Goal: Task Accomplishment & Management: Manage account settings

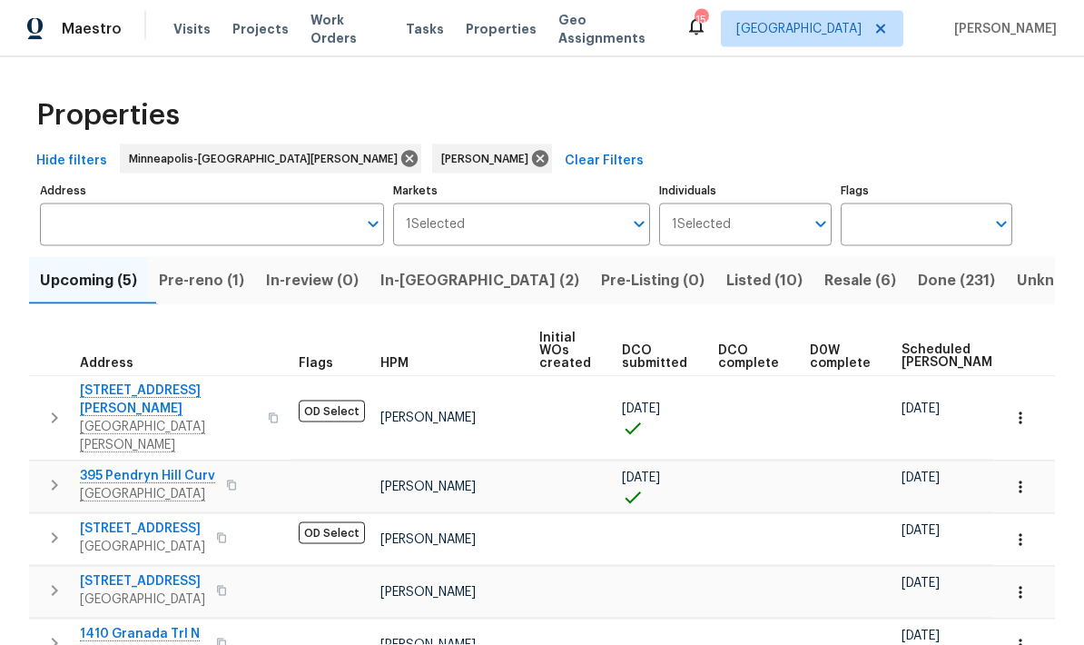
scroll to position [68, 0]
click at [224, 268] on span "Pre-reno (1)" at bounding box center [201, 280] width 85 height 25
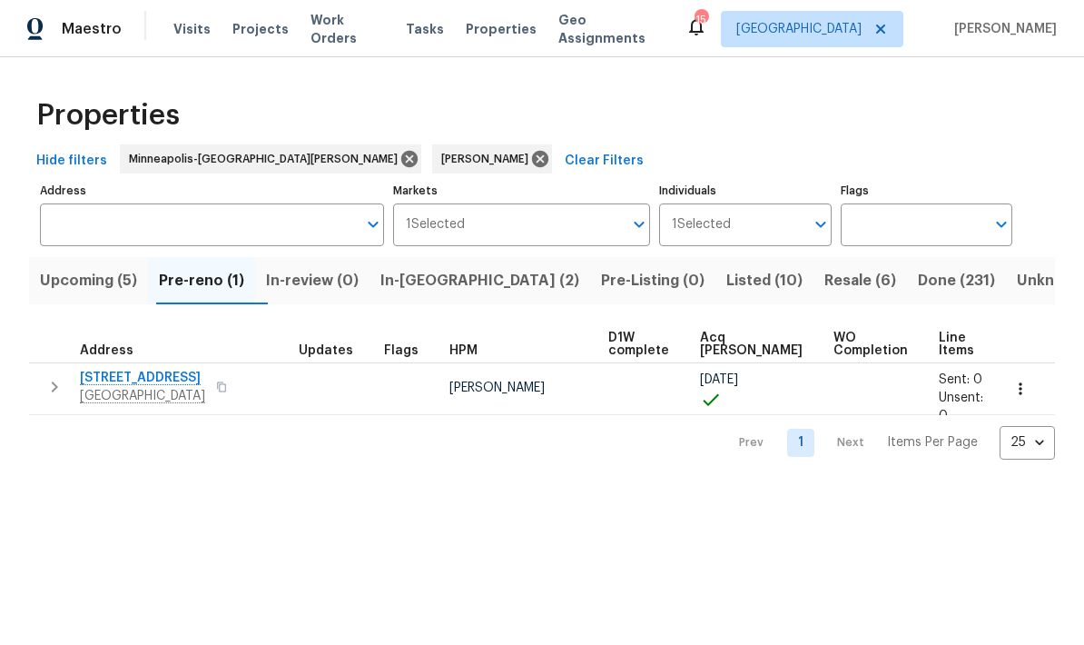
click at [63, 392] on icon "button" at bounding box center [55, 387] width 22 height 22
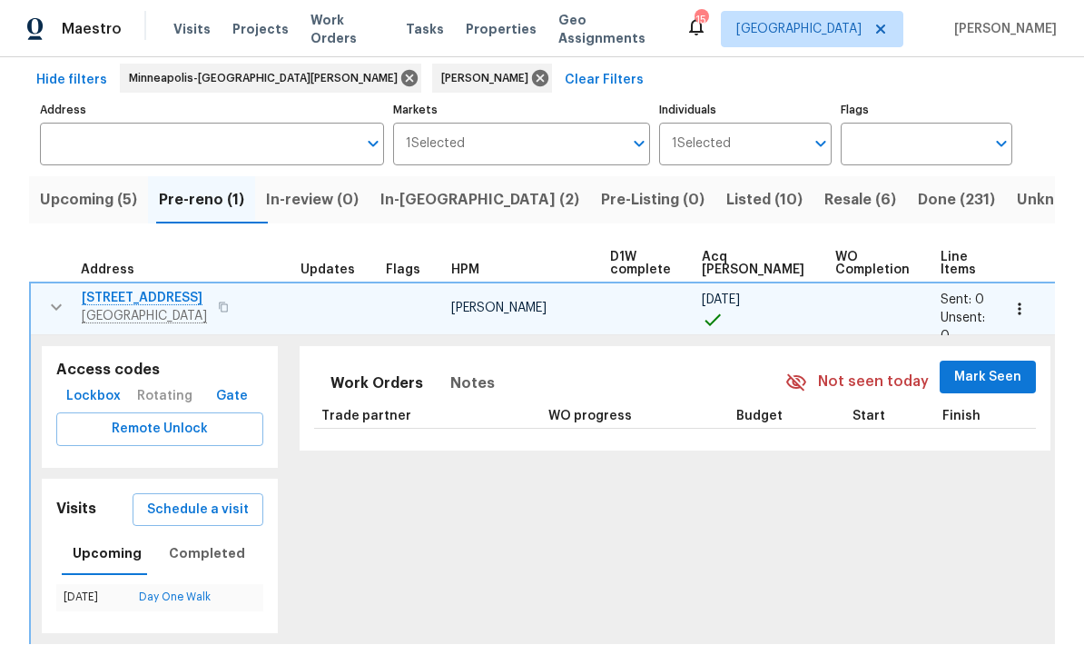
scroll to position [80, 0]
click at [47, 310] on icon "button" at bounding box center [56, 308] width 22 height 22
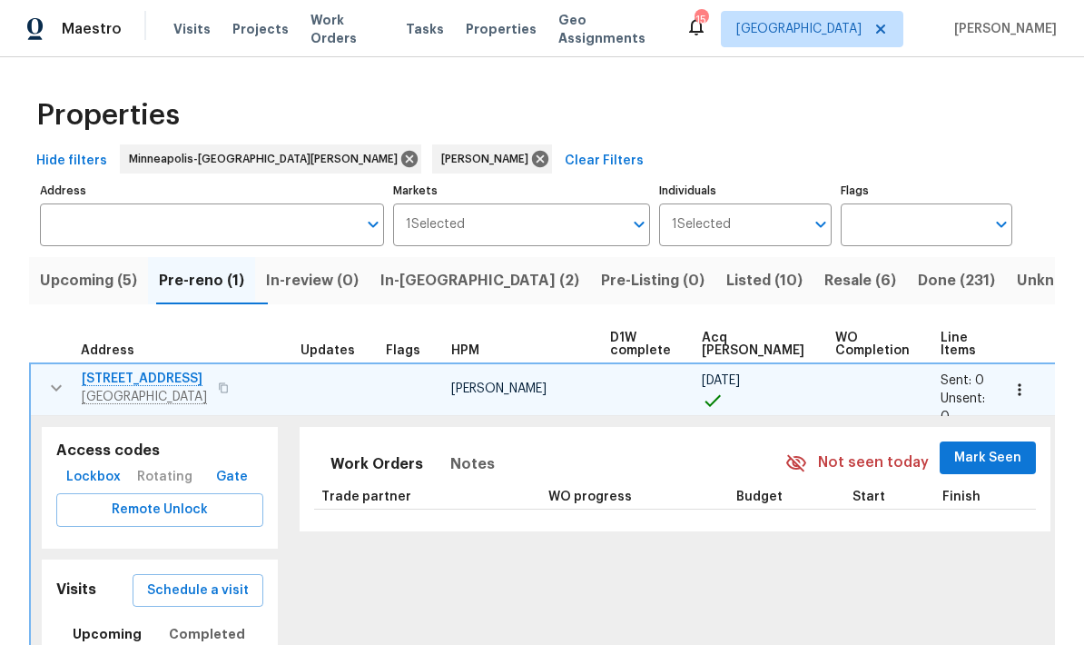
scroll to position [0, 0]
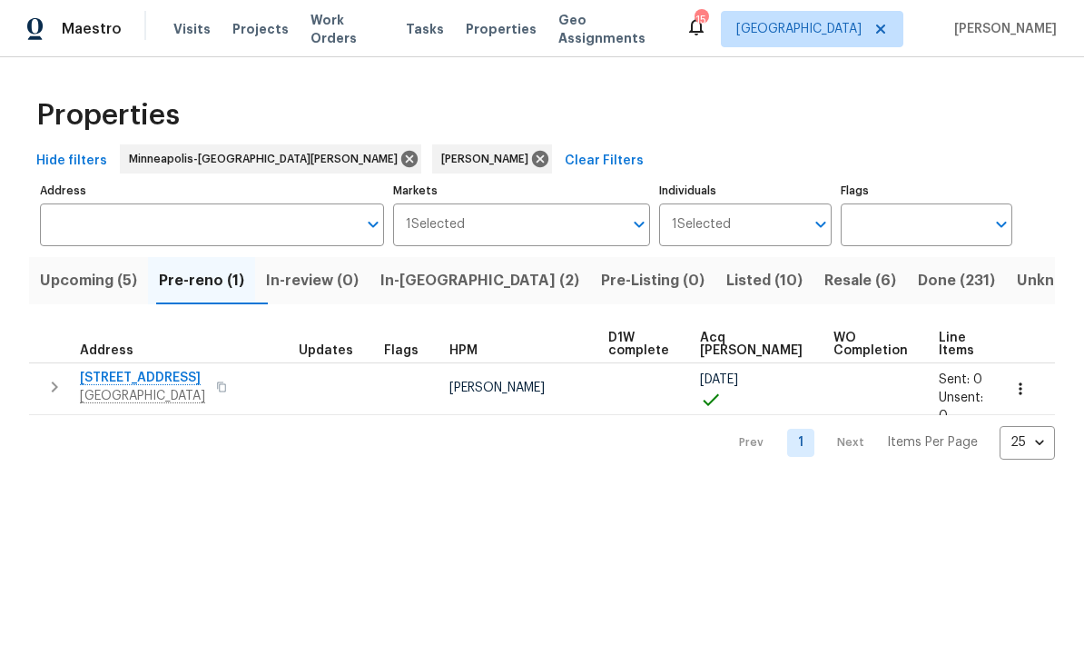
click at [82, 274] on span "Upcoming (5)" at bounding box center [88, 280] width 97 height 25
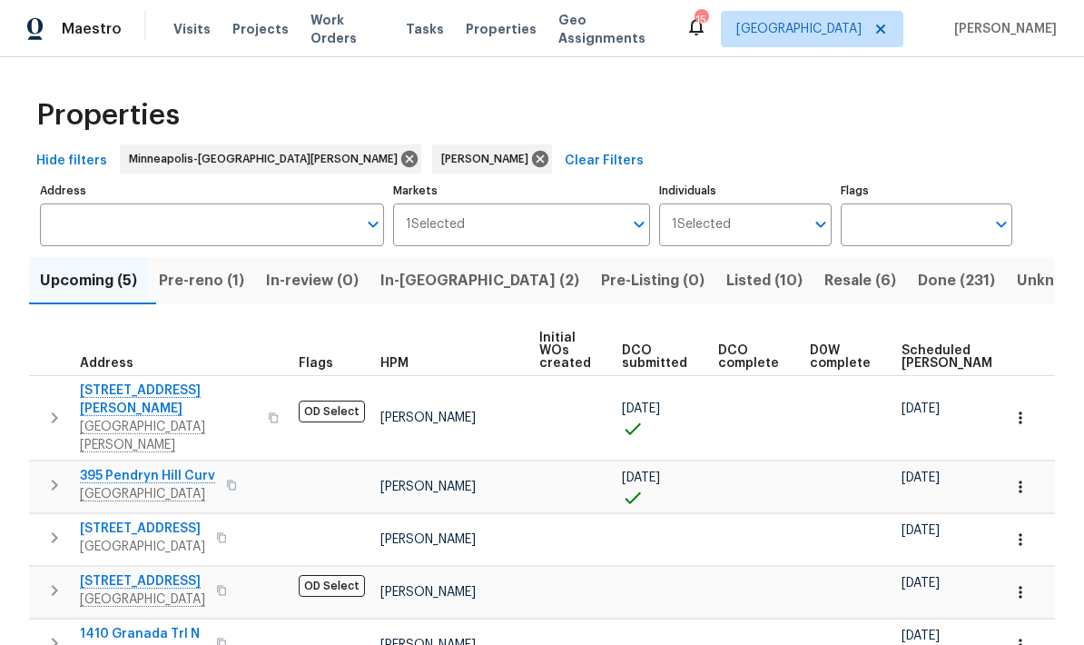
click at [45, 407] on icon "button" at bounding box center [55, 418] width 22 height 22
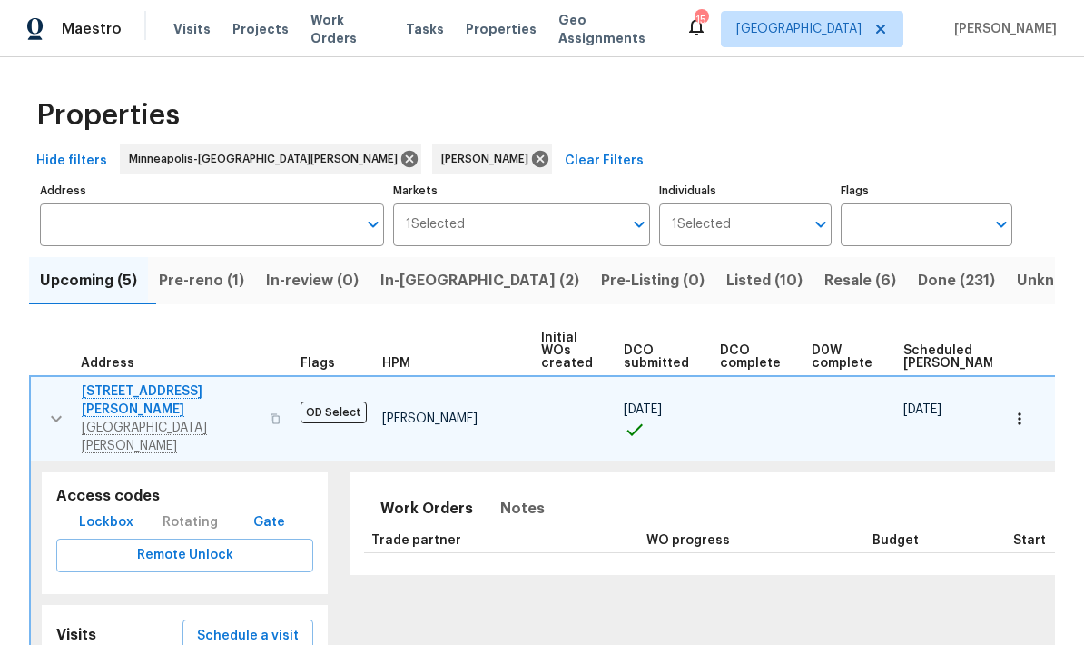
click at [49, 408] on icon "button" at bounding box center [56, 419] width 22 height 22
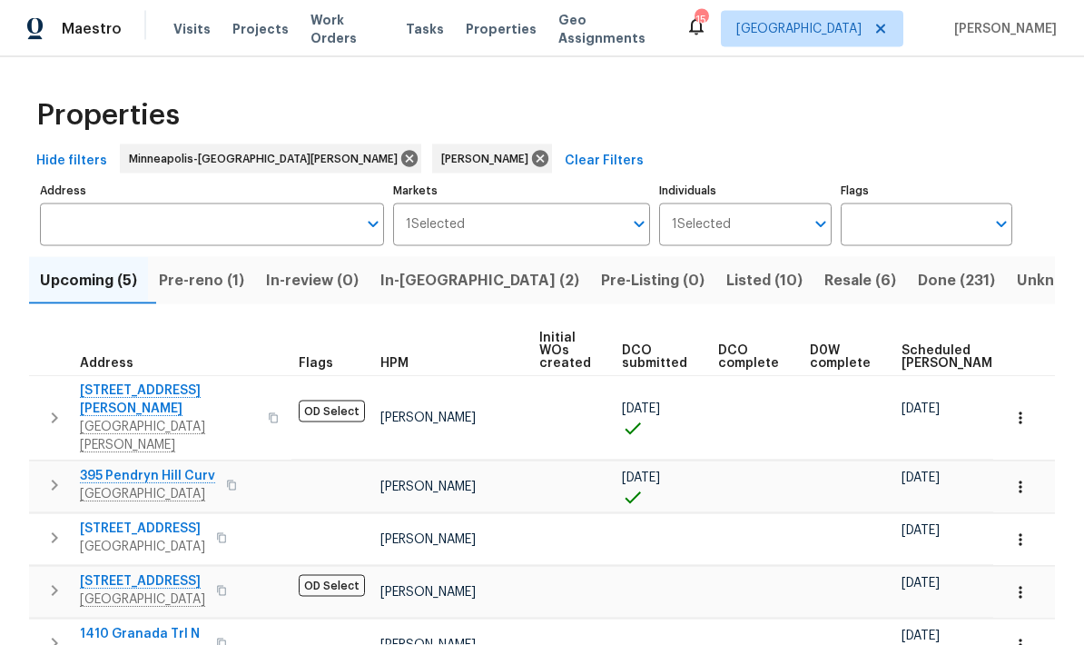
scroll to position [68, 0]
click at [51, 474] on icon "button" at bounding box center [55, 485] width 22 height 22
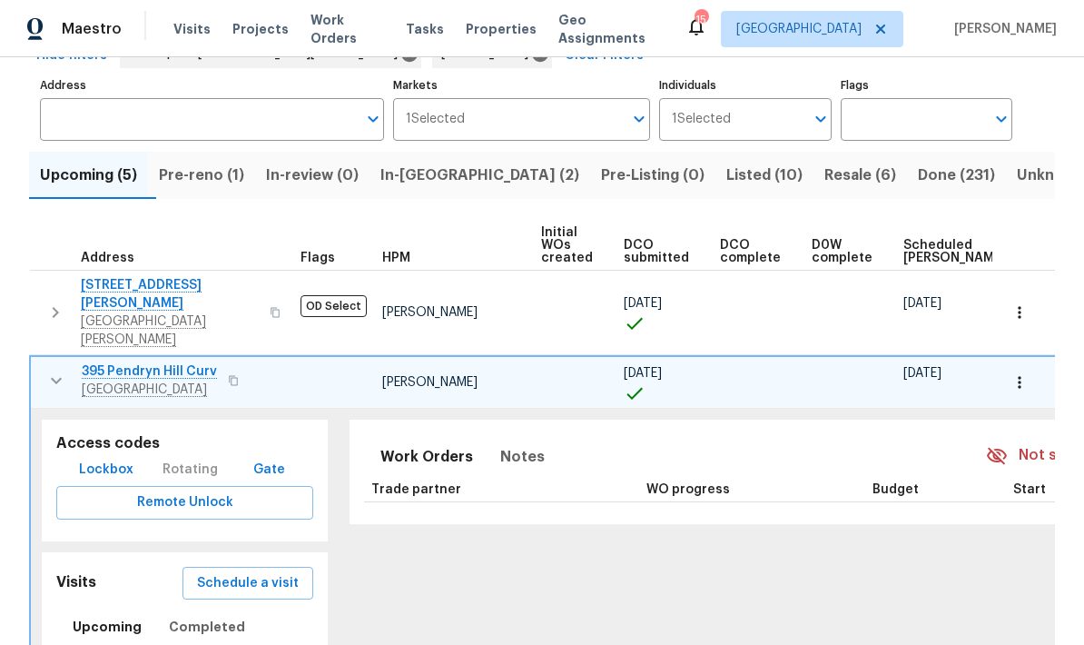
scroll to position [89, 0]
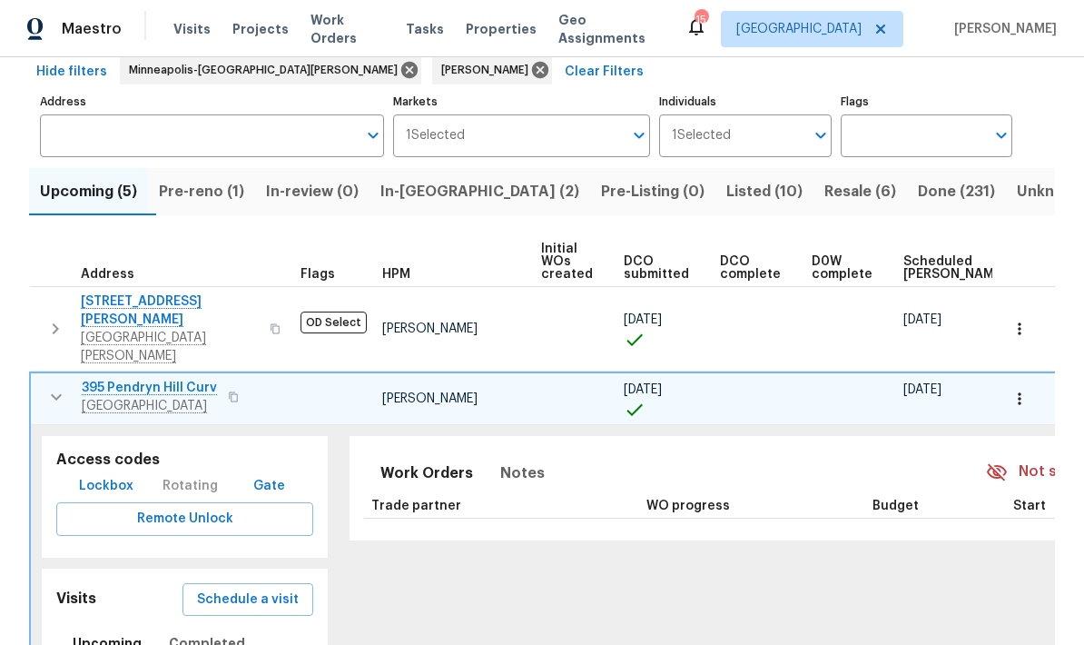
click at [239, 589] on span "Schedule a visit" at bounding box center [248, 600] width 102 height 23
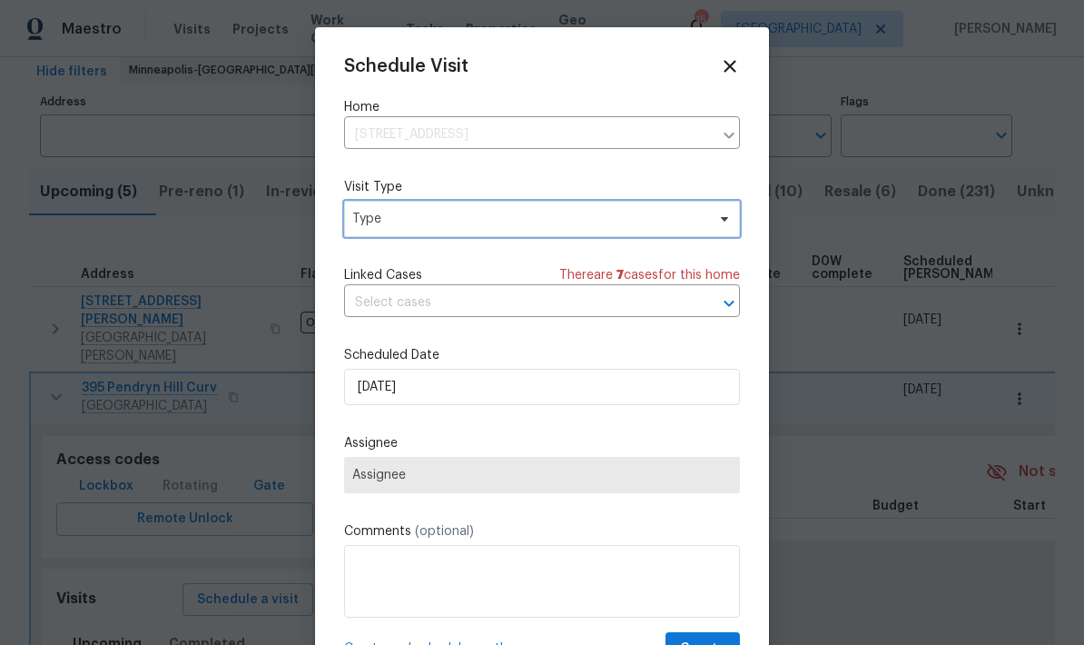
click at [391, 223] on span "Type" at bounding box center [528, 219] width 353 height 18
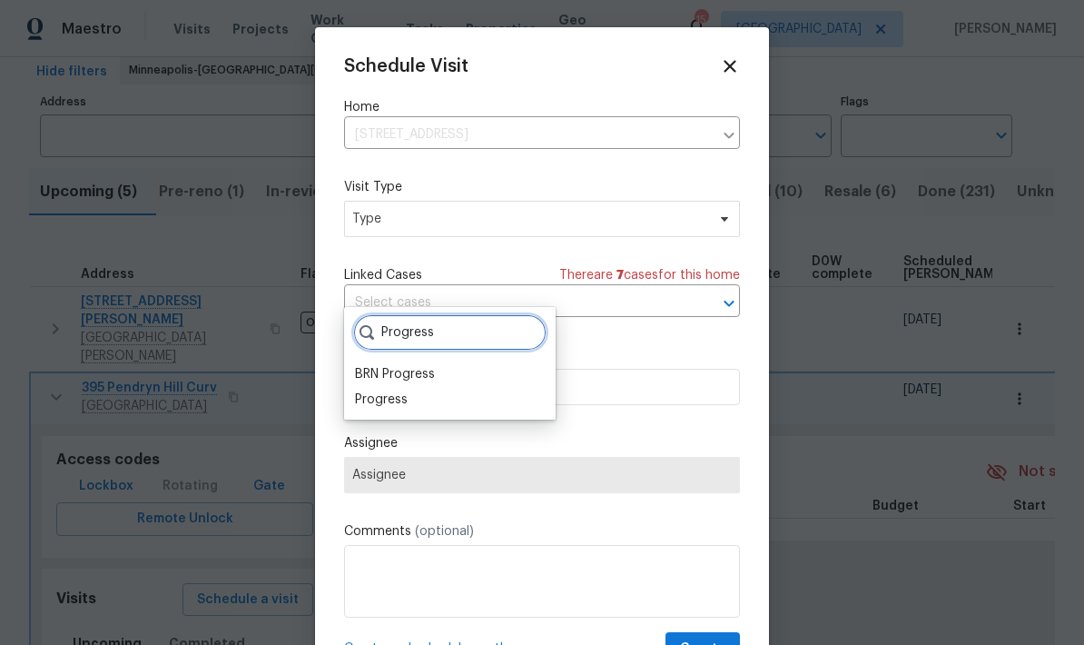
type input "Progress"
click at [414, 387] on div "Progress" at bounding box center [450, 399] width 201 height 25
click at [405, 350] on div "Progress BRN Progress Progress" at bounding box center [450, 363] width 212 height 113
click at [404, 391] on div "Progress" at bounding box center [381, 400] width 53 height 18
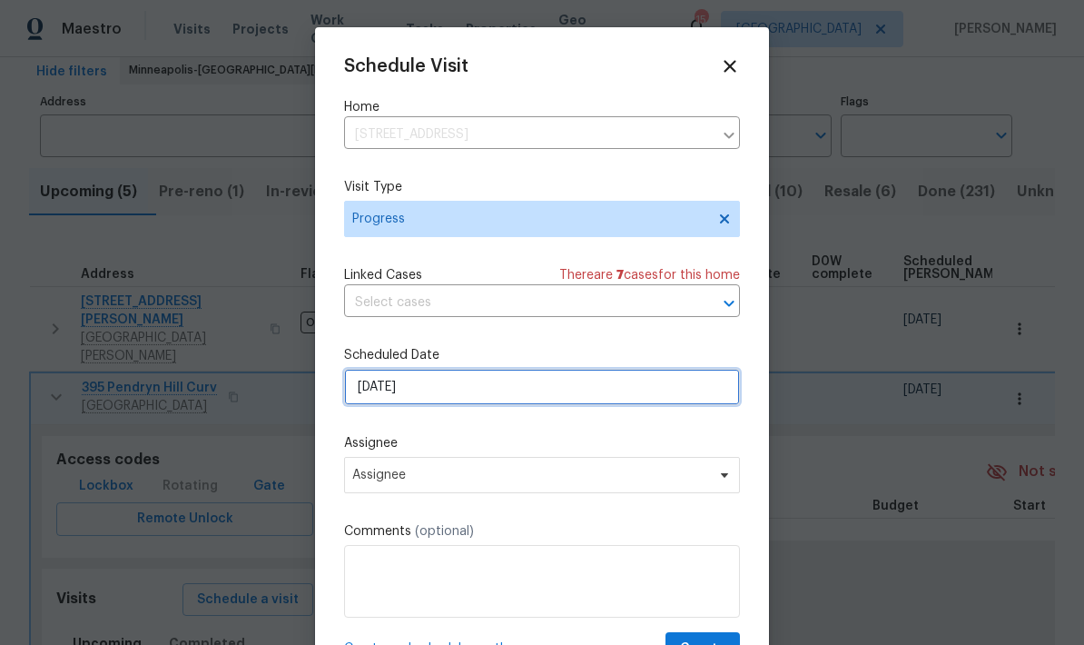
click at [571, 387] on input "[DATE]" at bounding box center [542, 387] width 396 height 36
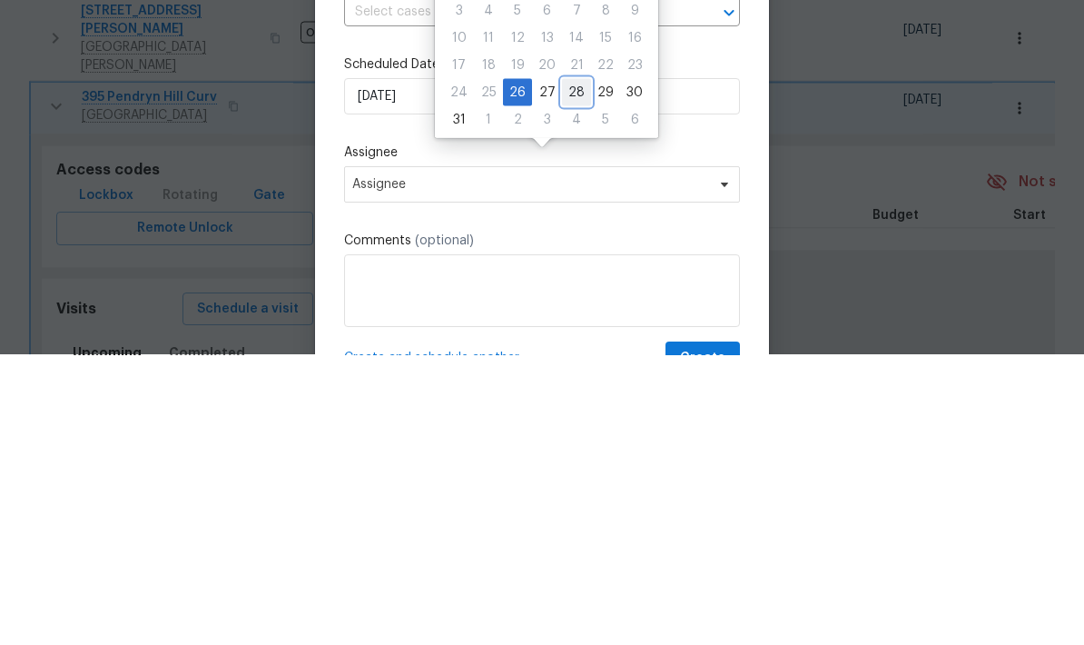
click at [568, 370] on div "28" at bounding box center [576, 382] width 29 height 25
type input "8/28/2025"
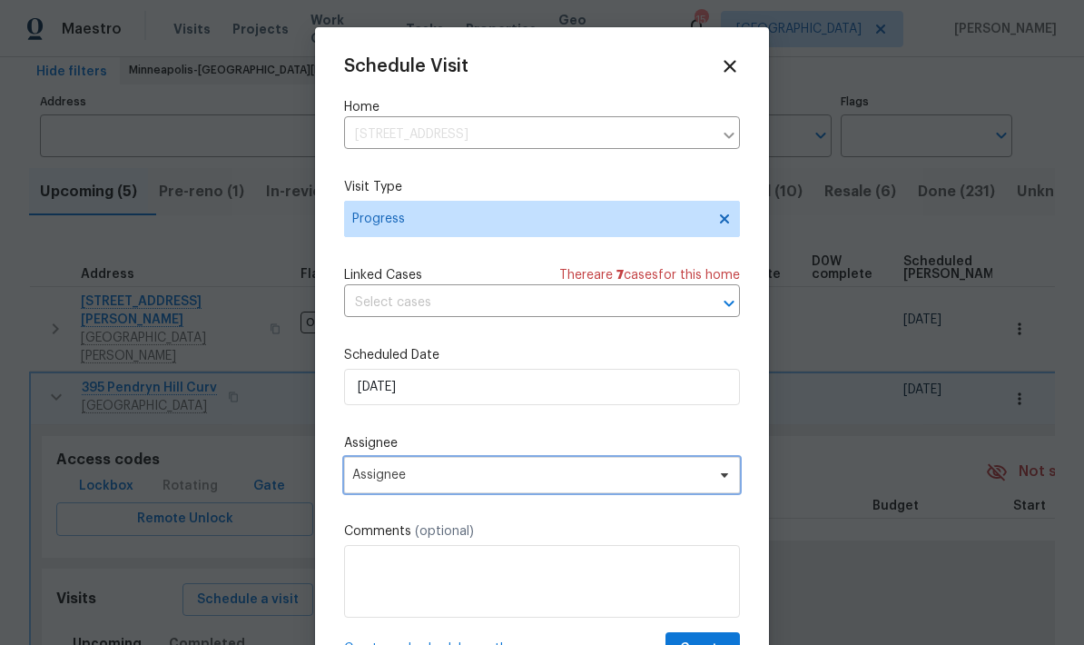
click at [517, 461] on span "Assignee" at bounding box center [542, 475] width 396 height 36
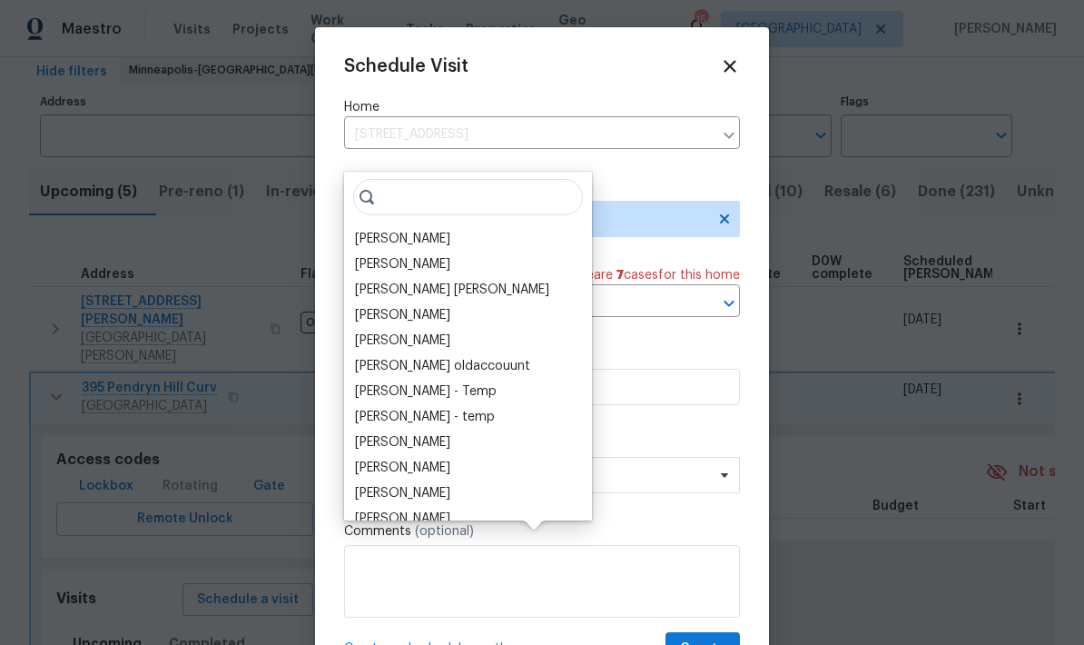
type input "B"
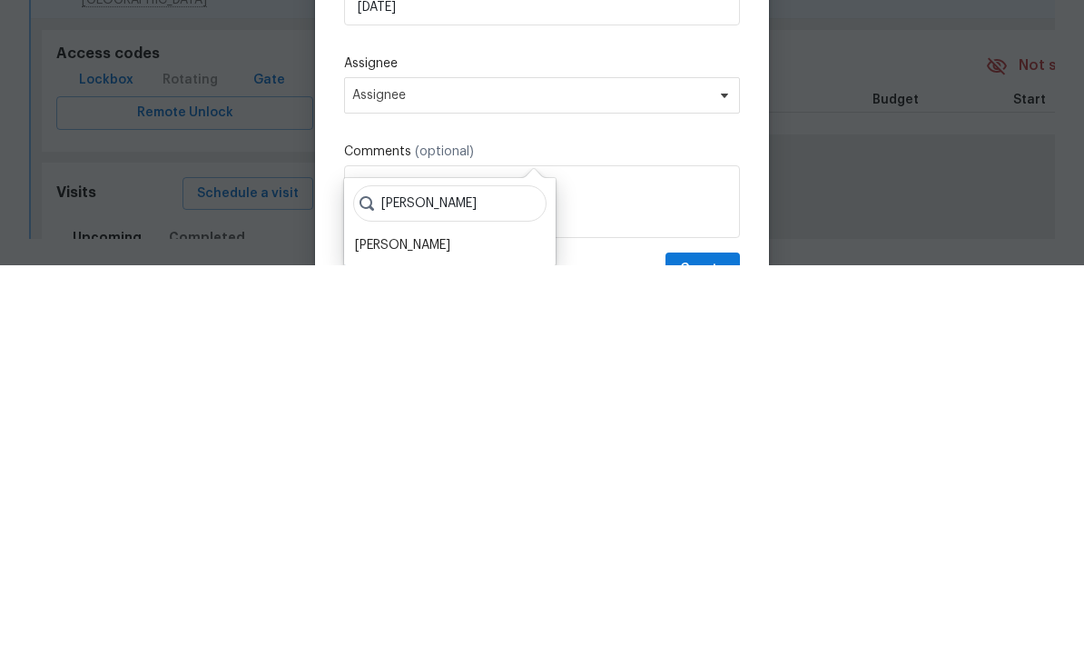
type input "Jeff"
click at [420, 616] on div "[PERSON_NAME]" at bounding box center [402, 625] width 95 height 18
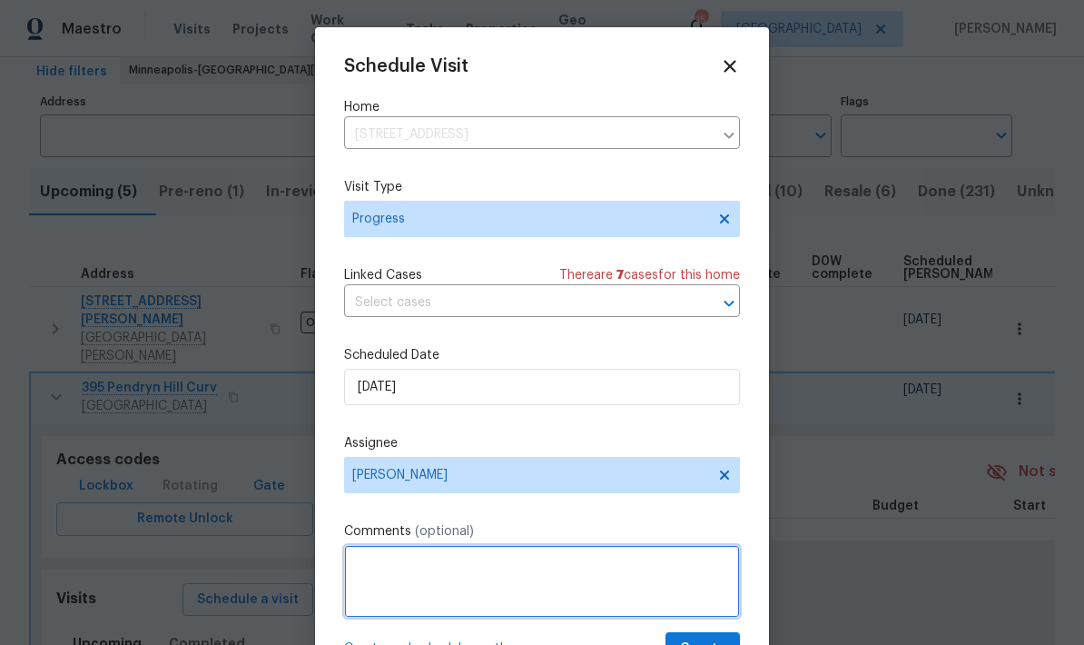
click at [517, 569] on textarea at bounding box center [542, 581] width 396 height 73
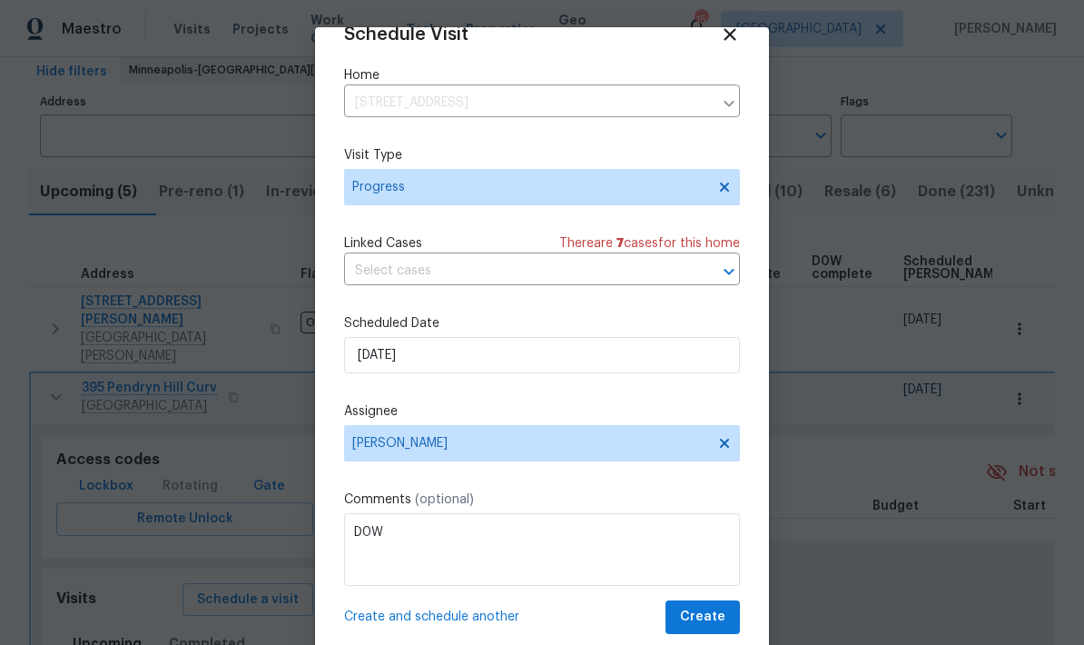
scroll to position [35, 0]
type textarea "D0W"
click at [721, 615] on span "Create" at bounding box center [702, 617] width 45 height 23
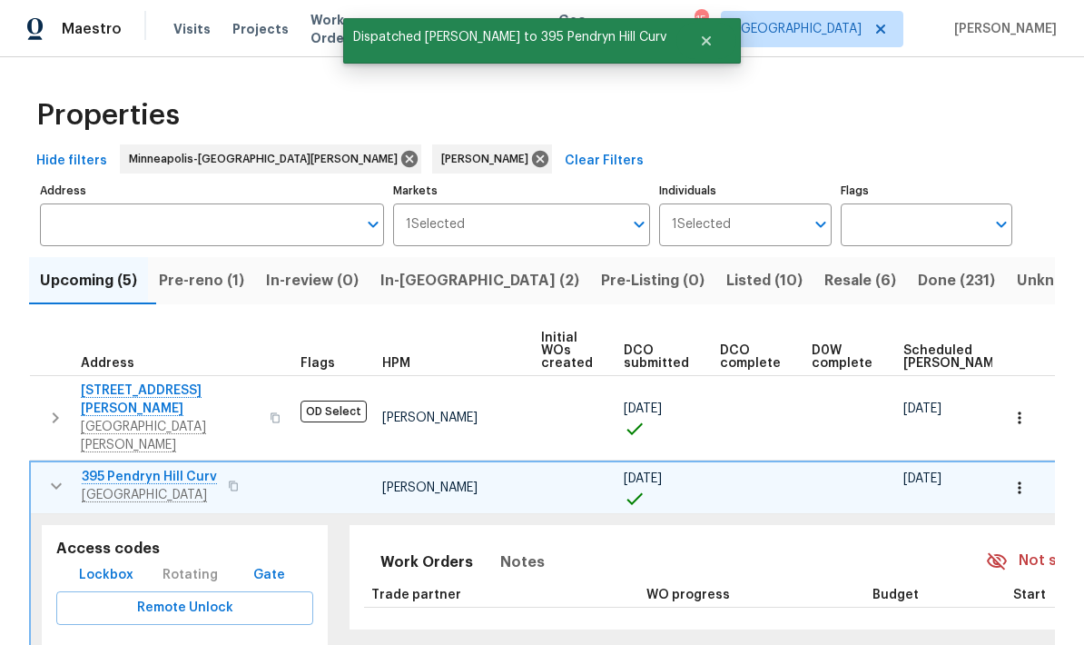
scroll to position [0, 0]
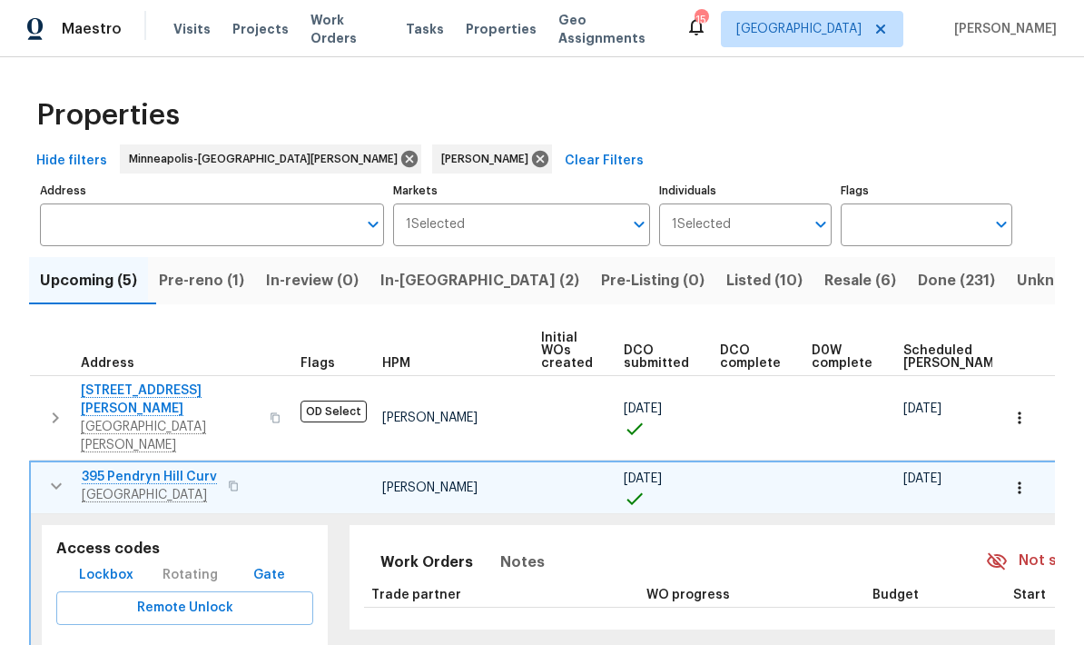
click at [48, 475] on icon "button" at bounding box center [56, 486] width 22 height 22
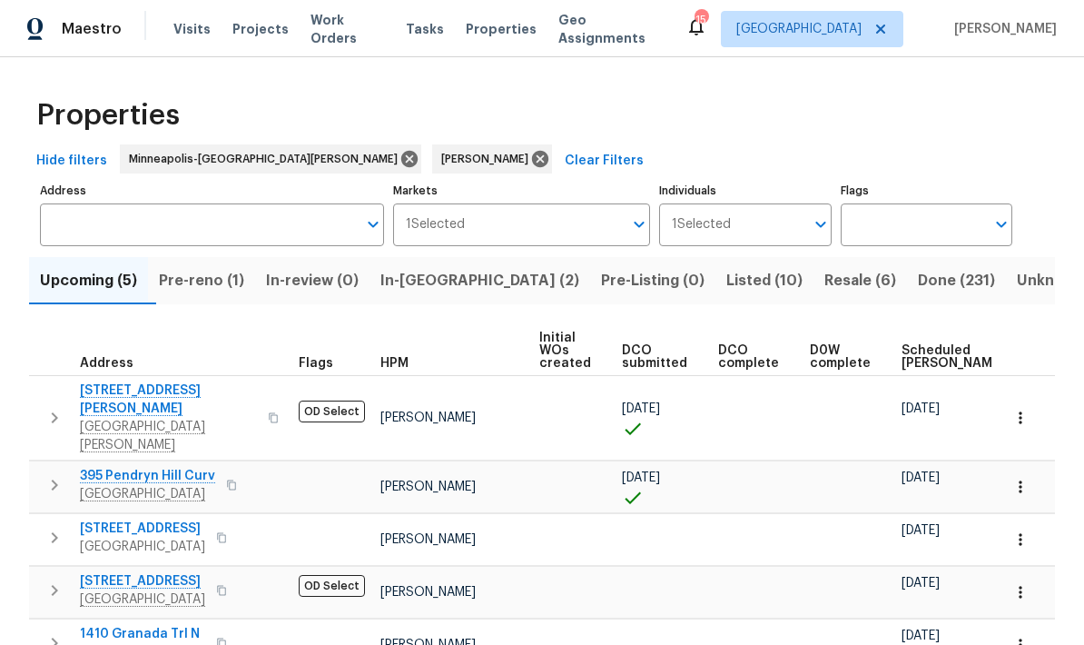
scroll to position [68, 0]
click at [45, 381] on button "button" at bounding box center [54, 417] width 36 height 73
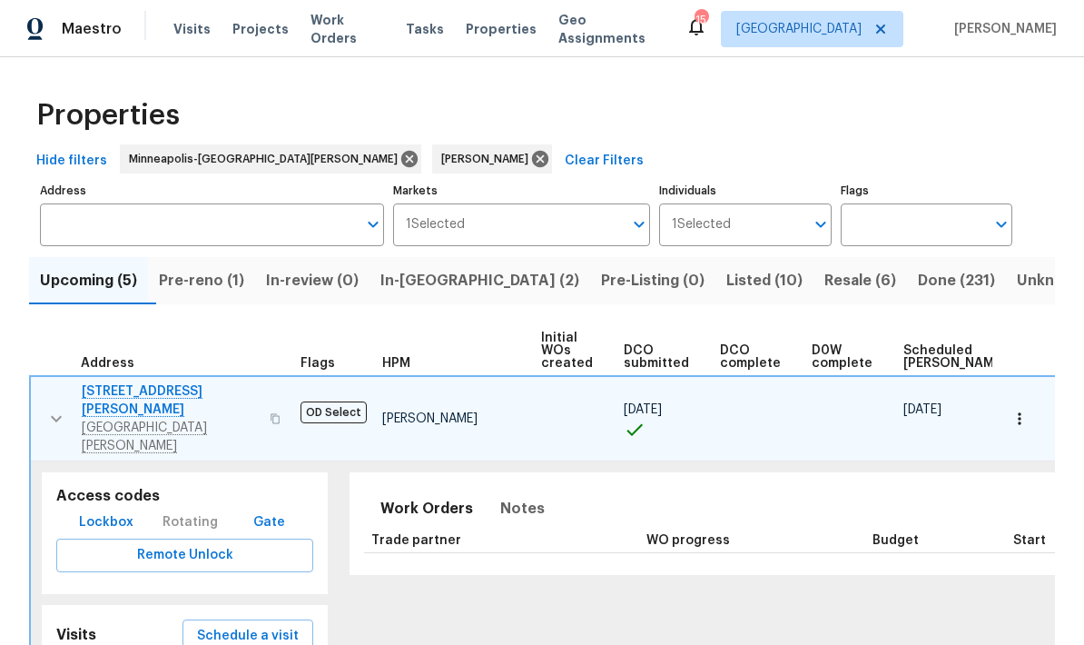
scroll to position [0, 0]
click at [52, 408] on icon "button" at bounding box center [56, 419] width 22 height 22
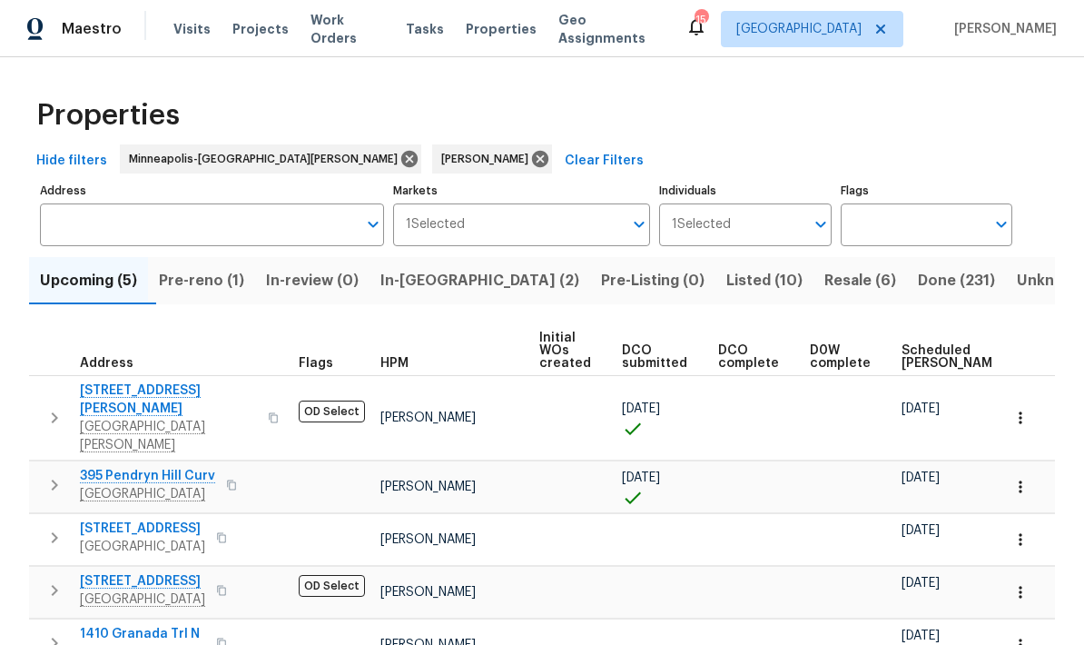
click at [433, 268] on span "In-reno (2)" at bounding box center [480, 280] width 199 height 25
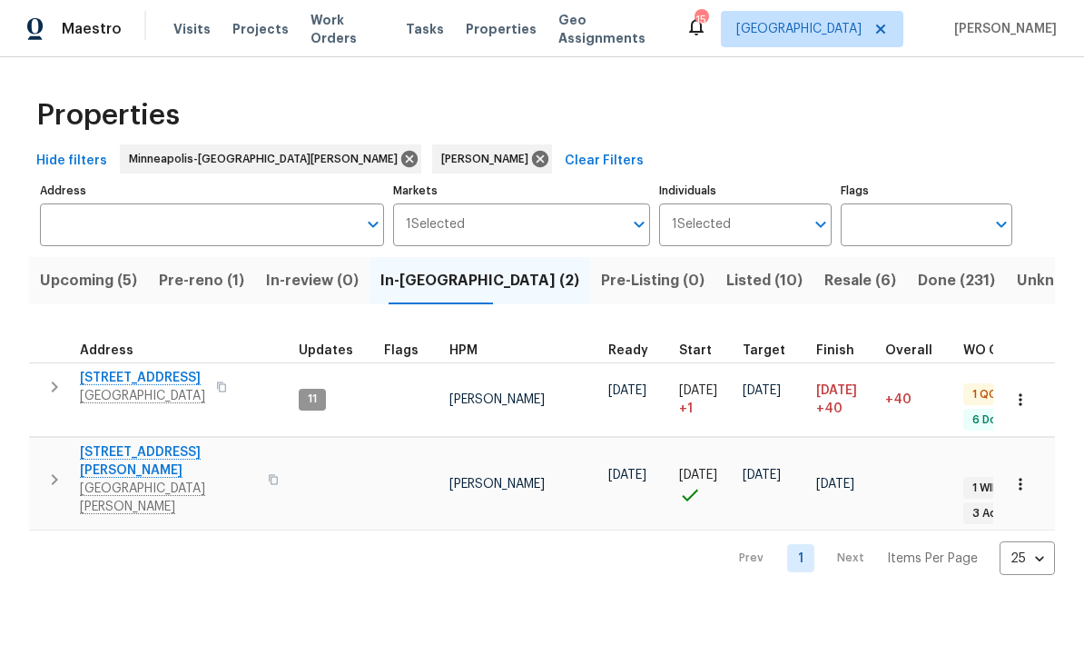
click at [43, 462] on button "button" at bounding box center [54, 479] width 36 height 73
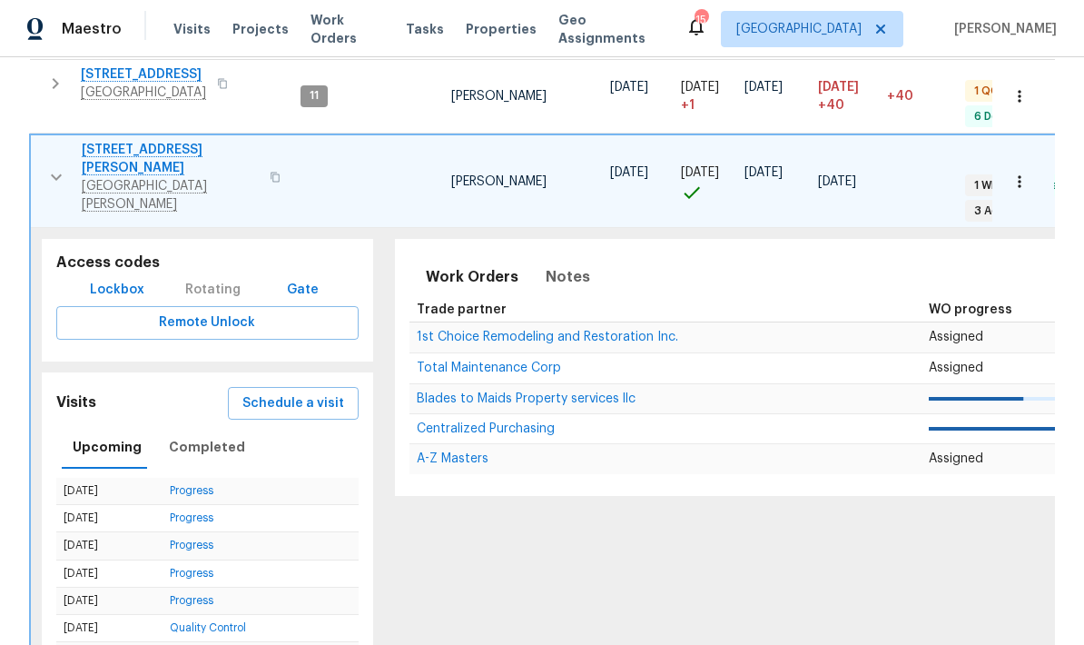
scroll to position [302, 0]
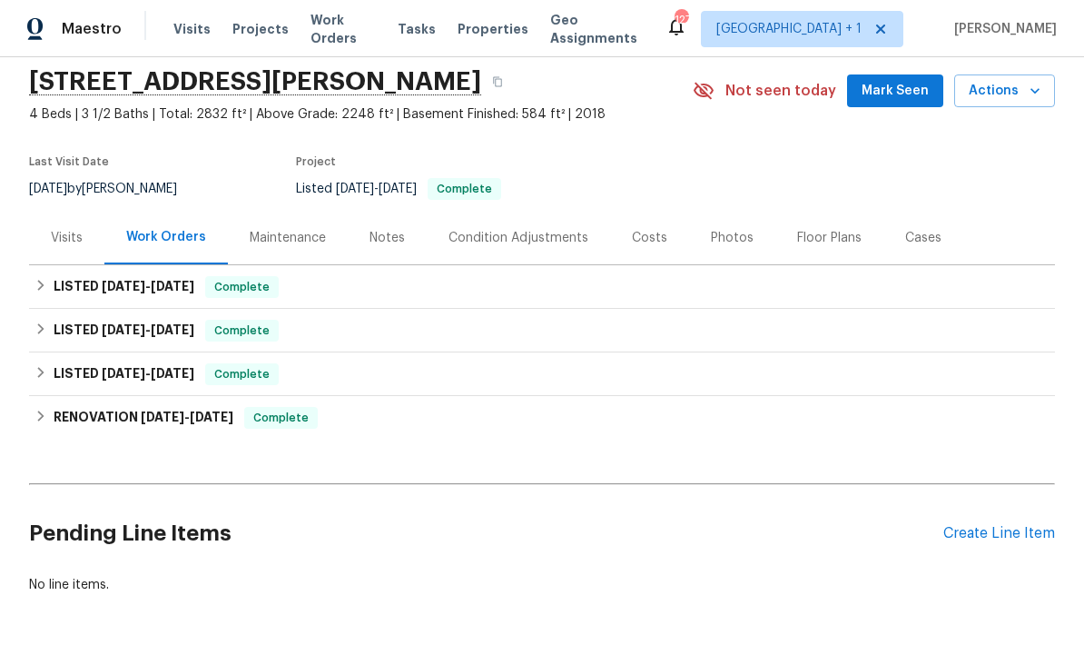
scroll to position [64, 0]
click at [1016, 540] on div "Create Line Item" at bounding box center [1000, 534] width 112 height 17
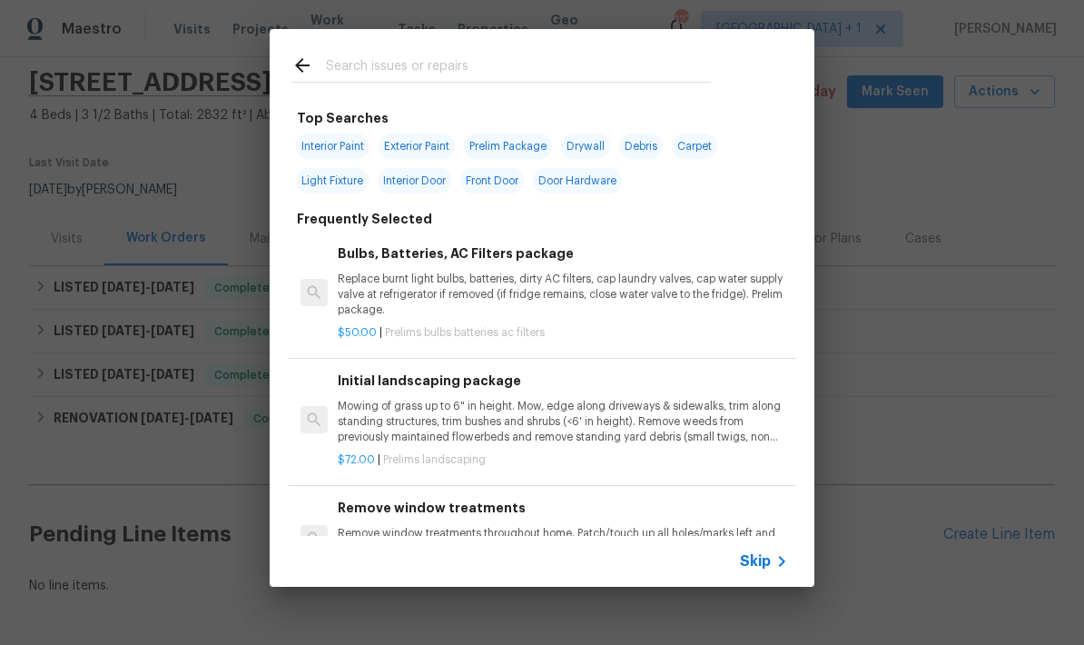
click at [674, 67] on input "text" at bounding box center [518, 67] width 385 height 27
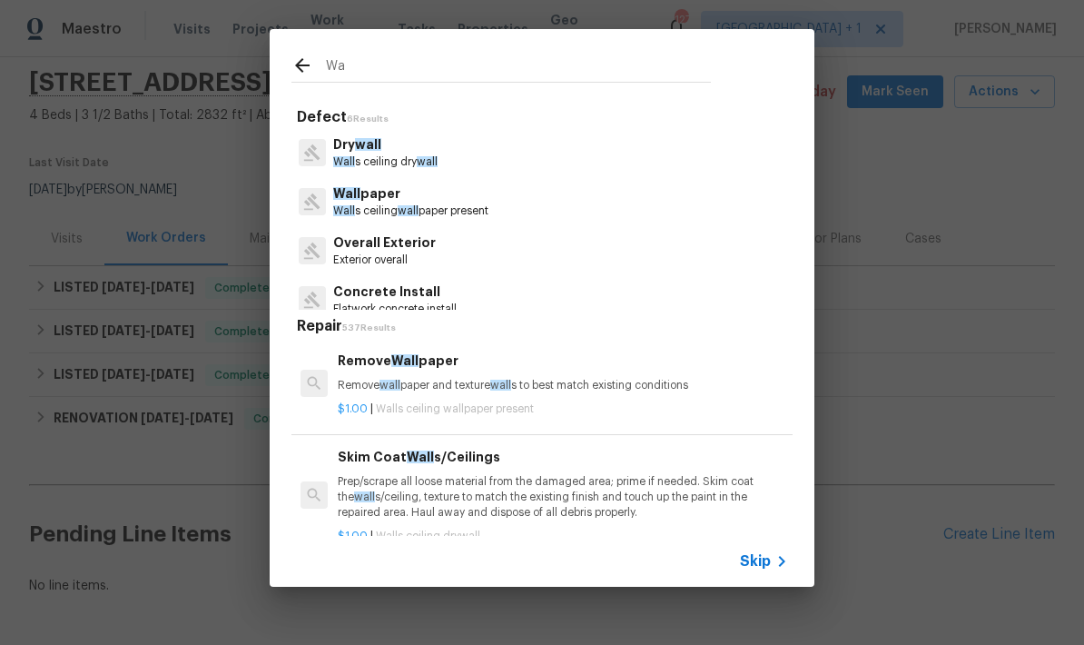
type input "W"
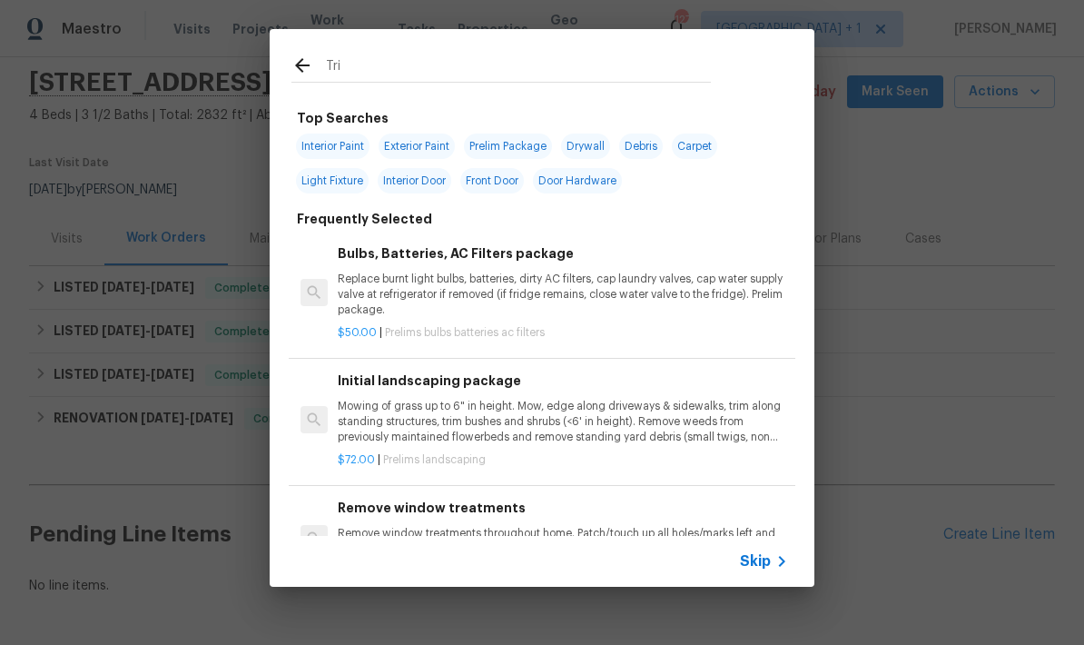
type input "Trim"
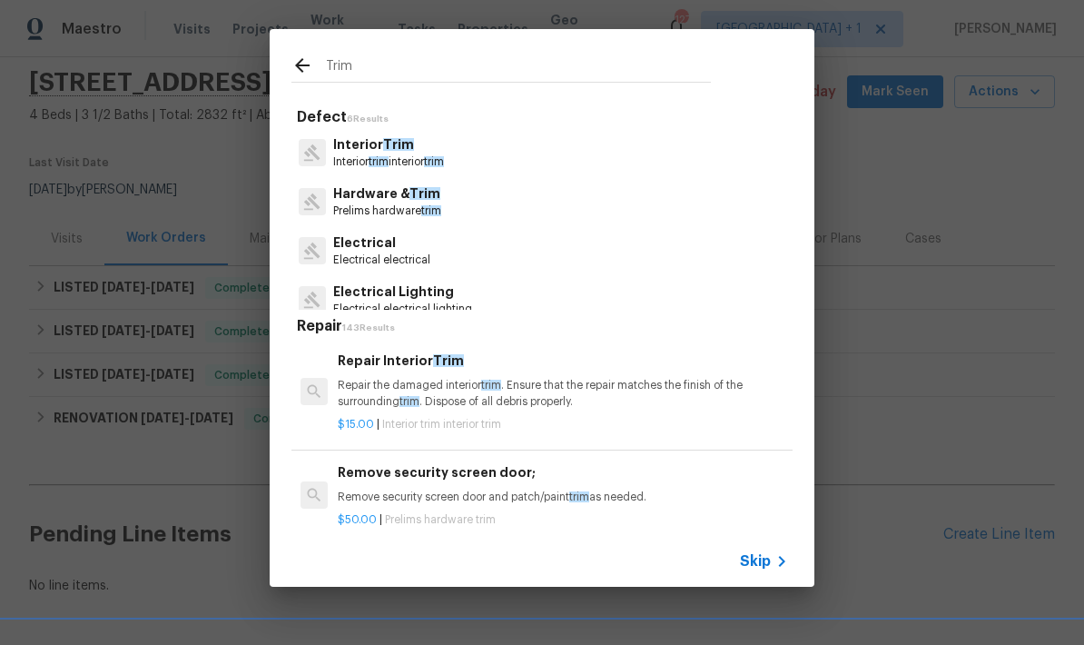
click at [359, 389] on p "Repair the damaged interior trim . Ensure that the repair matches the finish of…" at bounding box center [563, 393] width 450 height 31
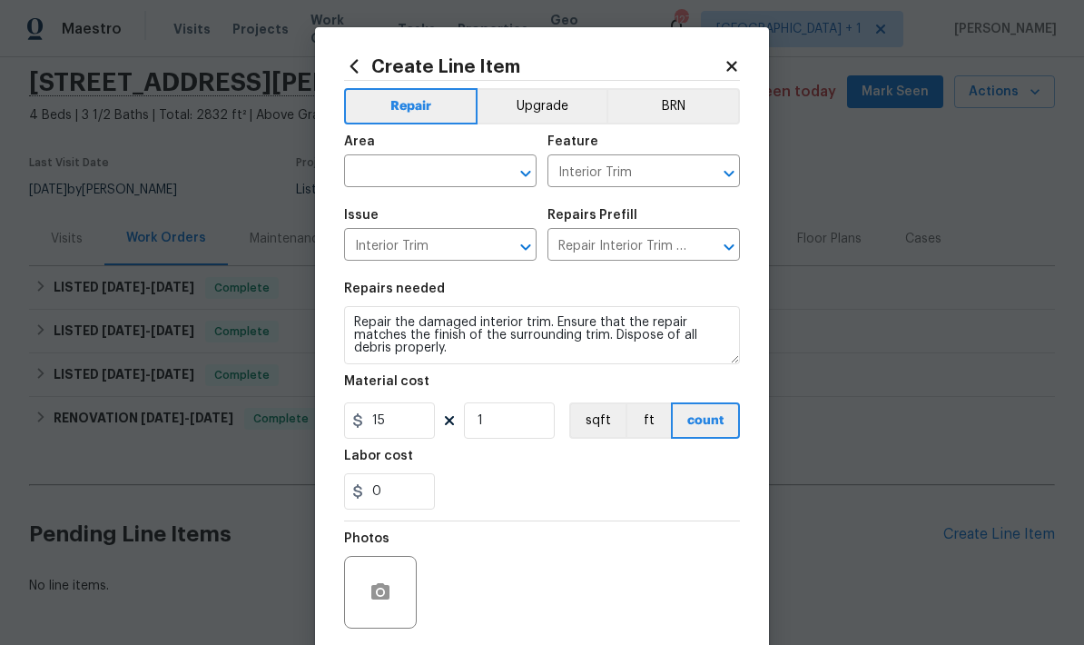
click at [377, 151] on div "Area" at bounding box center [440, 147] width 193 height 24
click at [371, 210] on h5 "Issue" at bounding box center [361, 215] width 35 height 13
click at [360, 169] on input "text" at bounding box center [415, 173] width 142 height 28
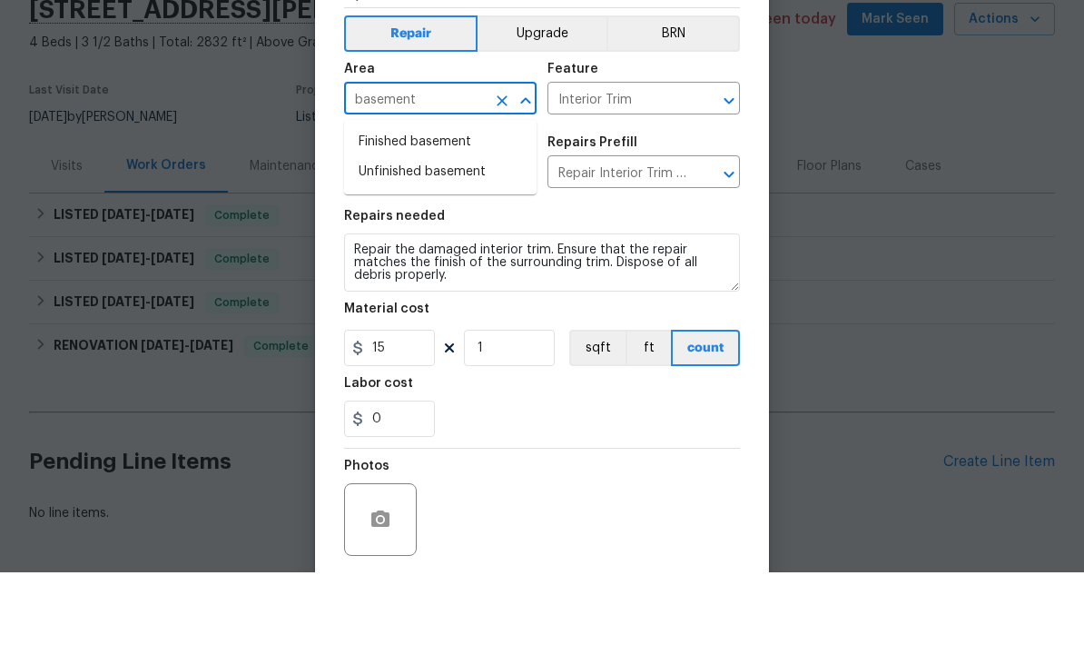
click at [369, 200] on li "Finished basement" at bounding box center [440, 215] width 193 height 30
type input "Finished basement"
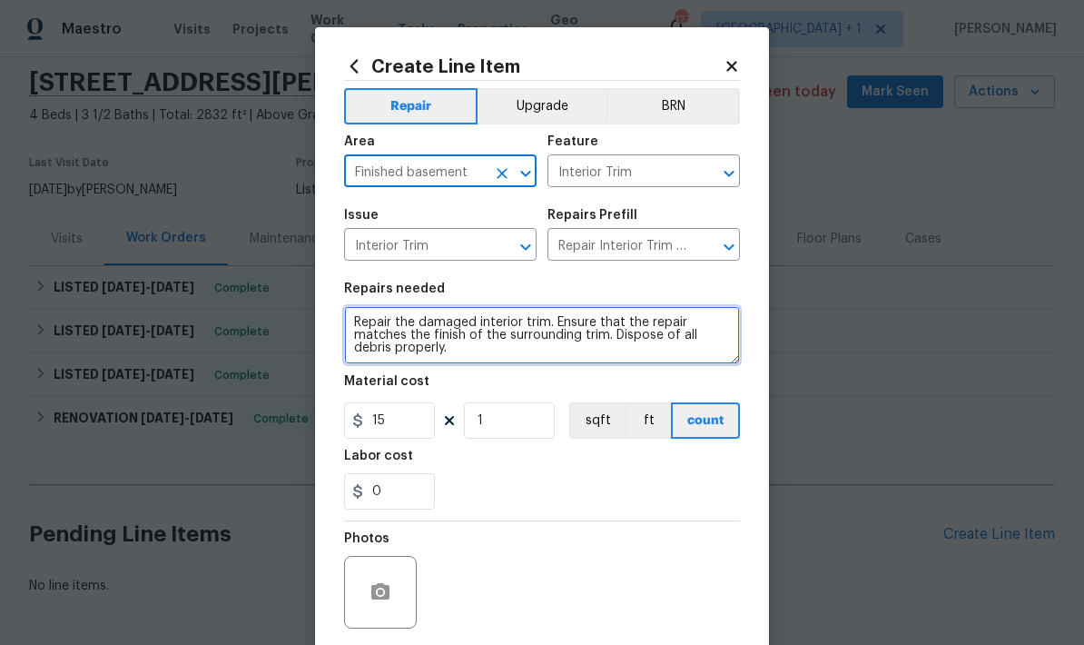
click at [652, 342] on textarea "Repair the damaged interior trim. Ensure that the repair matches the finish of …" at bounding box center [542, 335] width 396 height 58
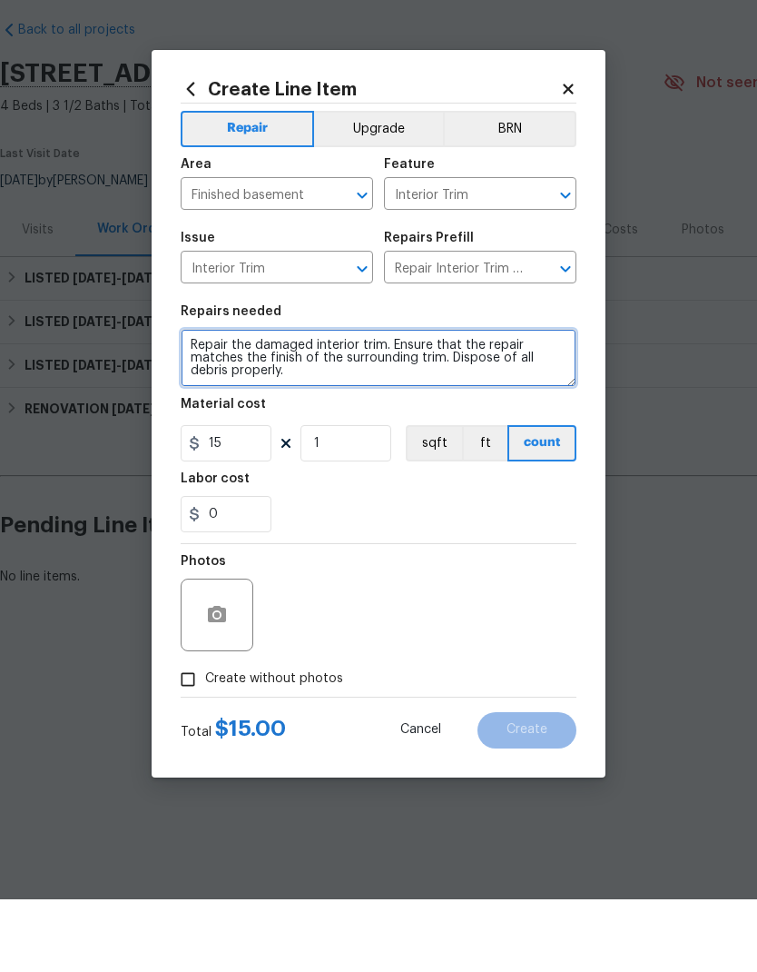
scroll to position [0, 0]
click at [219, 401] on textarea "Repair the damaged interior trim. Ensure that the repair matches the finish of …" at bounding box center [379, 430] width 396 height 58
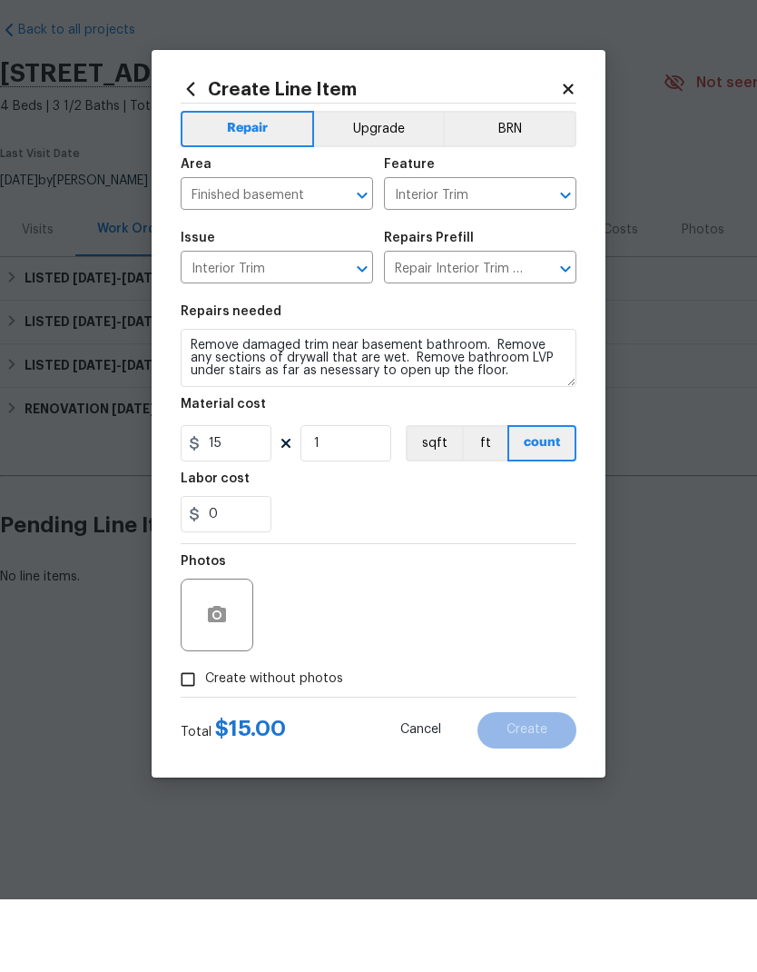
click at [485, 569] on div "0" at bounding box center [379, 587] width 396 height 36
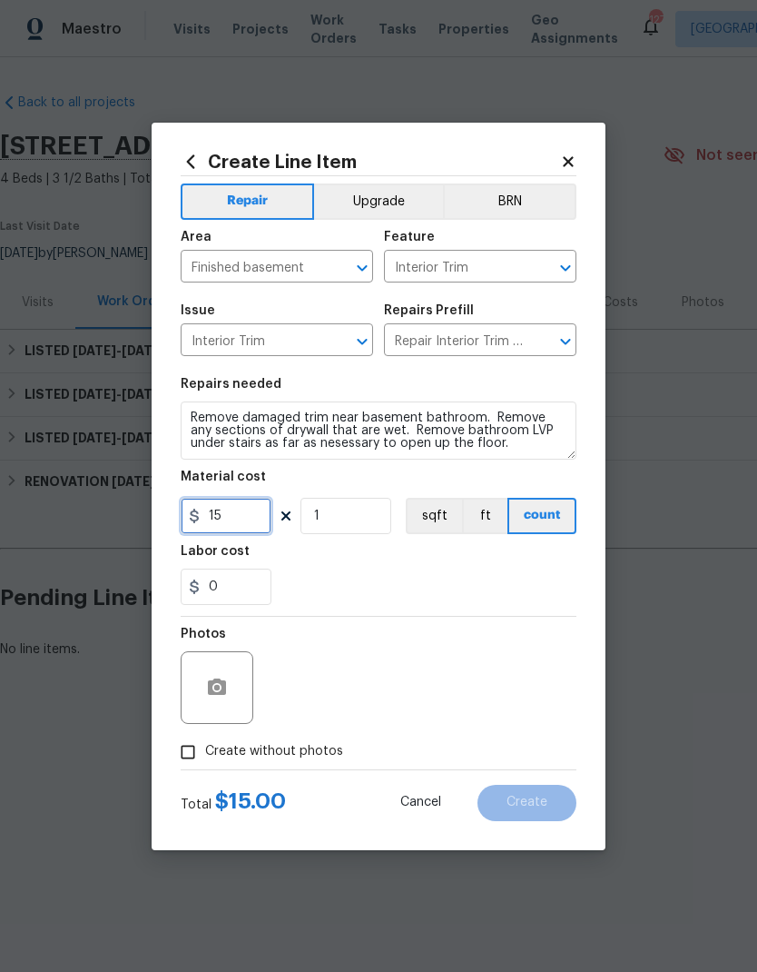
click at [232, 525] on input "15" at bounding box center [226, 516] width 91 height 36
click at [505, 451] on textarea "Remove damaged trim near basement bathroom. Remove any sections of drywall that…" at bounding box center [379, 430] width 396 height 58
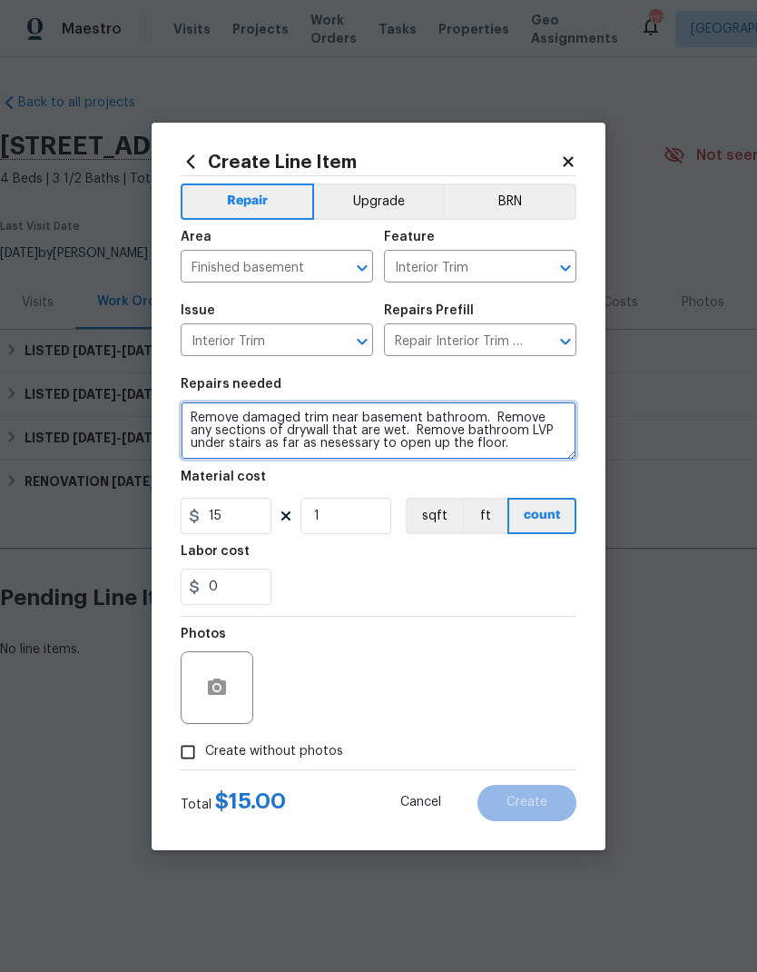
click at [406, 449] on textarea "Remove damaged trim near basement bathroom. Remove any sections of drywall that…" at bounding box center [379, 430] width 396 height 58
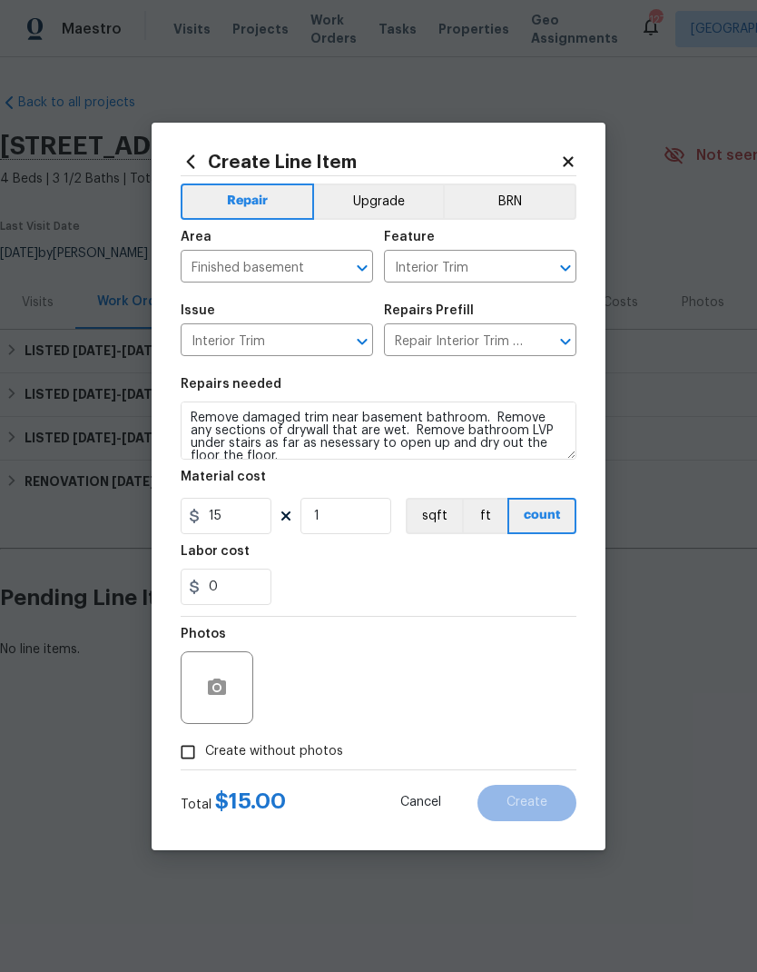
click at [397, 472] on div "Material cost" at bounding box center [379, 482] width 396 height 24
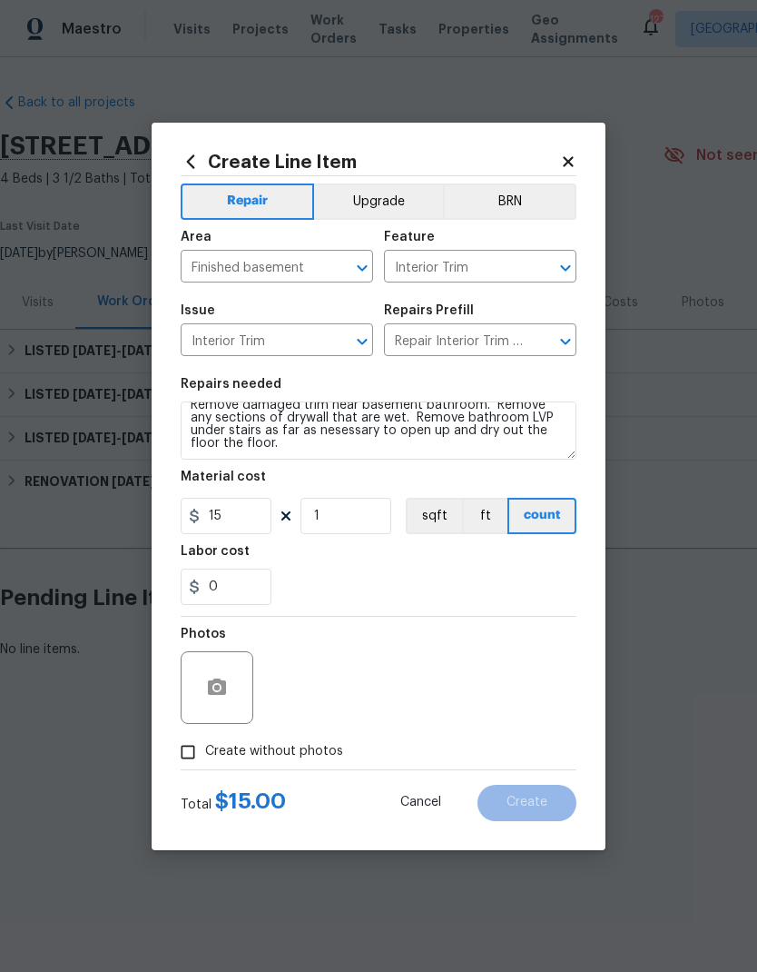
scroll to position [13, 0]
click at [449, 459] on textarea "Remove damaged trim near basement bathroom. Remove any sections of drywall that…" at bounding box center [379, 430] width 396 height 58
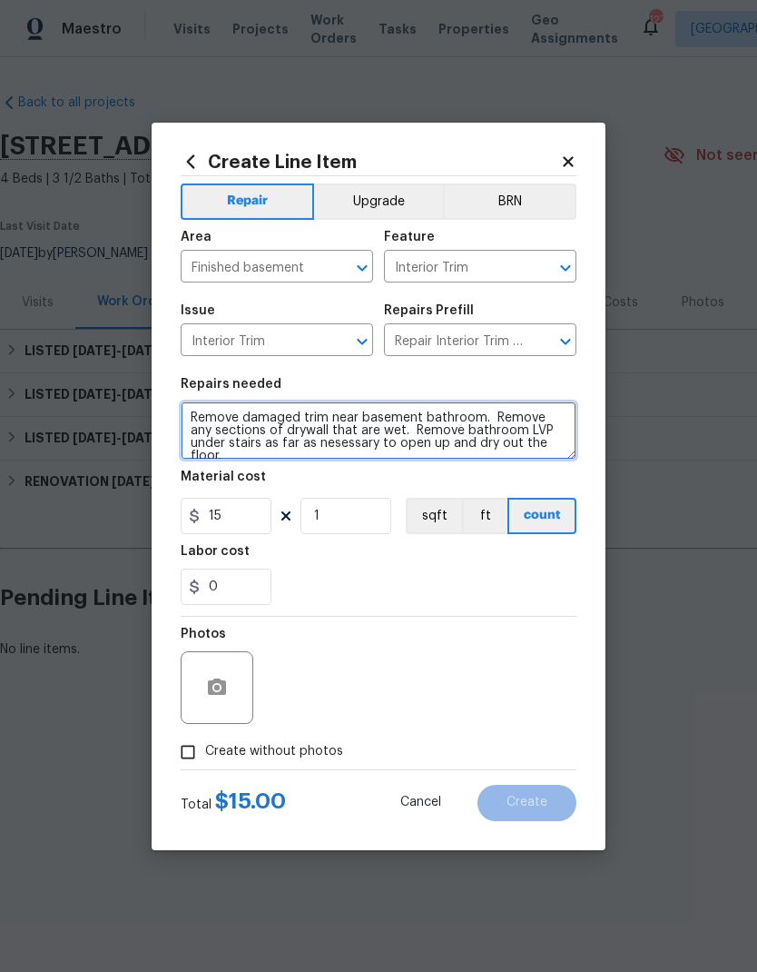
type textarea "Remove damaged trim near basement bathroom. Remove any sections of drywall that…"
click at [425, 577] on div "0" at bounding box center [379, 587] width 396 height 36
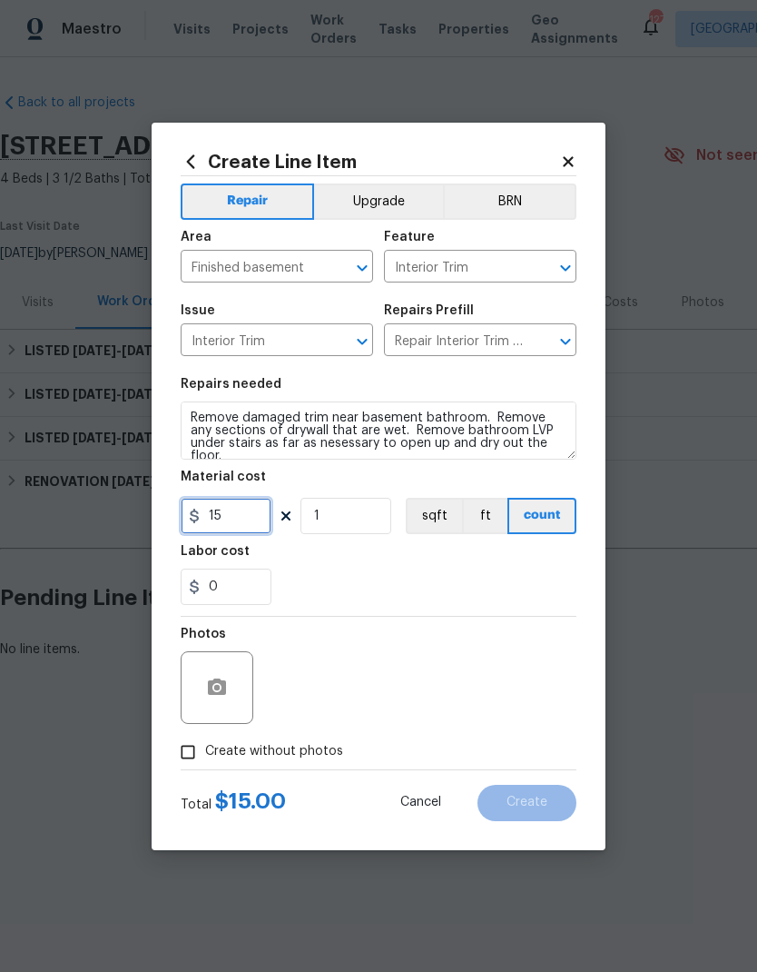
click at [263, 515] on input "15" at bounding box center [226, 516] width 91 height 36
type input "150"
click at [513, 574] on div "0" at bounding box center [379, 587] width 396 height 36
click at [553, 644] on div "Photos" at bounding box center [379, 676] width 396 height 118
click at [184, 644] on input "Create without photos" at bounding box center [188, 752] width 35 height 35
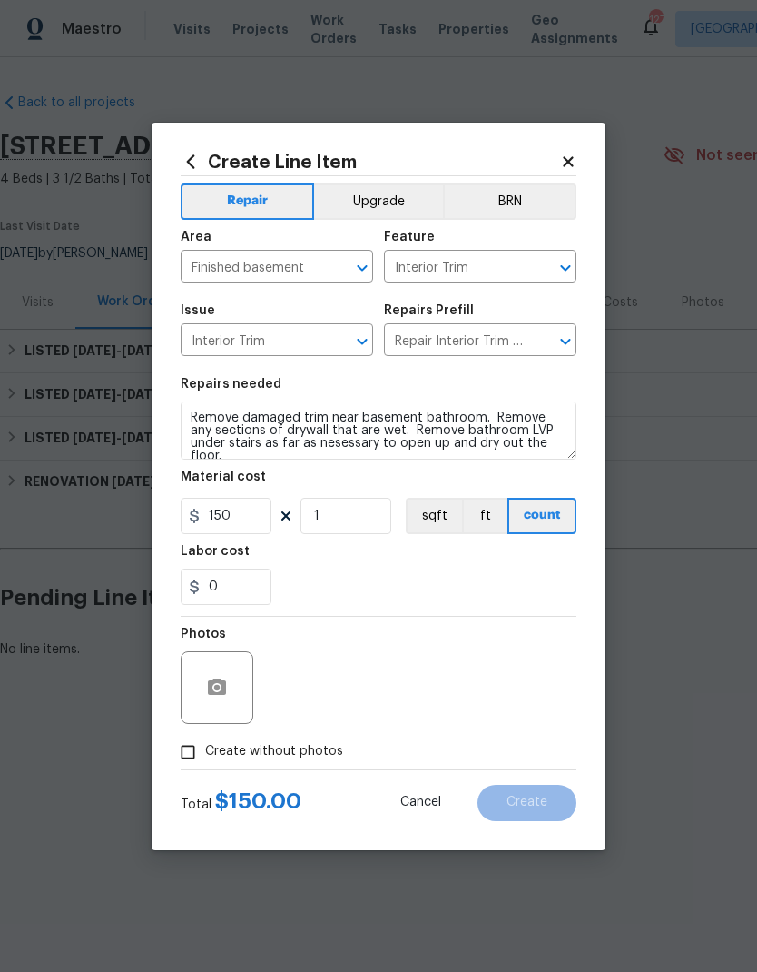
checkbox input "true"
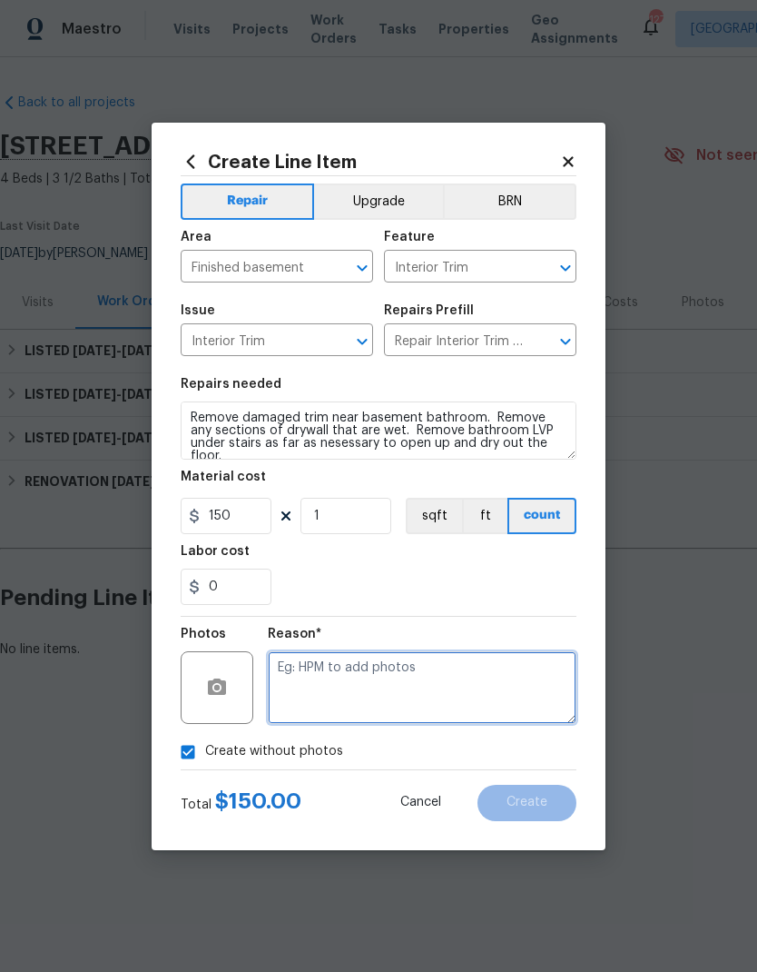
click at [502, 644] on textarea at bounding box center [422, 687] width 309 height 73
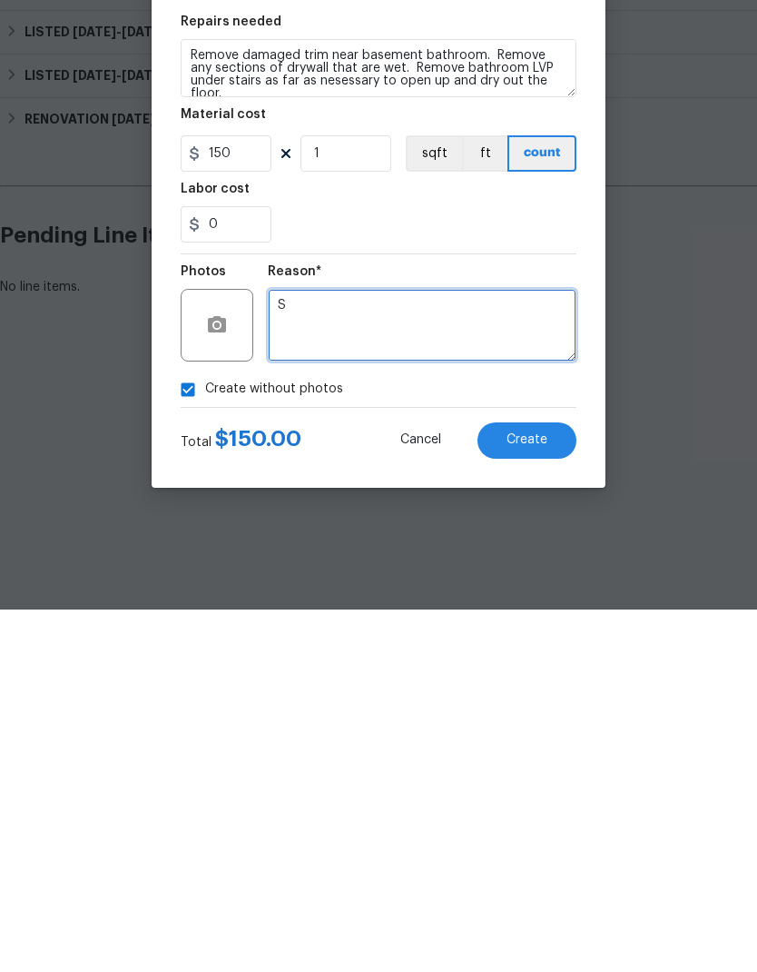
type textarea "S"
click at [210, 644] on icon "button" at bounding box center [217, 688] width 22 height 22
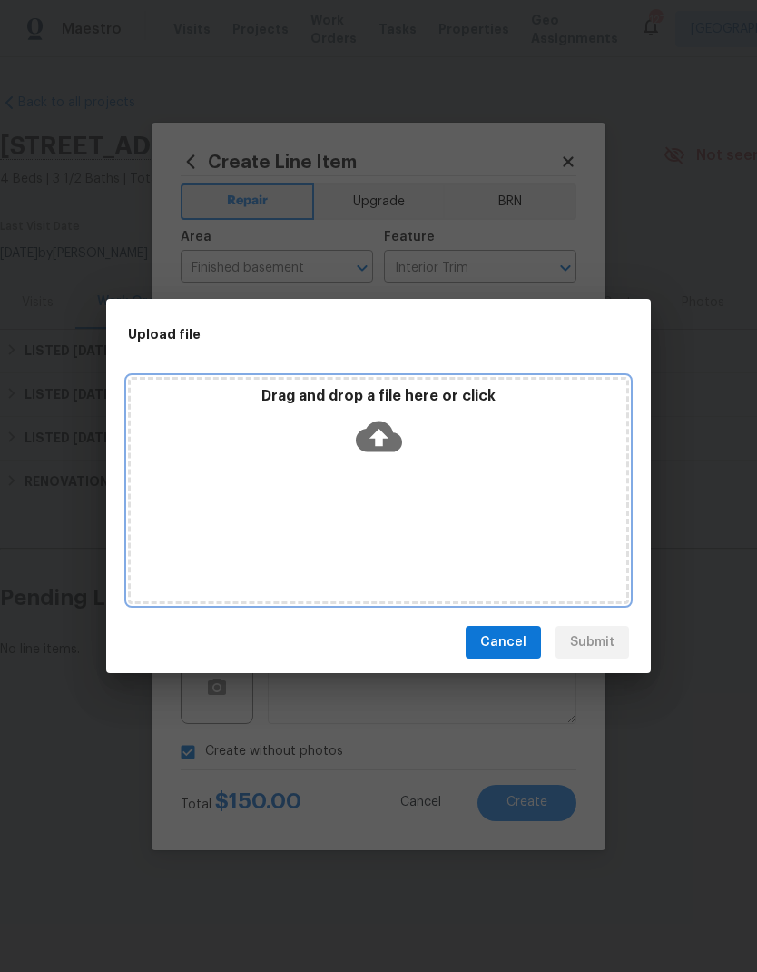
click at [540, 522] on div "Drag and drop a file here or click" at bounding box center [378, 490] width 501 height 227
click at [425, 478] on div "Drag and drop a file here or click" at bounding box center [378, 490] width 501 height 227
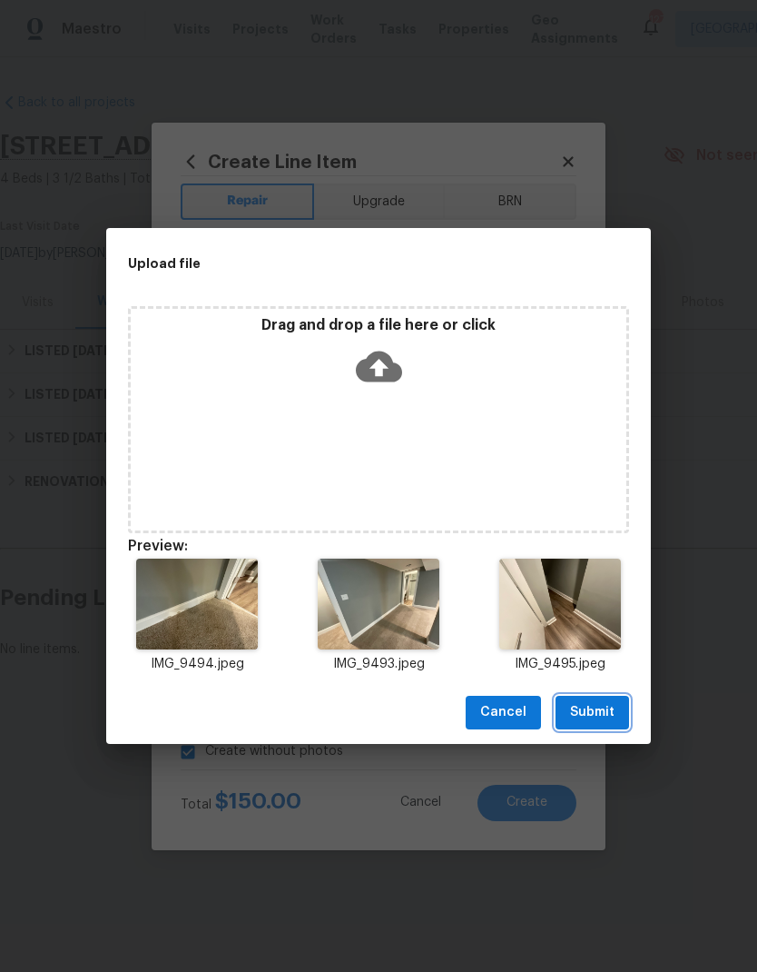
click at [615, 644] on button "Submit" at bounding box center [593, 713] width 74 height 34
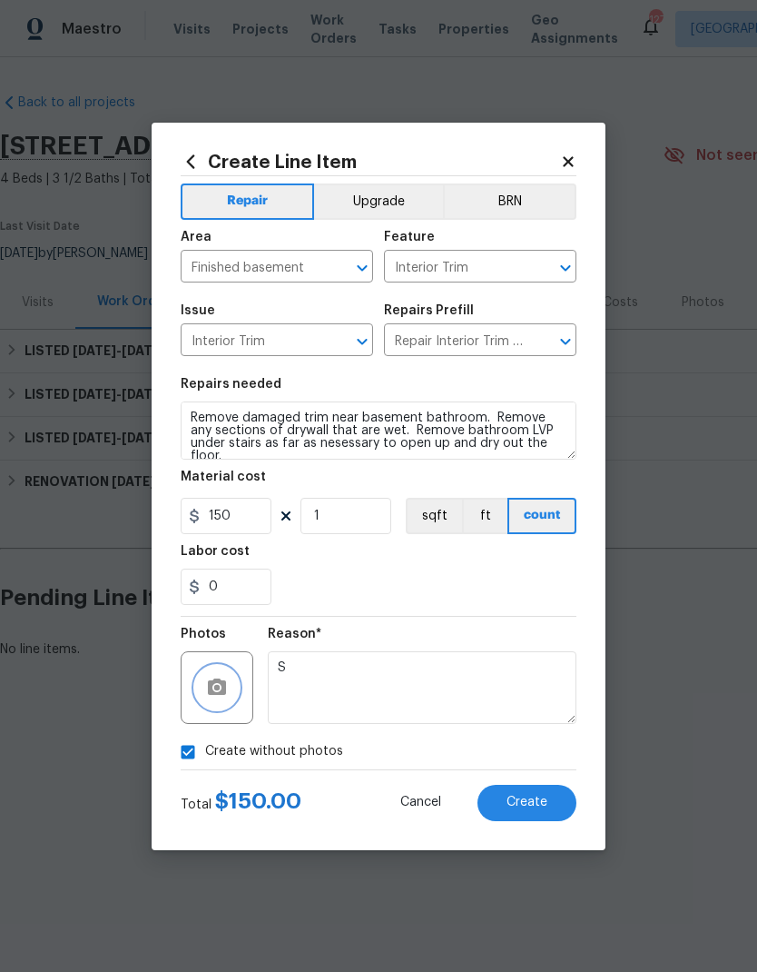
checkbox input "false"
click at [550, 644] on button "Create" at bounding box center [527, 803] width 99 height 36
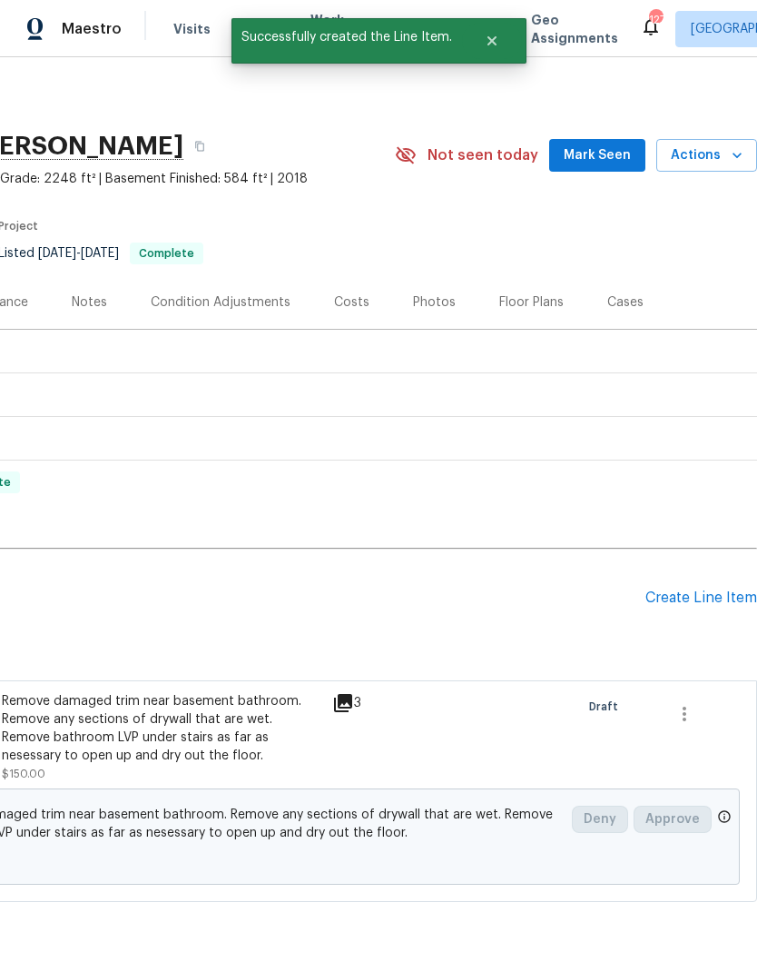
scroll to position [0, 269]
click at [691, 596] on div "Create Line Item" at bounding box center [702, 597] width 112 height 17
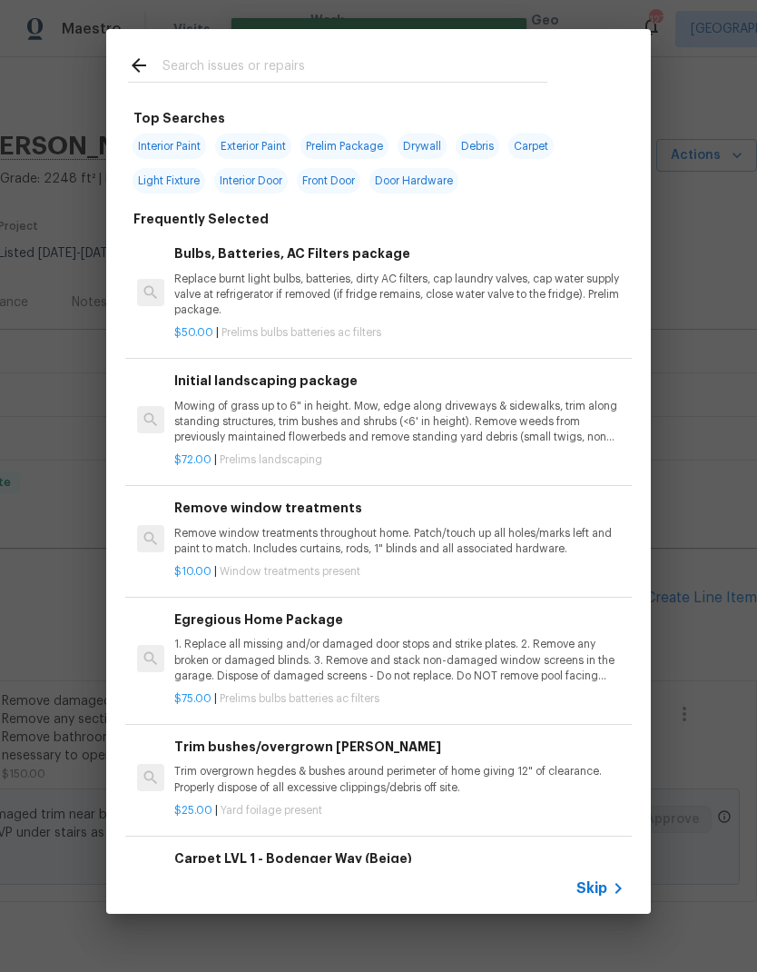
click at [450, 66] on input "text" at bounding box center [355, 67] width 385 height 27
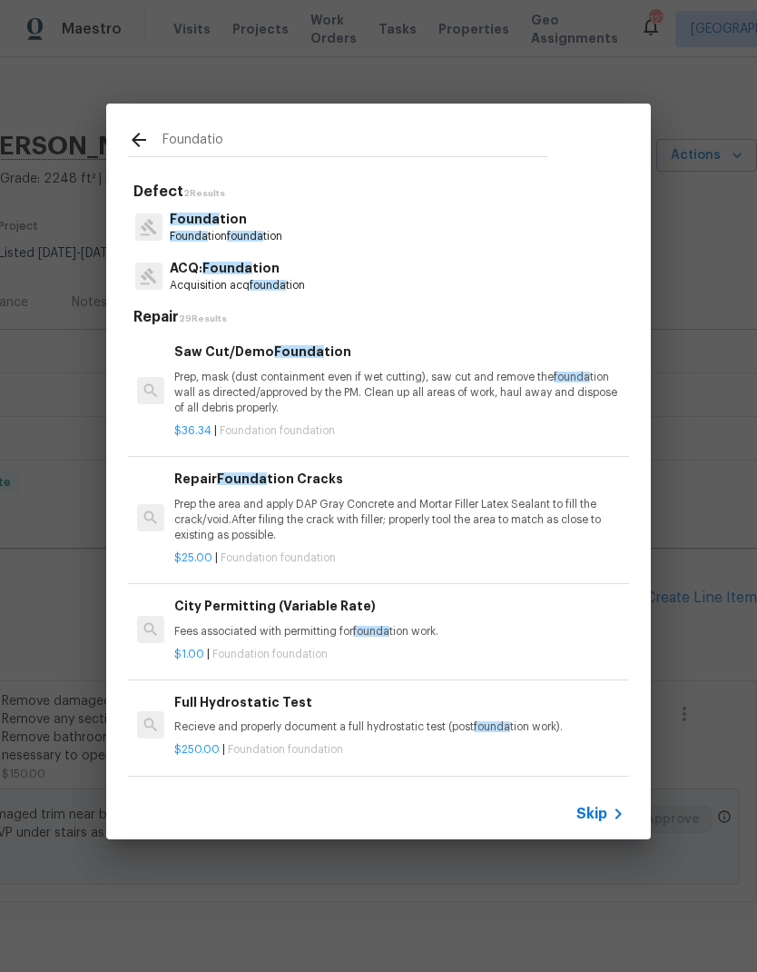
type input "Foundation"
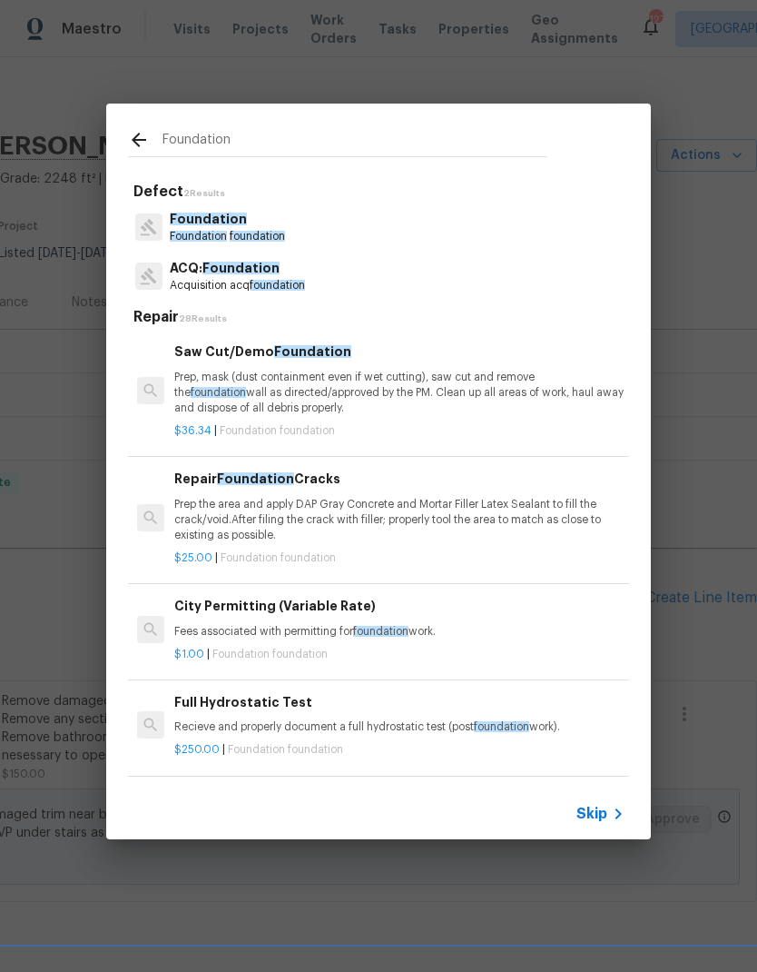
click at [410, 517] on p "Prep the area and apply DAP Gray Concrete and Mortar Filler Latex Sealant to fi…" at bounding box center [399, 520] width 450 height 46
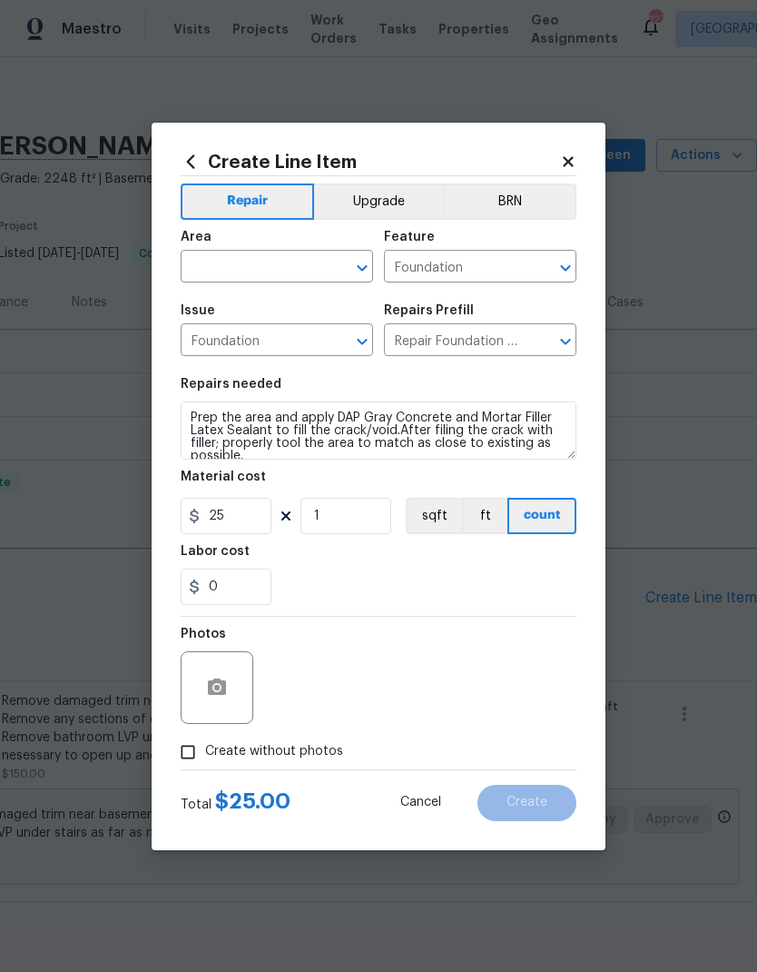
click at [420, 500] on button "sqft" at bounding box center [434, 516] width 56 height 36
click at [302, 236] on div "Area" at bounding box center [277, 243] width 193 height 24
click at [301, 235] on div "Area" at bounding box center [277, 243] width 193 height 24
click at [282, 307] on div "Issue" at bounding box center [277, 316] width 193 height 24
click at [228, 258] on input "text" at bounding box center [252, 268] width 142 height 28
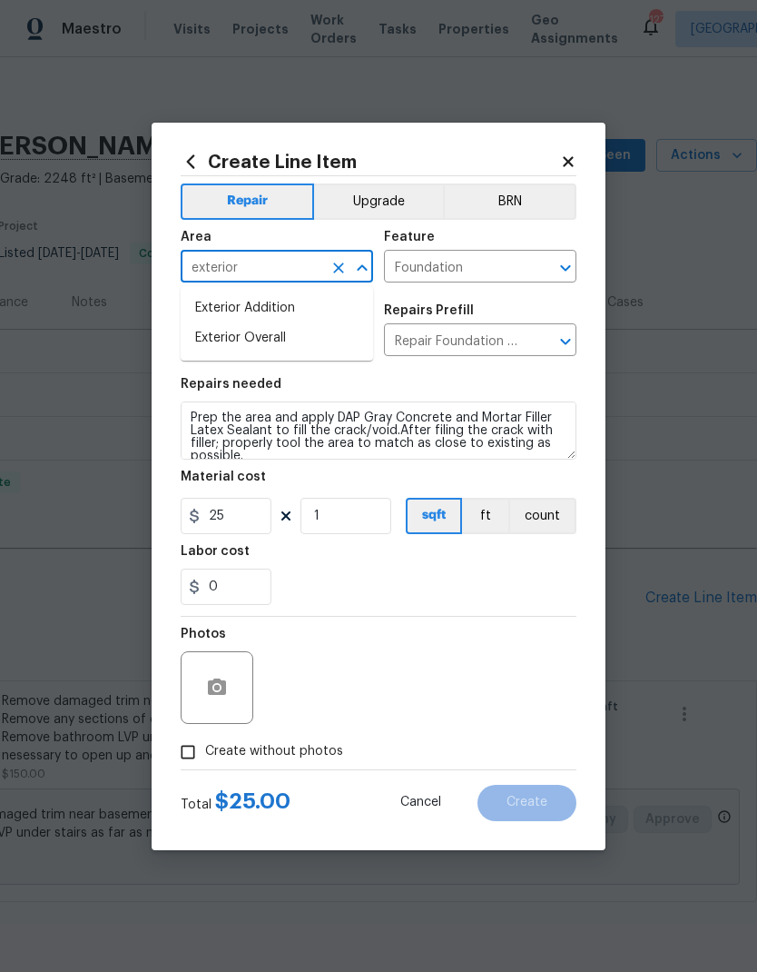
click at [239, 348] on li "Exterior Overall" at bounding box center [277, 338] width 193 height 30
type input "Exterior Overall"
click at [202, 413] on textarea "Prep the area and apply DAP Gray Concrete and Mortar Filler Latex Sealant to fi…" at bounding box center [379, 430] width 396 height 58
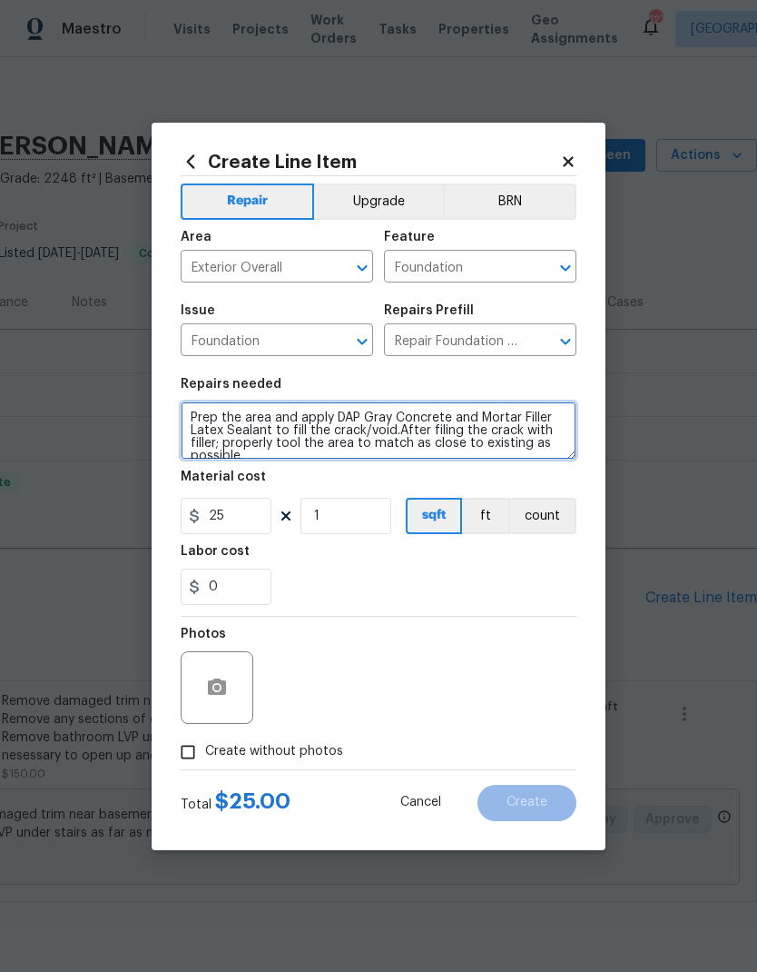
click at [204, 411] on textarea "Prep the area and apply DAP Gray Concrete and Mortar Filler Latex Sealant to fi…" at bounding box center [379, 430] width 396 height 58
click at [206, 414] on textarea "Prep the area and apply DAP Gray Concrete and Mortar Filler Latex Sealant to fi…" at bounding box center [379, 430] width 396 height 58
click at [205, 413] on textarea "Prep the area and apply DAP Gray Concrete and Mortar Filler Latex Sealant to fi…" at bounding box center [379, 430] width 396 height 58
click at [503, 450] on textarea "Prep the area and apply DAP Gray Concrete and Mortar Filler Latex Sealant to fi…" at bounding box center [379, 430] width 396 height 58
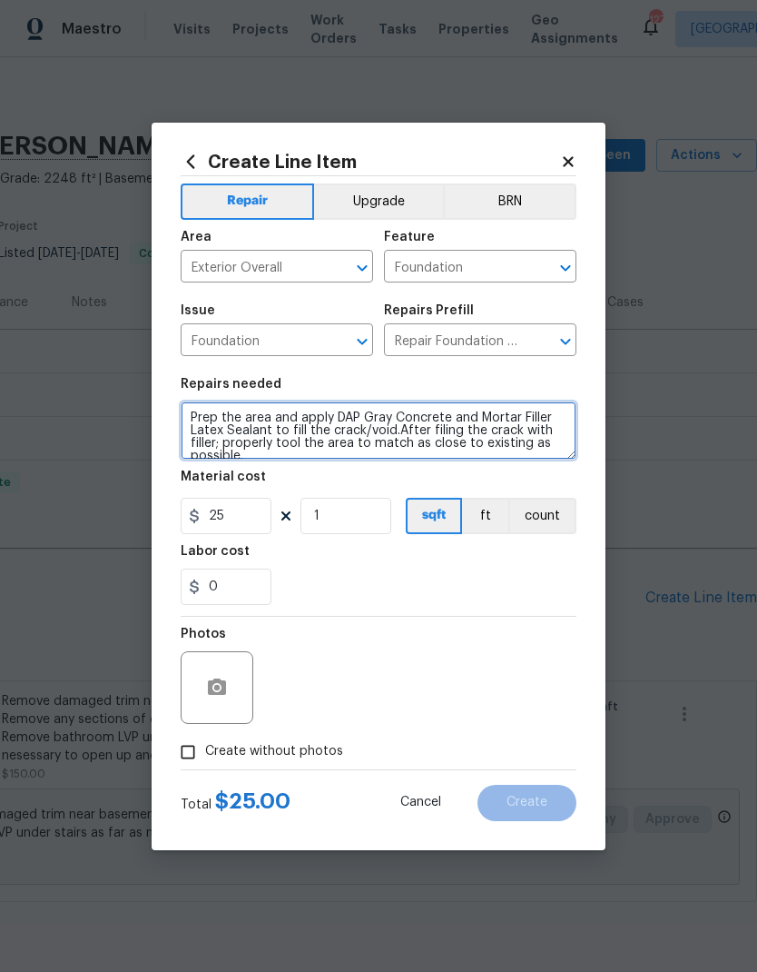
click at [218, 420] on textarea "Prep the area and apply DAP Gray Concrete and Mortar Filler Latex Sealant to fi…" at bounding box center [379, 430] width 396 height 58
click at [203, 409] on textarea "Prep the area and apply DAP Gray Concrete and Mortar Filler Latex Sealant to fi…" at bounding box center [379, 430] width 396 height 58
type textarea "Side of home. Waterproofing membrane is sticking above grade, potentially causi…"
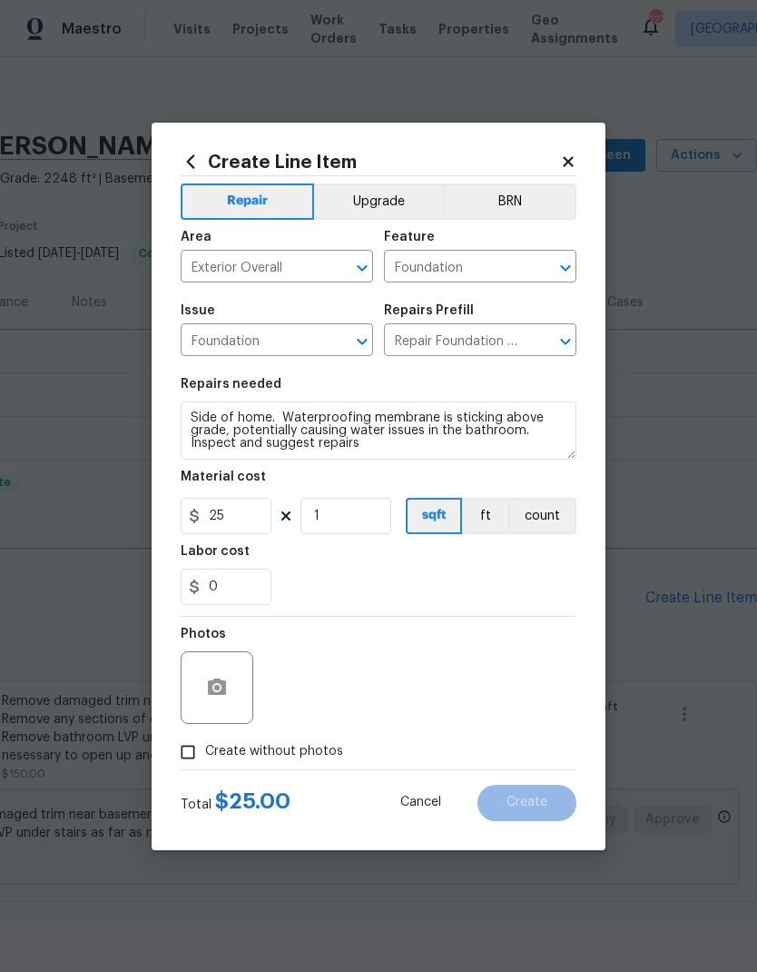
click at [500, 587] on div "0" at bounding box center [379, 587] width 396 height 36
click at [214, 519] on input "25" at bounding box center [226, 516] width 91 height 36
click at [236, 505] on input "25" at bounding box center [226, 516] width 91 height 36
click at [222, 520] on input "25" at bounding box center [226, 516] width 91 height 36
type input "100"
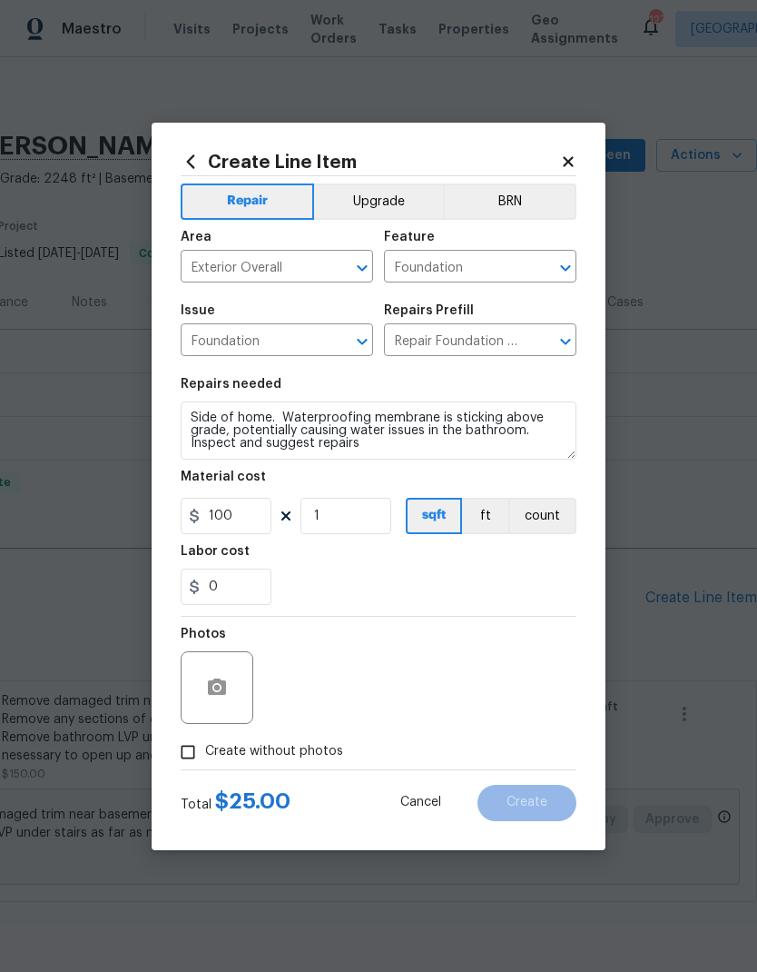
click at [515, 573] on div "0" at bounding box center [379, 587] width 396 height 36
click at [225, 644] on icon "button" at bounding box center [217, 686] width 18 height 16
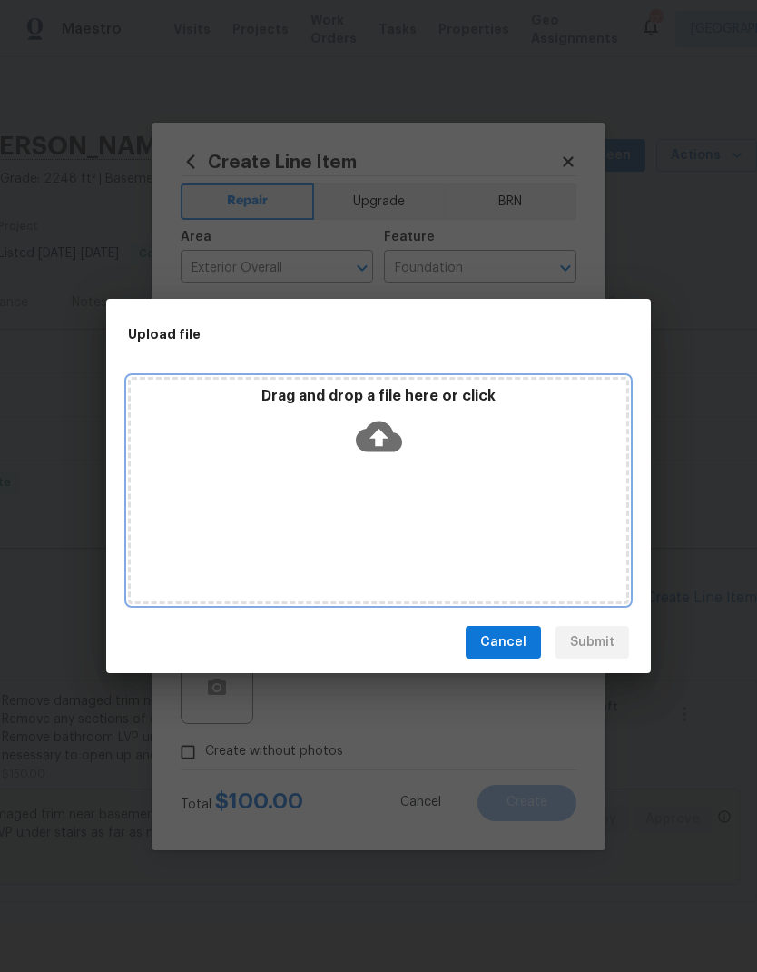
click at [555, 517] on div "Drag and drop a file here or click" at bounding box center [378, 490] width 501 height 227
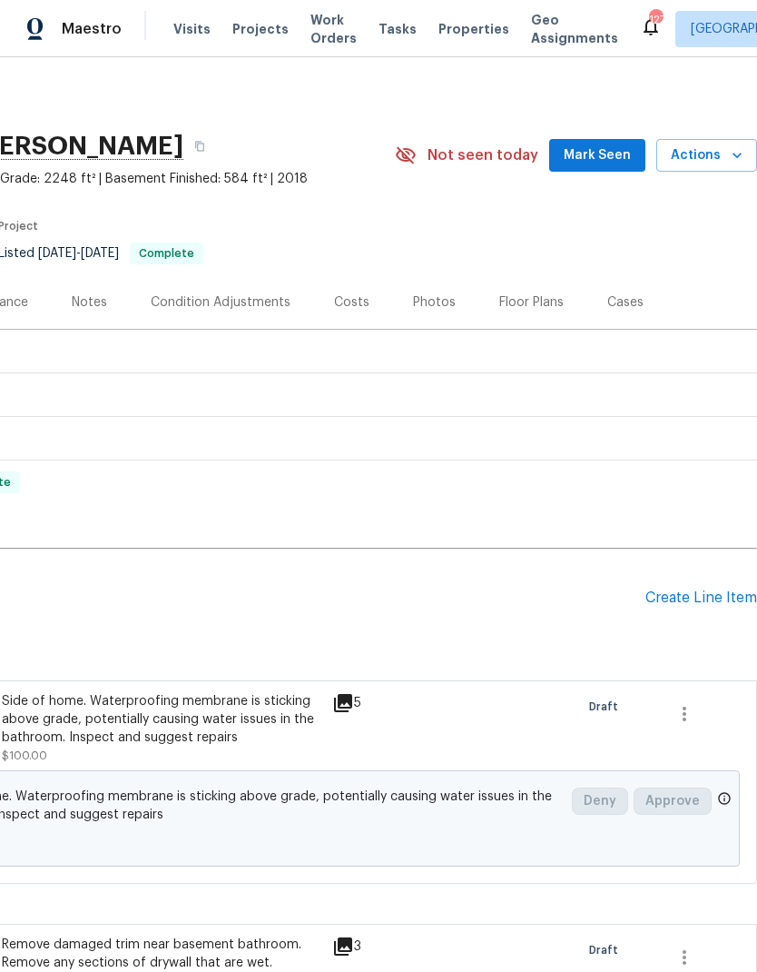
scroll to position [0, 269]
click at [703, 595] on div "Create Line Item" at bounding box center [702, 597] width 112 height 17
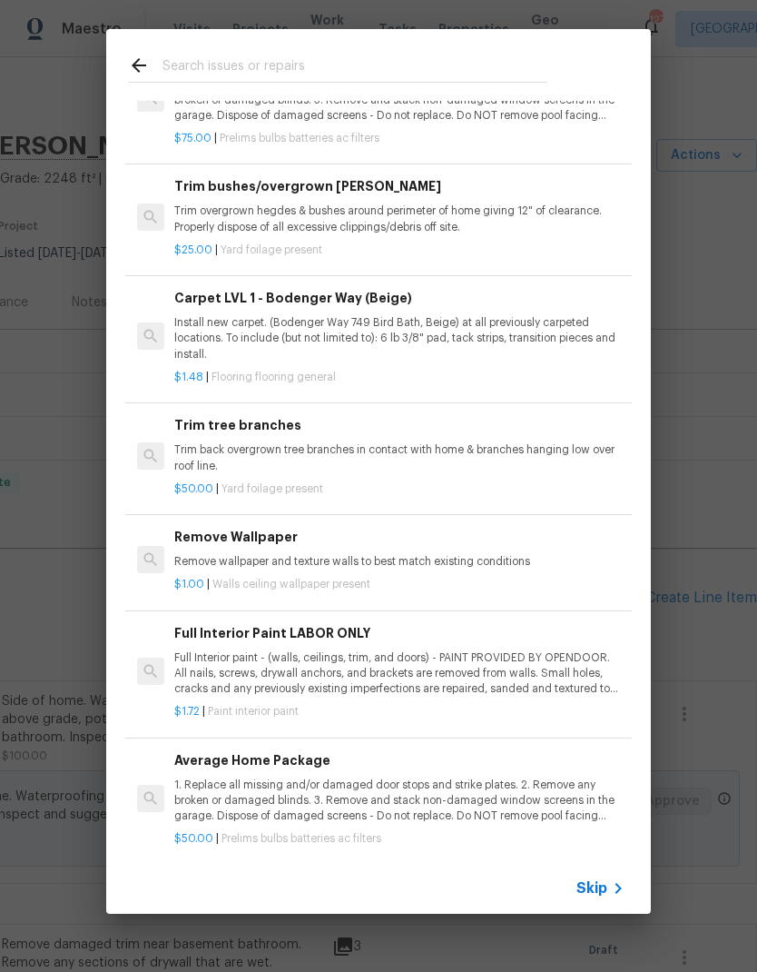
click at [718, 631] on div "Top Searches Interior Paint Exterior Paint Prelim Package Drywall Debris Carpet…" at bounding box center [378, 471] width 757 height 943
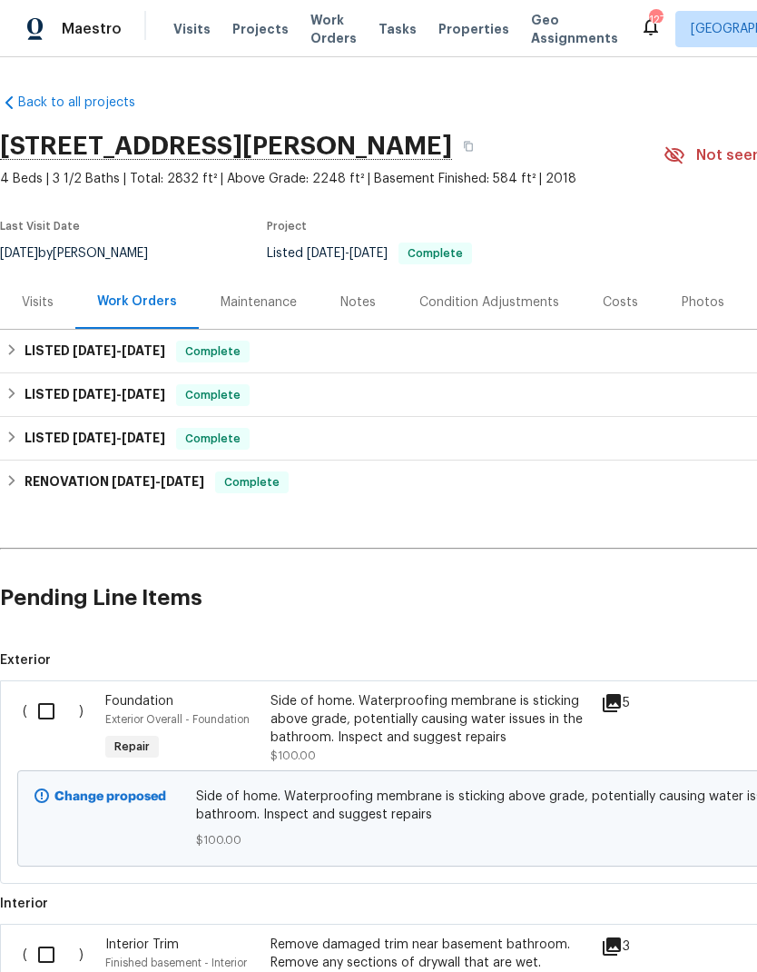
scroll to position [0, 0]
click at [19, 352] on div "LISTED [DATE] - [DATE] Complete" at bounding box center [512, 352] width 1015 height 22
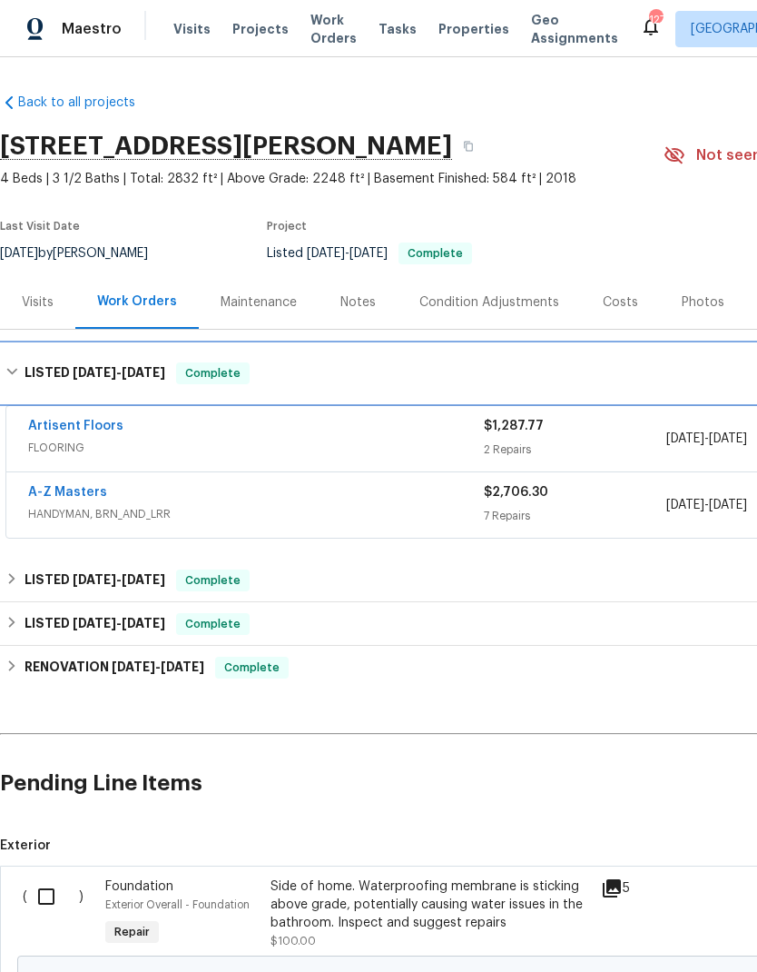
click at [28, 372] on h6 "LISTED [DATE] - [DATE]" at bounding box center [95, 373] width 141 height 22
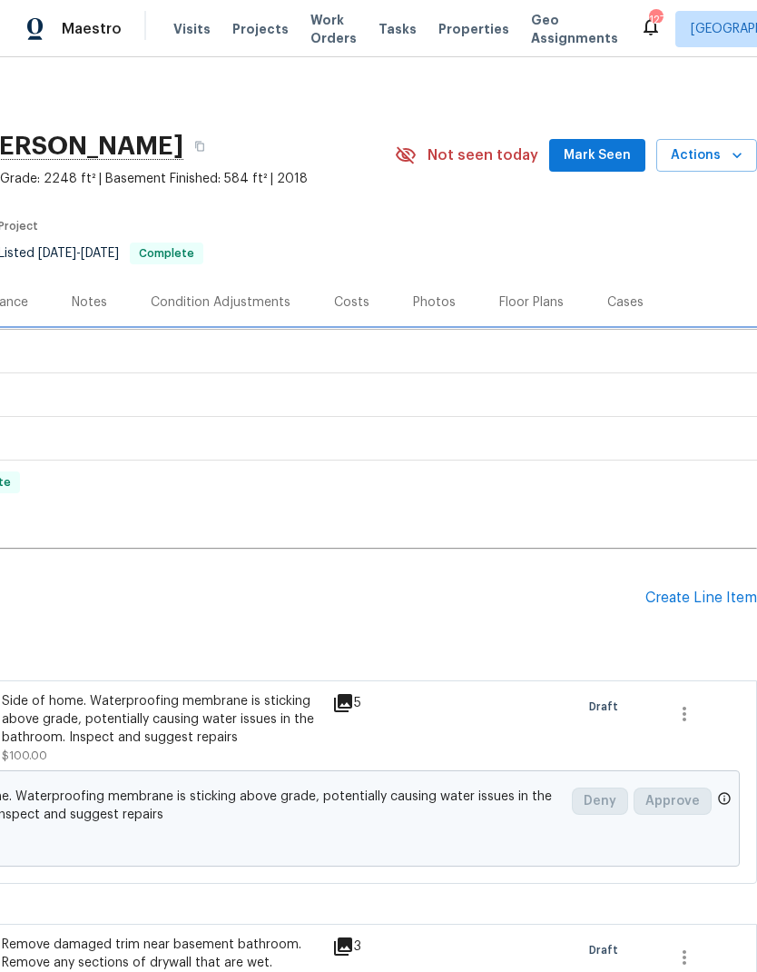
scroll to position [-1, 269]
click at [720, 589] on div "Create Line Item" at bounding box center [702, 597] width 112 height 17
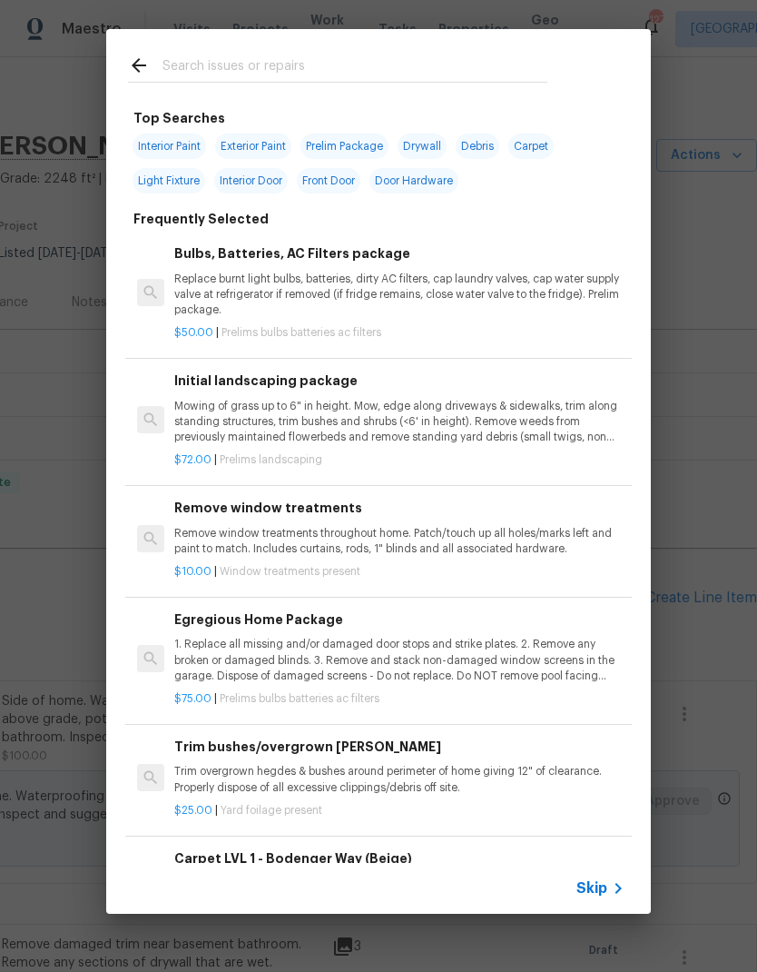
scroll to position [0, 269]
click at [207, 64] on input "text" at bounding box center [355, 67] width 385 height 27
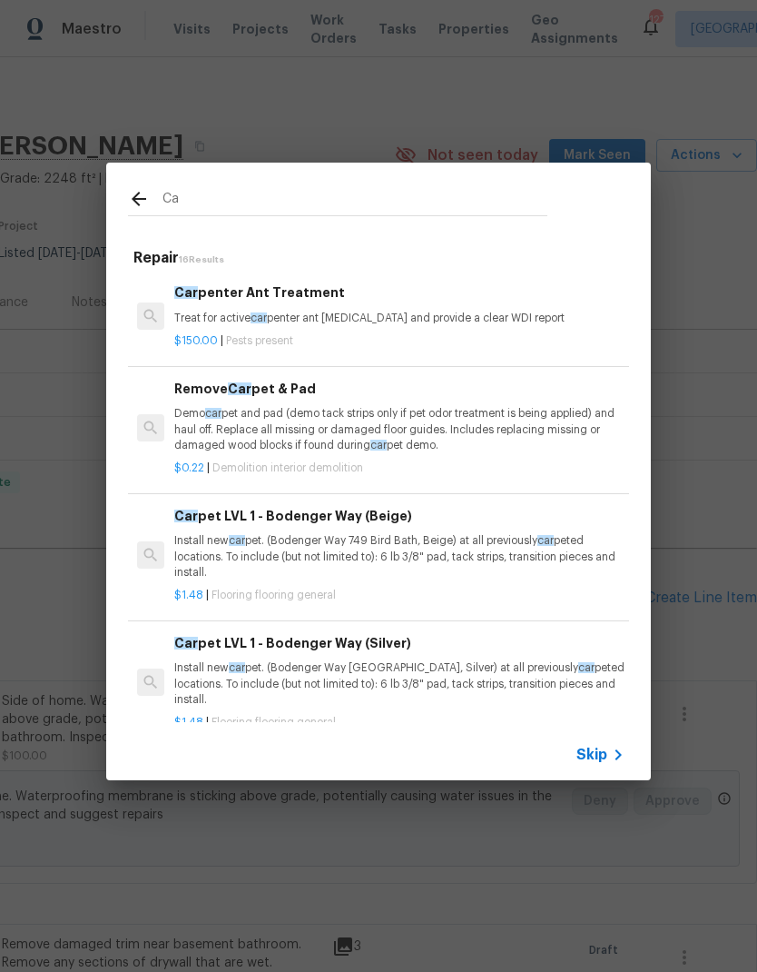
type input "C"
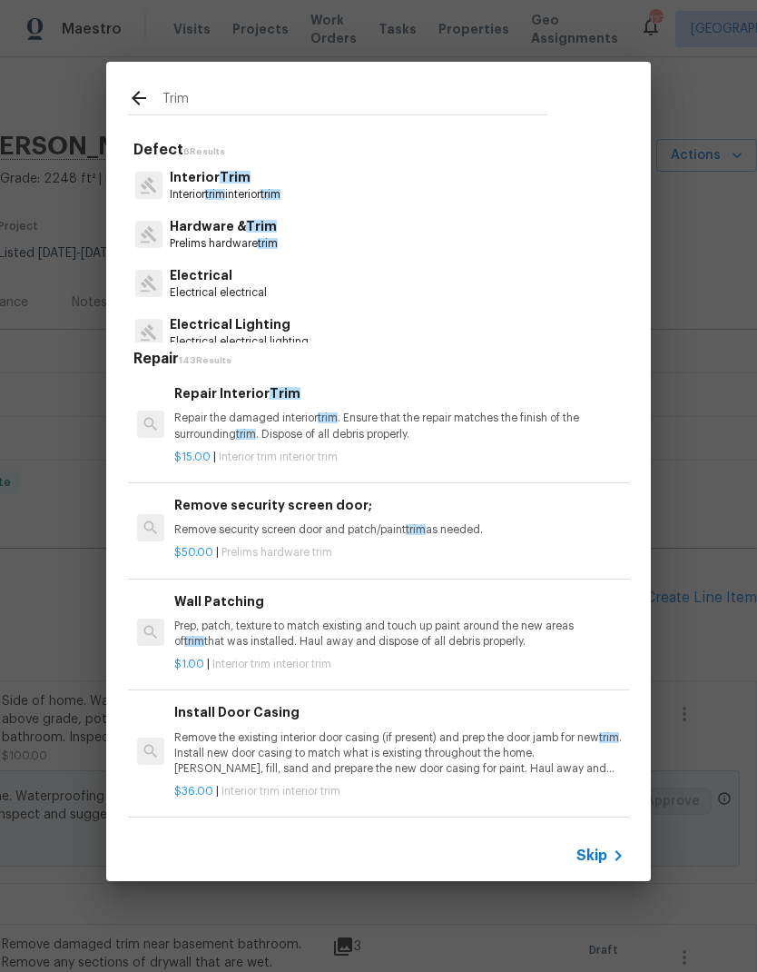
type input "Trim"
click at [346, 208] on div "Interior Trim Interior trim interior trim" at bounding box center [378, 185] width 501 height 49
click at [346, 192] on div "Interior Trim Interior trim interior trim" at bounding box center [378, 185] width 501 height 49
click at [281, 193] on span "trim" at bounding box center [271, 194] width 20 height 11
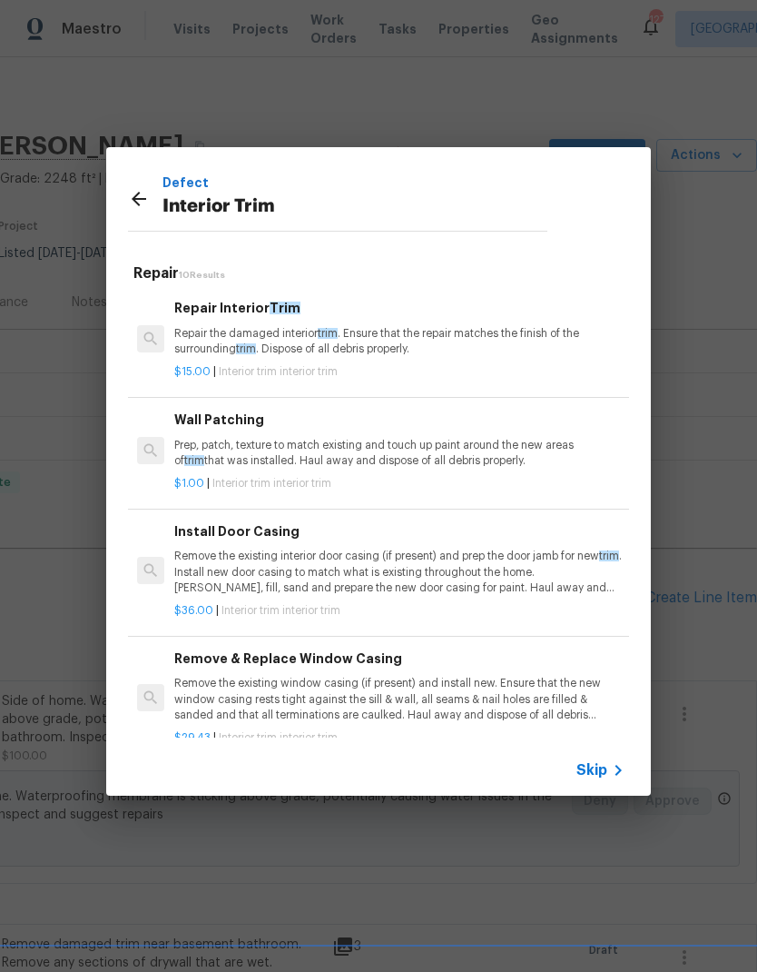
click at [285, 345] on p "Repair the damaged interior trim . Ensure that the repair matches the finish of…" at bounding box center [399, 341] width 450 height 31
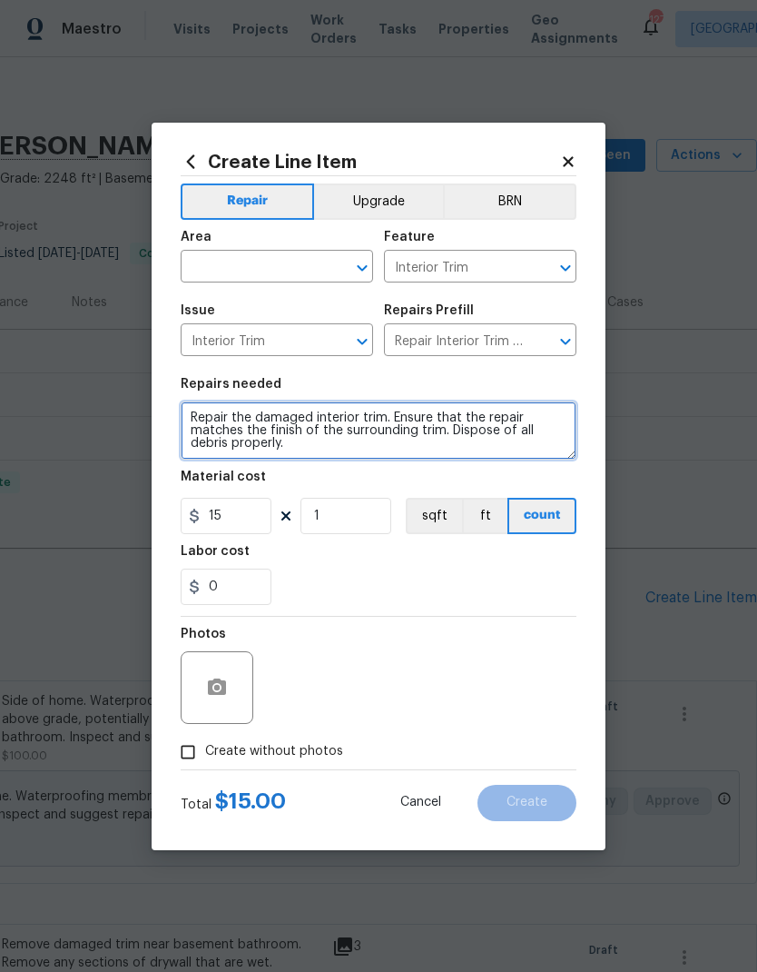
click at [219, 431] on textarea "Repair the damaged interior trim. Ensure that the repair matches the finish of …" at bounding box center [379, 430] width 396 height 58
click at [229, 415] on textarea "Repair the damaged interior trim. Ensure that the repair matches the finish of …" at bounding box center [379, 430] width 396 height 58
click at [228, 415] on textarea "Repair the damaged interior trim. Ensure that the repair matches the finish of …" at bounding box center [379, 430] width 396 height 58
type textarea "Provide fans and blowers as needed to dry out the basement. Pull back carpet if…"
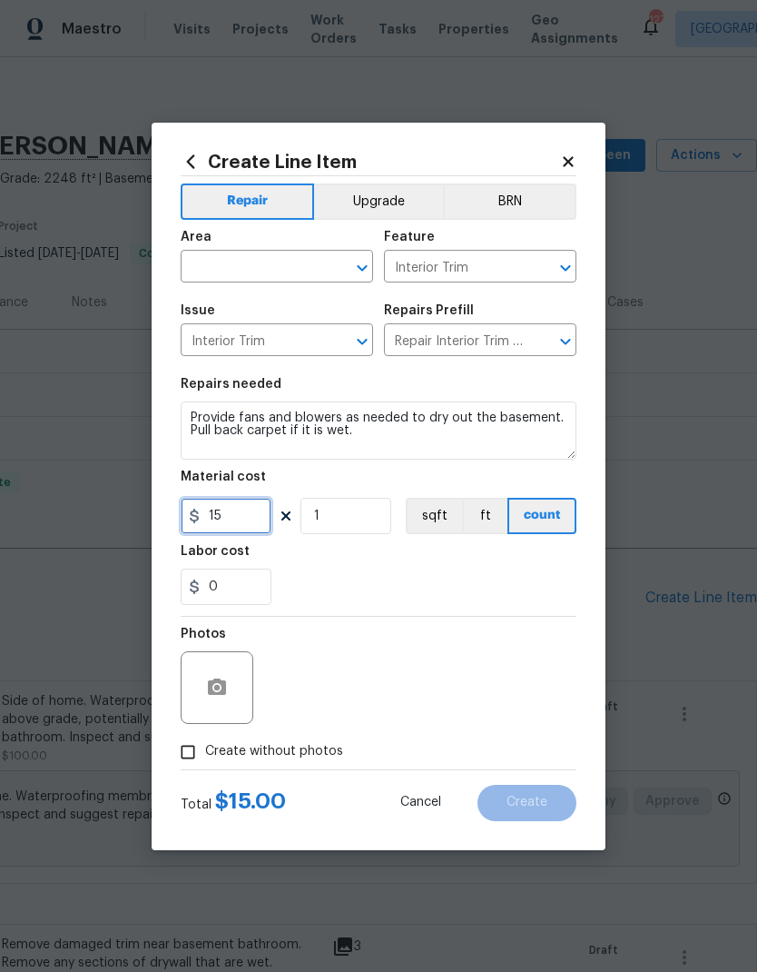
click at [250, 525] on input "15" at bounding box center [226, 516] width 91 height 36
type input "50"
click at [193, 750] on input "Create without photos" at bounding box center [188, 752] width 35 height 35
checkbox input "true"
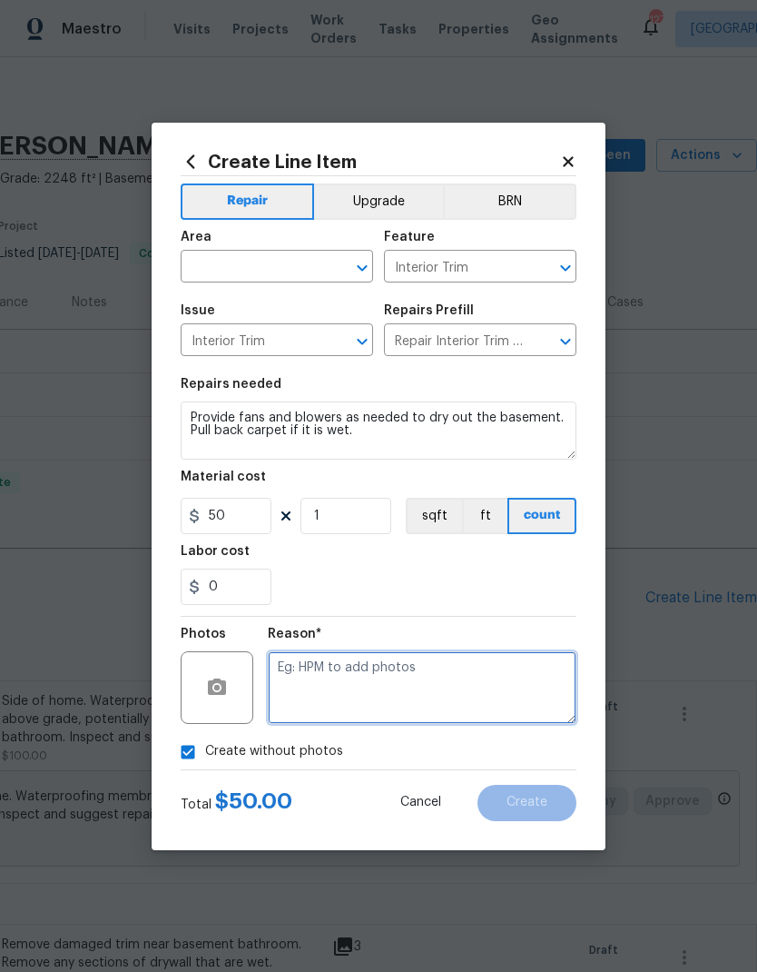
click at [502, 696] on textarea at bounding box center [422, 687] width 309 height 73
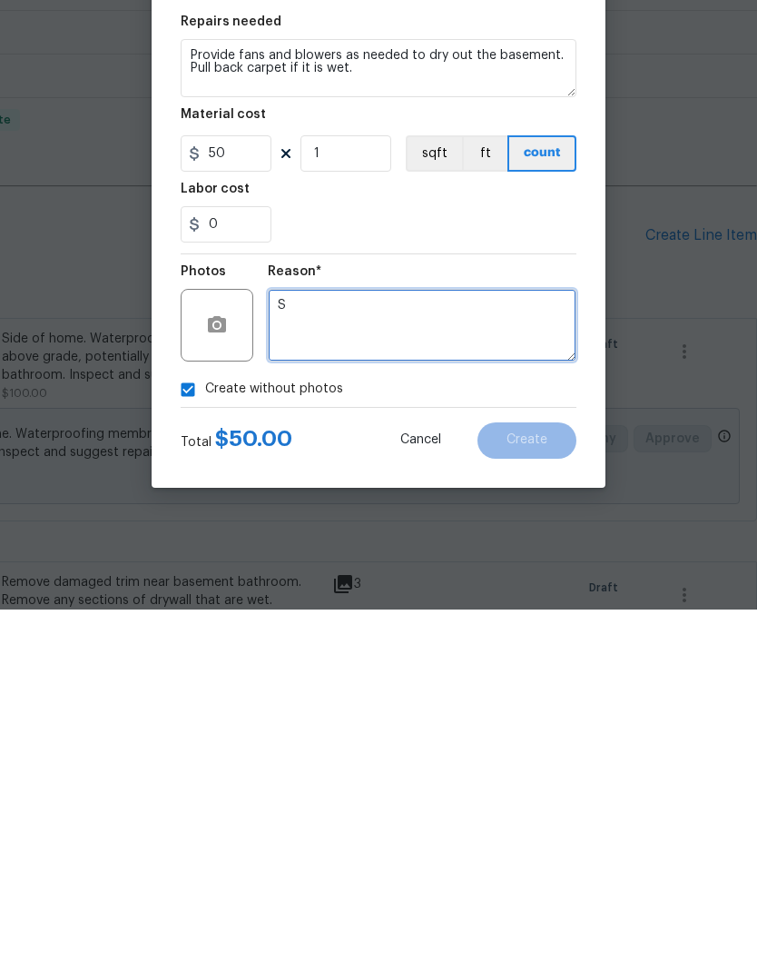
click at [530, 651] on textarea "S" at bounding box center [422, 687] width 309 height 73
type textarea "S"
click at [540, 569] on div "0" at bounding box center [379, 587] width 396 height 36
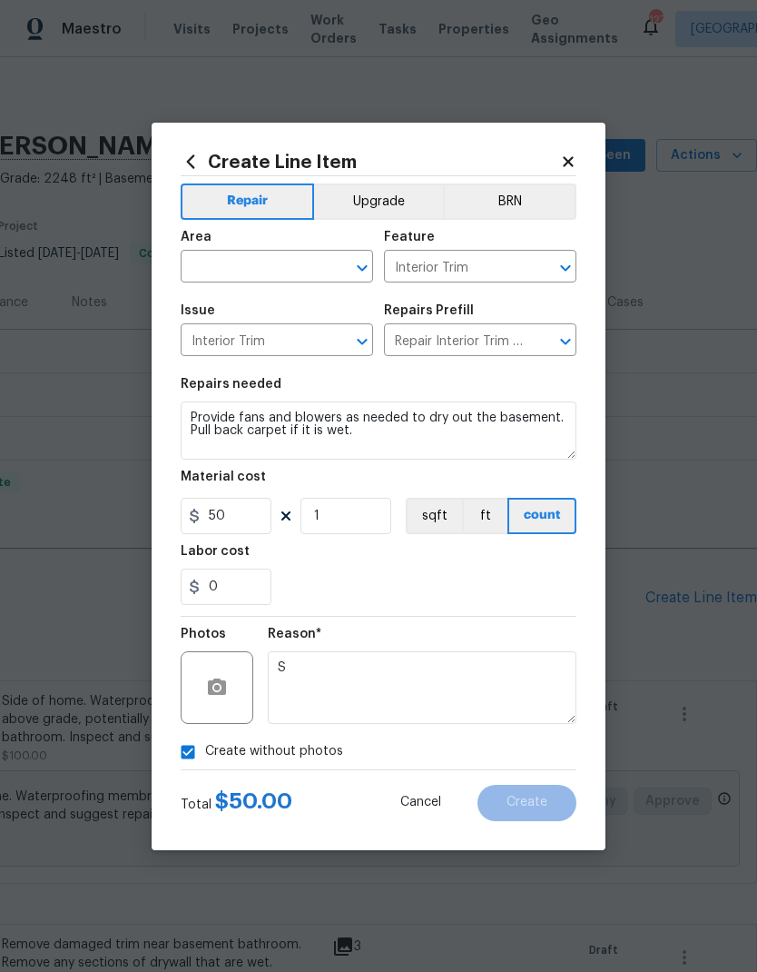
click at [282, 272] on input "text" at bounding box center [252, 268] width 142 height 28
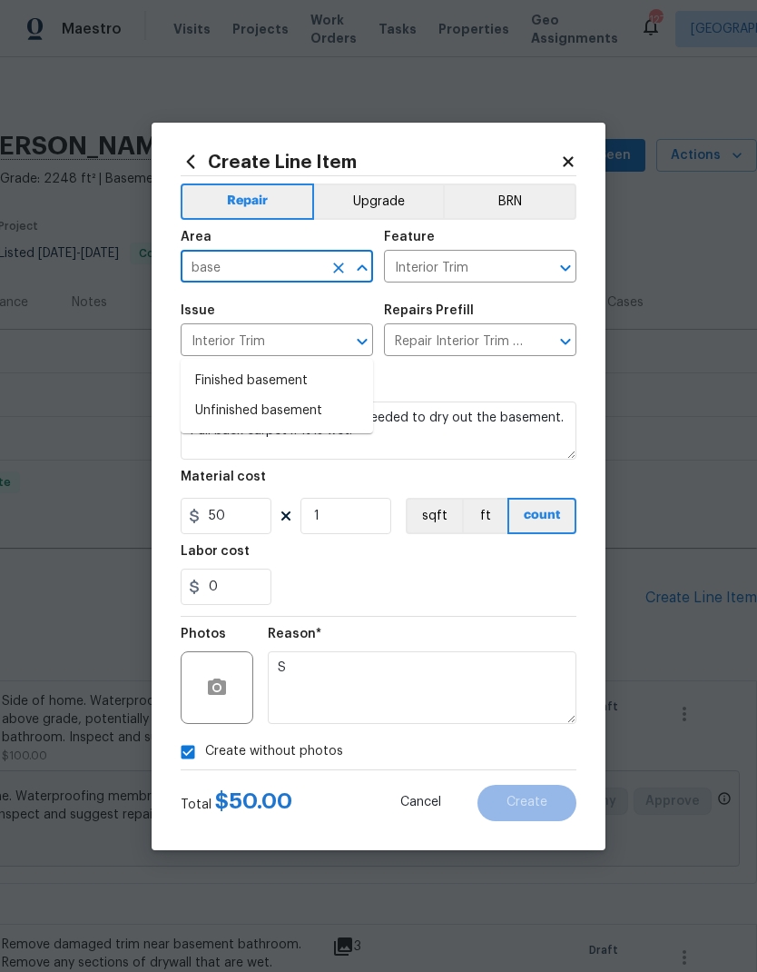
click at [273, 366] on li "Finished basement" at bounding box center [277, 381] width 193 height 30
type input "Finished basement"
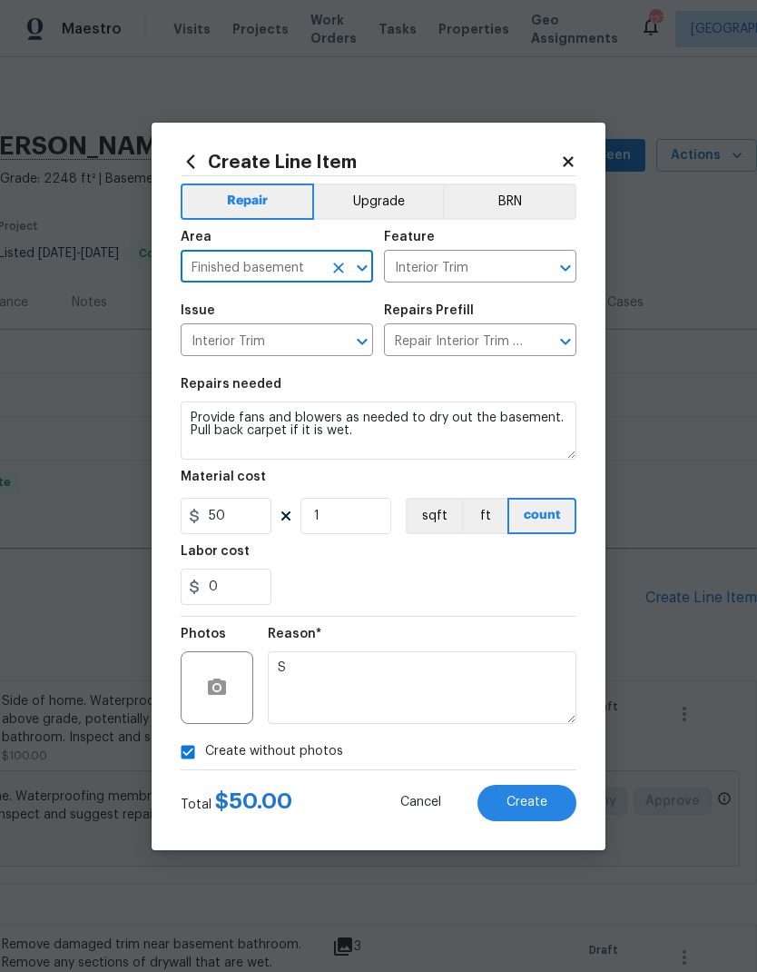
click at [481, 580] on div "0" at bounding box center [379, 587] width 396 height 36
click at [523, 812] on button "Create" at bounding box center [527, 803] width 99 height 36
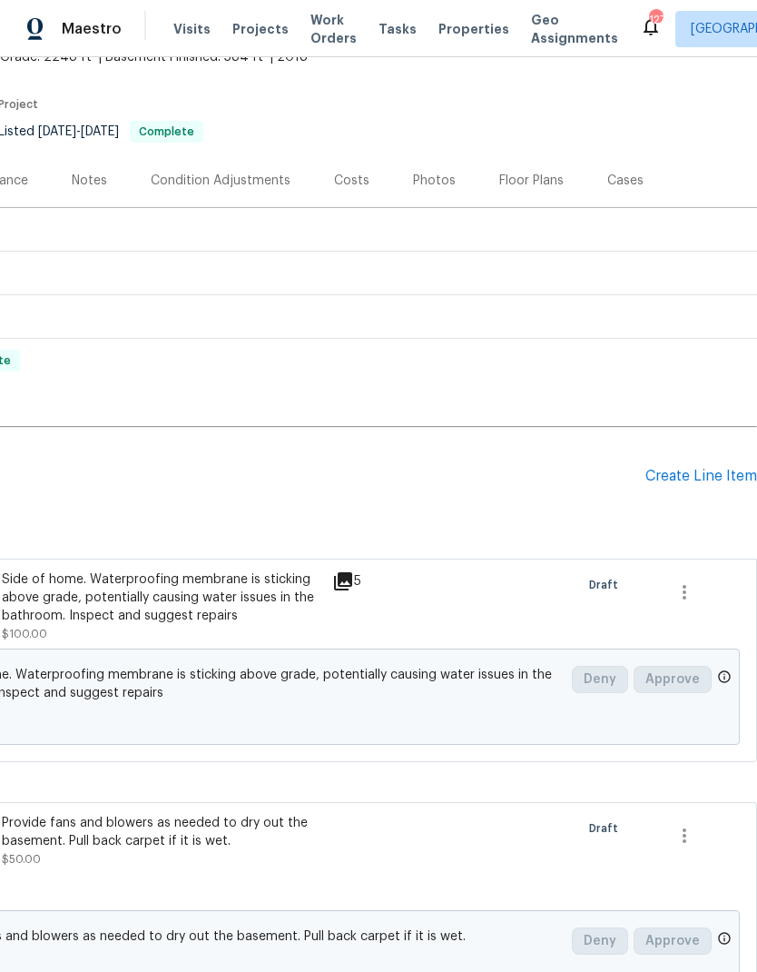
scroll to position [122, 269]
click at [672, 468] on div "Create Line Item" at bounding box center [702, 476] width 112 height 17
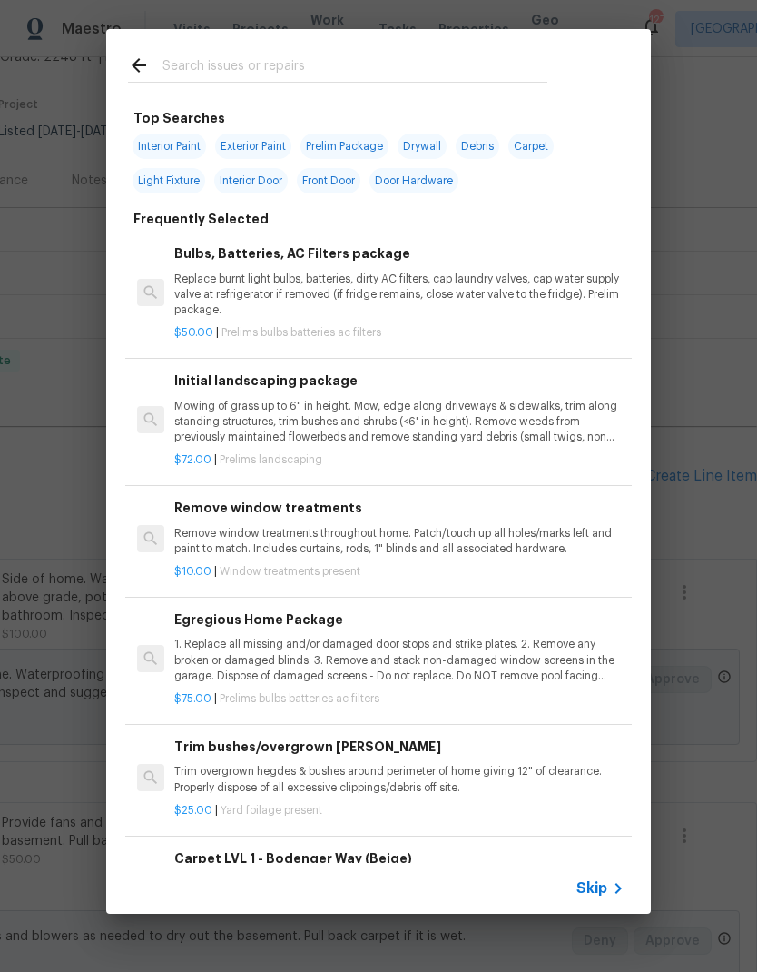
click at [174, 67] on input "text" at bounding box center [355, 67] width 385 height 27
type input "Trim"
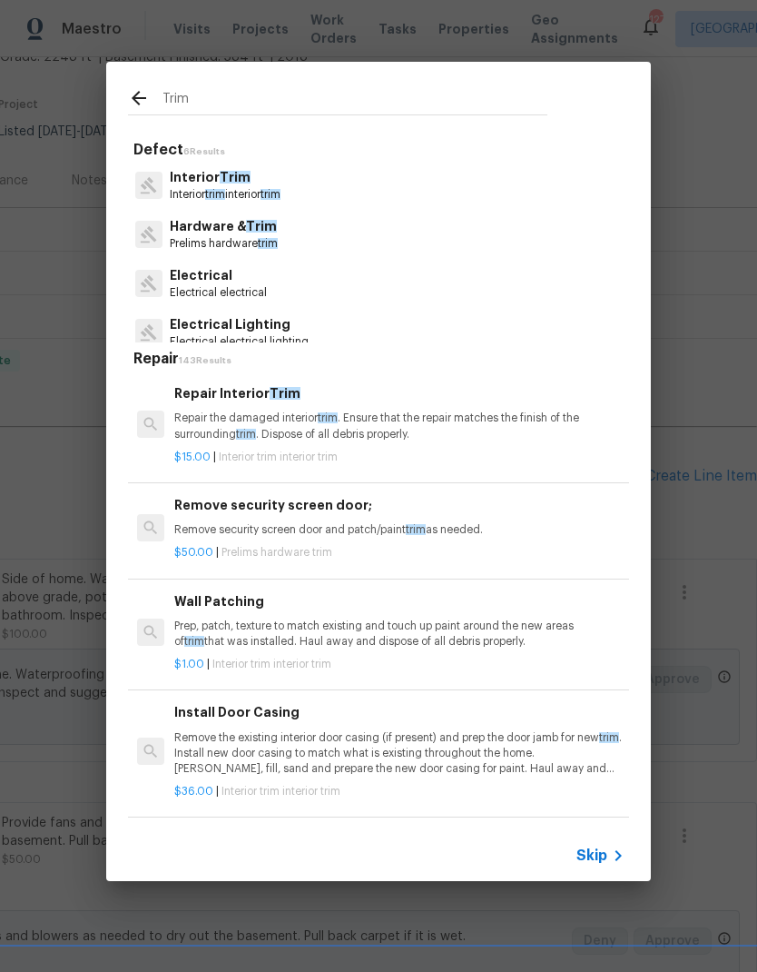
click at [197, 195] on p "Interior trim interior trim" at bounding box center [225, 194] width 111 height 15
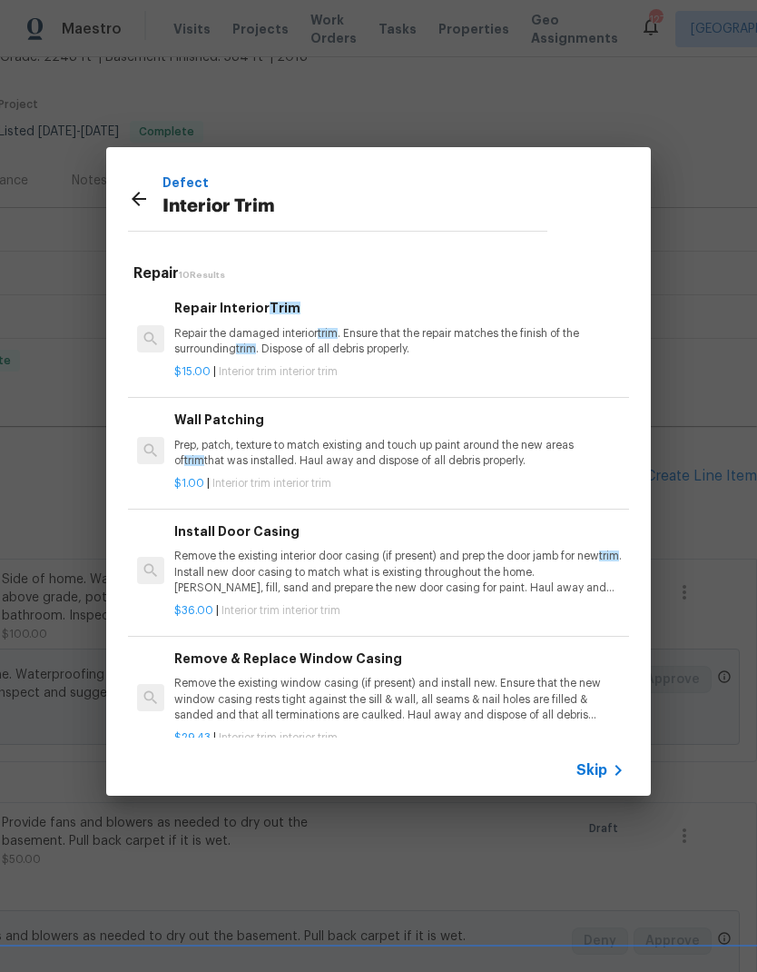
click at [211, 343] on p "Repair the damaged interior trim . Ensure that the repair matches the finish of…" at bounding box center [399, 341] width 450 height 31
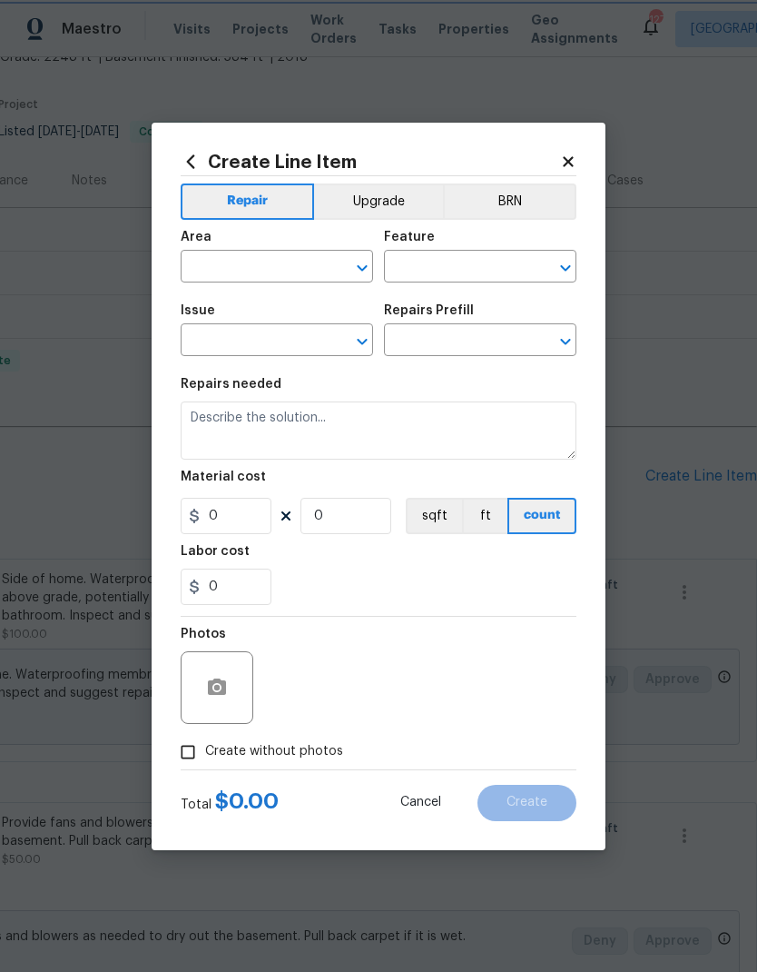
type input "Interior Trim"
type input "Repair Interior Trim $15.00"
type textarea "Repair the damaged interior trim. Ensure that the repair matches the finish of …"
type input "15"
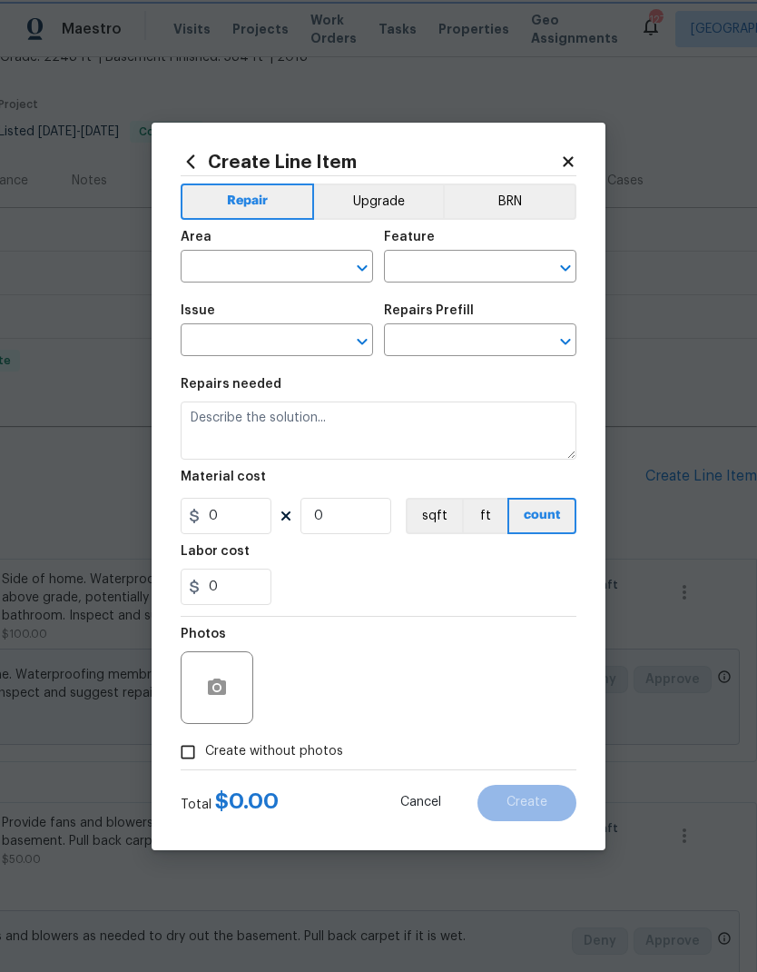
type input "1"
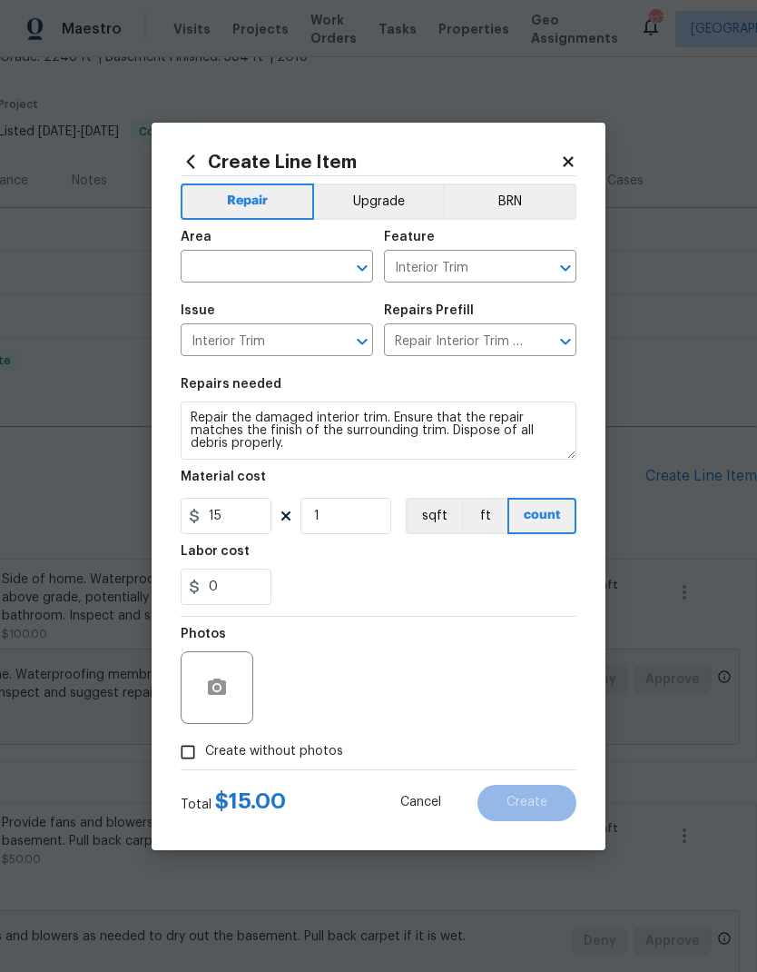
click at [226, 265] on input "text" at bounding box center [252, 268] width 142 height 28
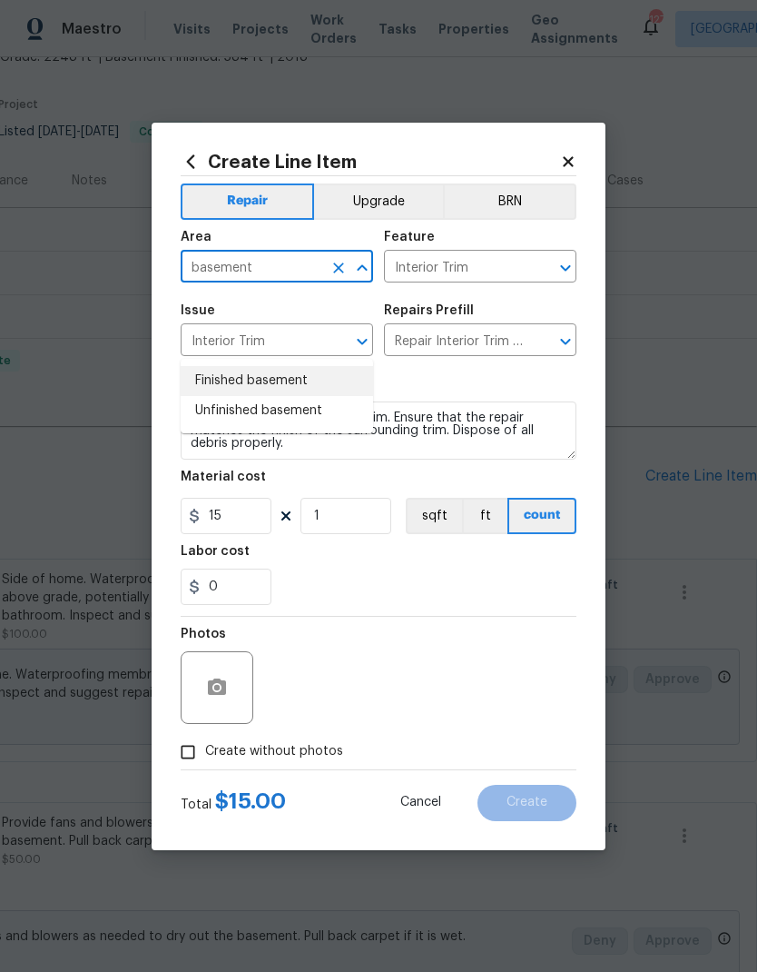
click at [297, 366] on li "Finished basement" at bounding box center [277, 381] width 193 height 30
type input "Finished basement"
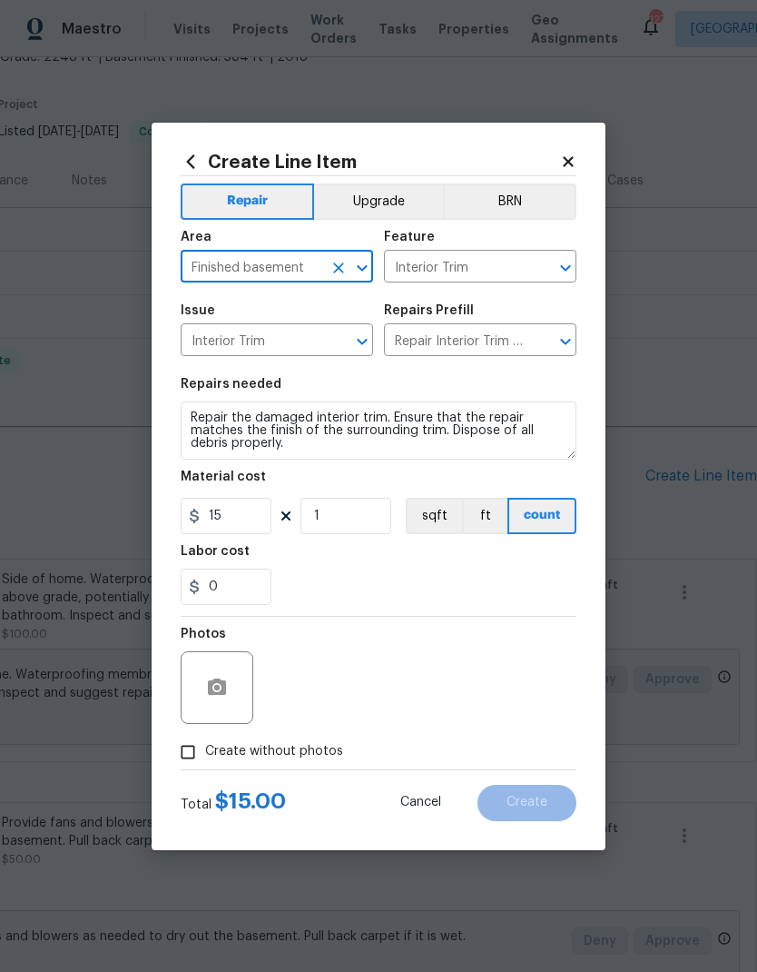
click at [367, 567] on div "Labor cost" at bounding box center [379, 557] width 396 height 24
click at [245, 526] on input "15" at bounding box center [226, 516] width 91 height 36
type input "150"
click at [315, 586] on div "0" at bounding box center [379, 587] width 396 height 36
click at [214, 708] on button "button" at bounding box center [217, 688] width 44 height 44
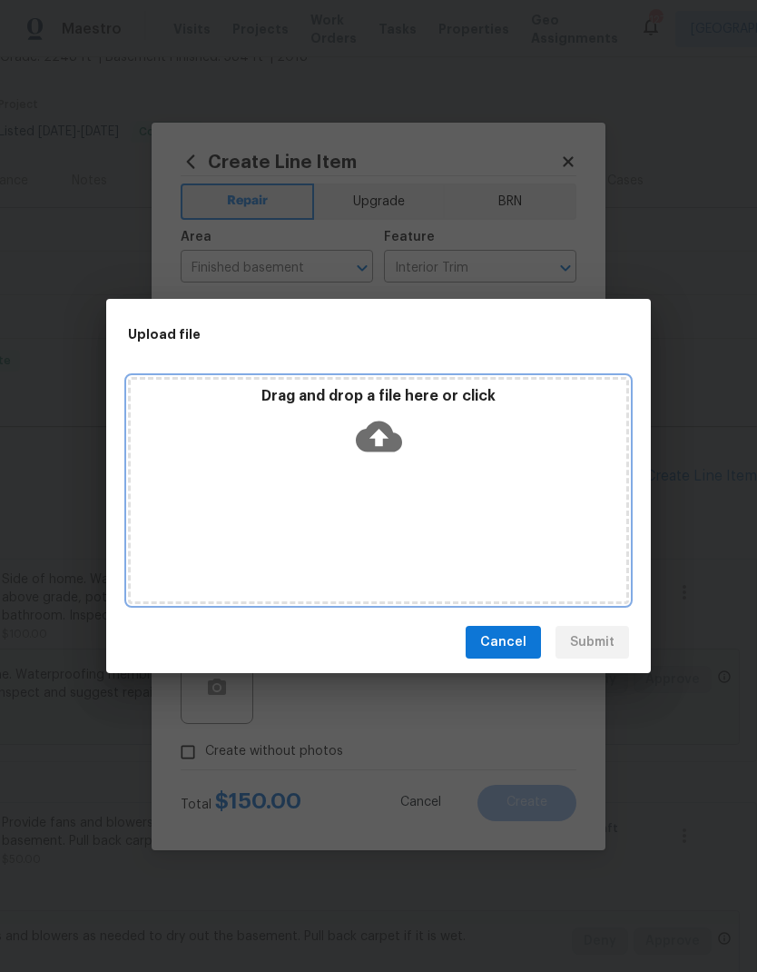
click at [541, 525] on div "Drag and drop a file here or click" at bounding box center [378, 490] width 501 height 227
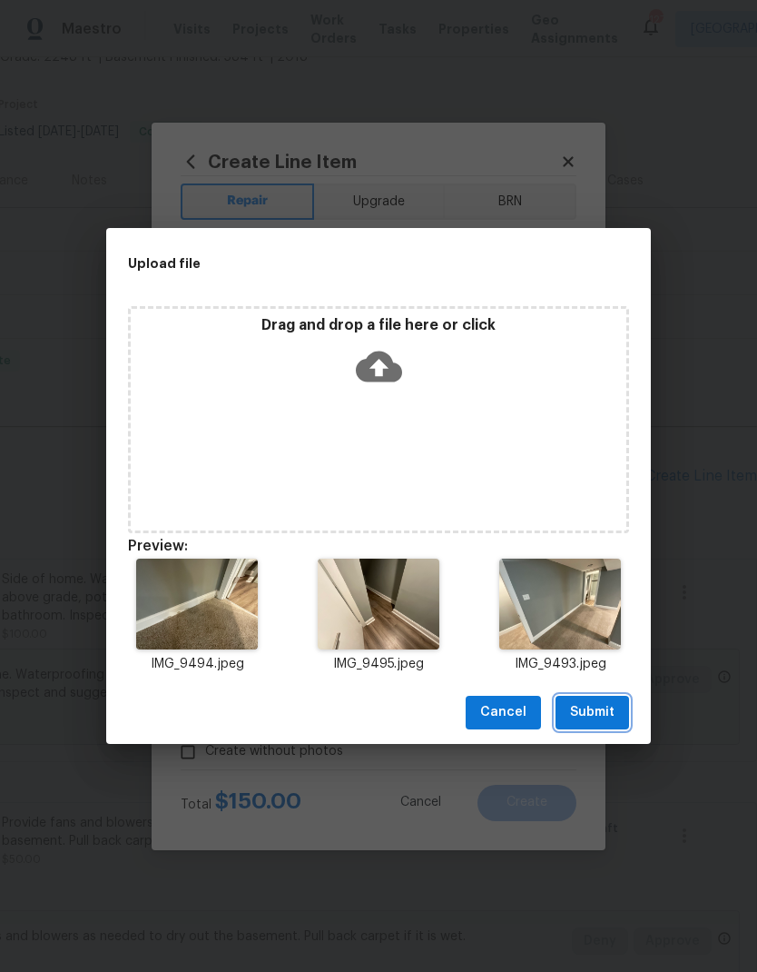
click at [623, 724] on button "Submit" at bounding box center [593, 713] width 74 height 34
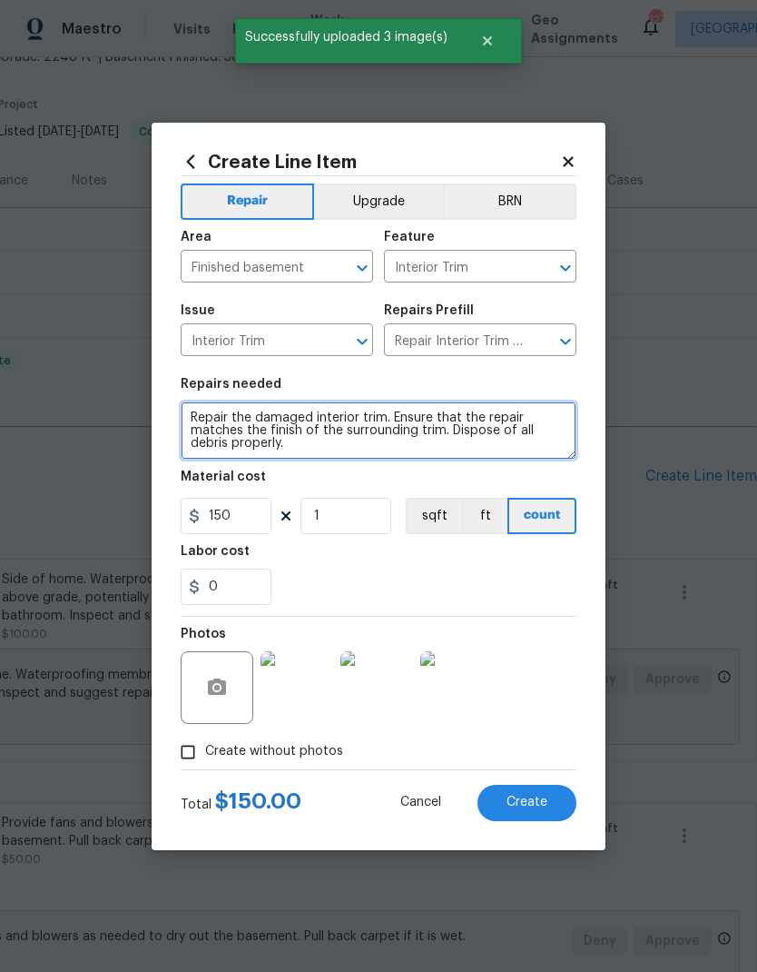
click at [225, 417] on textarea "Repair the damaged interior trim. Ensure that the repair matches the finish of …" at bounding box center [379, 430] width 396 height 58
click at [300, 448] on textarea "Repair the damaged interior trim. Ensure that the repair matches the finish of …" at bounding box center [379, 430] width 396 height 58
click at [378, 426] on textarea "Repair the damaged interior trim. Ensure that the repair matches the finish of …" at bounding box center [379, 430] width 396 height 58
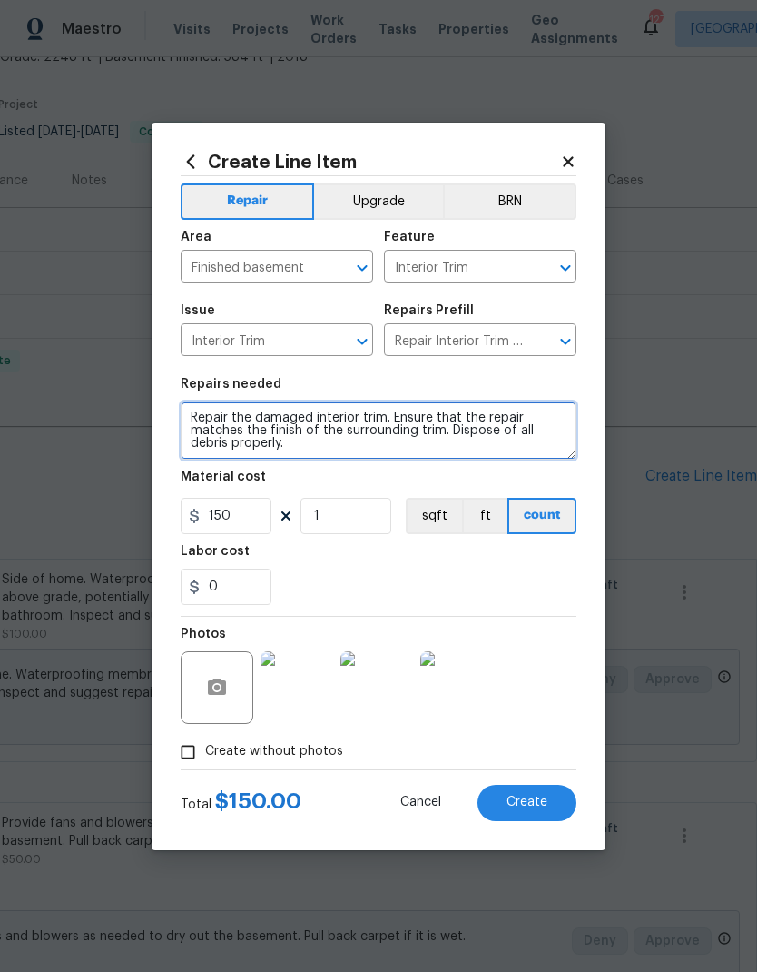
click at [376, 418] on textarea "Repair the damaged interior trim. Ensure that the repair matches the finish of …" at bounding box center [379, 430] width 396 height 58
click at [524, 447] on textarea "Repair the damaged interior trim and walls, paint to match. . Ensure that the r…" at bounding box center [379, 430] width 396 height 58
click at [549, 413] on textarea "Repair the damaged interior trim and walls, paint to match. . Ensure that the r…" at bounding box center [379, 430] width 396 height 58
click at [450, 460] on textarea "Repair the damaged interior trim and walls, paint to match. Ensure that the rep…" at bounding box center [379, 430] width 396 height 58
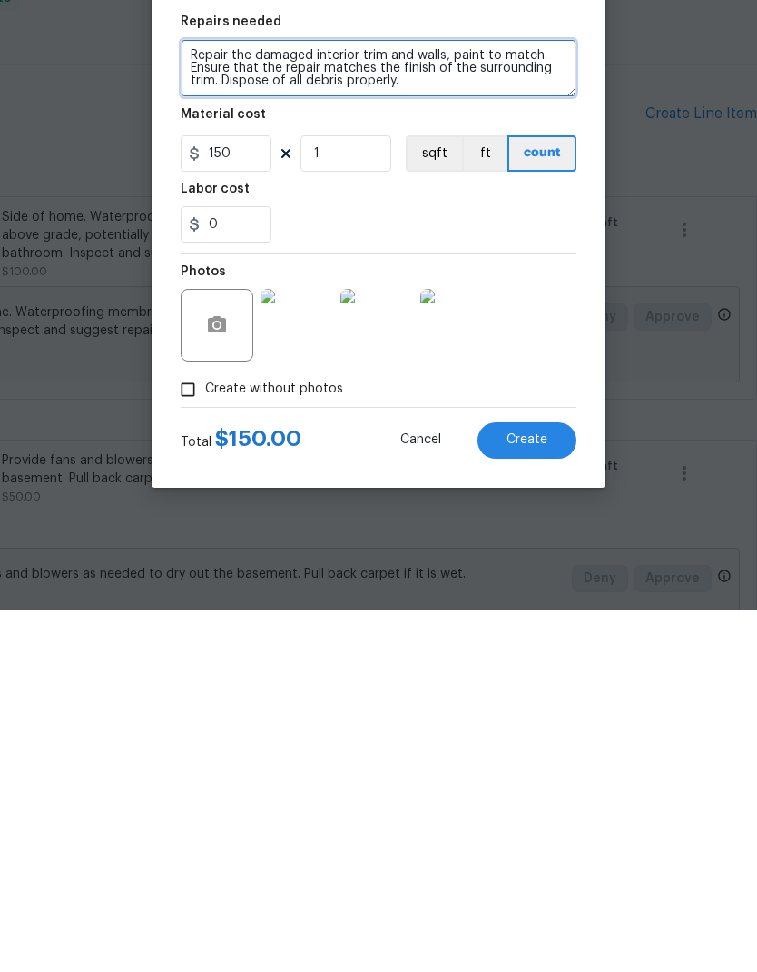
scroll to position [73, 0]
type textarea "Repair the damaged interior trim and walls, paint to match. Ensure that the rep…"
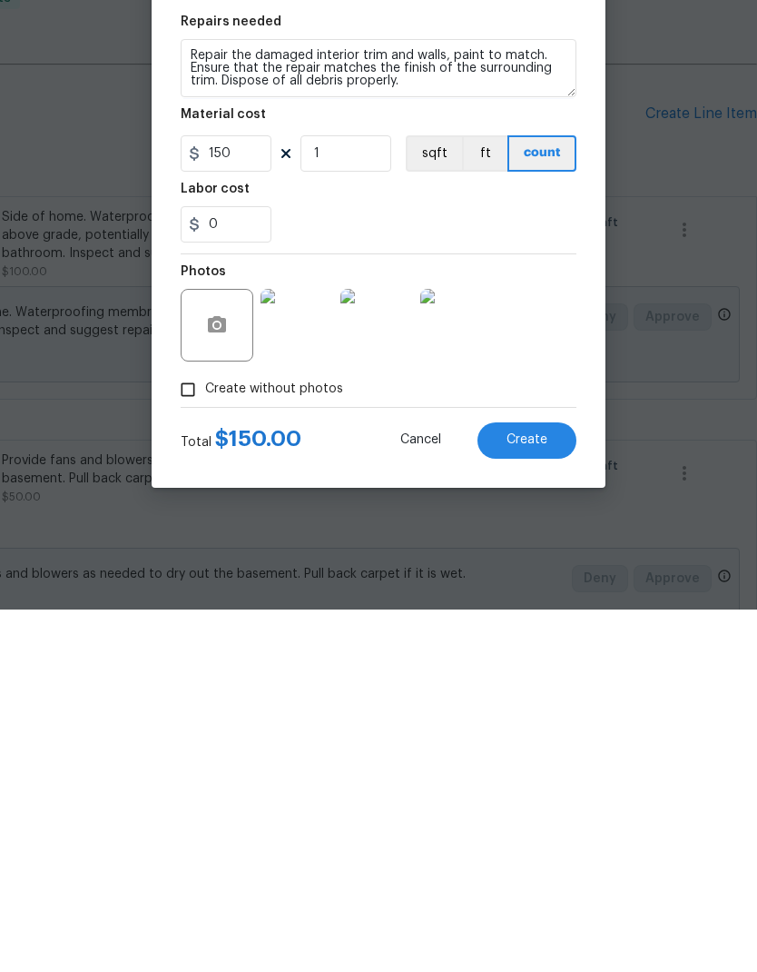
click at [536, 796] on span "Create" at bounding box center [527, 803] width 41 height 14
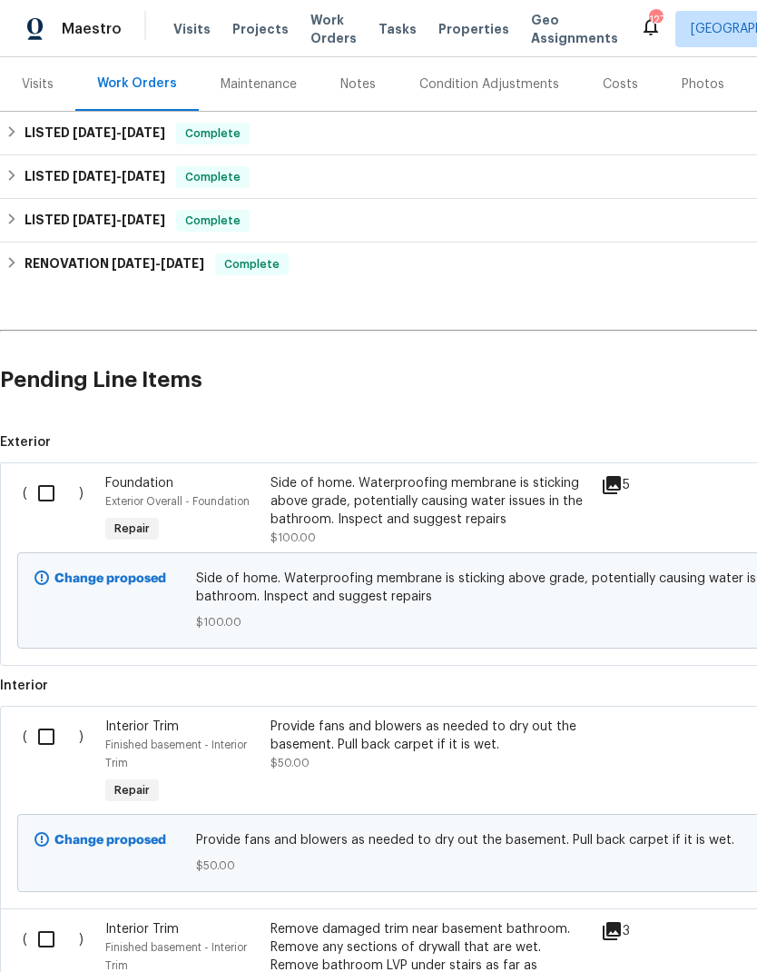
scroll to position [213, 0]
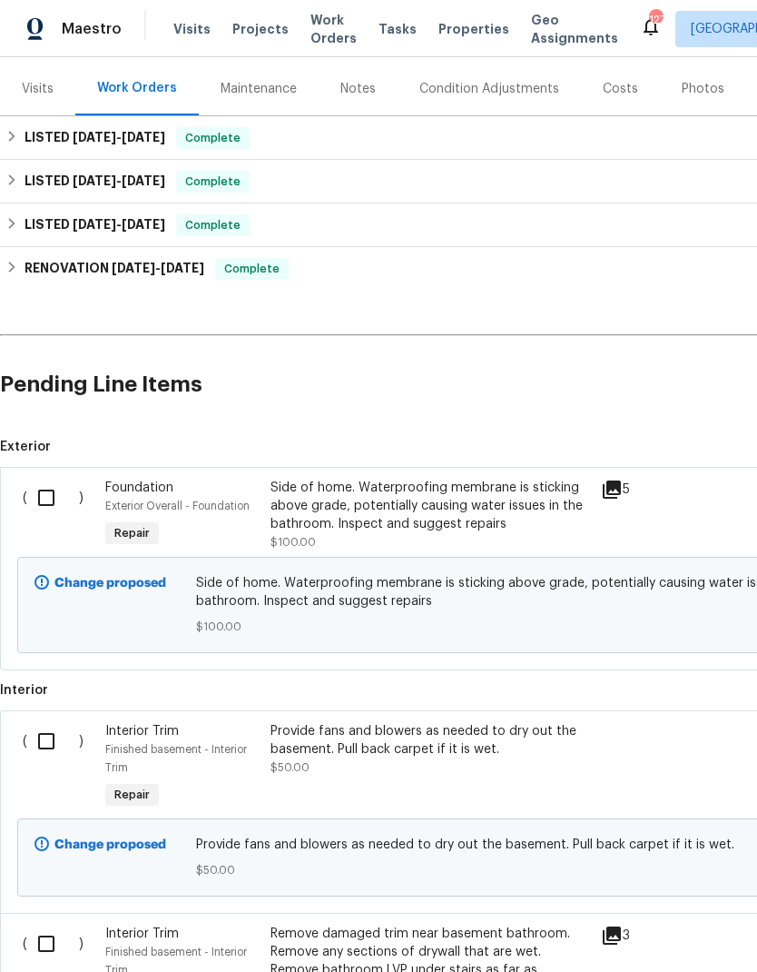
click at [42, 479] on input "checkbox" at bounding box center [53, 498] width 52 height 38
checkbox input "true"
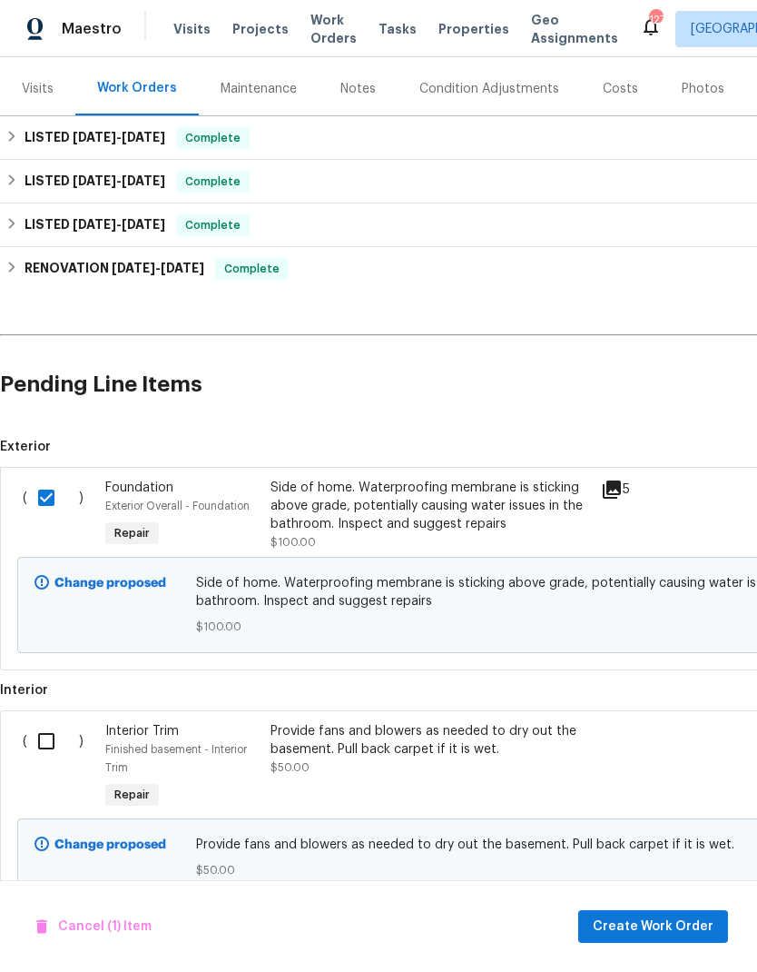
click at [42, 722] on input "checkbox" at bounding box center [53, 741] width 52 height 38
checkbox input "true"
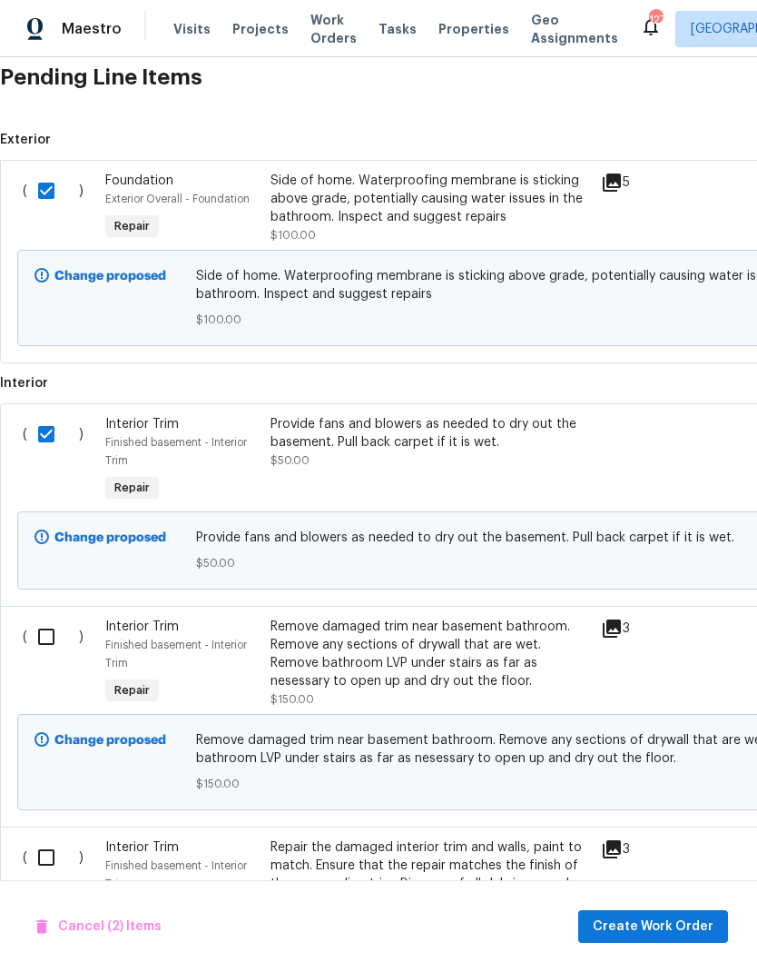
scroll to position [520, 0]
click at [45, 618] on input "checkbox" at bounding box center [53, 637] width 52 height 38
checkbox input "true"
click at [37, 838] on input "checkbox" at bounding box center [53, 857] width 52 height 38
checkbox input "true"
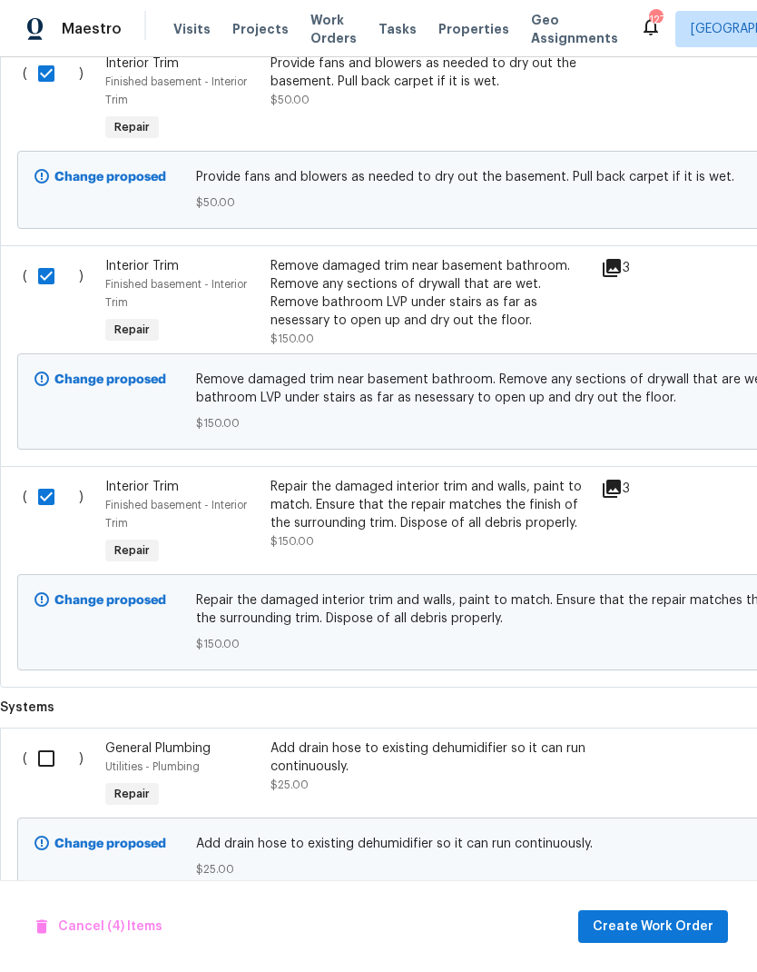
scroll to position [879, 0]
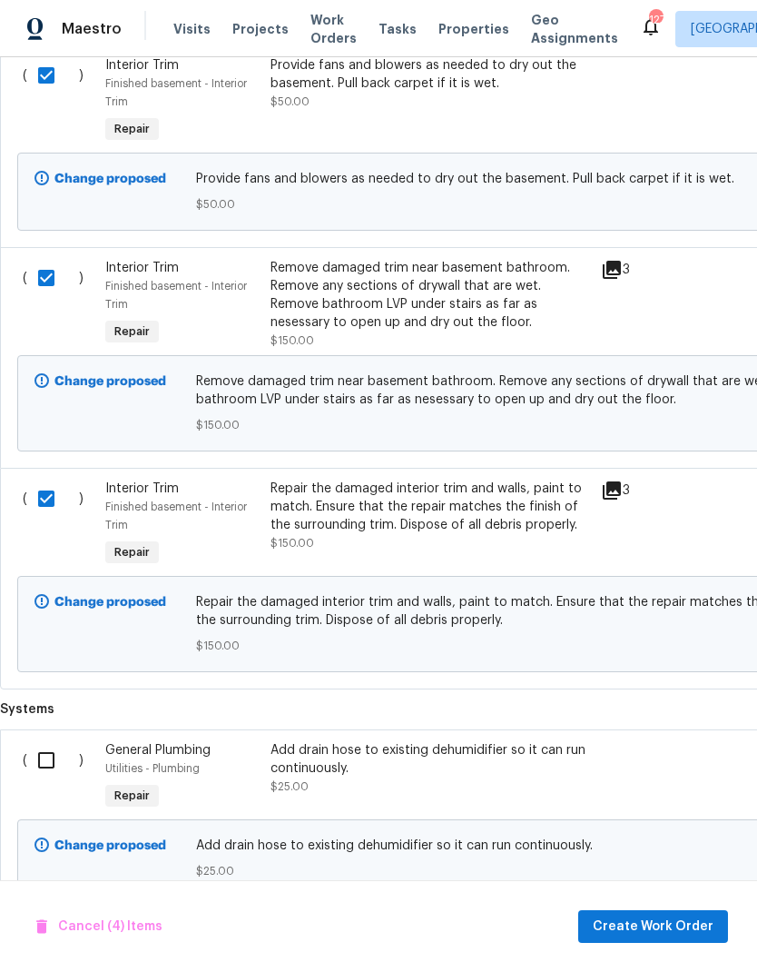
click at [36, 741] on input "checkbox" at bounding box center [53, 760] width 52 height 38
checkbox input "true"
click at [678, 926] on span "Create Work Order" at bounding box center [653, 927] width 121 height 23
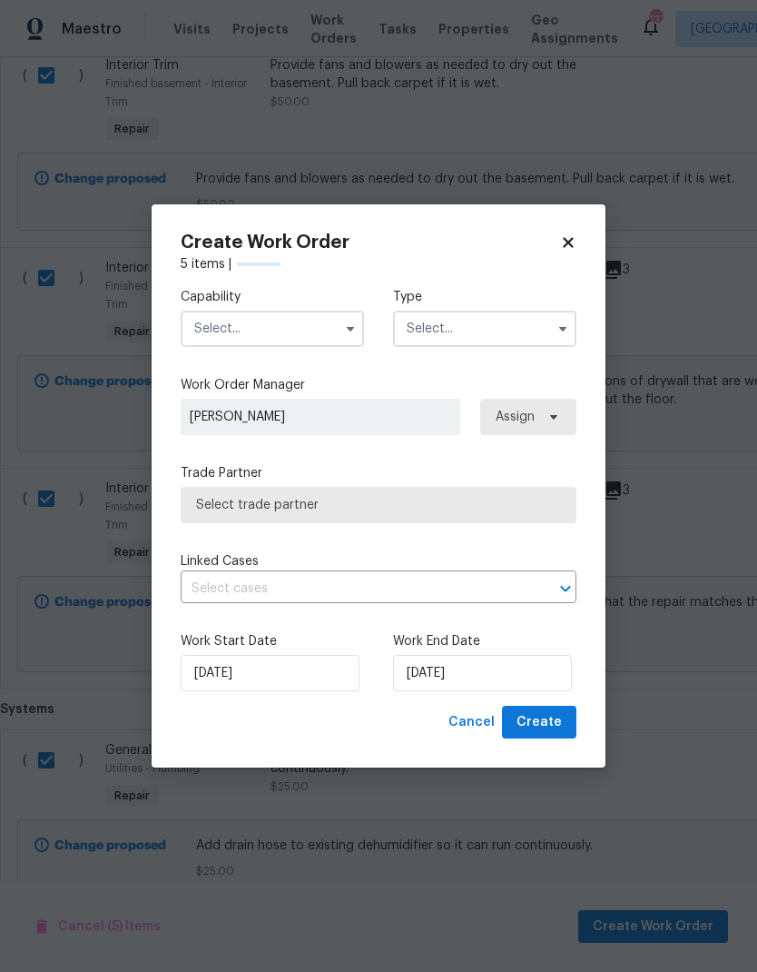
checkbox input "false"
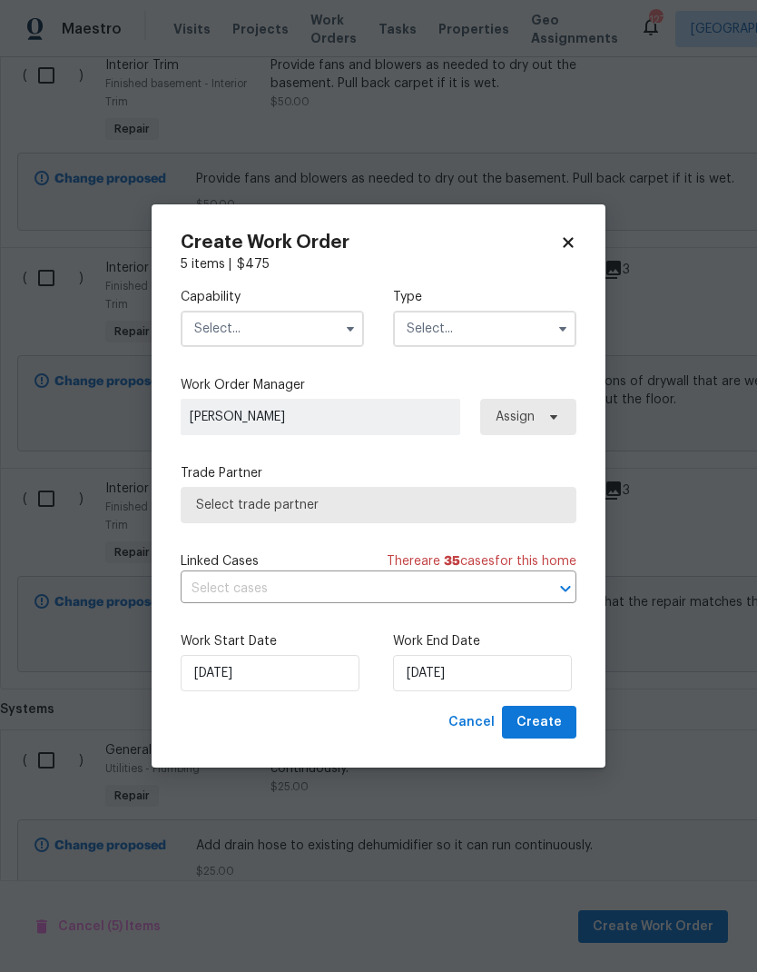
click at [353, 327] on icon "button" at bounding box center [350, 329] width 7 height 5
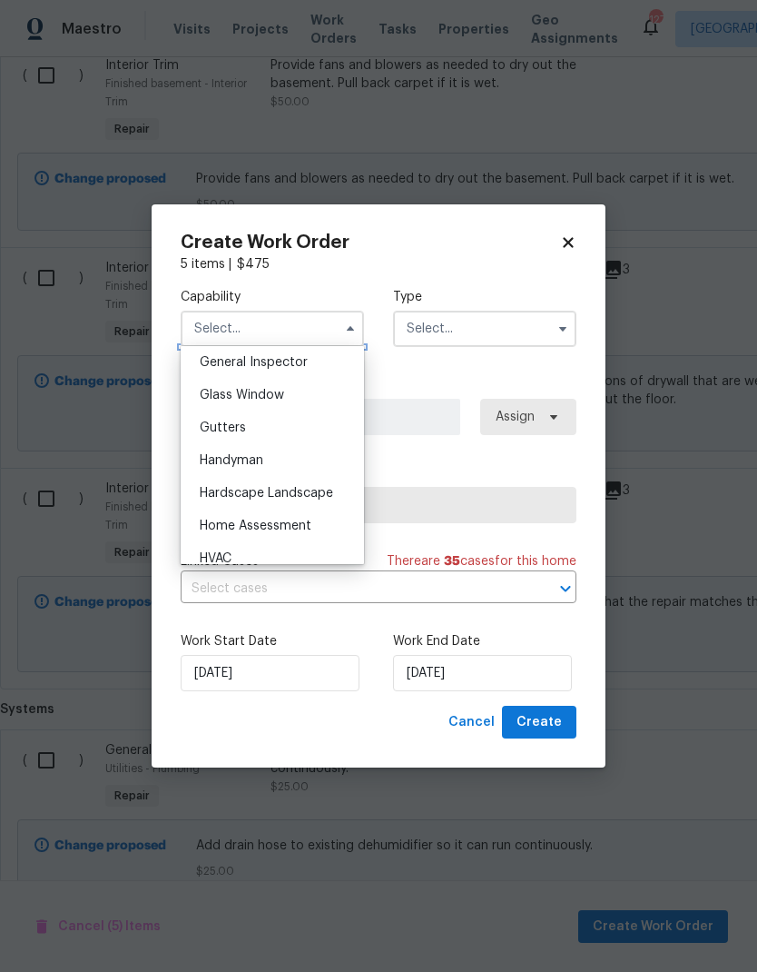
scroll to position [903, 0]
click at [291, 472] on div "Handyman" at bounding box center [272, 463] width 174 height 33
type input "Handyman"
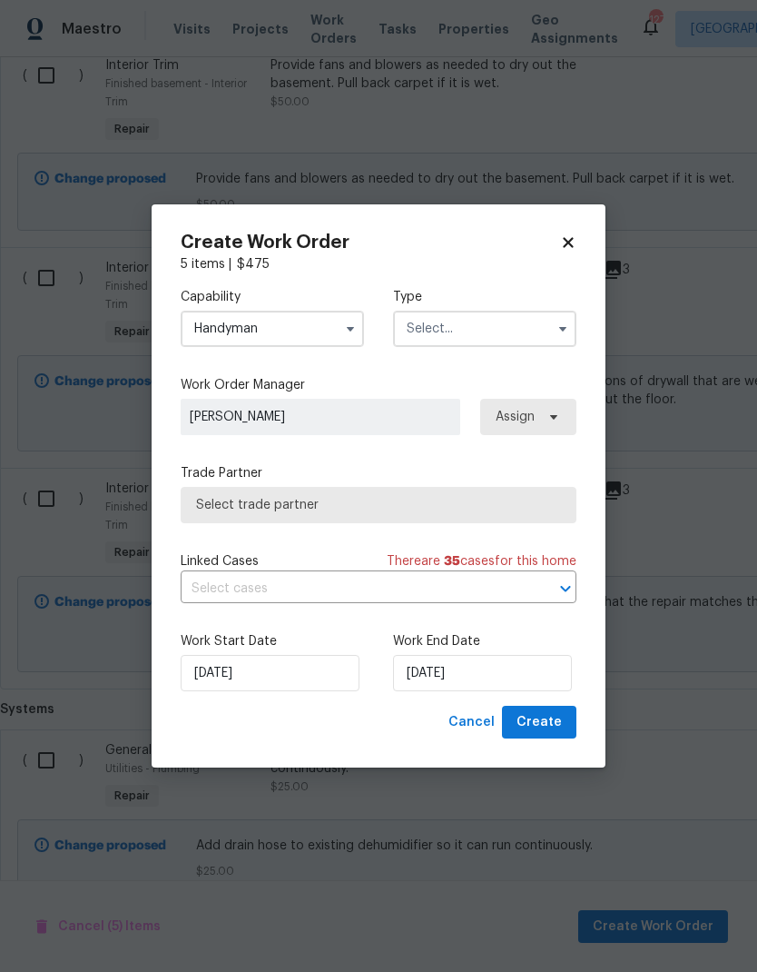
click at [517, 331] on input "text" at bounding box center [484, 329] width 183 height 36
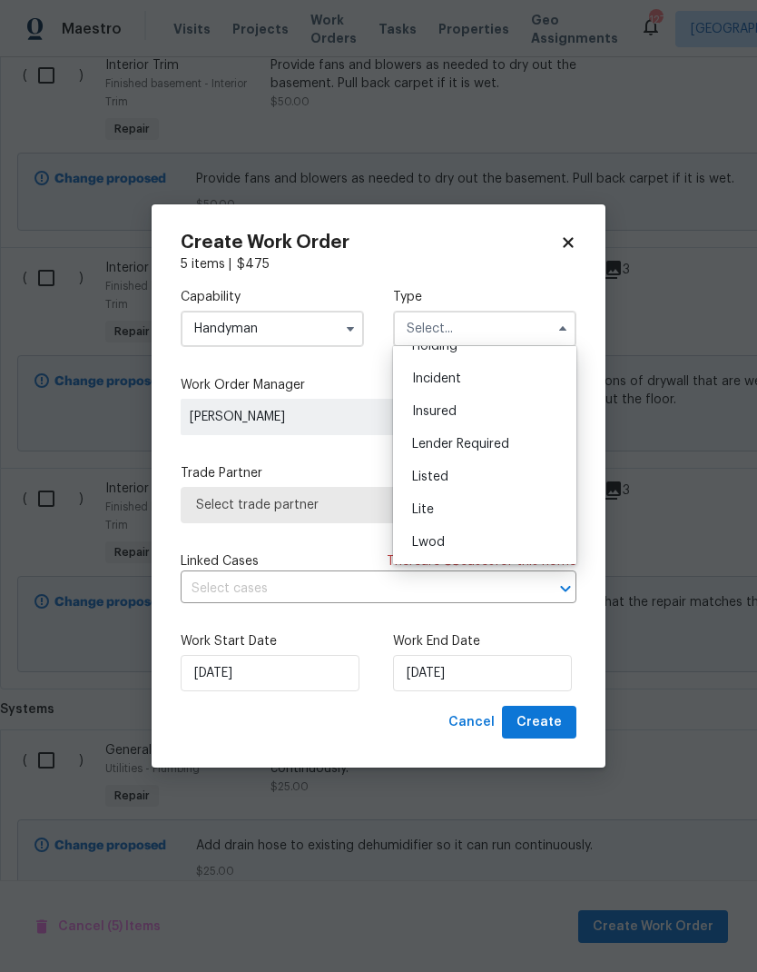
scroll to position [101, 0]
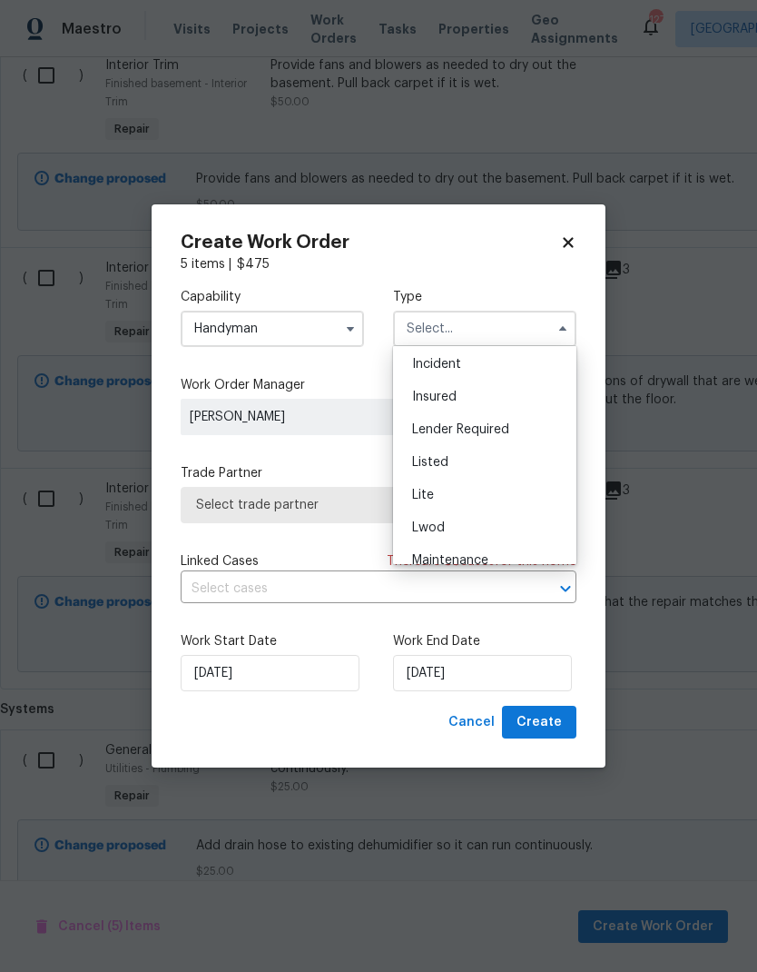
click at [494, 452] on div "Listed" at bounding box center [485, 462] width 174 height 33
type input "Listed"
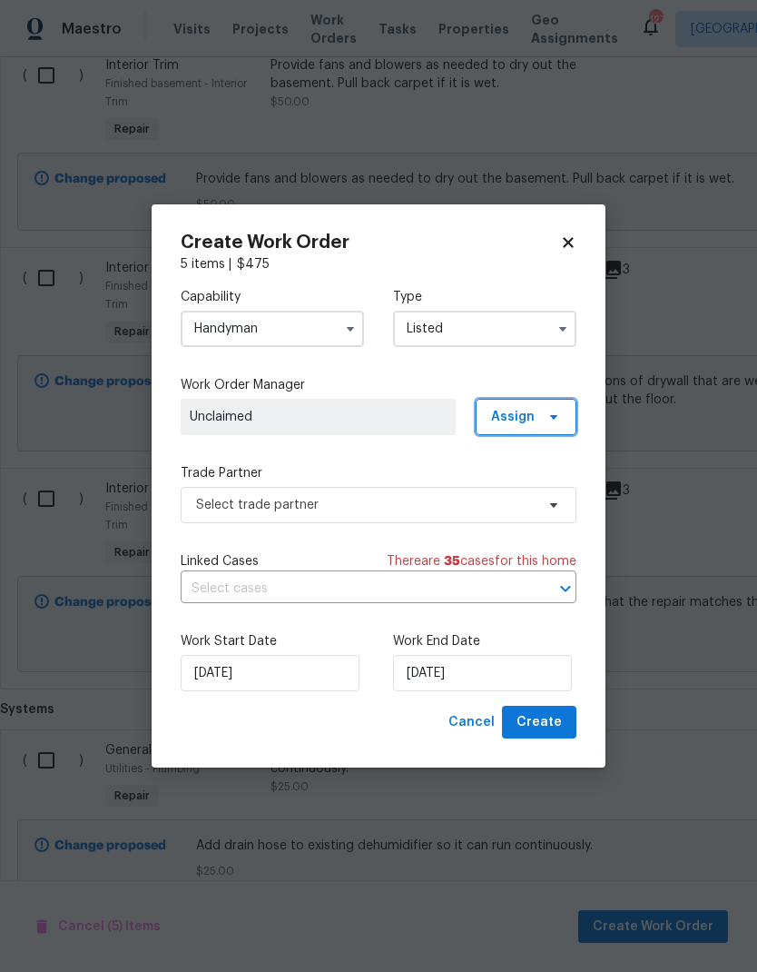
click at [549, 418] on icon at bounding box center [554, 417] width 15 height 15
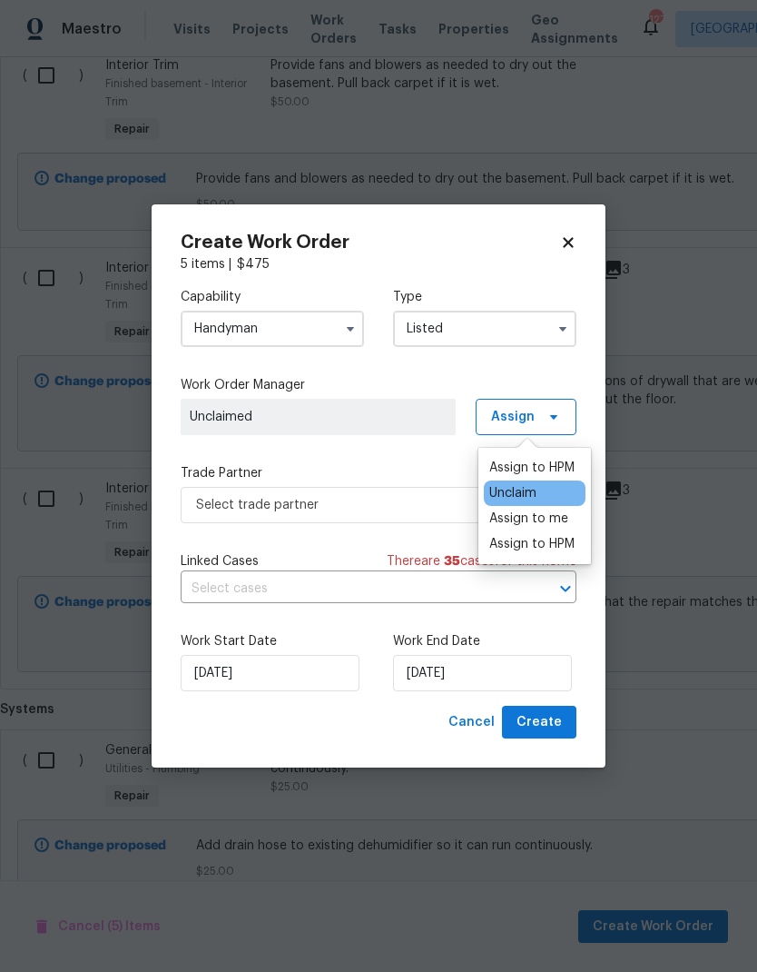
click at [564, 469] on div "Assign to HPM" at bounding box center [532, 468] width 85 height 18
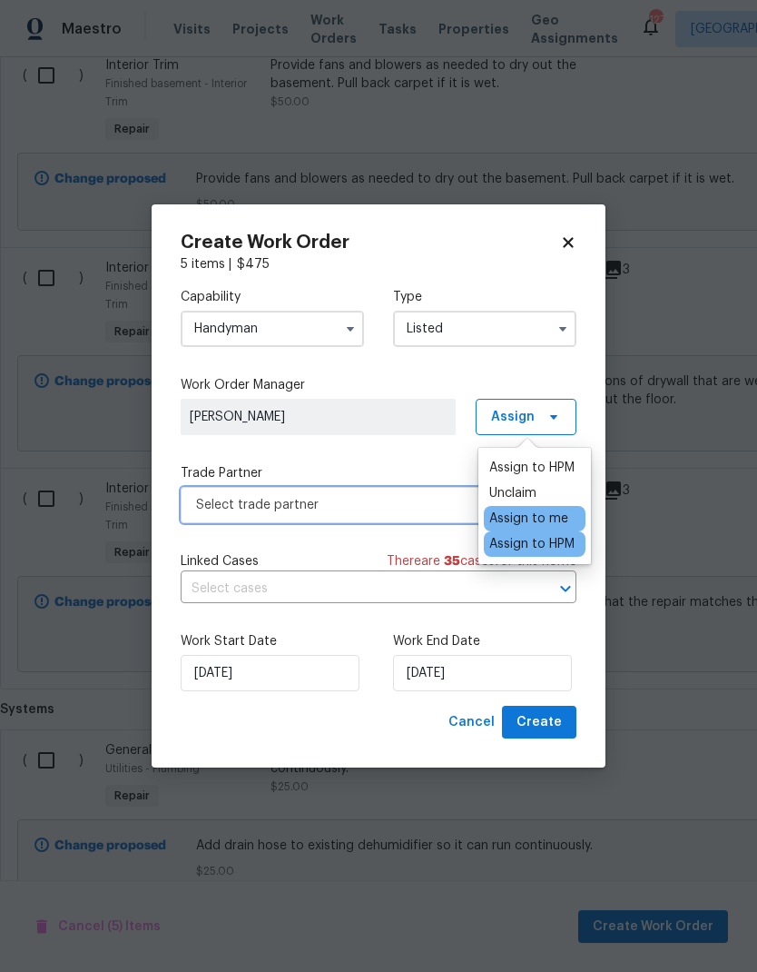
click at [338, 506] on span "Select trade partner" at bounding box center [365, 505] width 339 height 18
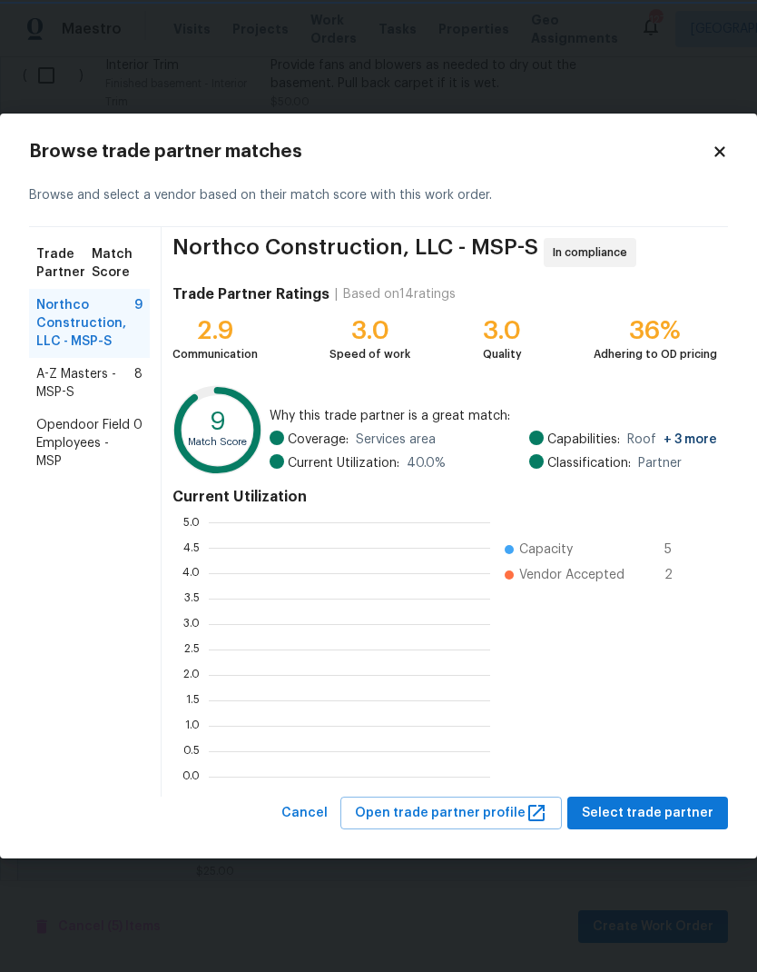
scroll to position [254, 282]
click at [687, 821] on span "Select trade partner" at bounding box center [648, 813] width 132 height 23
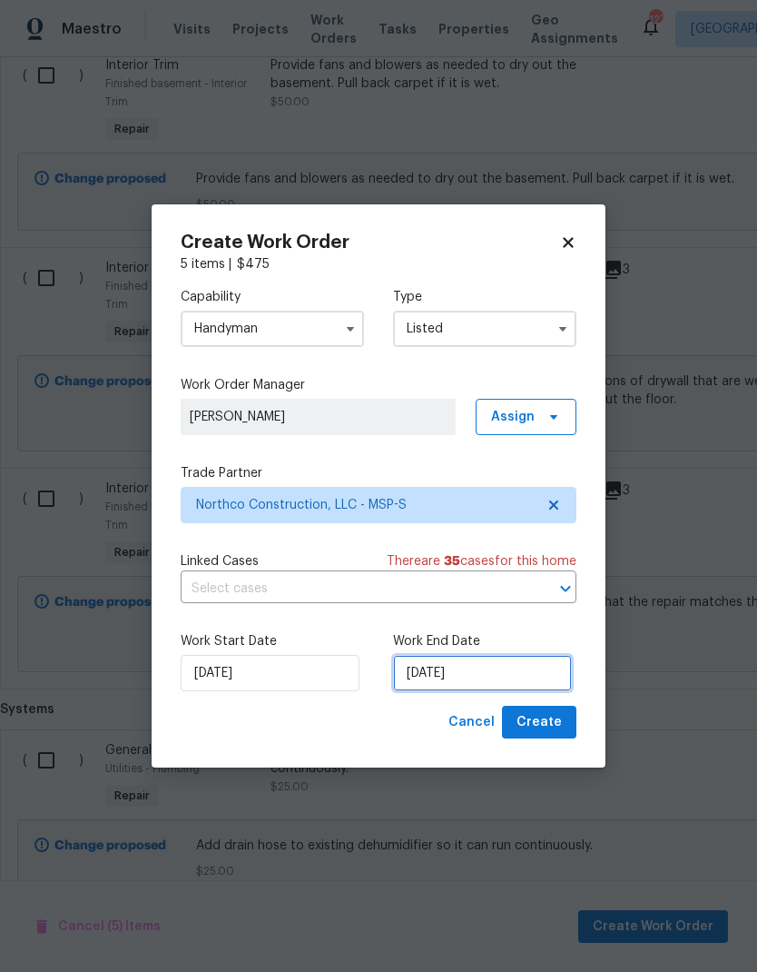
click at [500, 675] on input "8/26/2025" at bounding box center [482, 673] width 179 height 36
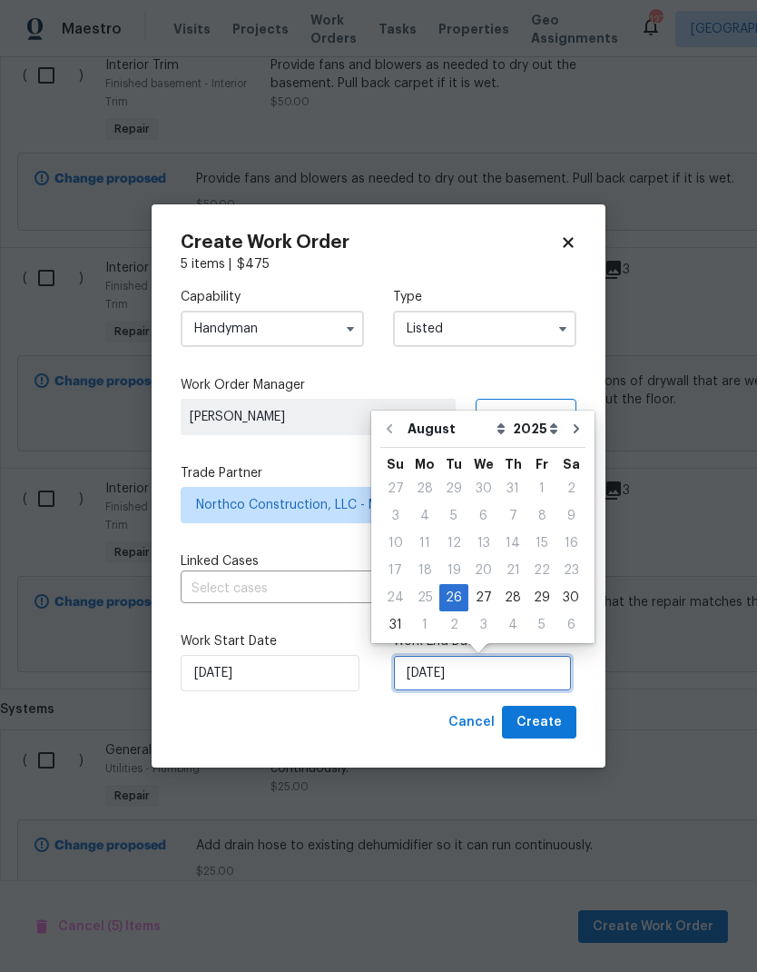
scroll to position [7, 0]
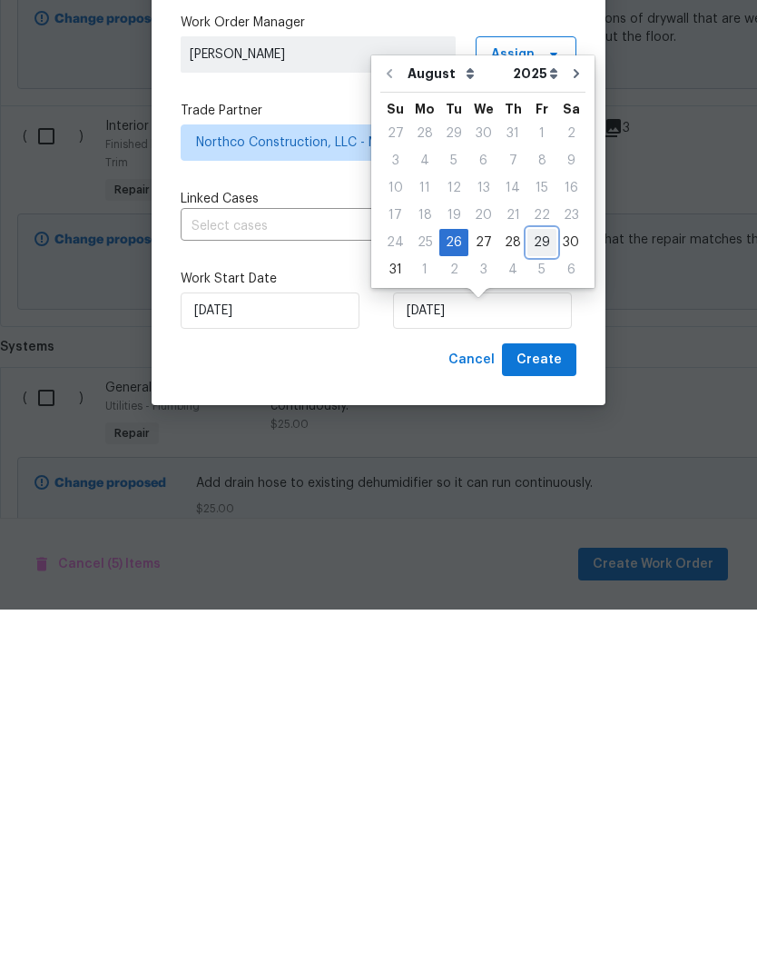
click at [537, 592] on div "29" at bounding box center [542, 604] width 29 height 25
type input "8/29/2025"
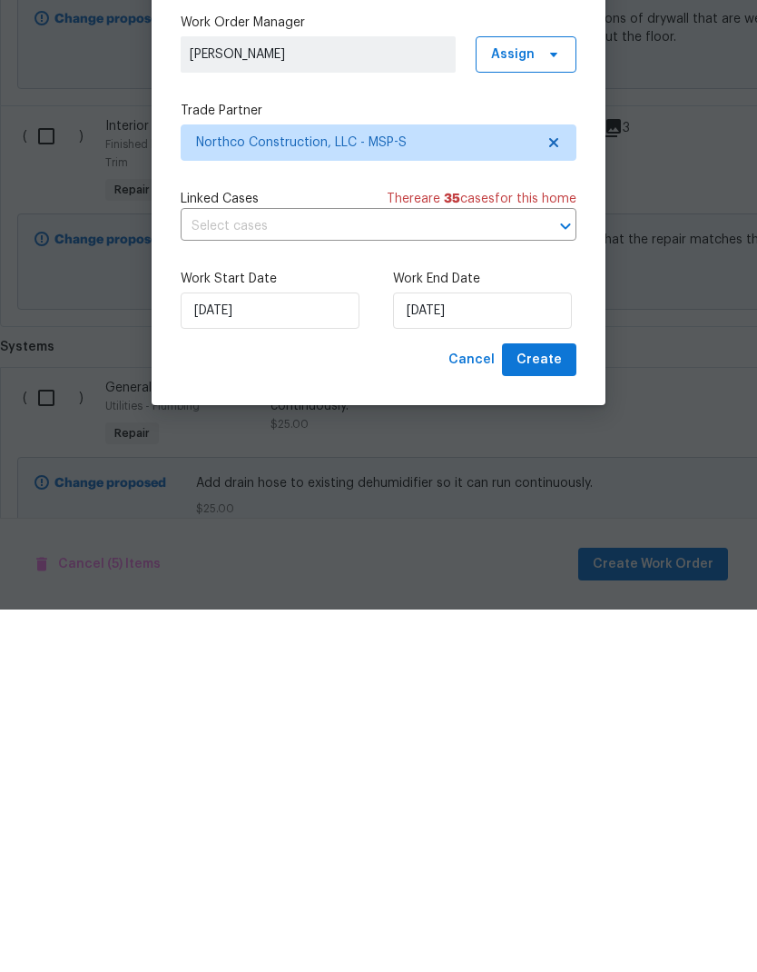
scroll to position [73, 0]
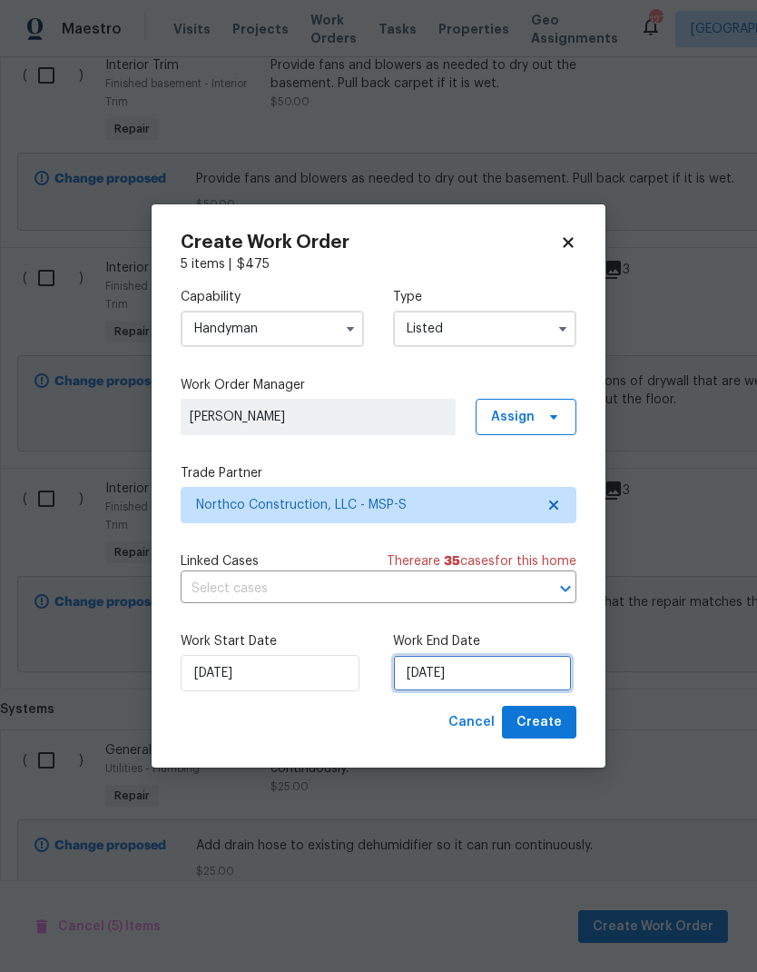
click at [530, 687] on input "8/29/2025" at bounding box center [482, 673] width 179 height 36
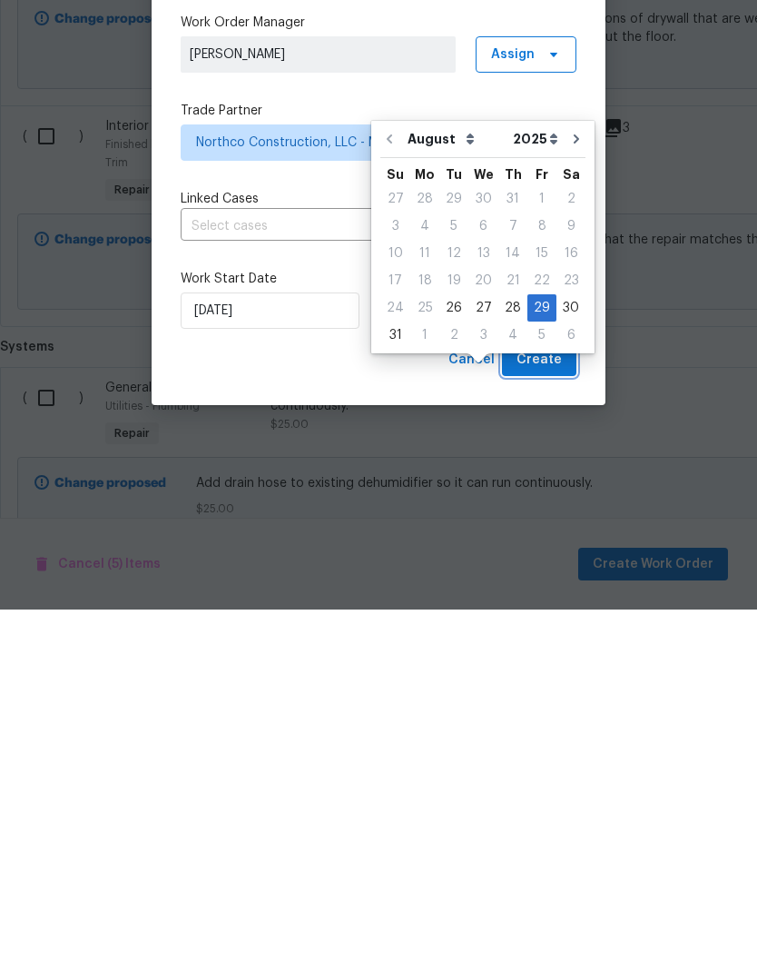
click at [550, 711] on span "Create" at bounding box center [539, 722] width 45 height 23
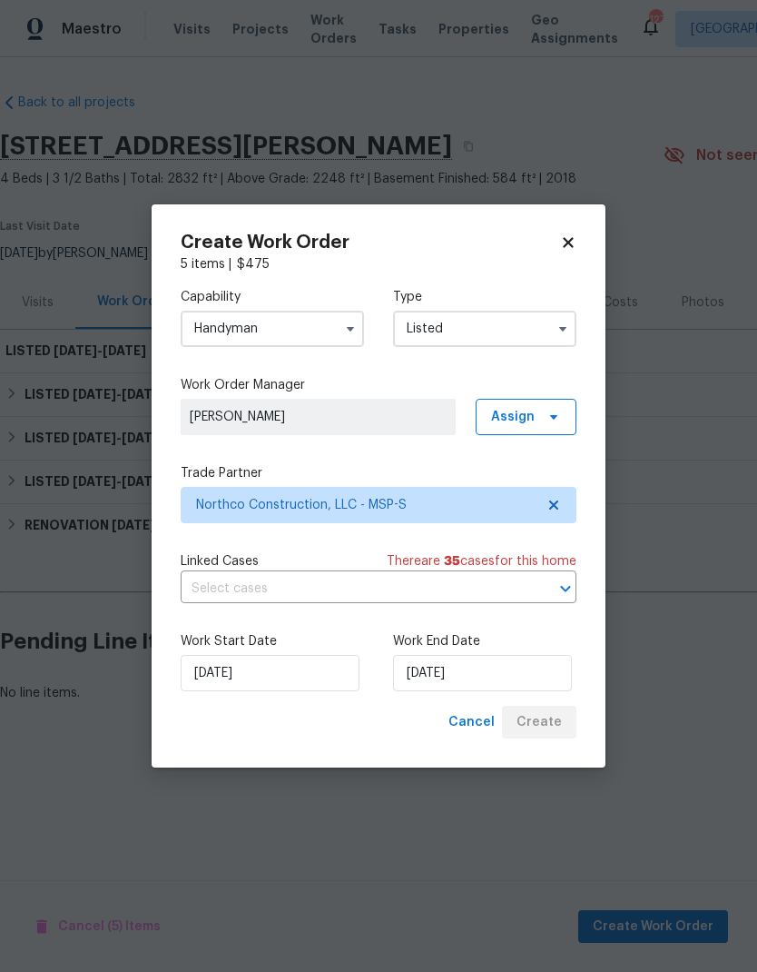
scroll to position [0, 0]
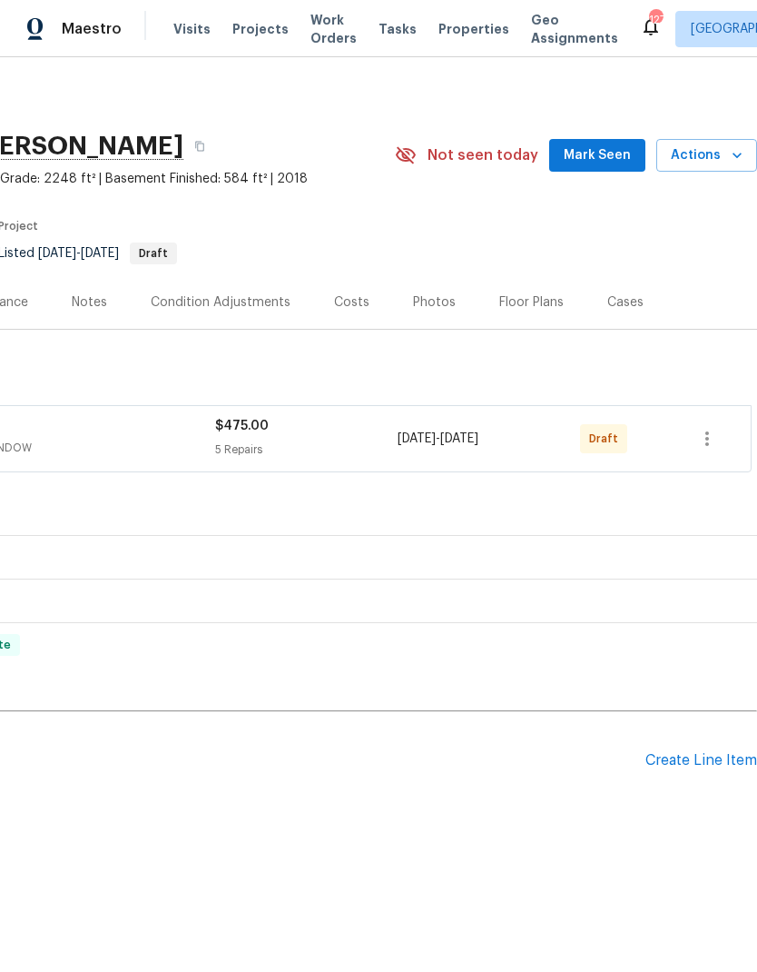
scroll to position [0, 269]
click at [718, 440] on icon "button" at bounding box center [708, 439] width 22 height 22
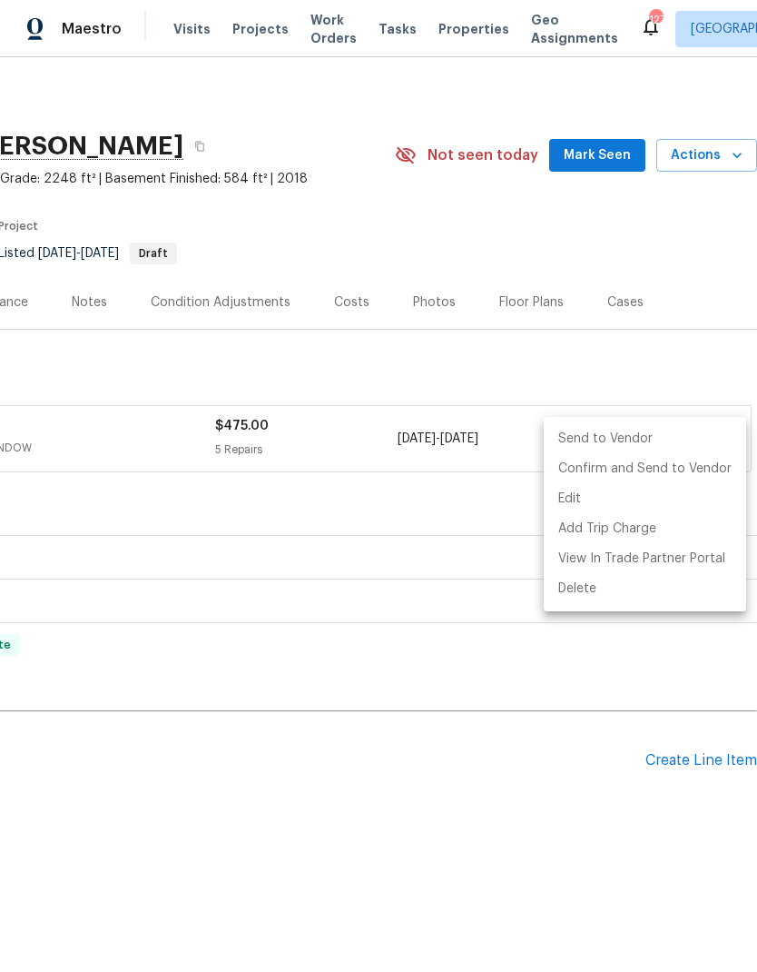
click at [685, 443] on li "Send to Vendor" at bounding box center [645, 439] width 203 height 30
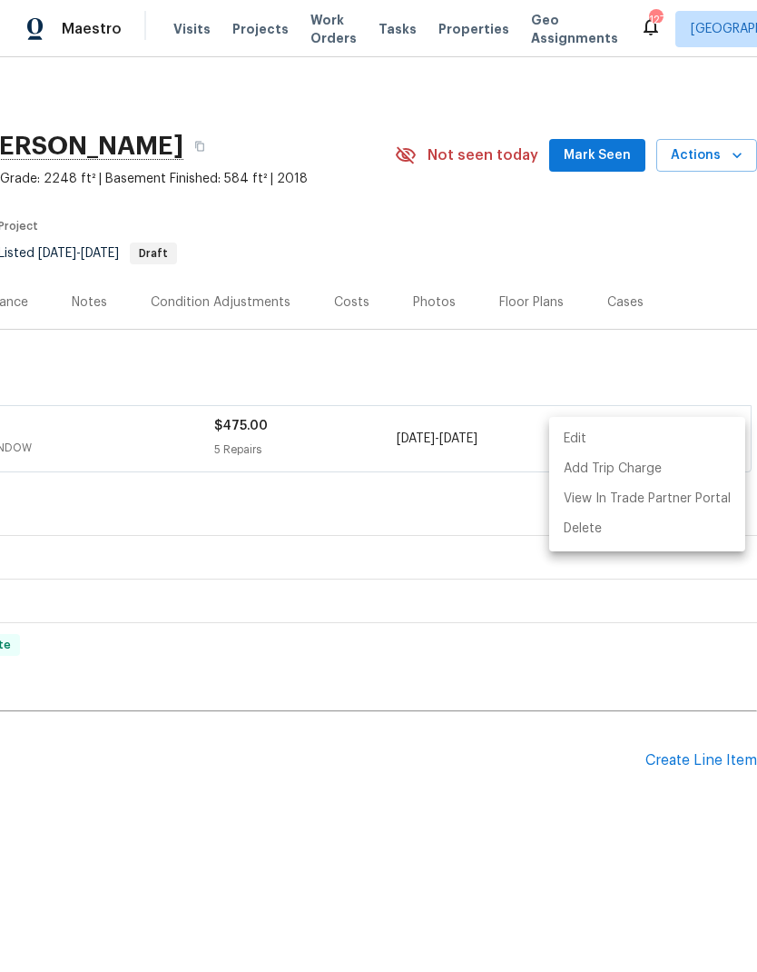
click at [550, 638] on div at bounding box center [378, 486] width 757 height 972
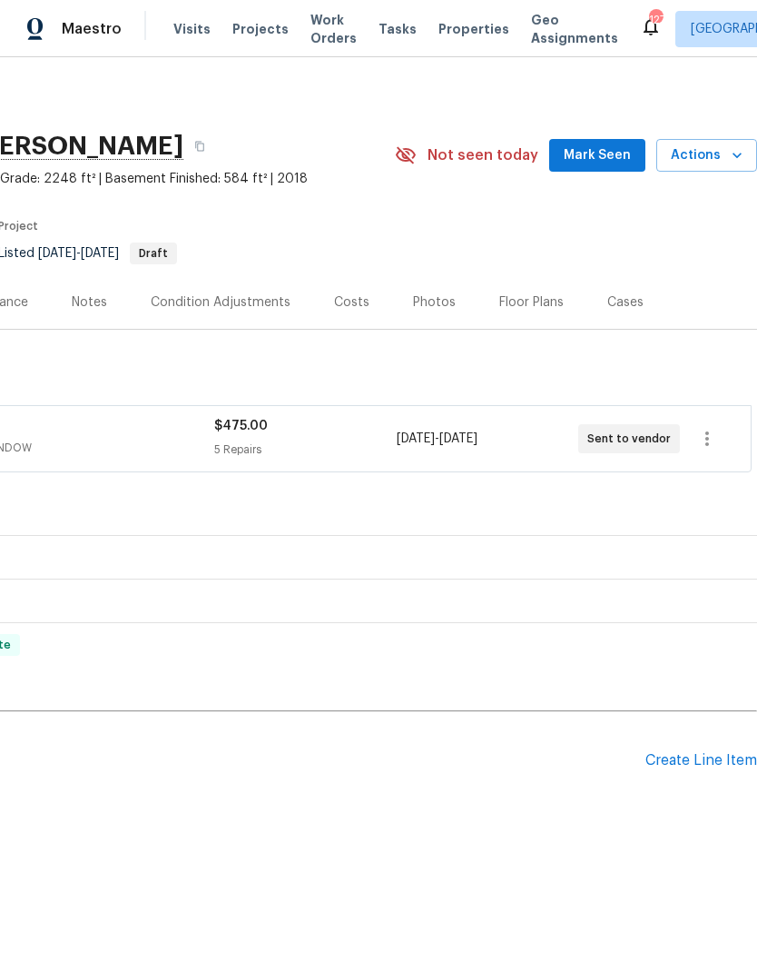
click at [596, 153] on span "Mark Seen" at bounding box center [597, 155] width 67 height 23
click at [322, 37] on span "Work Orders" at bounding box center [334, 29] width 46 height 36
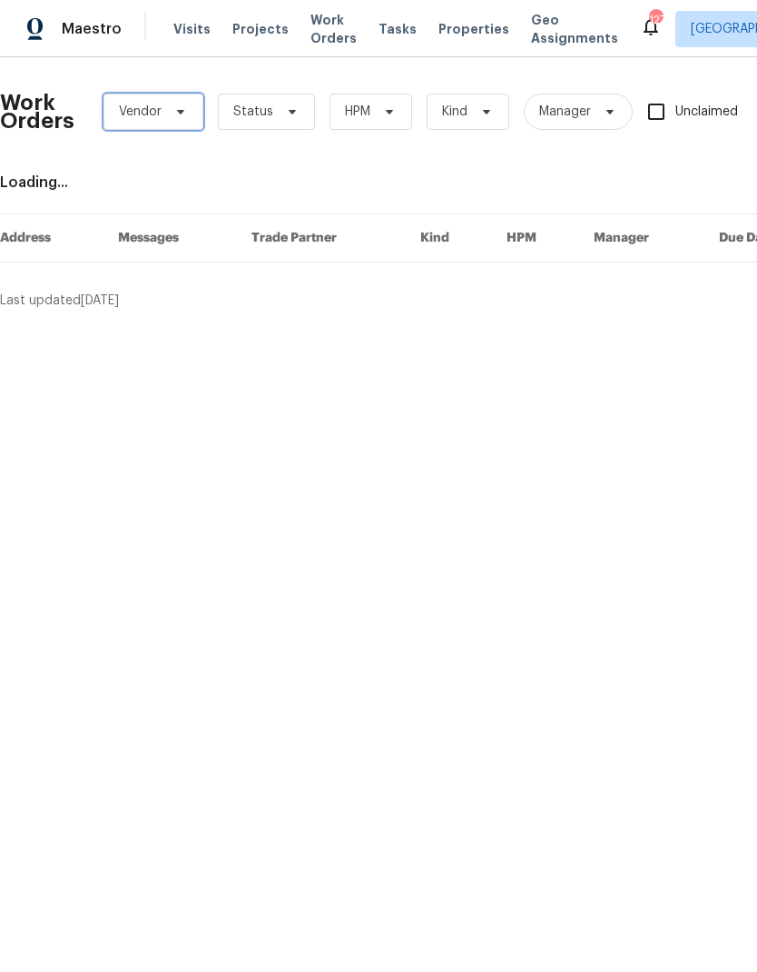
click at [187, 108] on span "Vendor" at bounding box center [154, 112] width 100 height 36
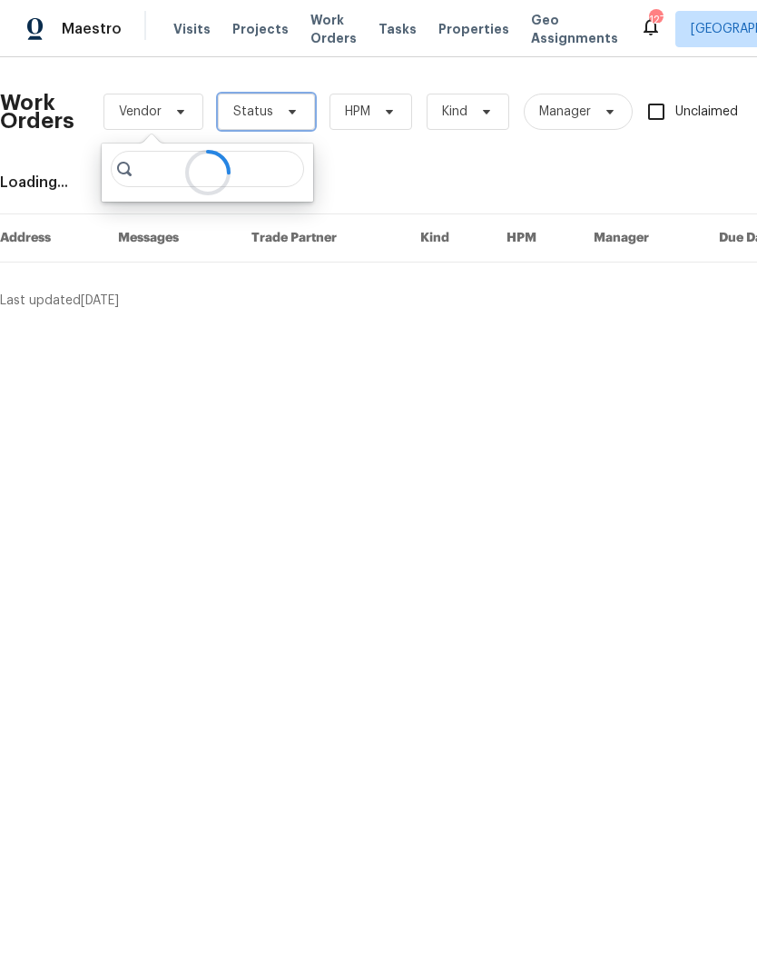
click at [280, 112] on span at bounding box center [290, 111] width 20 height 15
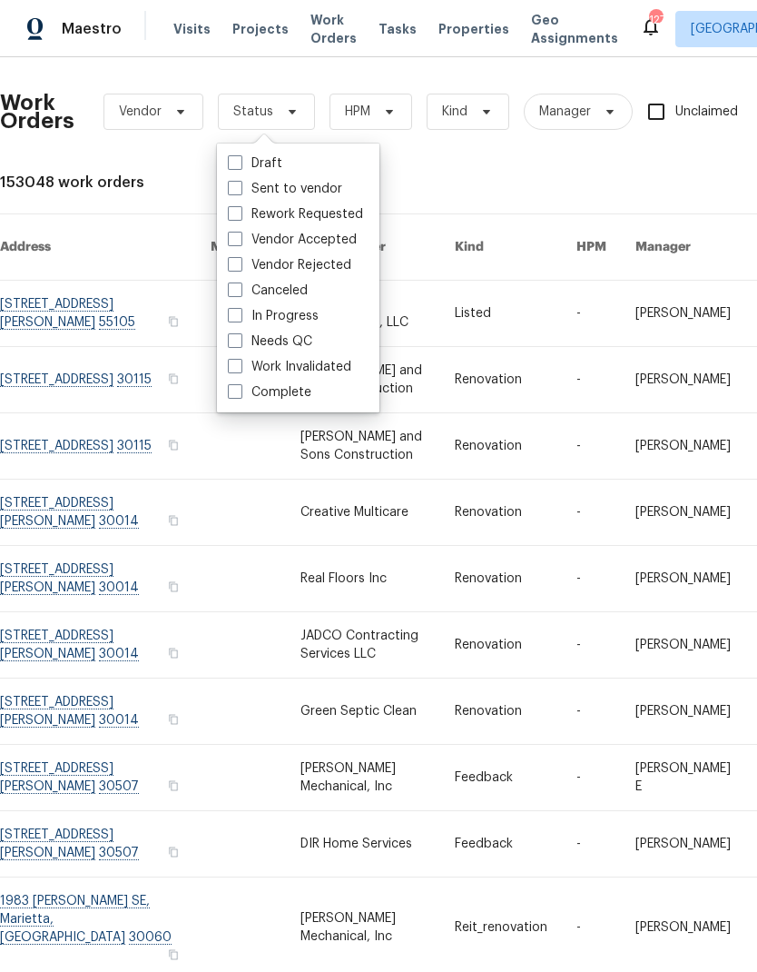
click at [236, 342] on span at bounding box center [235, 340] width 15 height 15
click at [236, 342] on input "Needs QC" at bounding box center [234, 338] width 12 height 12
checkbox input "true"
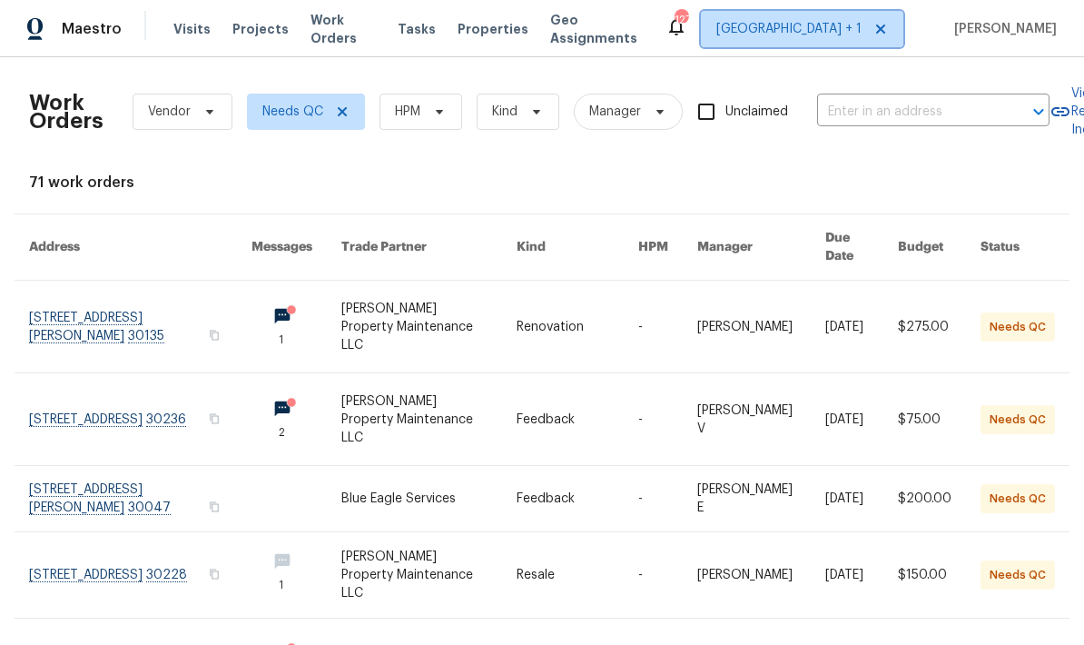
click at [757, 30] on span "Minneapolis + 1" at bounding box center [789, 29] width 145 height 18
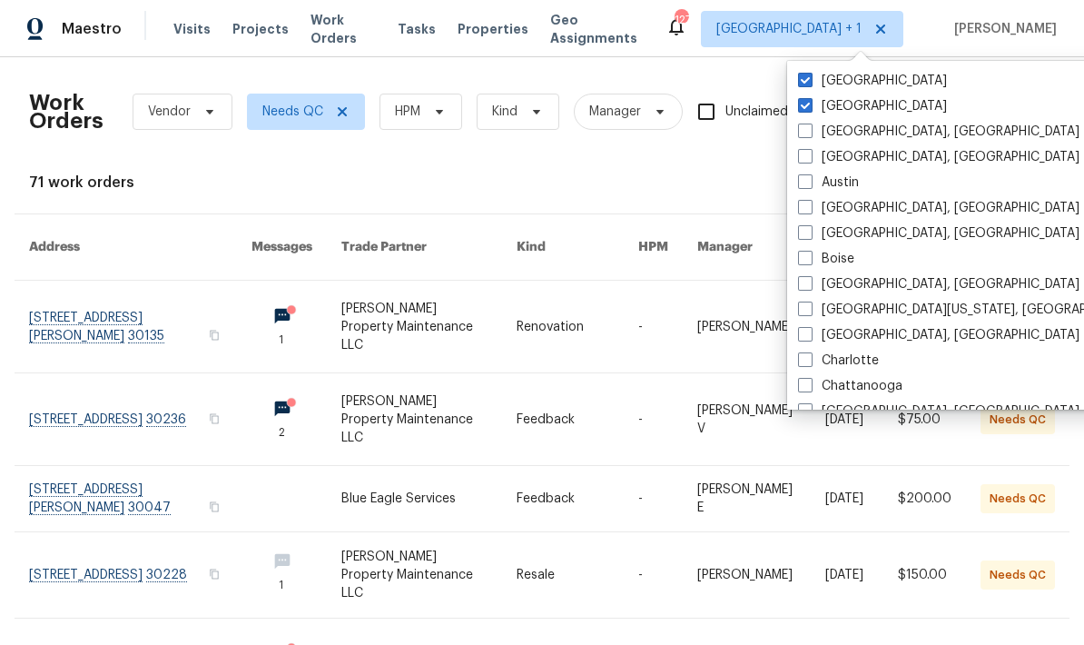
click at [757, 107] on span at bounding box center [805, 105] width 15 height 15
click at [757, 107] on input "Atlanta" at bounding box center [804, 103] width 12 height 12
checkbox input "false"
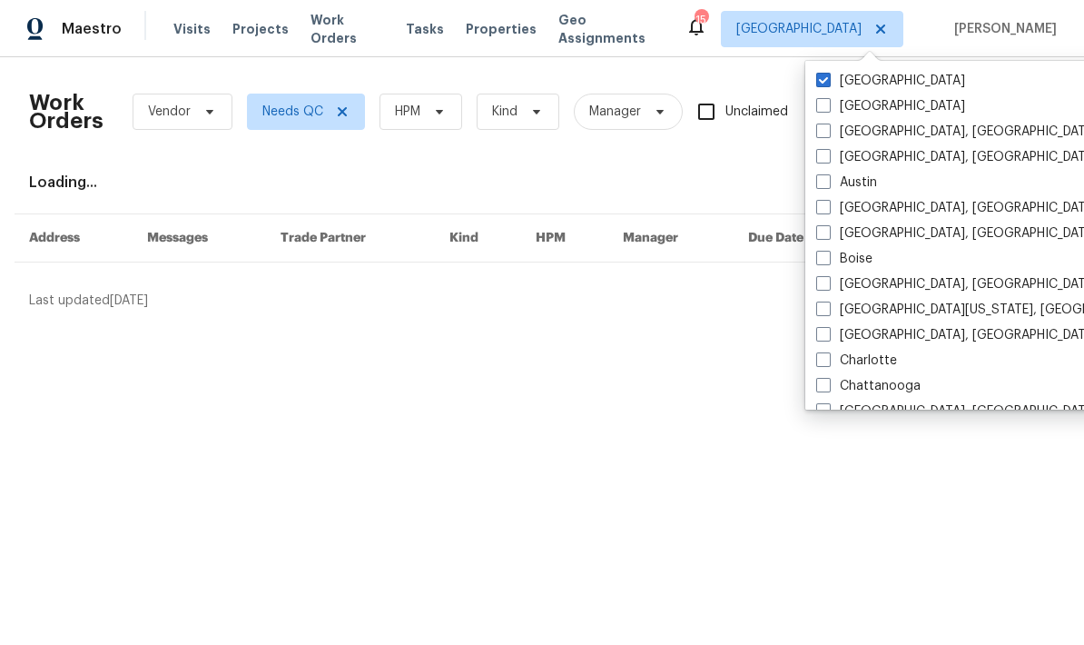
click at [743, 176] on div "Loading..." at bounding box center [542, 182] width 1026 height 18
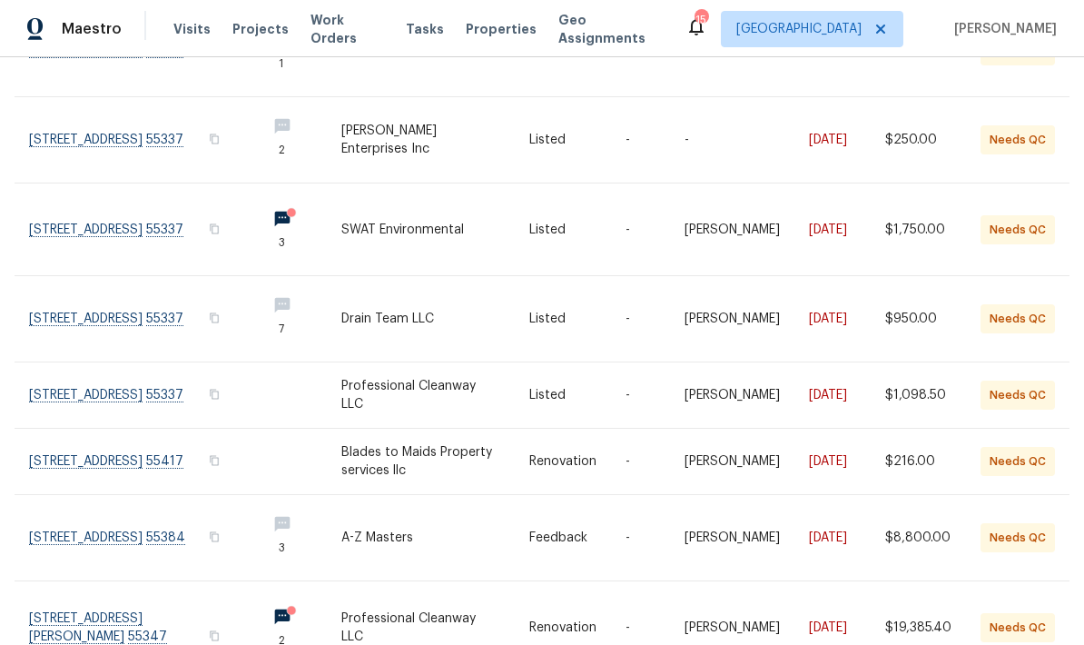
scroll to position [73, 0]
click at [109, 429] on link at bounding box center [140, 461] width 223 height 65
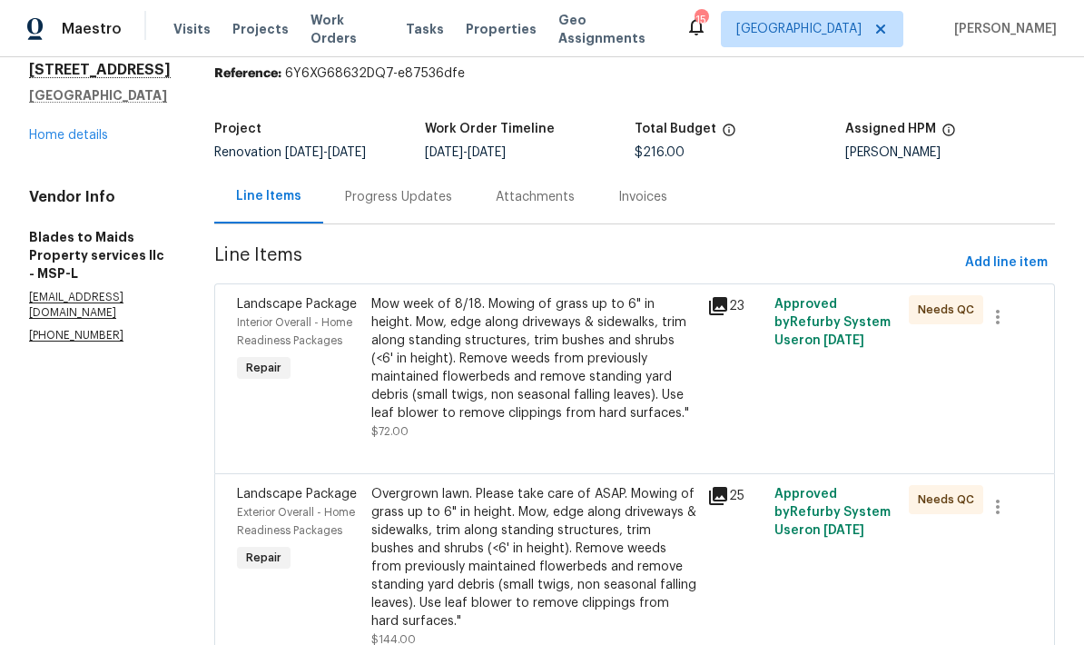
scroll to position [64, 0]
click at [710, 502] on icon at bounding box center [718, 497] width 18 height 18
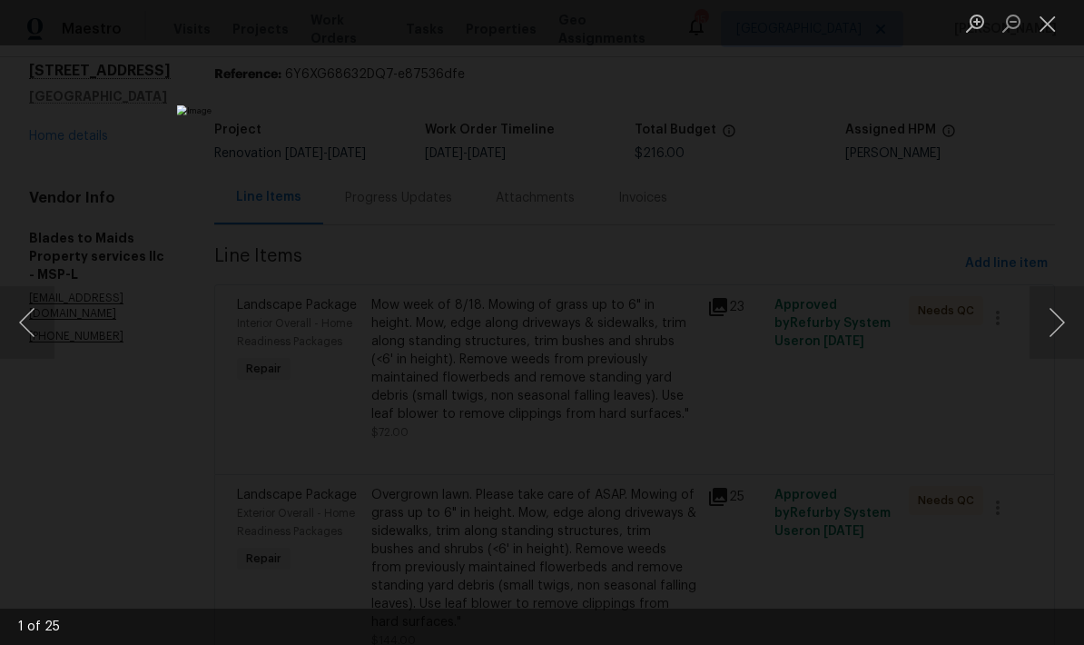
click at [757, 327] on button "Next image" at bounding box center [1057, 322] width 54 height 73
click at [757, 335] on button "Next image" at bounding box center [1057, 322] width 54 height 73
click at [757, 329] on button "Next image" at bounding box center [1057, 322] width 54 height 73
click at [757, 327] on button "Next image" at bounding box center [1057, 322] width 54 height 73
click at [757, 325] on button "Next image" at bounding box center [1057, 322] width 54 height 73
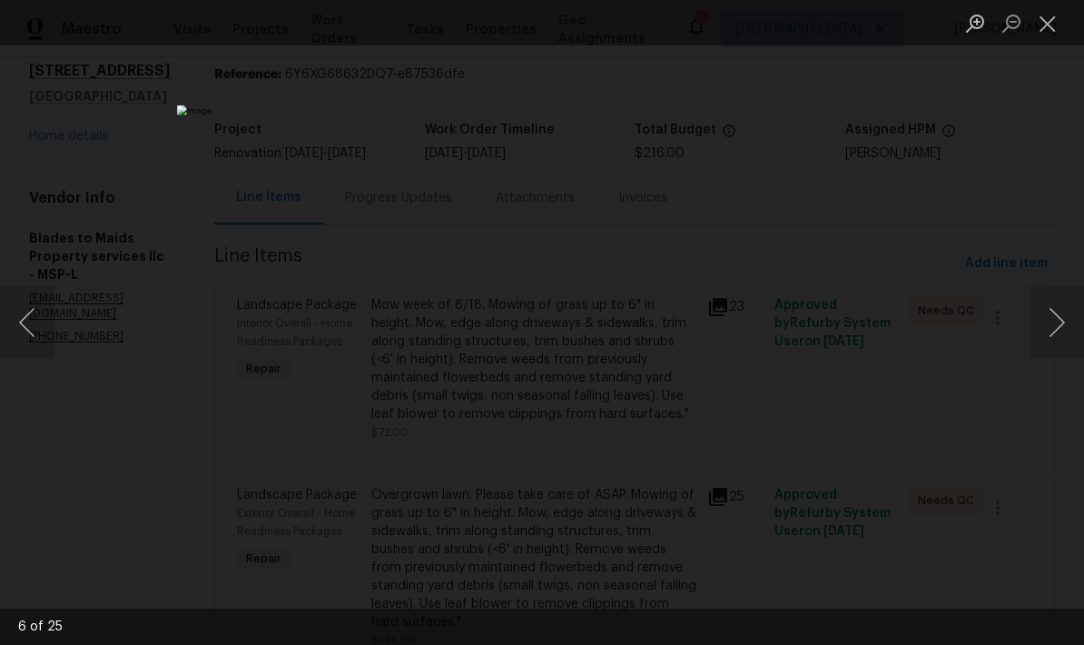
click at [757, 329] on button "Next image" at bounding box center [1057, 322] width 54 height 73
click at [757, 33] on button "Close lightbox" at bounding box center [1048, 23] width 36 height 32
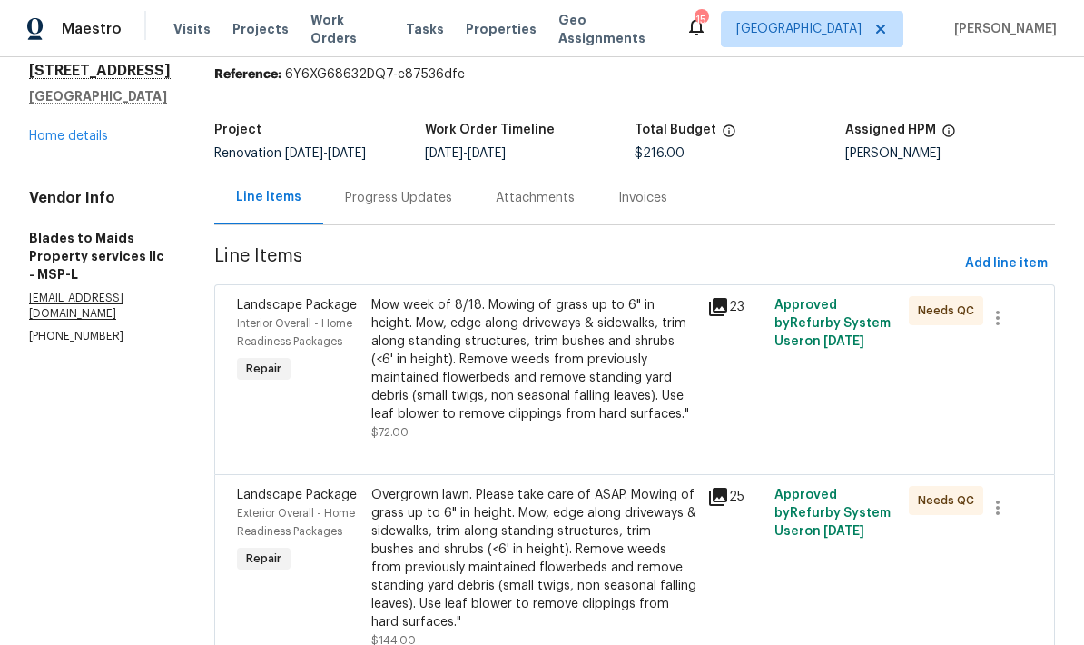
click at [708, 313] on icon at bounding box center [719, 307] width 22 height 22
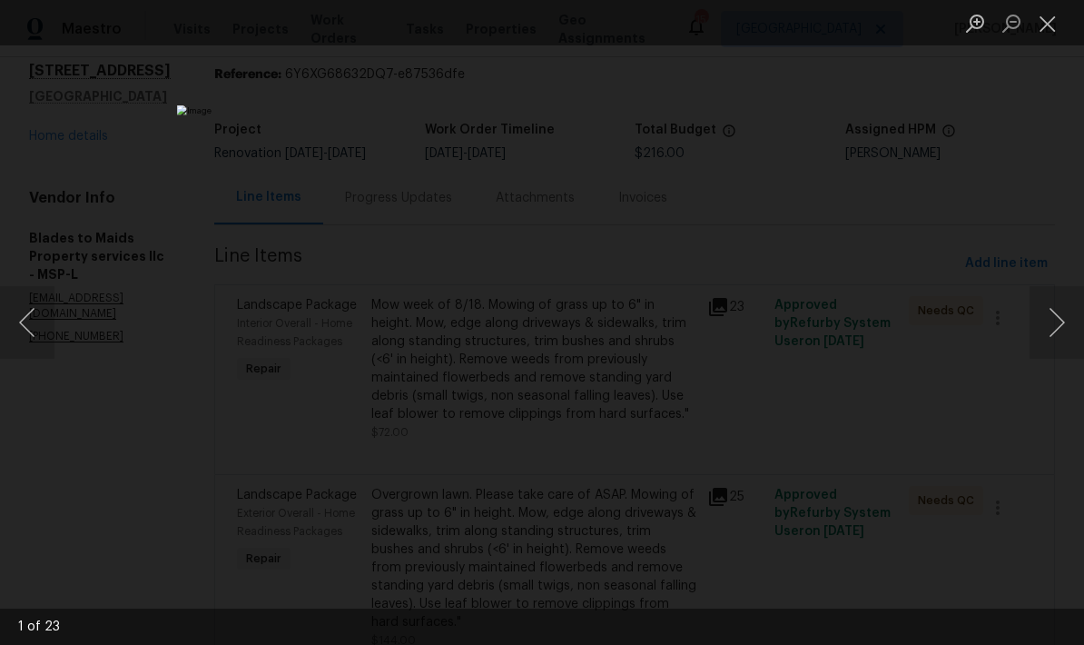
click at [757, 24] on button "Close lightbox" at bounding box center [1048, 23] width 36 height 32
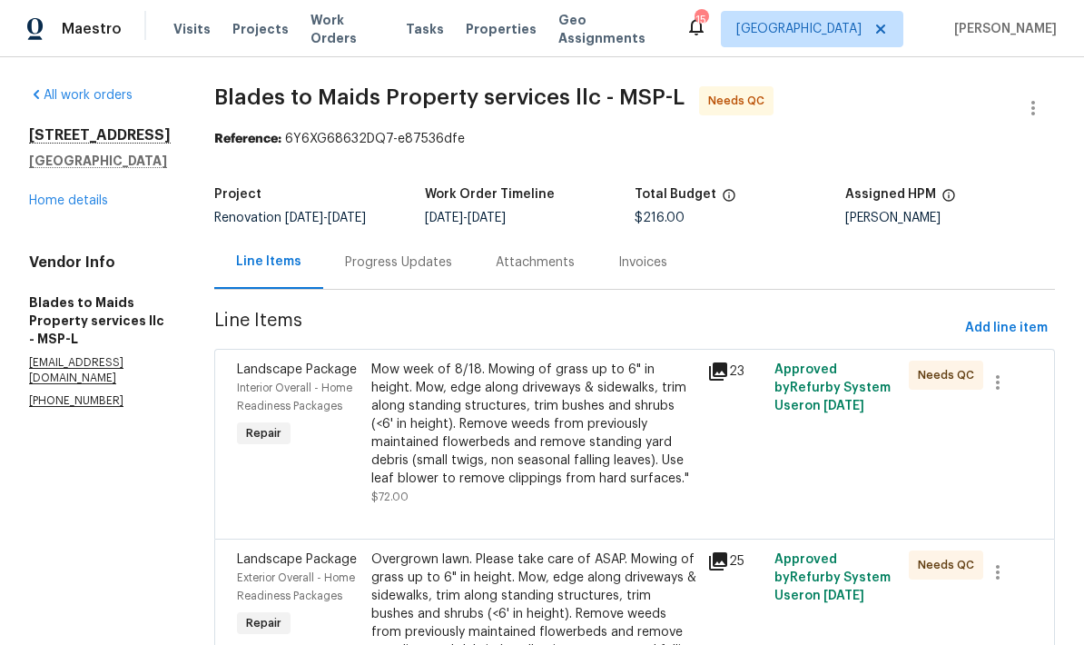
scroll to position [0, 0]
click at [534, 556] on div "Overgrown lawn. Please take care of ASAP. Mowing of grass up to 6" in height. M…" at bounding box center [533, 622] width 325 height 145
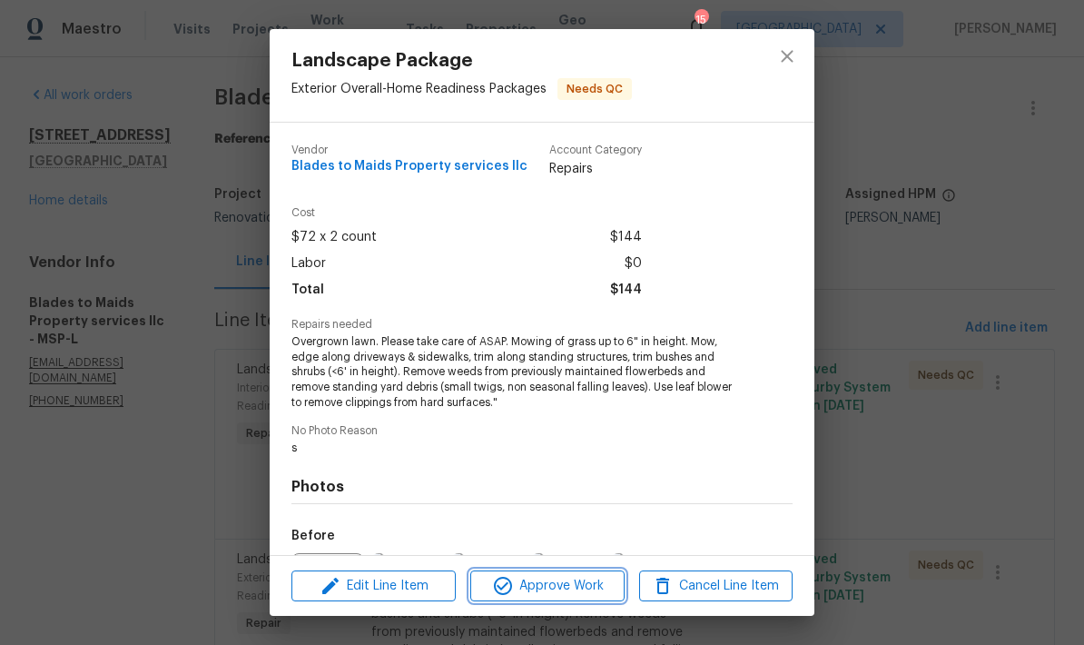
click at [585, 588] on span "Approve Work" at bounding box center [547, 586] width 143 height 23
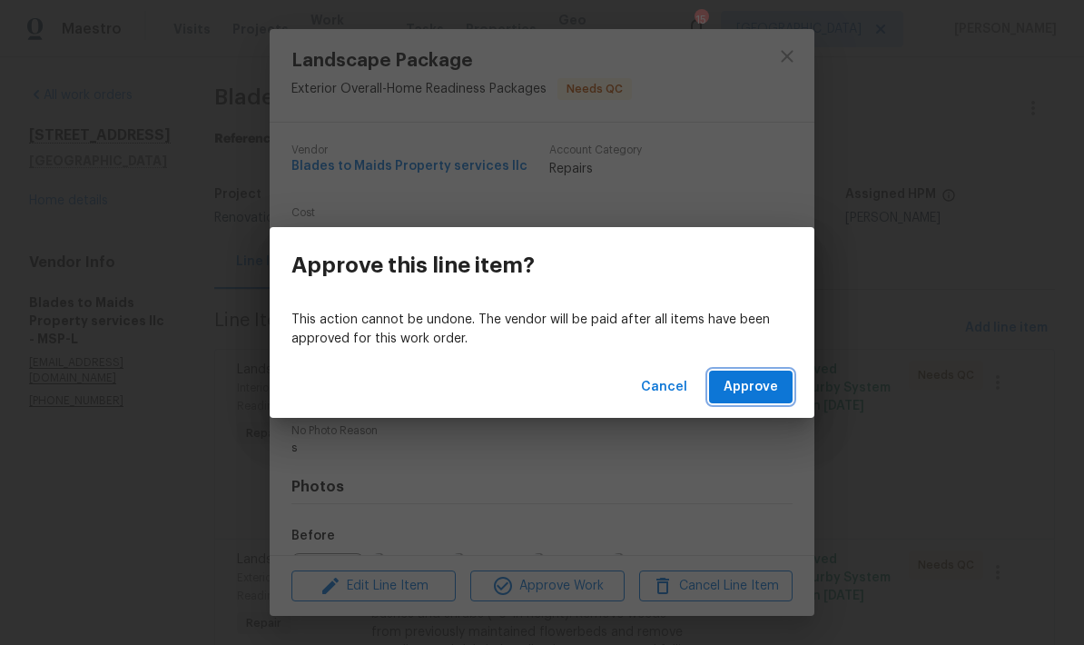
click at [741, 391] on span "Approve" at bounding box center [751, 387] width 54 height 23
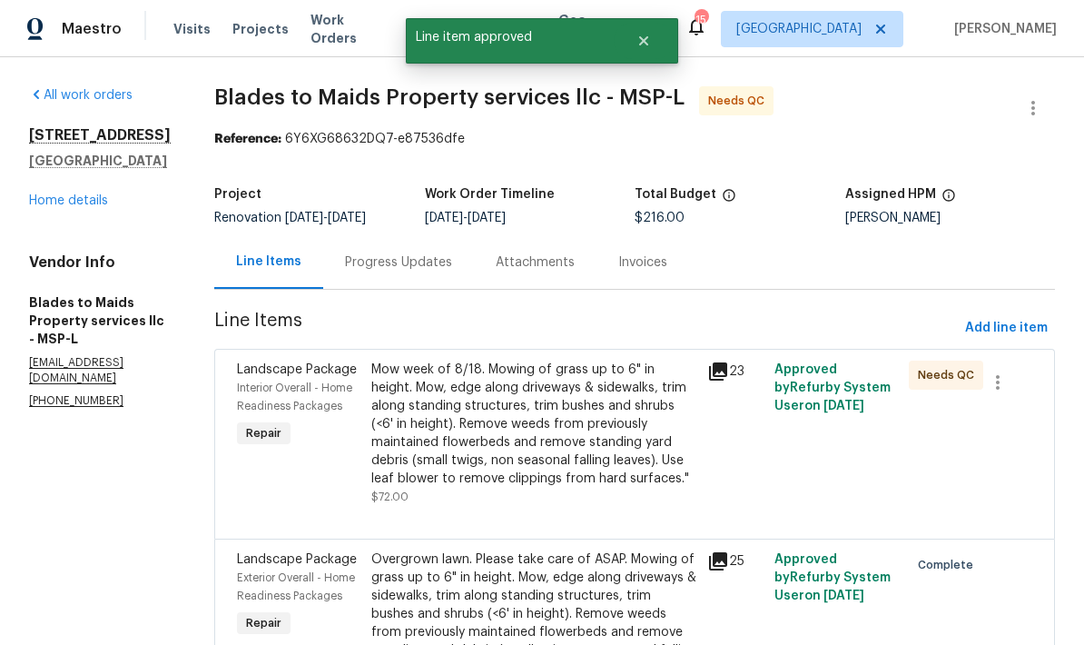
click at [562, 371] on div "Mow week of 8/18. Mowing of grass up to 6" in height. Mow, edge along driveways…" at bounding box center [533, 424] width 325 height 127
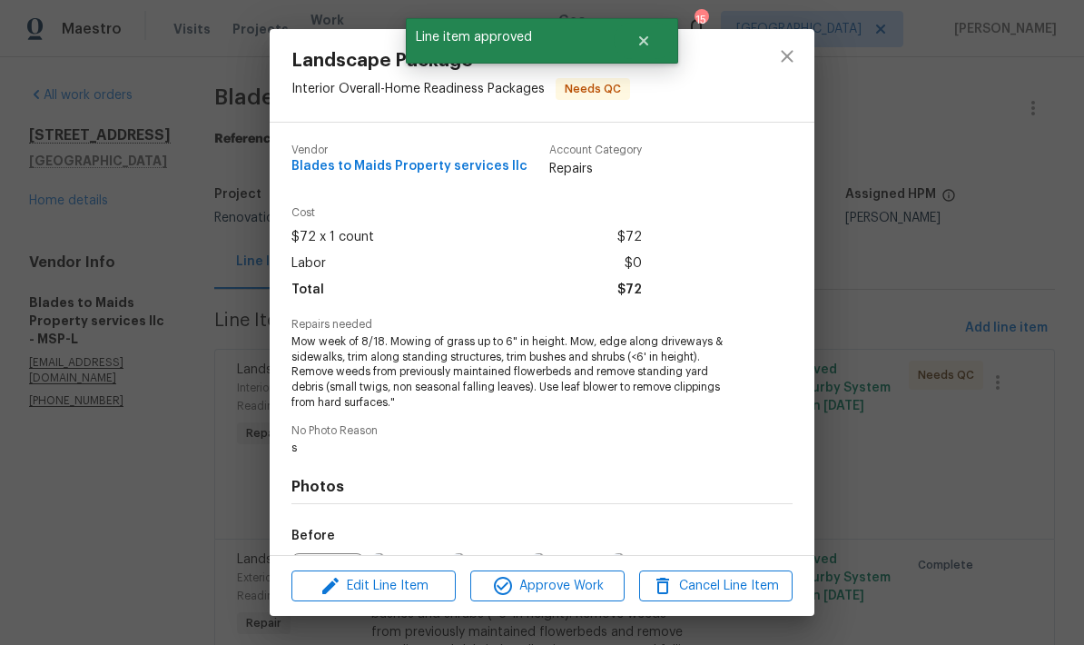
click at [586, 586] on span "Approve Work" at bounding box center [547, 586] width 143 height 23
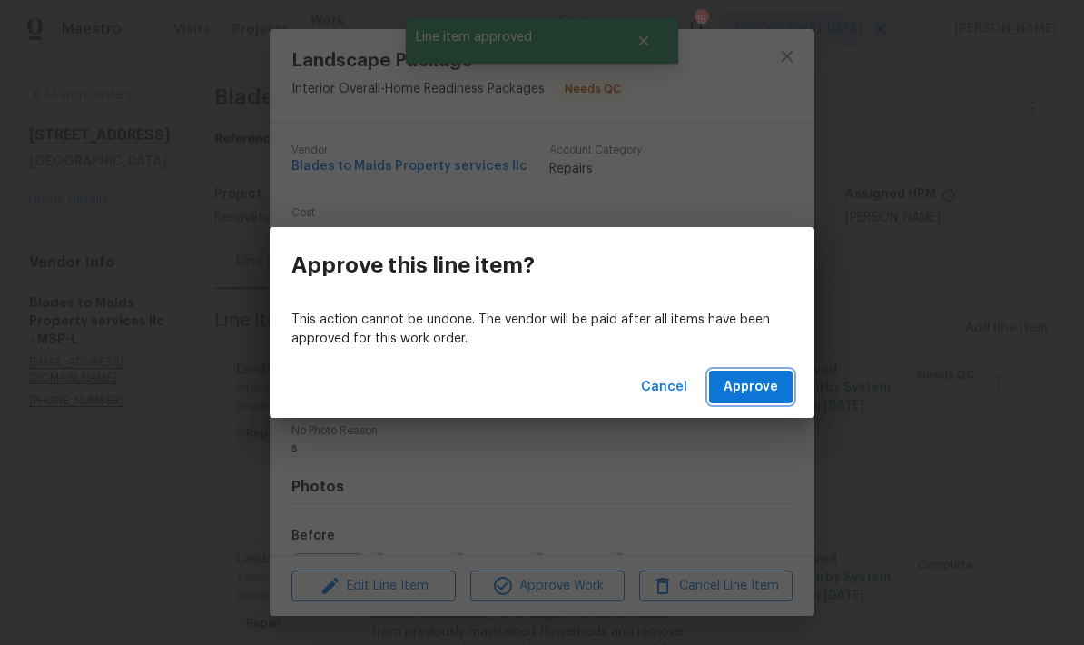
click at [757, 390] on span "Approve" at bounding box center [751, 387] width 54 height 23
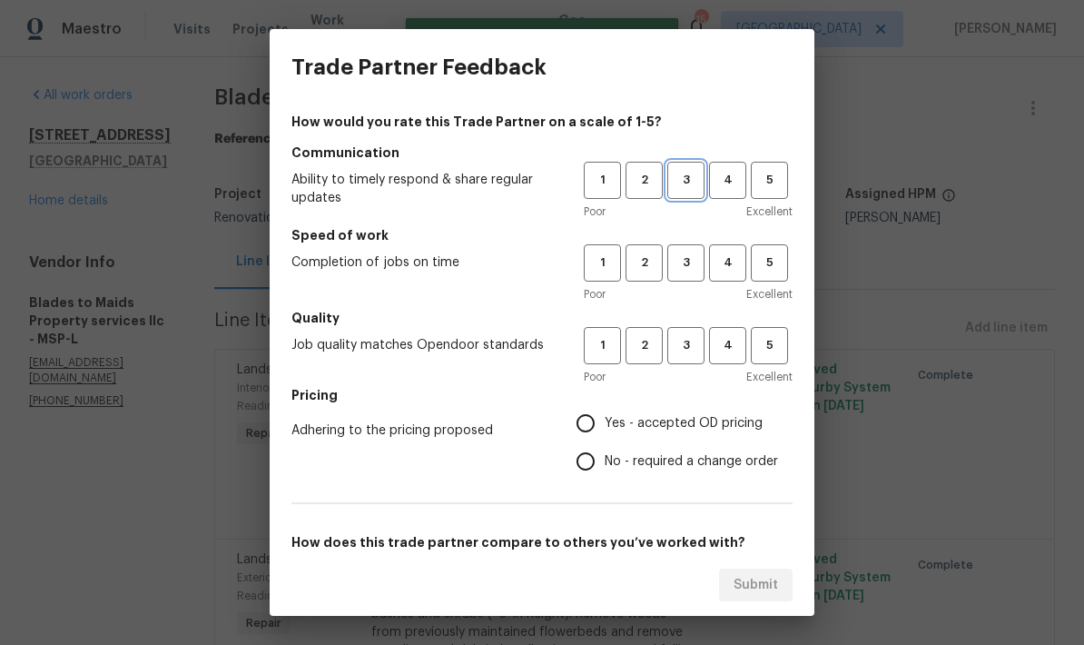
click at [692, 179] on span "3" at bounding box center [686, 180] width 34 height 21
click at [703, 258] on button "3" at bounding box center [686, 262] width 37 height 37
click at [699, 346] on span "3" at bounding box center [686, 345] width 34 height 21
click at [589, 467] on input "No - required a change order" at bounding box center [586, 461] width 38 height 38
radio input "true"
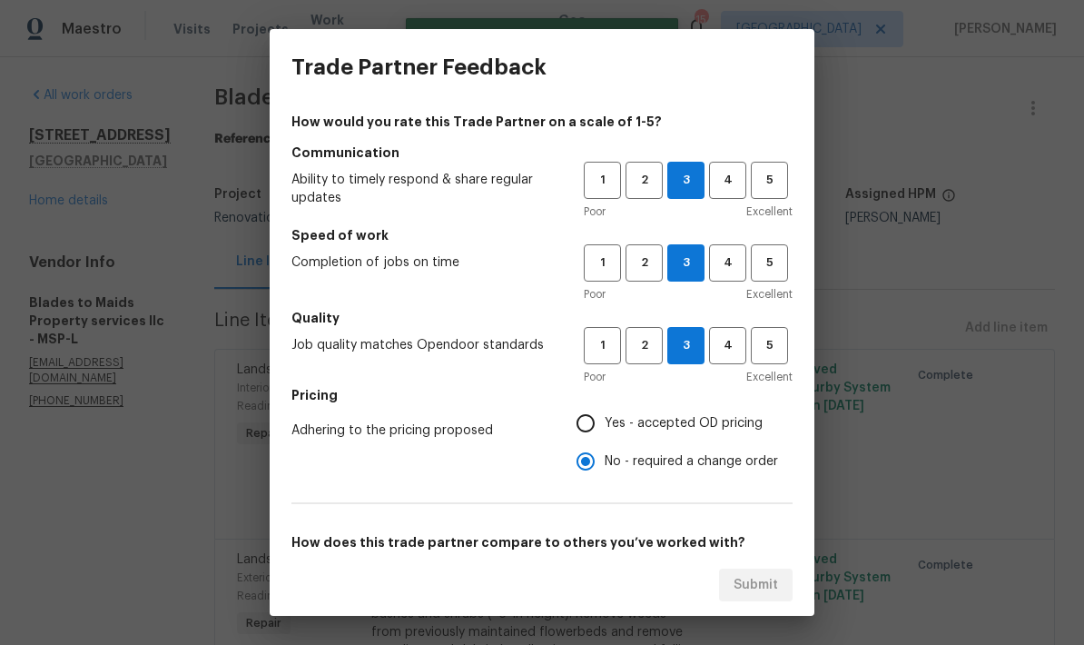
click at [590, 435] on input "Yes - accepted OD pricing" at bounding box center [586, 423] width 38 height 38
radio input "true"
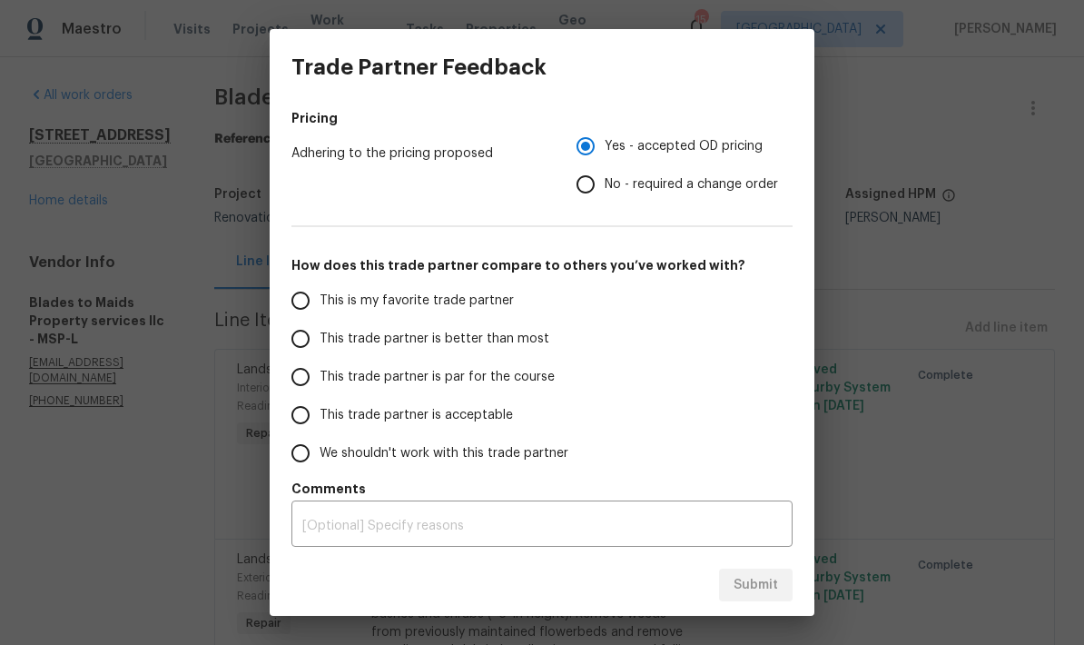
scroll to position [277, 0]
click at [302, 311] on input "This is my favorite trade partner" at bounding box center [301, 301] width 38 height 38
radio input "false"
click at [294, 388] on input "This trade partner is par for the course" at bounding box center [301, 377] width 38 height 38
click at [757, 592] on span "Submit" at bounding box center [756, 585] width 45 height 23
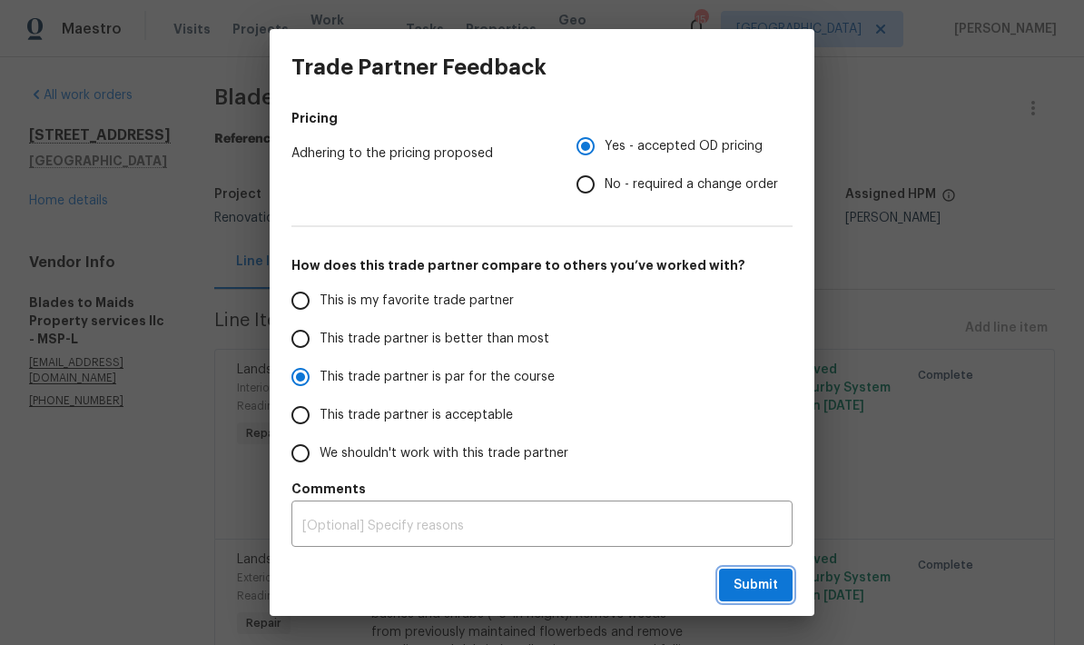
radio input "true"
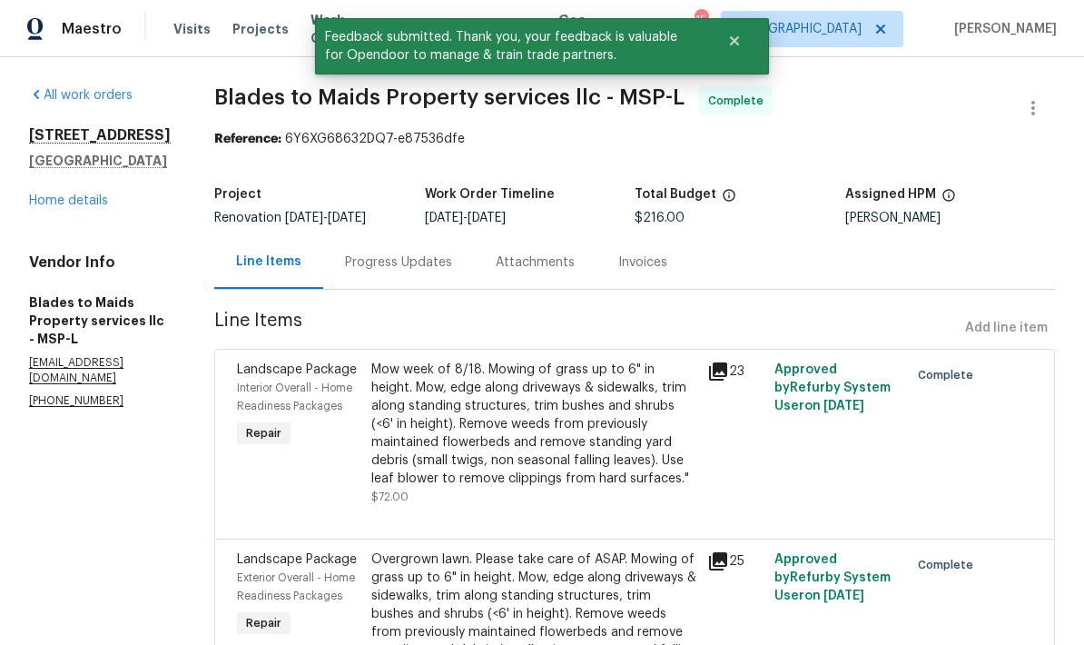
click at [113, 204] on div "All work orders 5749 27th Ave S Minneapolis, MN 55417 Home details Vendor Info …" at bounding box center [100, 247] width 142 height 322
click at [112, 203] on div "All work orders 5749 27th Ave S Minneapolis, MN 55417 Home details Vendor Info …" at bounding box center [100, 247] width 142 height 322
click at [102, 194] on link "Home details" at bounding box center [68, 200] width 79 height 13
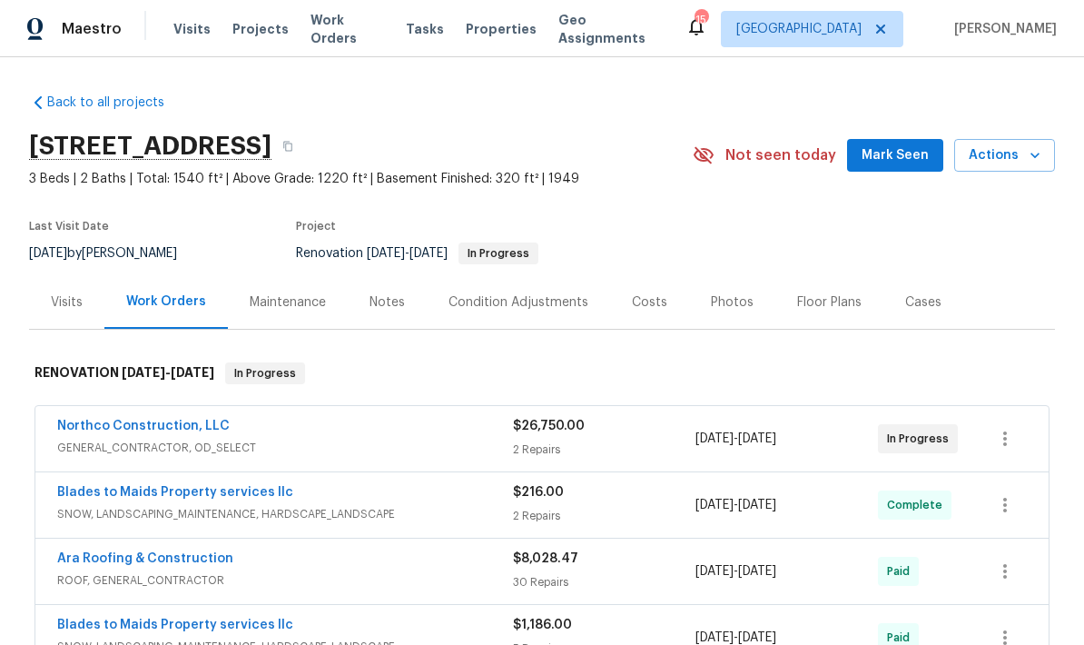
scroll to position [42, 0]
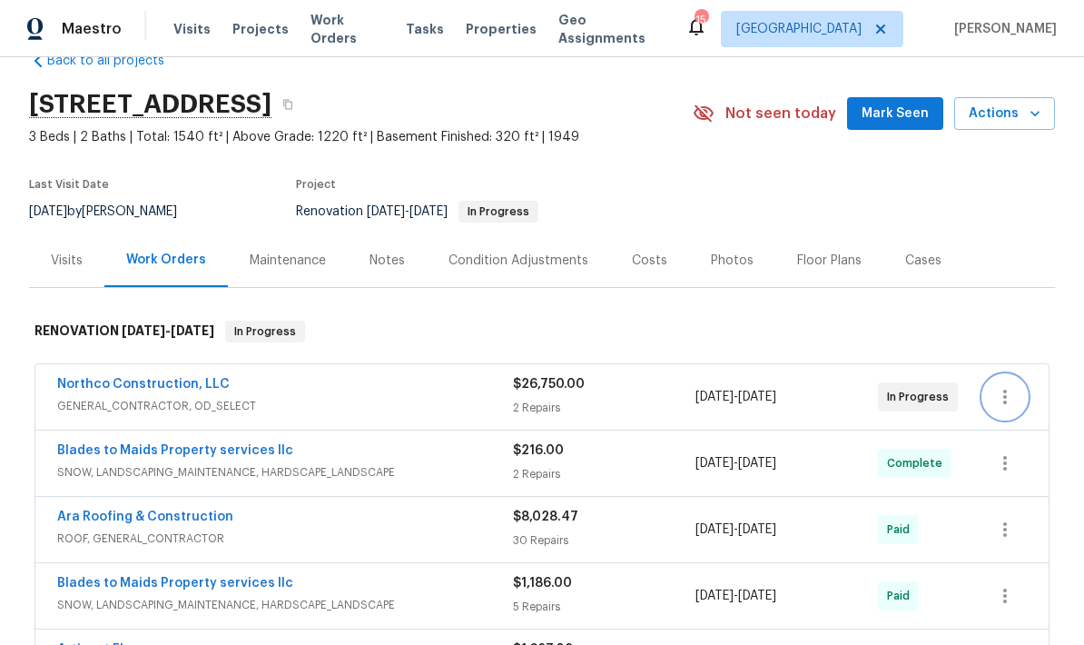
click at [757, 390] on icon "button" at bounding box center [1006, 397] width 22 height 22
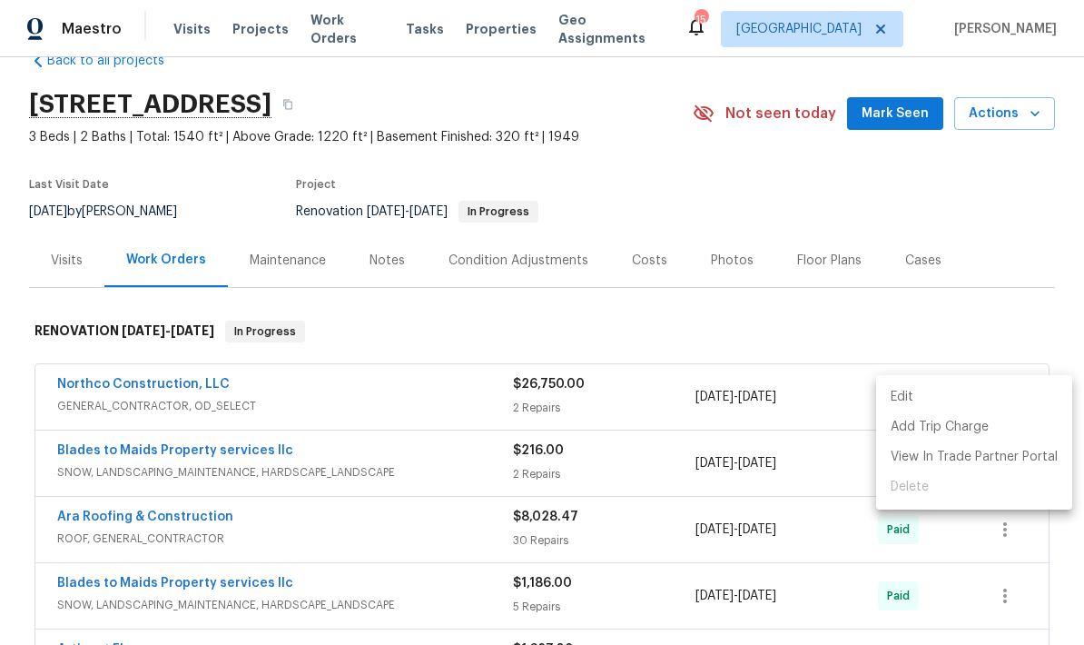
click at [757, 384] on li "Edit" at bounding box center [974, 397] width 196 height 30
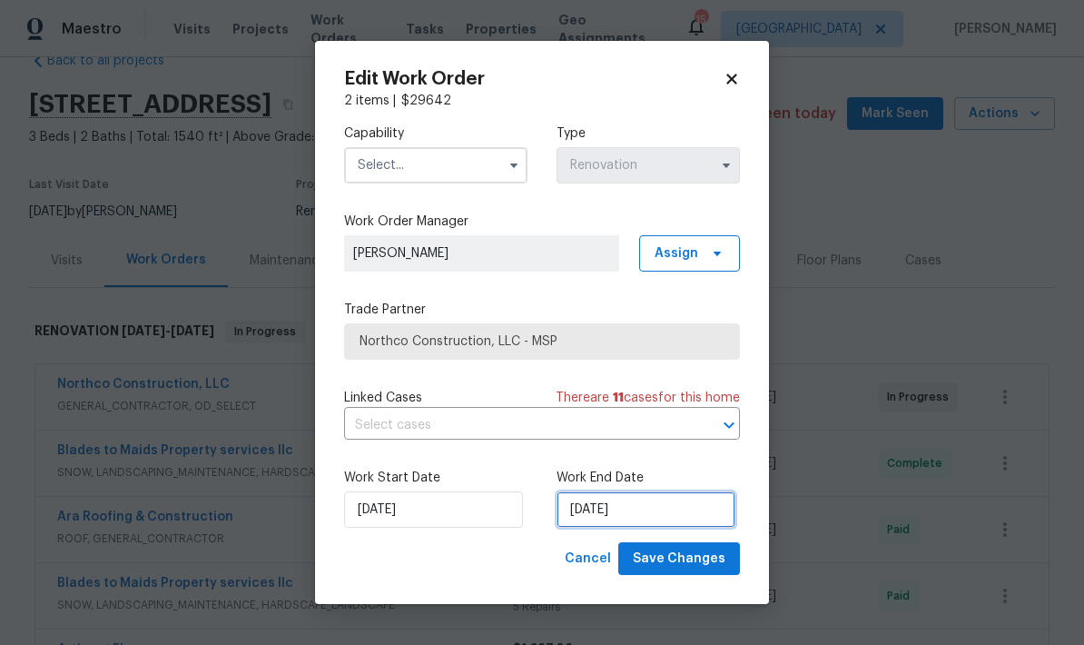
click at [660, 510] on input "8/27/2025" at bounding box center [646, 509] width 179 height 36
select select "7"
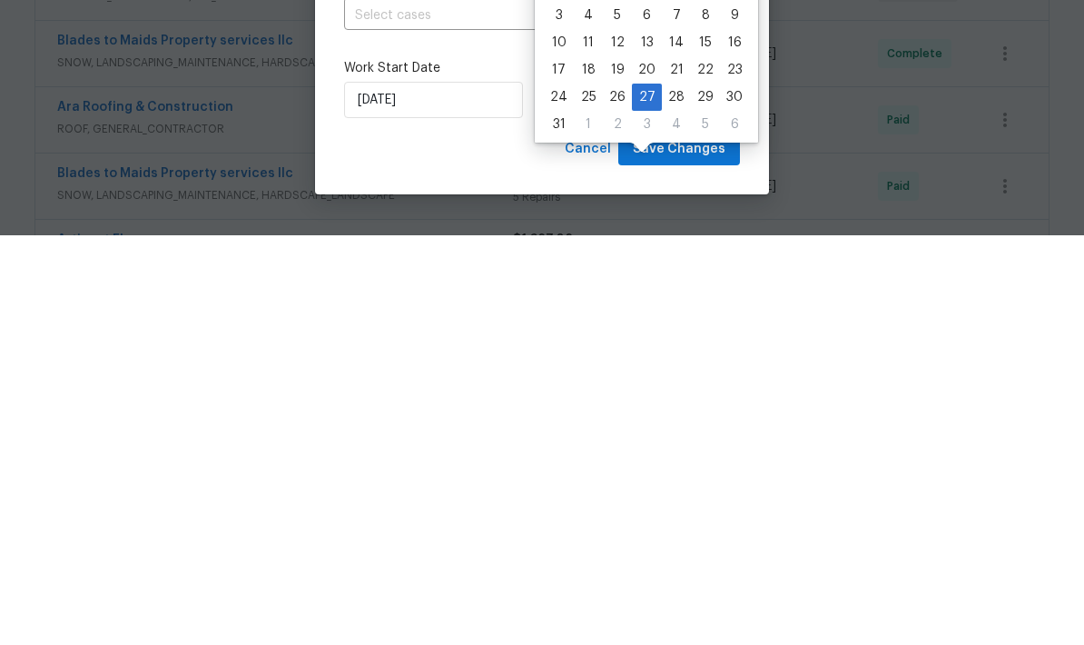
scroll to position [73, 0]
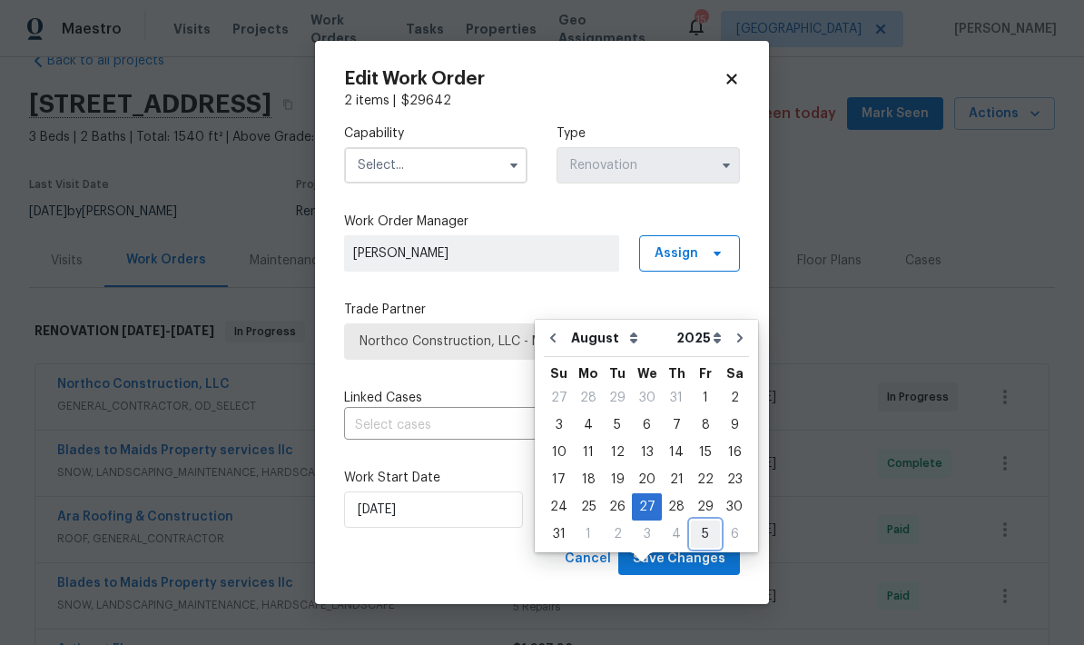
click at [704, 521] on div "5" at bounding box center [705, 533] width 29 height 25
type input "9/5/2025"
select select "8"
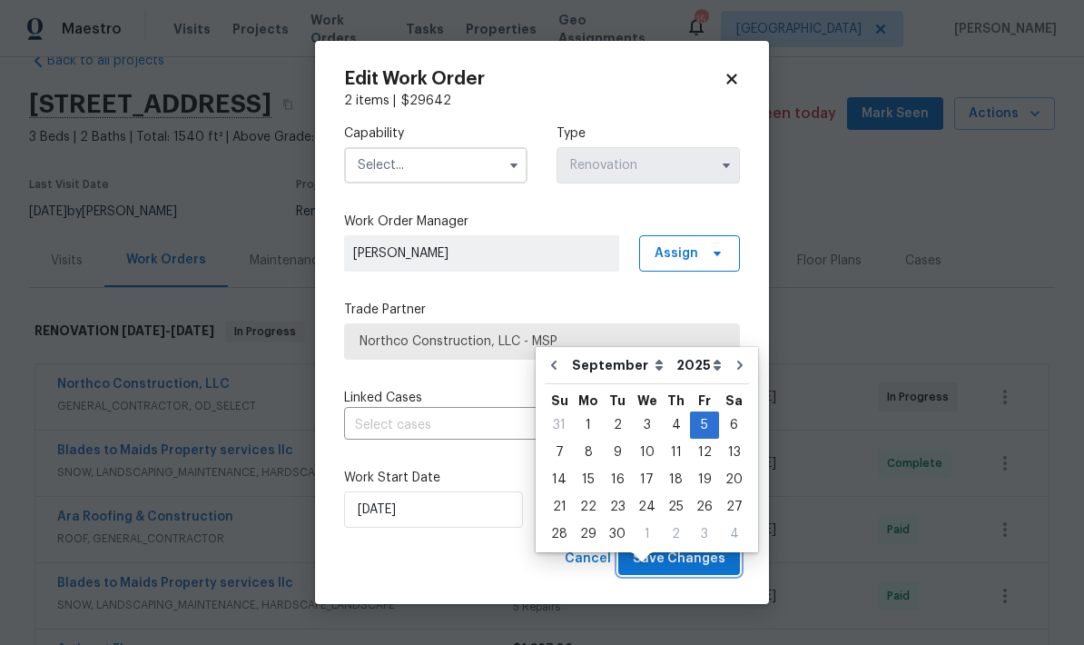
click at [711, 557] on span "Save Changes" at bounding box center [679, 559] width 93 height 23
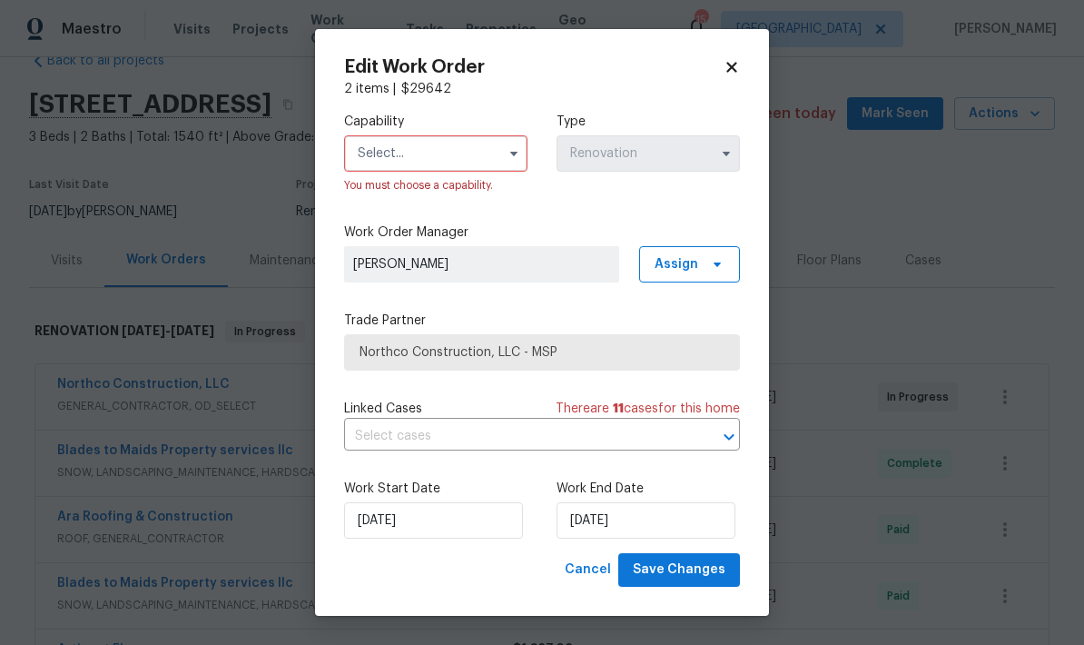
click at [492, 163] on input "text" at bounding box center [435, 153] width 183 height 36
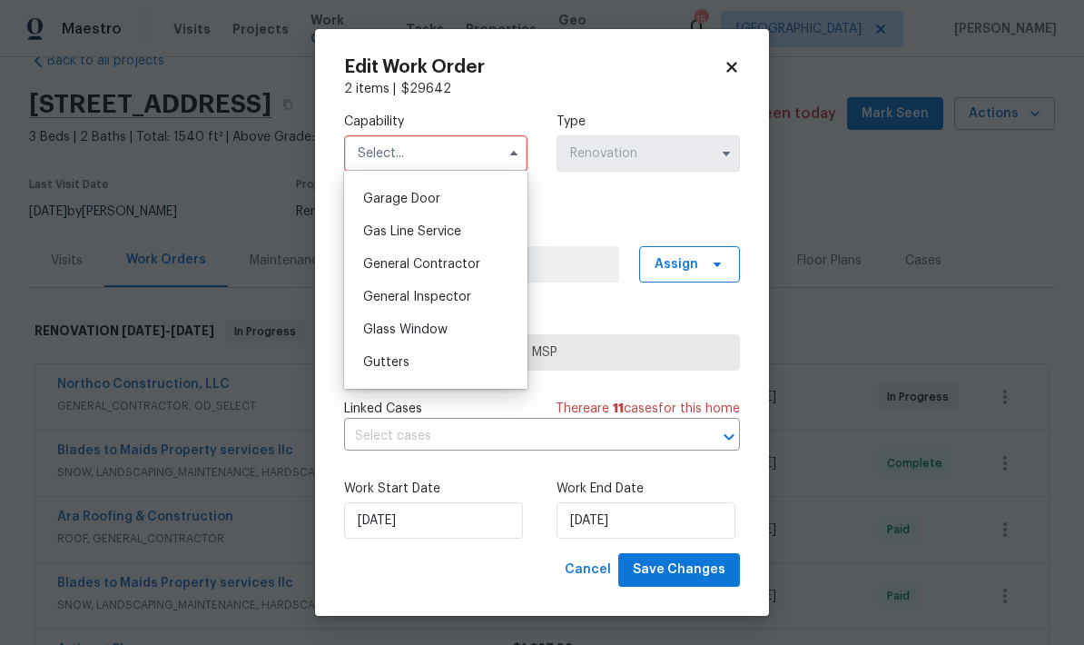
scroll to position [795, 0]
click at [492, 259] on div "General Contractor" at bounding box center [436, 265] width 174 height 33
type input "General Contractor"
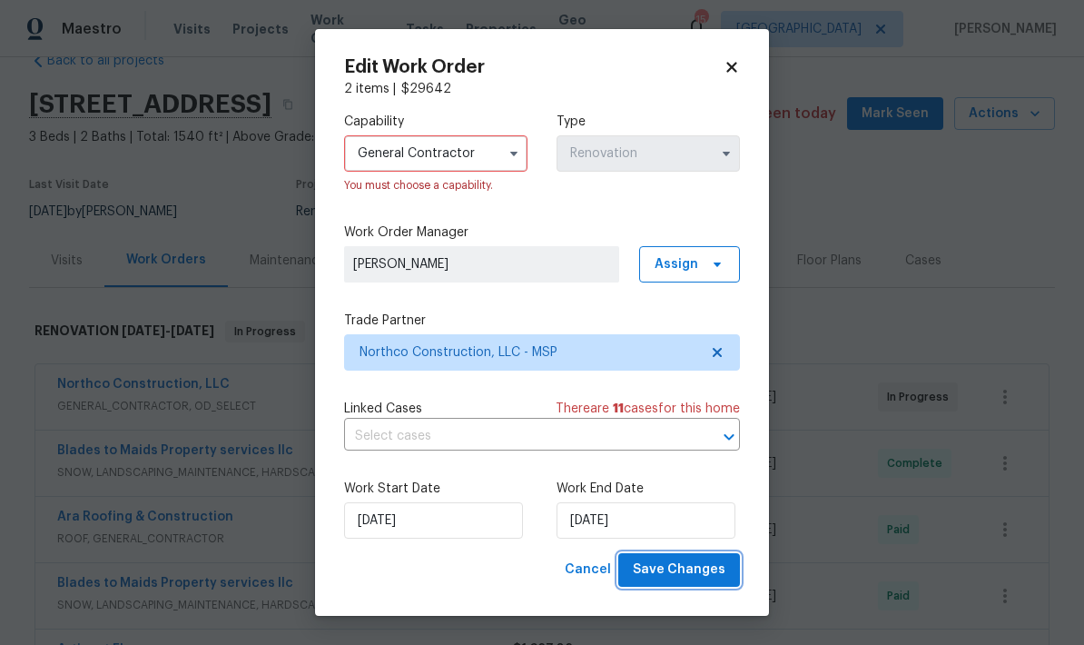
click at [696, 579] on span "Save Changes" at bounding box center [679, 570] width 93 height 23
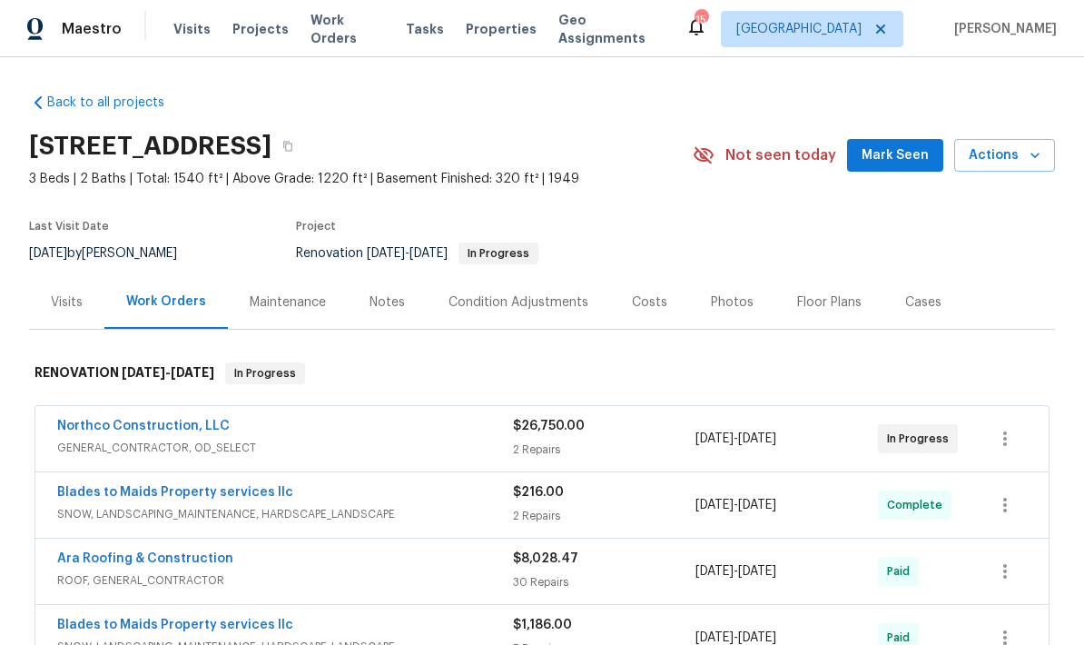
click at [916, 158] on span "Mark Seen" at bounding box center [895, 155] width 67 height 23
click at [69, 313] on div "Visits" at bounding box center [66, 302] width 75 height 54
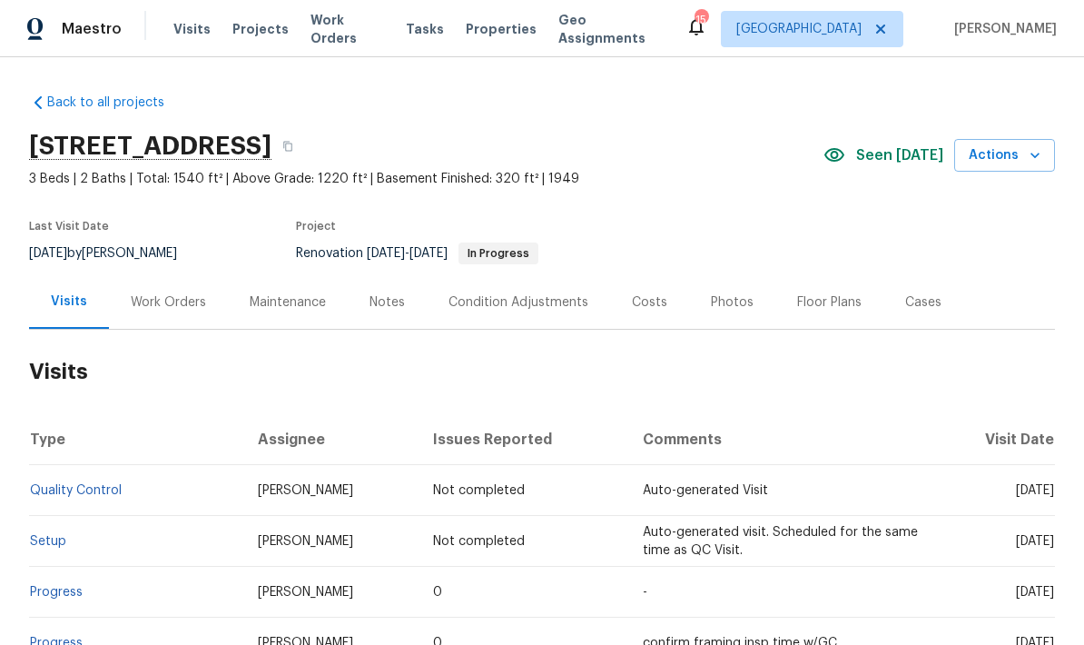
click at [1030, 165] on span "Actions" at bounding box center [1005, 155] width 72 height 23
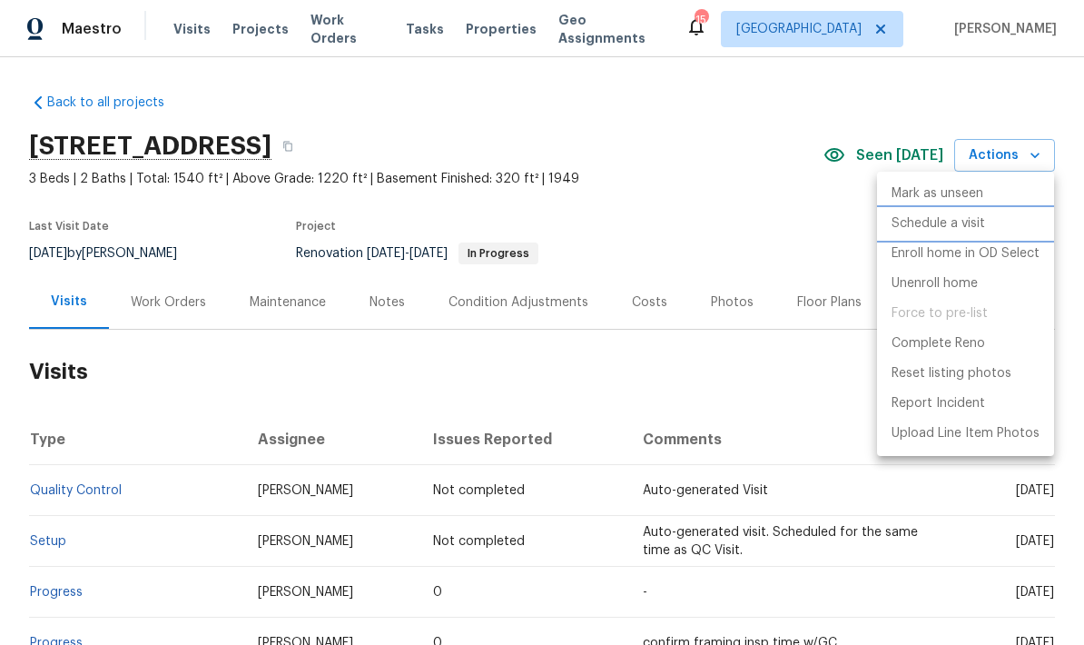
click at [974, 225] on p "Schedule a visit" at bounding box center [939, 223] width 94 height 19
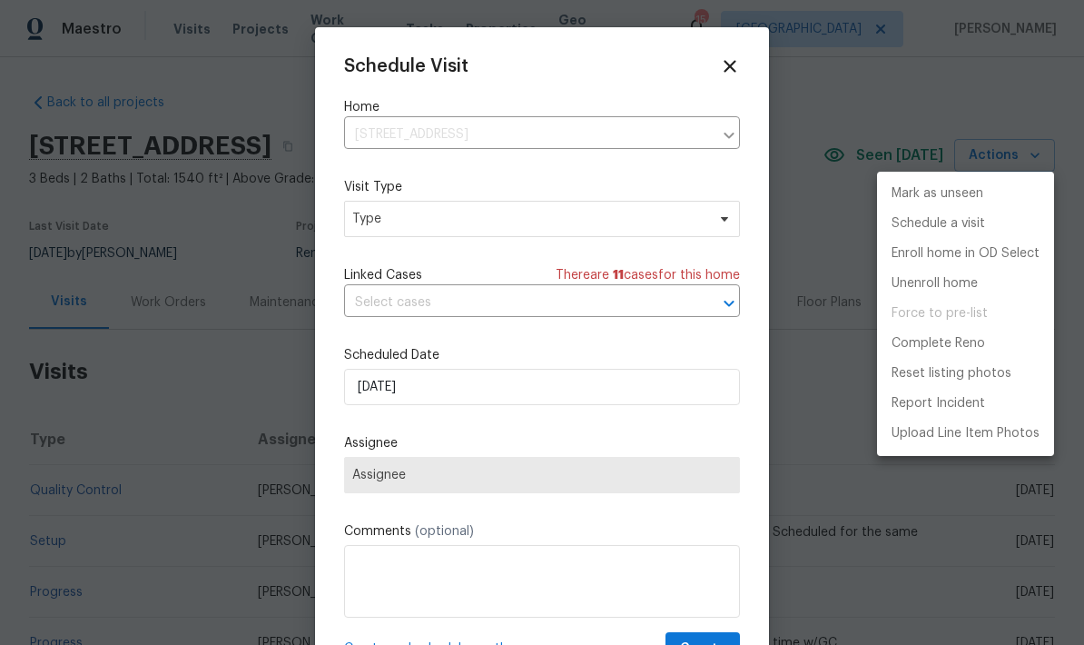
click at [719, 233] on div at bounding box center [542, 322] width 1084 height 645
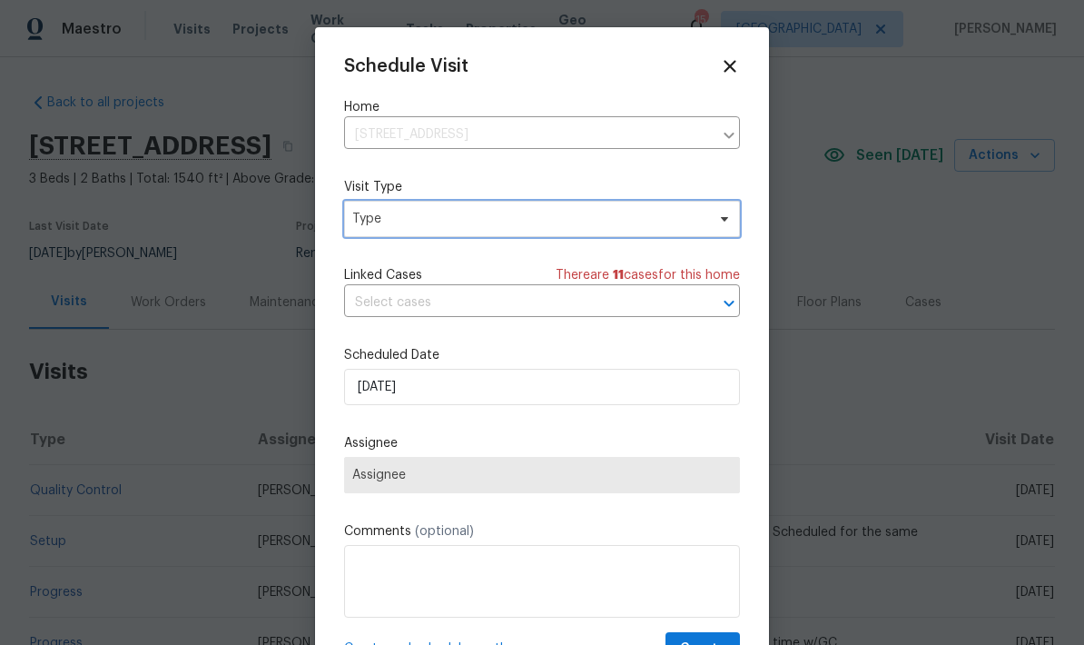
click at [722, 217] on icon at bounding box center [725, 219] width 15 height 15
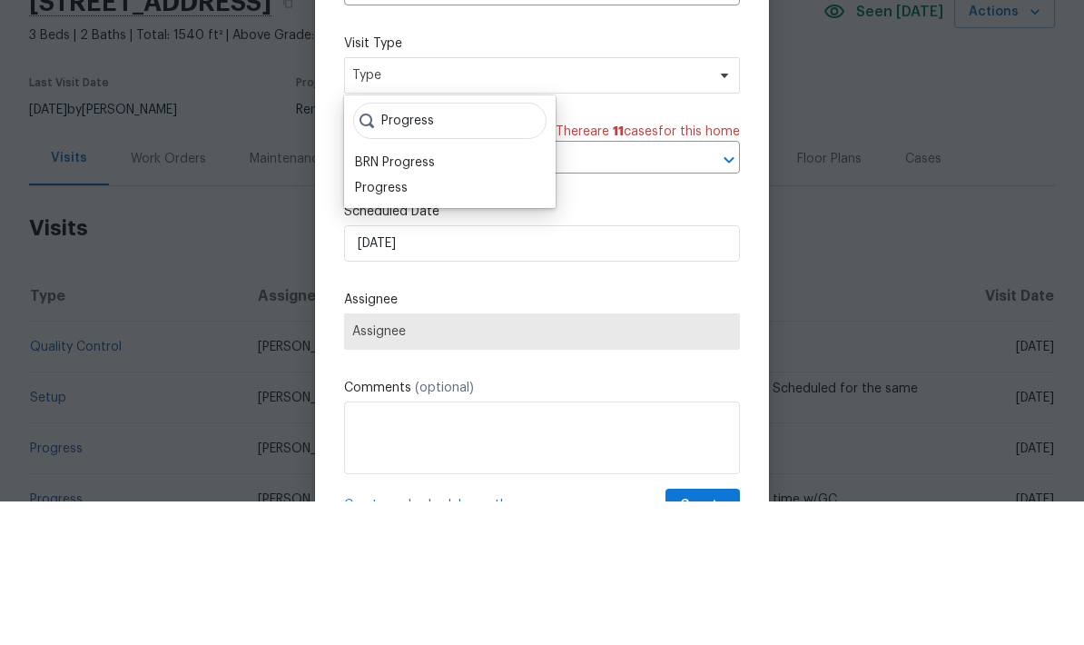
type input "Progress"
click at [375, 322] on div "Progress" at bounding box center [381, 331] width 53 height 18
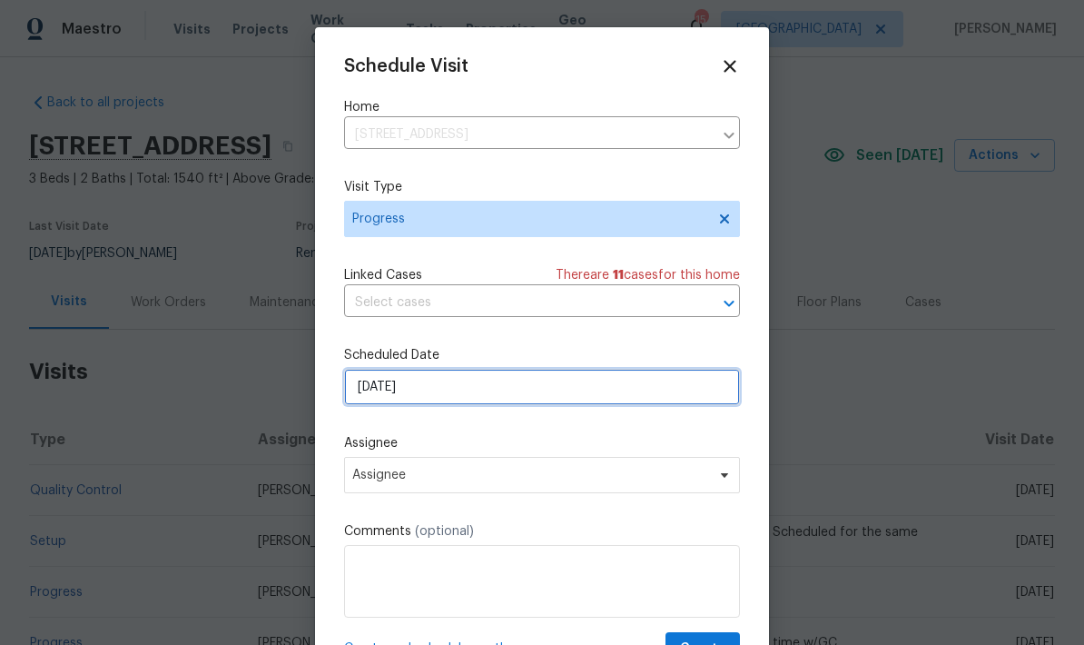
click at [506, 402] on input "[DATE]" at bounding box center [542, 387] width 396 height 36
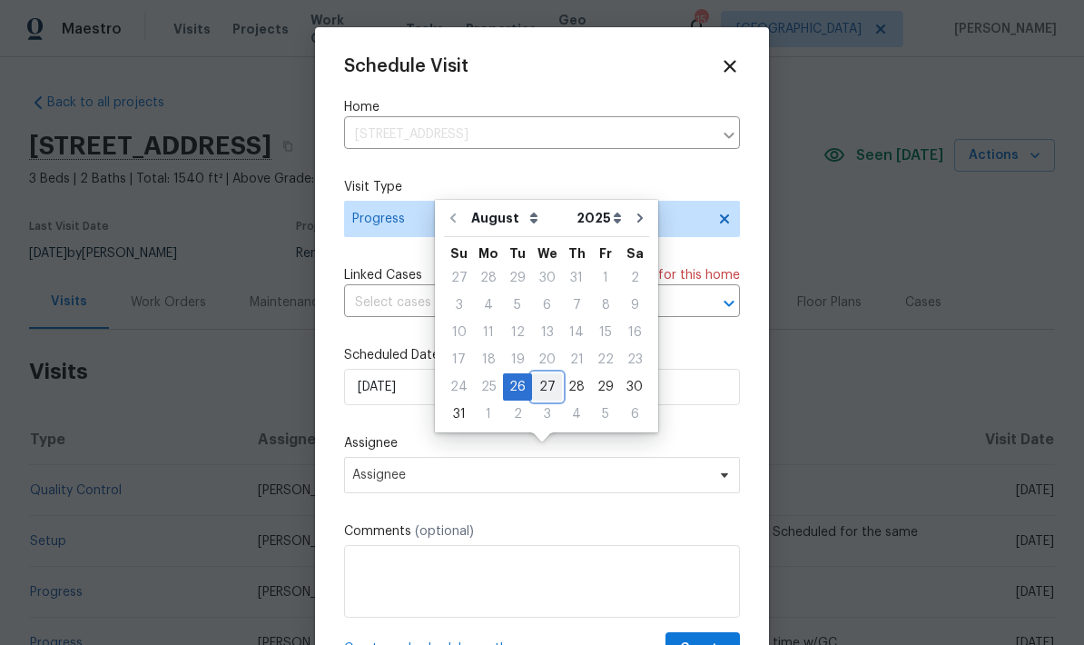
click at [538, 374] on div "27" at bounding box center [547, 386] width 30 height 25
type input "[DATE]"
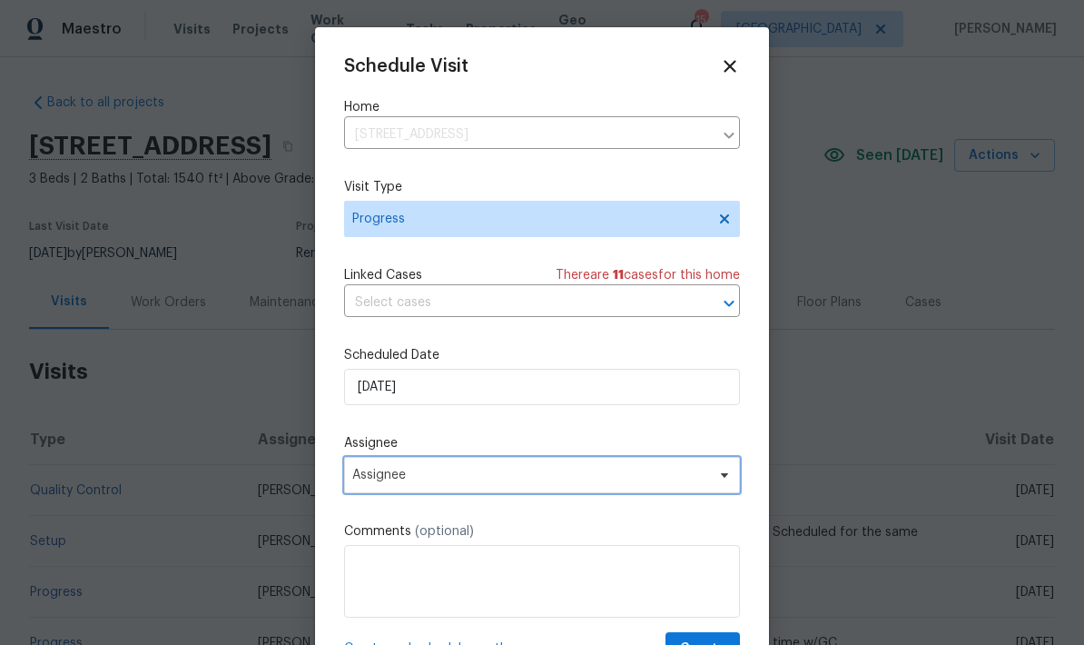
click at [713, 490] on span "Assignee" at bounding box center [542, 475] width 396 height 36
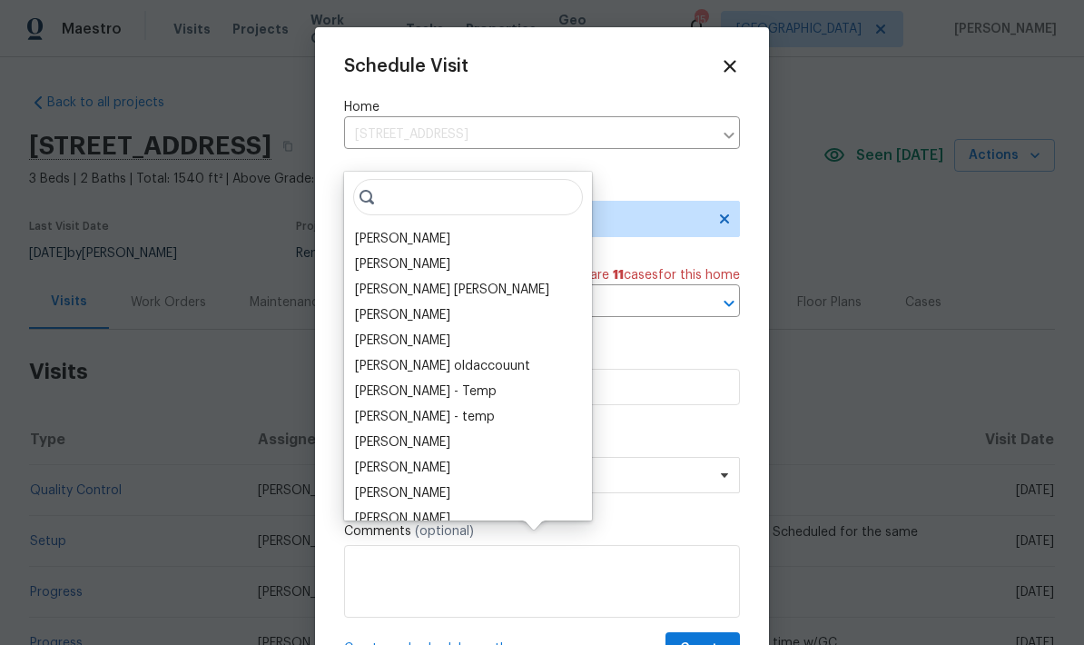
click at [444, 226] on div "[PERSON_NAME]" at bounding box center [468, 238] width 237 height 25
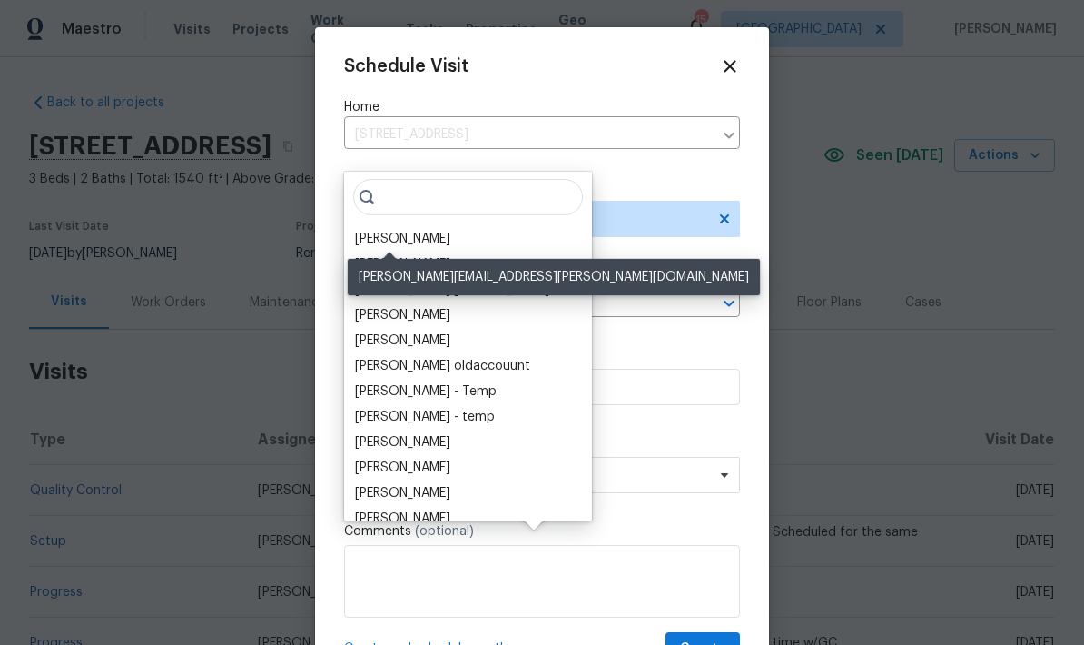
click at [424, 230] on div "[PERSON_NAME]" at bounding box center [402, 239] width 95 height 18
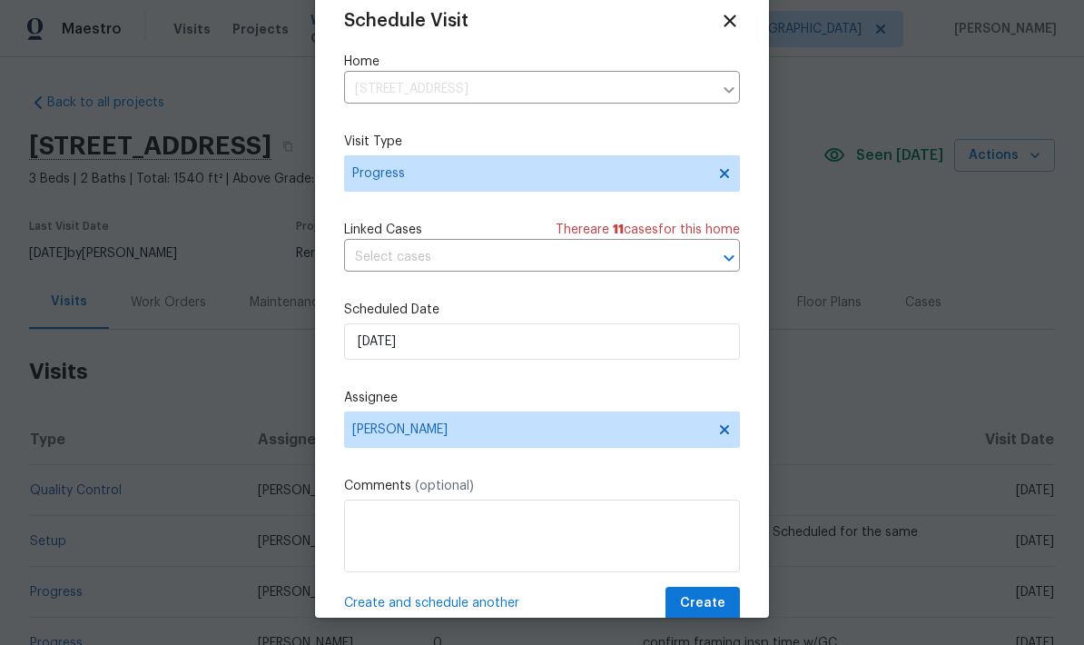
scroll to position [45, 0]
click at [734, 609] on button "Create" at bounding box center [703, 604] width 74 height 34
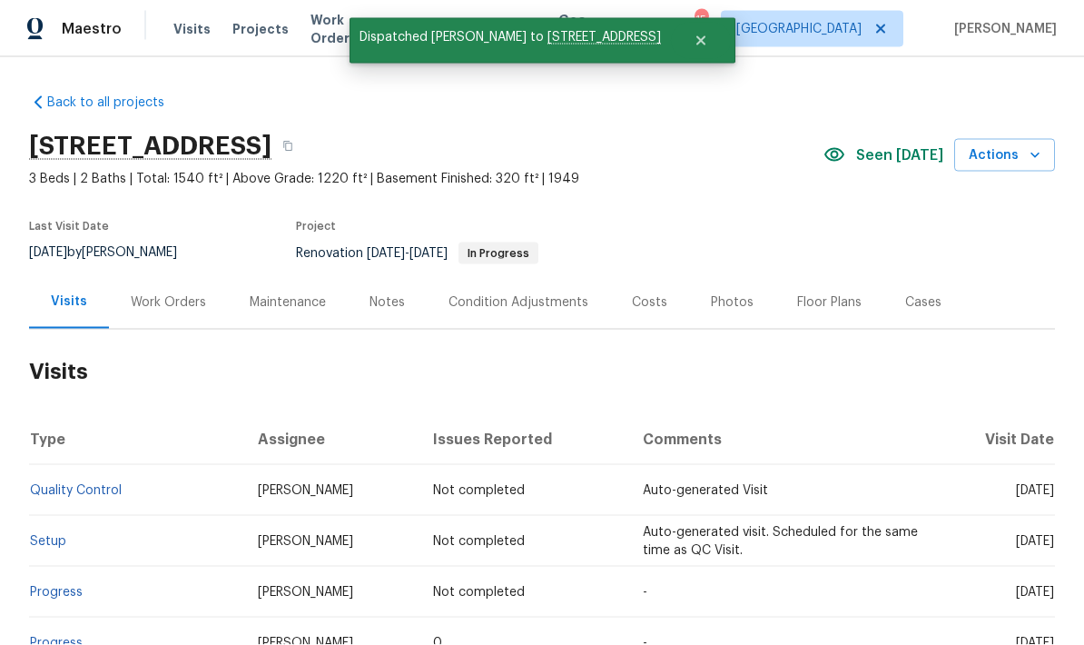
scroll to position [0, 0]
click at [324, 33] on span "Work Orders" at bounding box center [348, 29] width 74 height 36
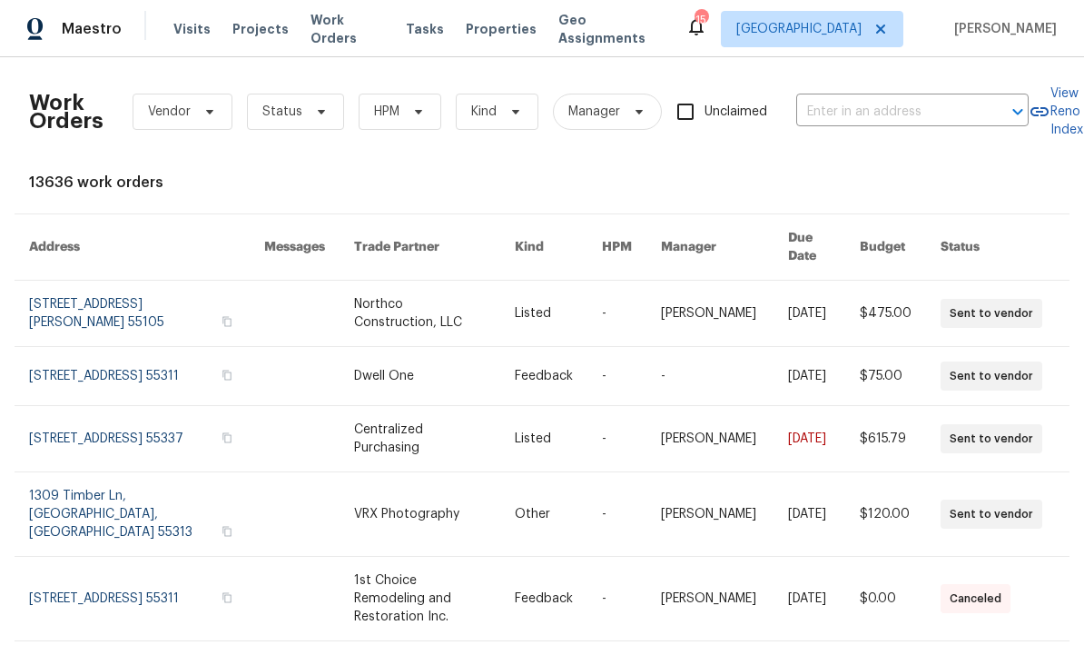
click at [248, 31] on span "Projects" at bounding box center [261, 29] width 56 height 18
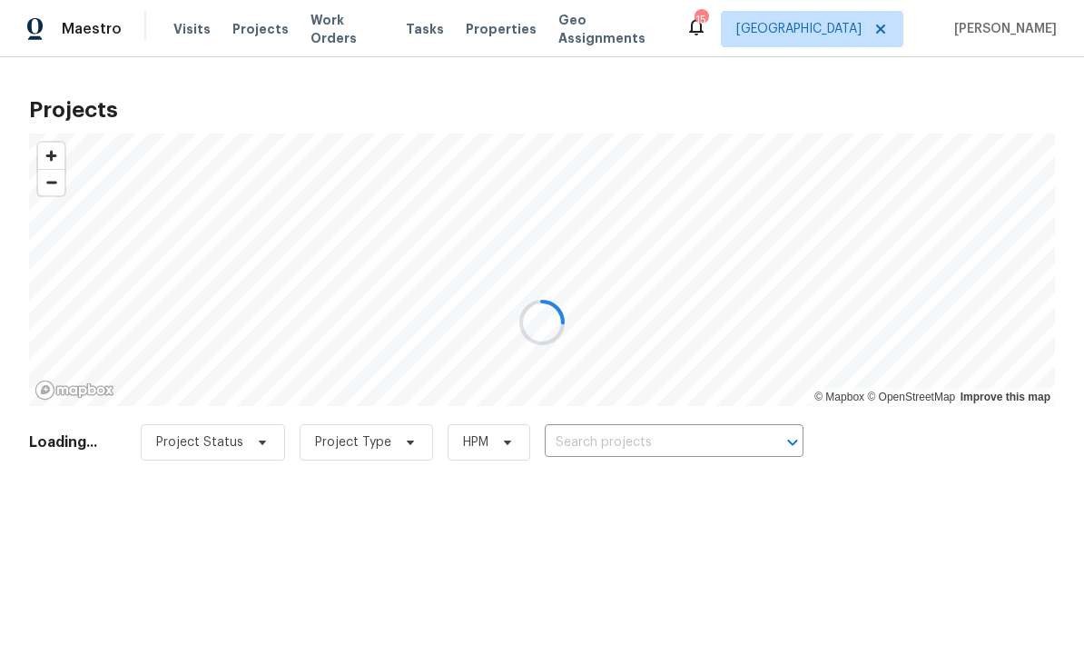
click at [331, 22] on div at bounding box center [542, 322] width 1084 height 645
click at [321, 26] on div at bounding box center [542, 322] width 1084 height 645
click at [329, 35] on div at bounding box center [542, 322] width 1084 height 645
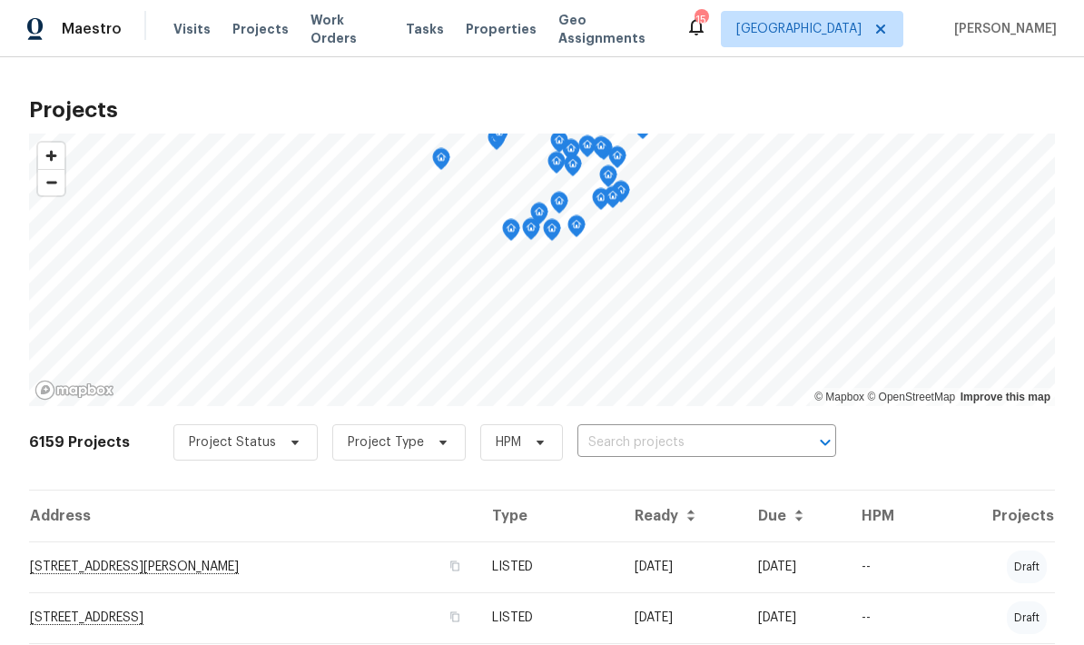
click at [340, 33] on span "Work Orders" at bounding box center [348, 29] width 74 height 36
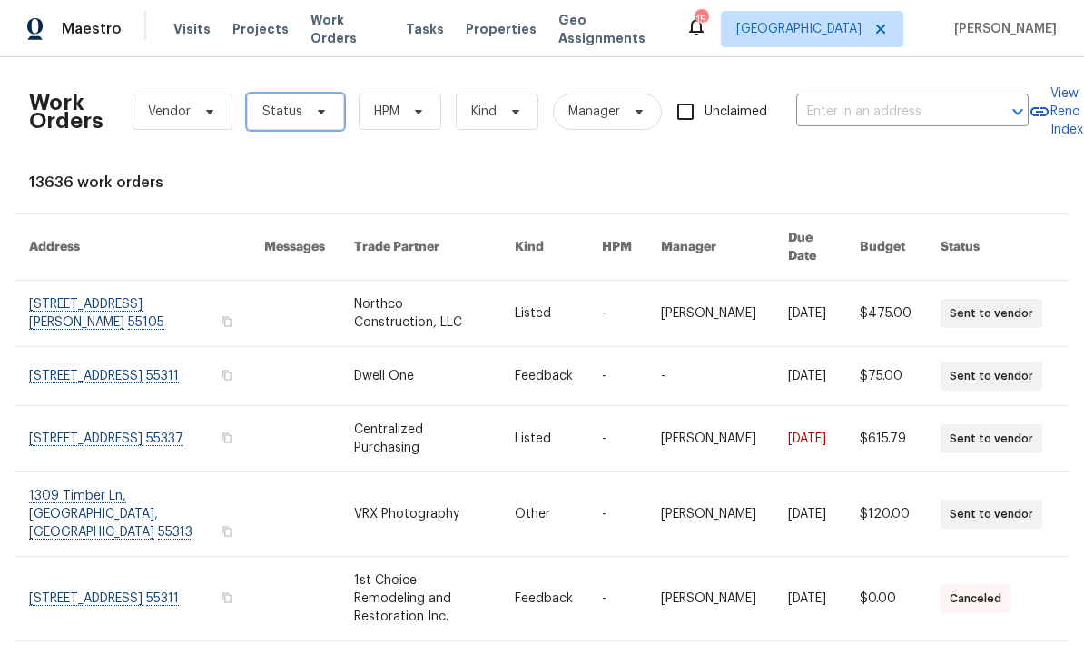
click at [309, 115] on span at bounding box center [319, 111] width 20 height 15
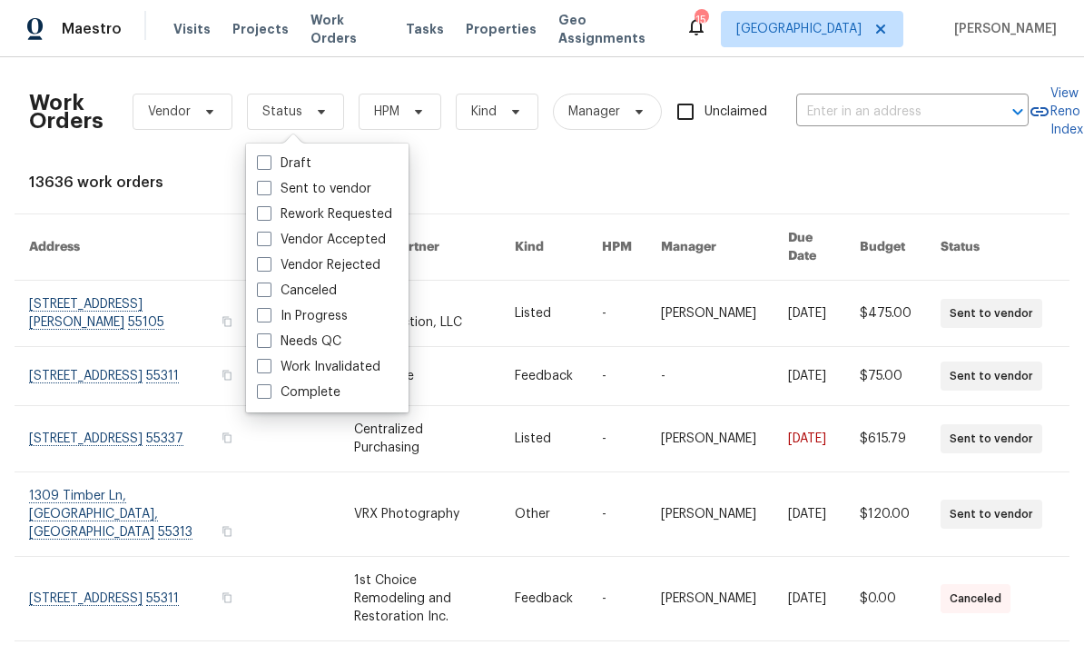
click at [257, 346] on span at bounding box center [264, 340] width 15 height 15
click at [257, 344] on input "Needs QC" at bounding box center [263, 338] width 12 height 12
checkbox input "true"
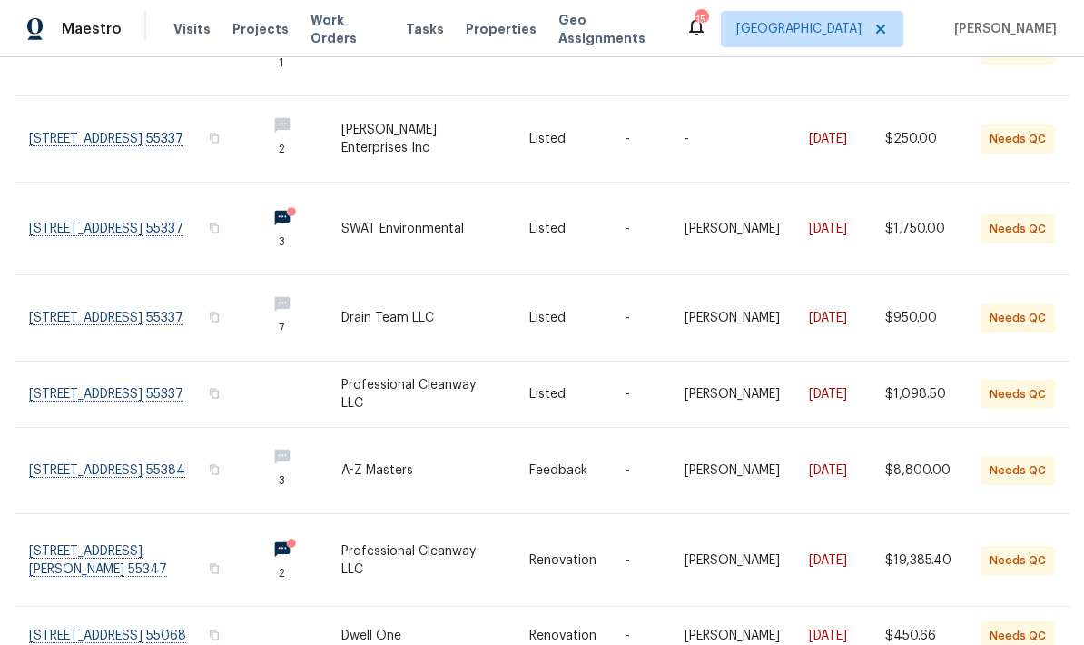
scroll to position [435, 0]
click at [1055, 616] on div "Work Orders Vendor Needs QC HPM Kind Manager Unclaimed ​ View Reno Index 18 wor…" at bounding box center [542, 351] width 1084 height 588
click at [1056, 613] on div "Work Orders Vendor Needs QC HPM Kind Manager Unclaimed ​ View Reno Index 18 wor…" at bounding box center [542, 351] width 1084 height 588
click at [1051, 607] on div "Work Orders Vendor Needs QC HPM Kind Manager Unclaimed ​ View Reno Index 18 wor…" at bounding box center [542, 175] width 1026 height 1077
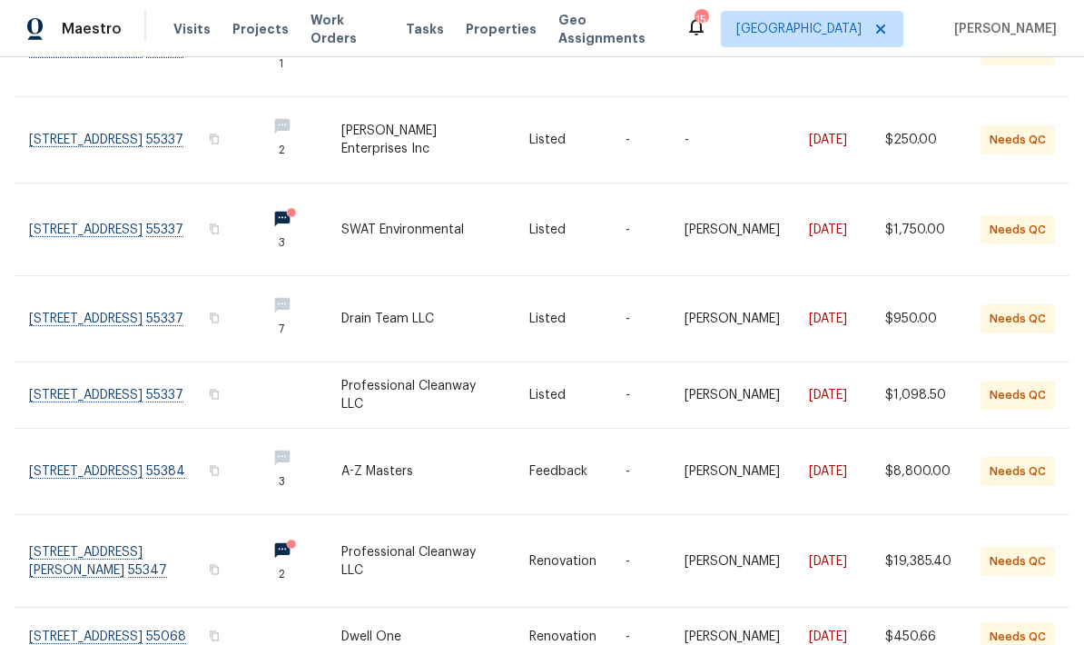
click at [1062, 612] on div "Work Orders Vendor Needs QC HPM Kind Manager Unclaimed ​ View Reno Index 18 wor…" at bounding box center [542, 351] width 1084 height 588
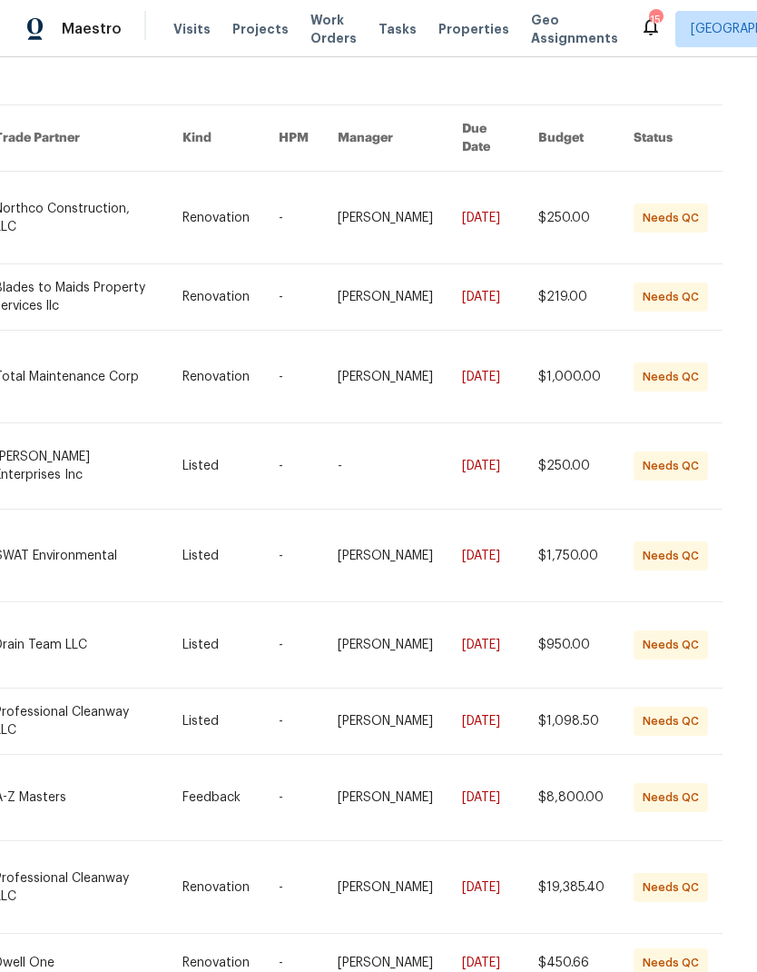
scroll to position [108, 322]
click at [710, 644] on div "Work Orders Vendor Needs QC HPM Kind Manager Unclaimed ​ View Reno Index 18 wor…" at bounding box center [378, 514] width 757 height 915
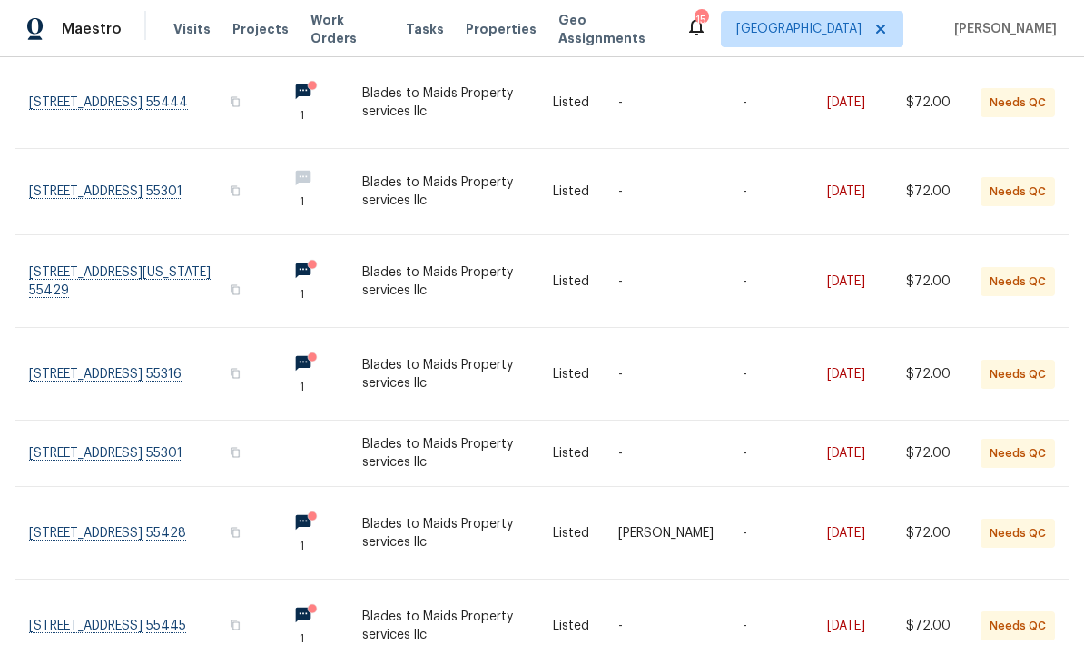
scroll to position [315, 0]
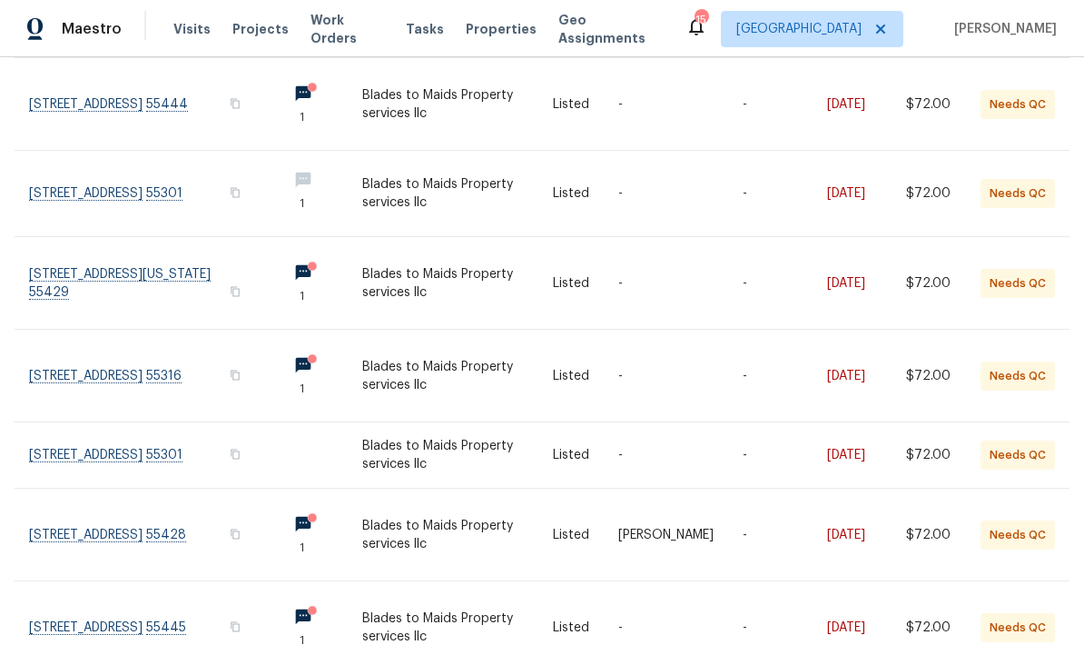
click at [1004, 618] on div "Work Orders Vendor Needs QC HPM Kind Manager Unclaimed ​ View Reno Index 18 wor…" at bounding box center [542, 239] width 1026 height 965
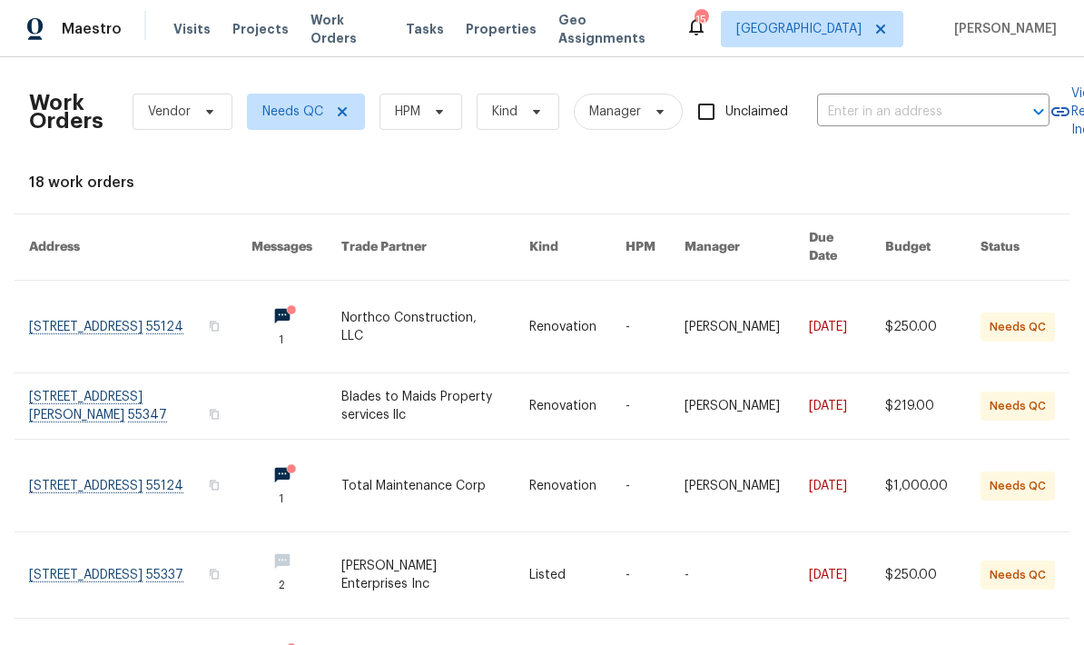
scroll to position [0, 0]
click at [336, 126] on span "Needs QC" at bounding box center [306, 112] width 118 height 36
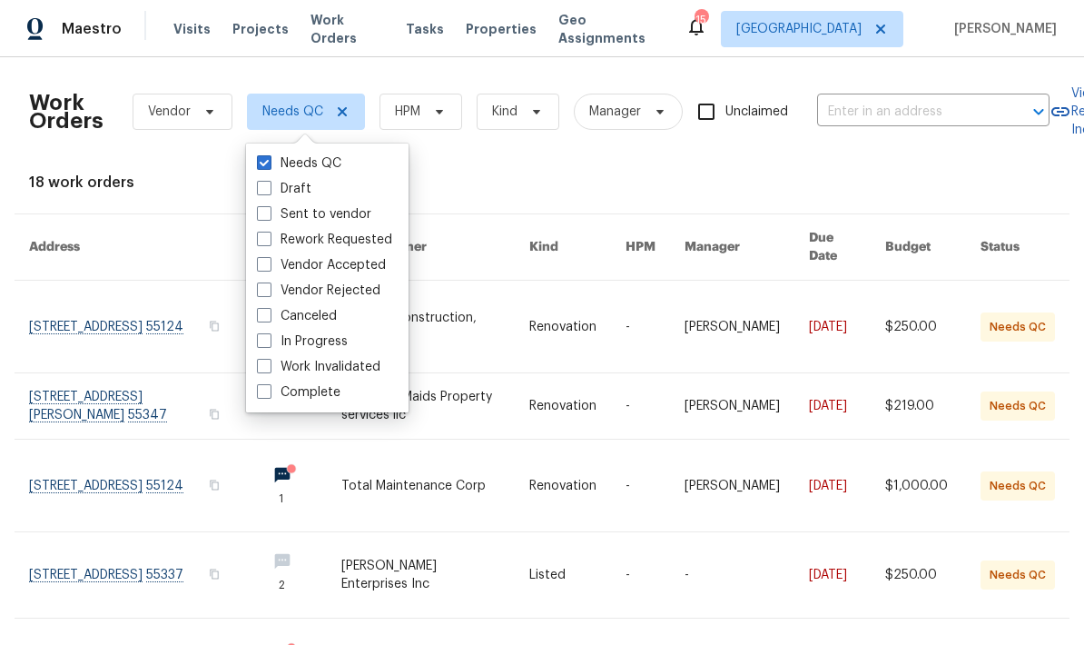
click at [260, 157] on span at bounding box center [264, 162] width 15 height 15
click at [260, 157] on input "Needs QC" at bounding box center [263, 160] width 12 height 12
checkbox input "false"
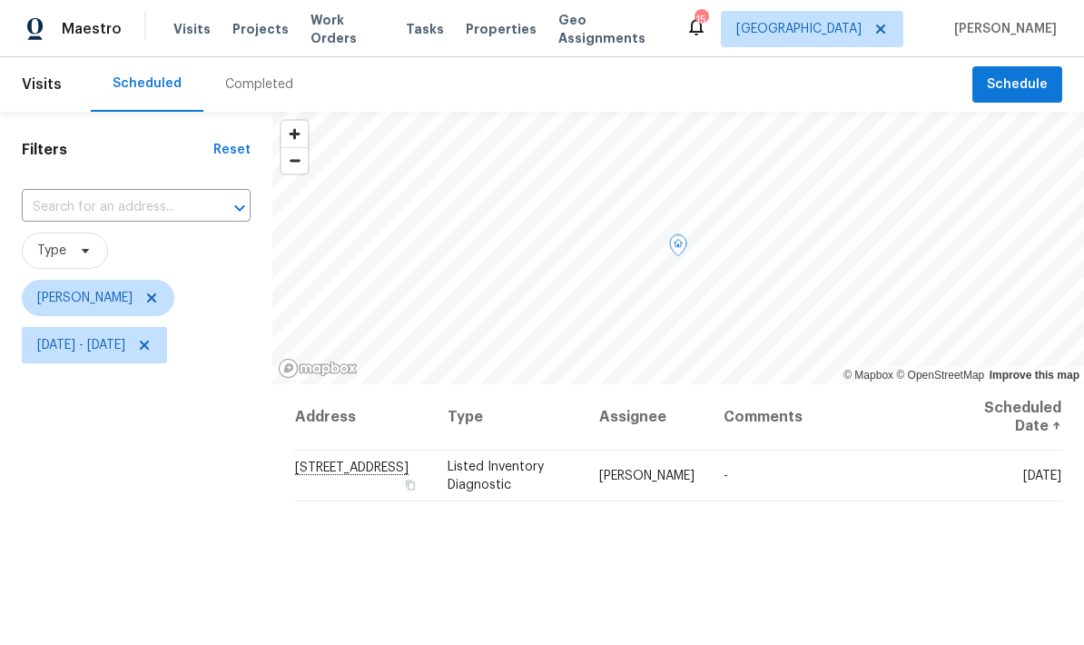
click at [0, 0] on icon at bounding box center [0, 0] width 0 height 0
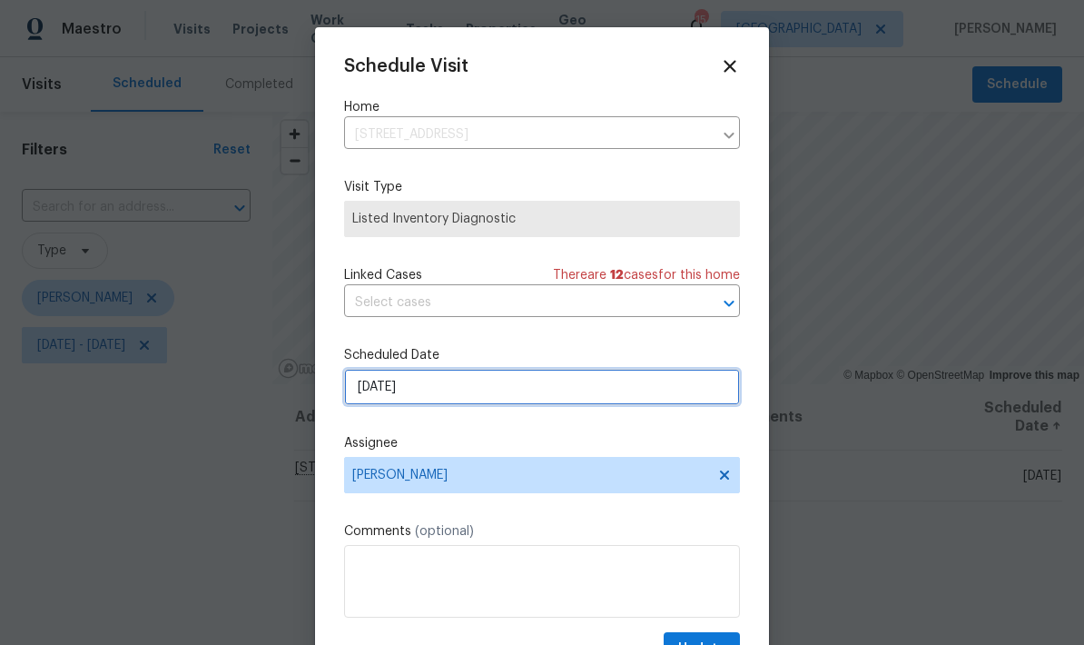
click at [531, 397] on input "8/26/2025" at bounding box center [542, 387] width 396 height 36
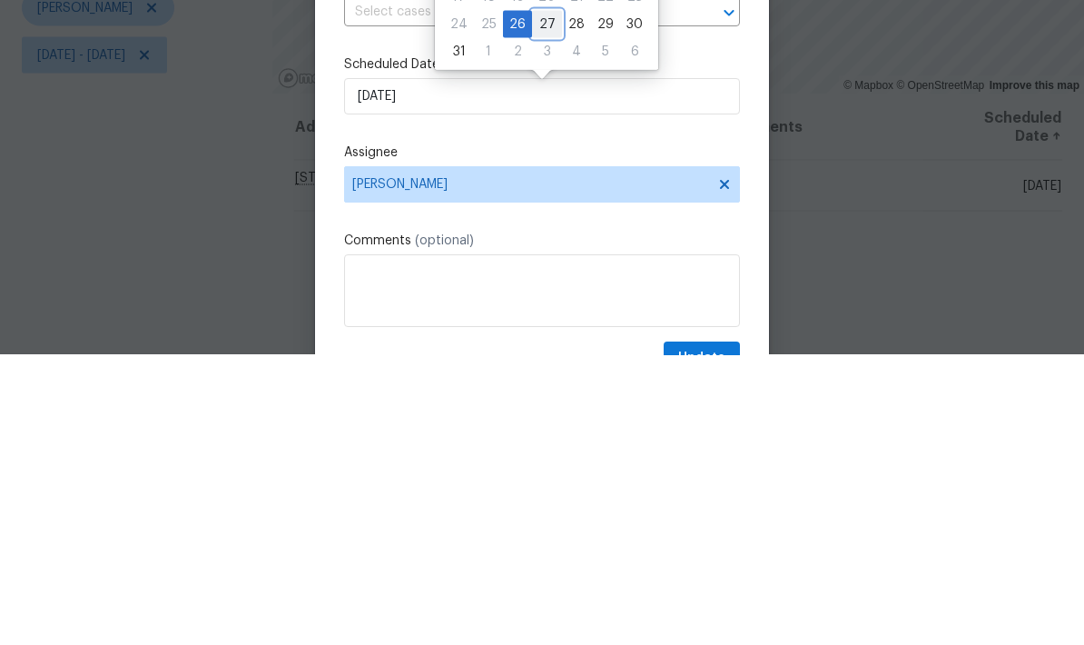
click at [543, 302] on div "27" at bounding box center [547, 314] width 30 height 25
type input "8/27/2025"
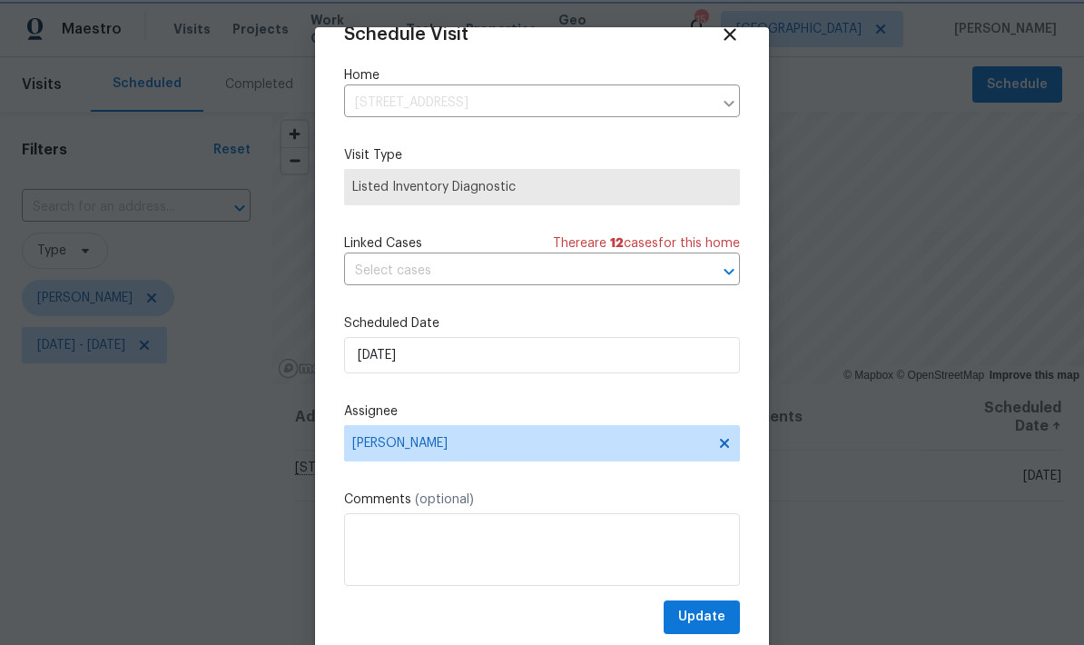
scroll to position [35, 0]
click at [729, 612] on button "Update" at bounding box center [702, 617] width 76 height 34
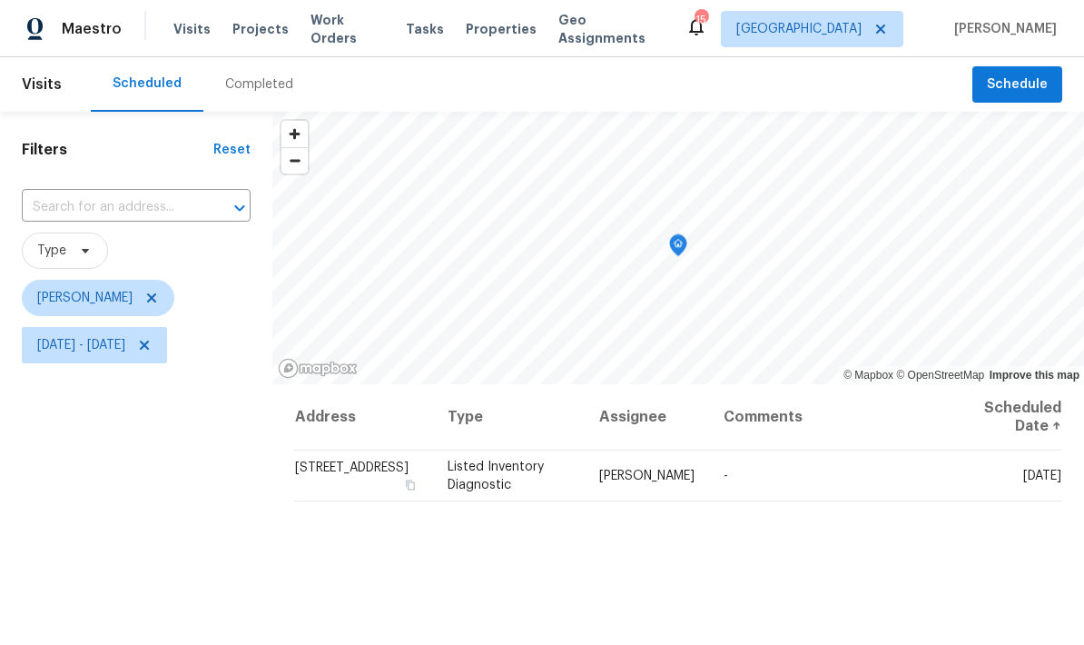
scroll to position [0, 0]
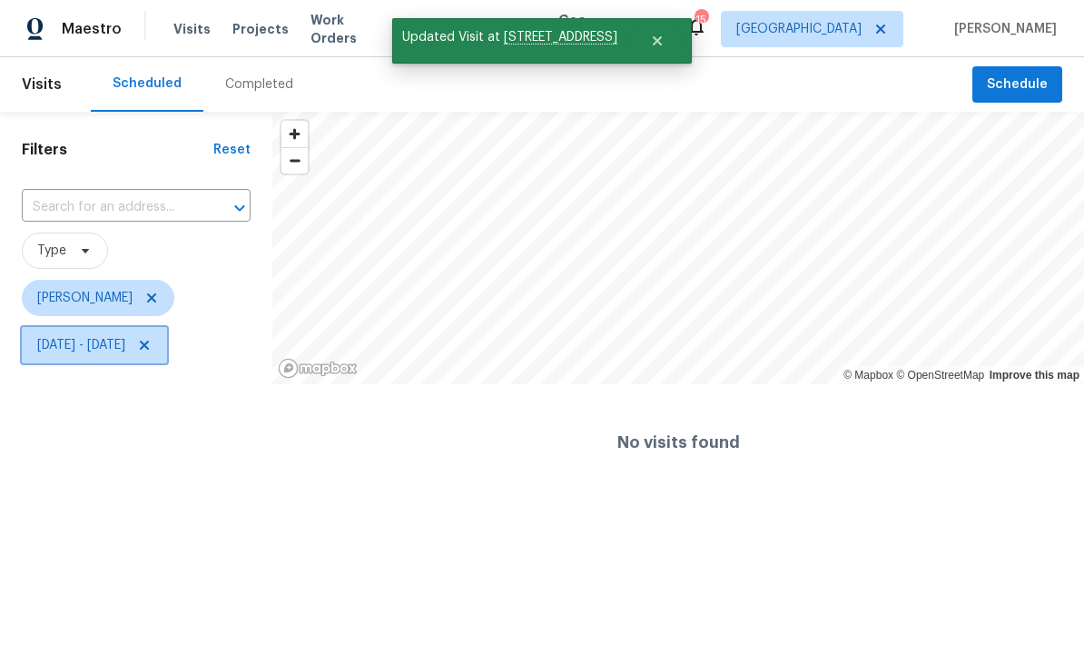
click at [80, 358] on span "Tue, Aug 26 - Tue, Aug 26" at bounding box center [94, 345] width 145 height 36
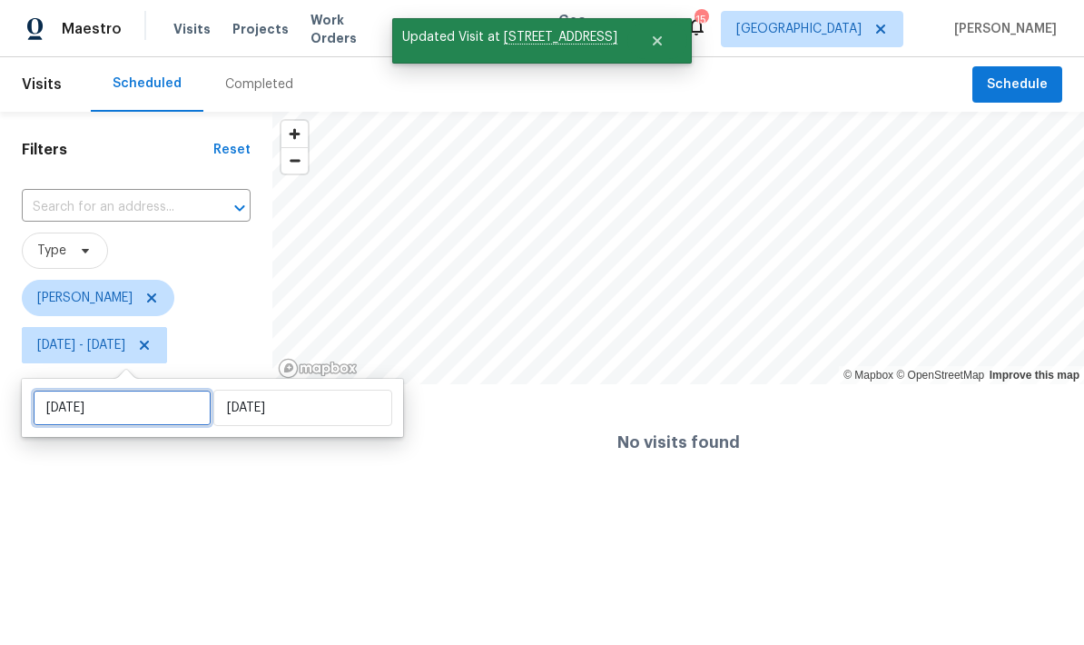
click at [94, 423] on input "[DATE]" at bounding box center [122, 408] width 179 height 36
select select "7"
select select "2025"
select select "8"
select select "2025"
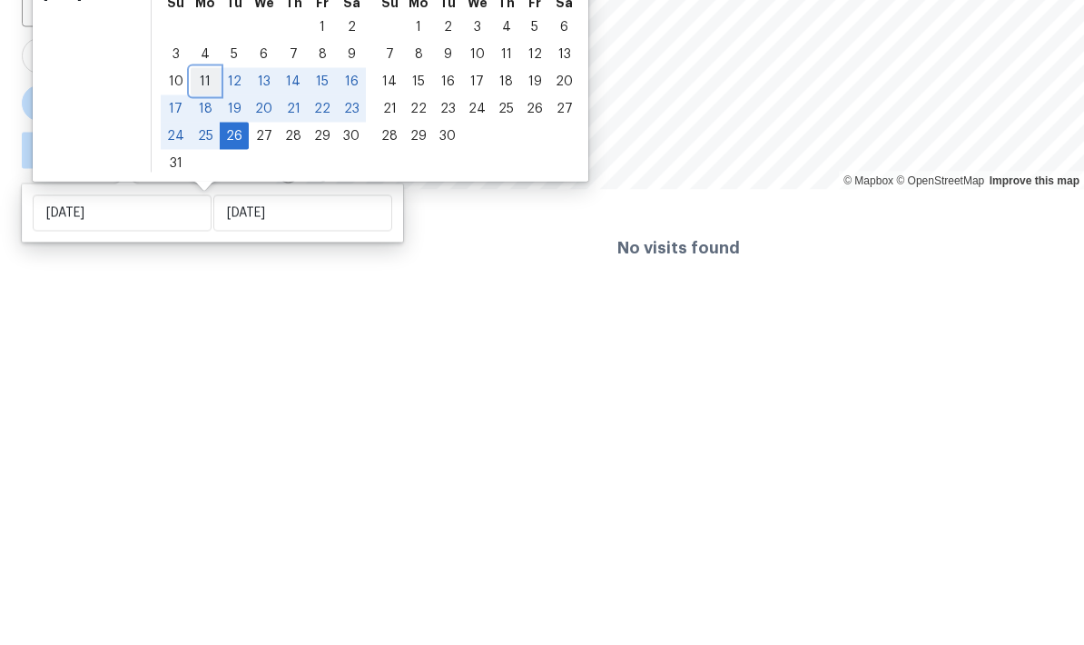
click at [199, 263] on div "11" at bounding box center [205, 275] width 29 height 25
type input "[DATE]"
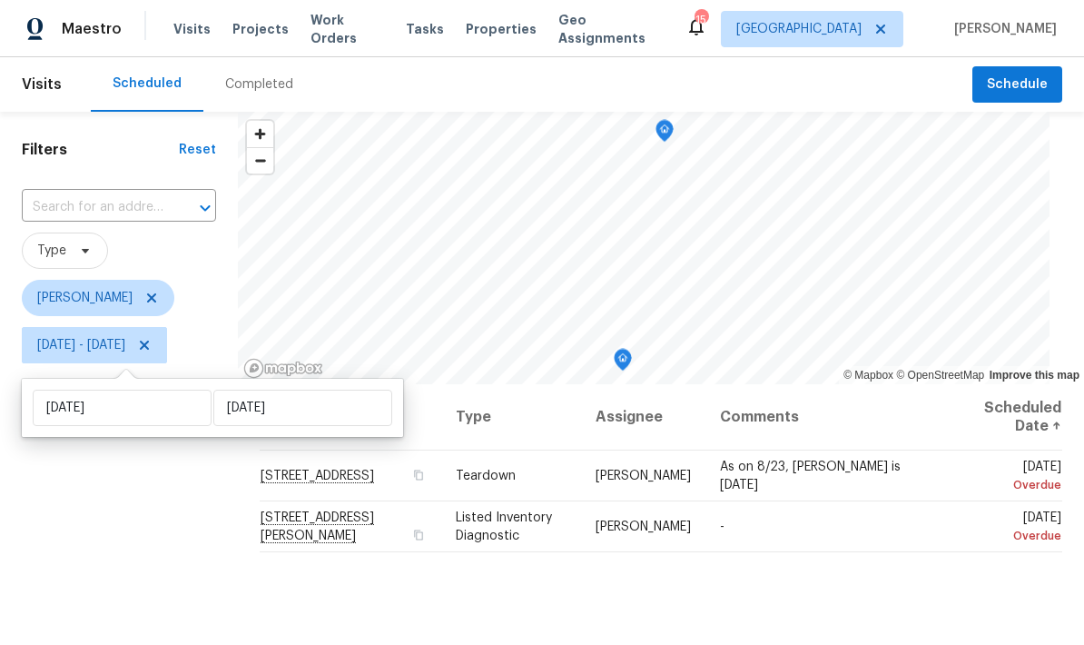
click at [123, 524] on div "Filters Reset ​ Type Jeffrey Lenz Mon, Aug 11 - Tue, Aug 26" at bounding box center [119, 506] width 238 height 788
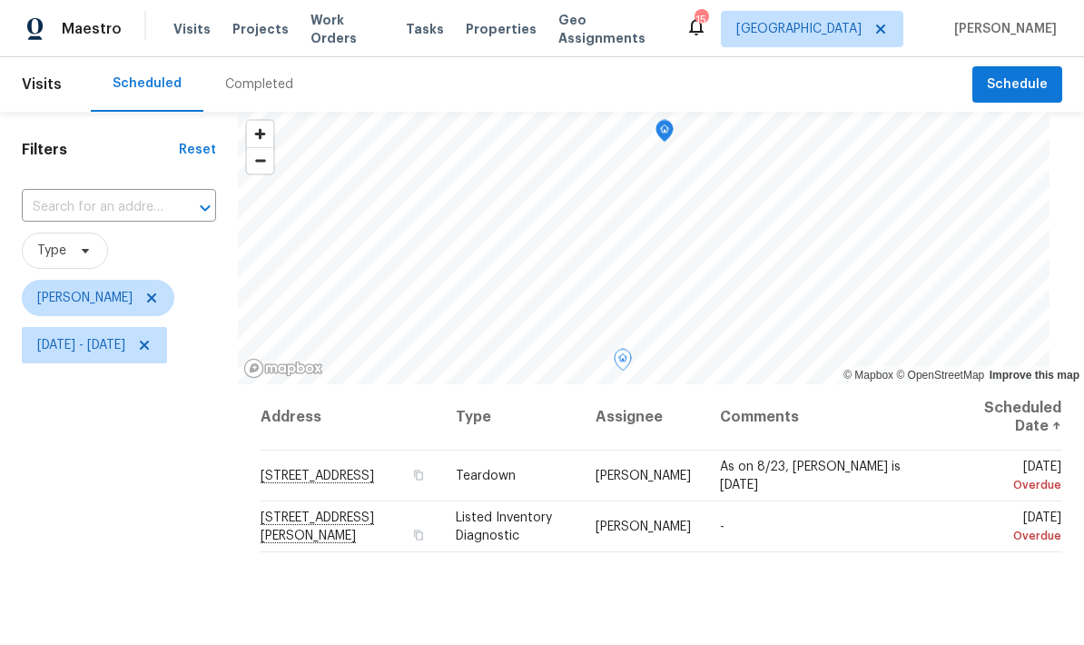
scroll to position [-4, 0]
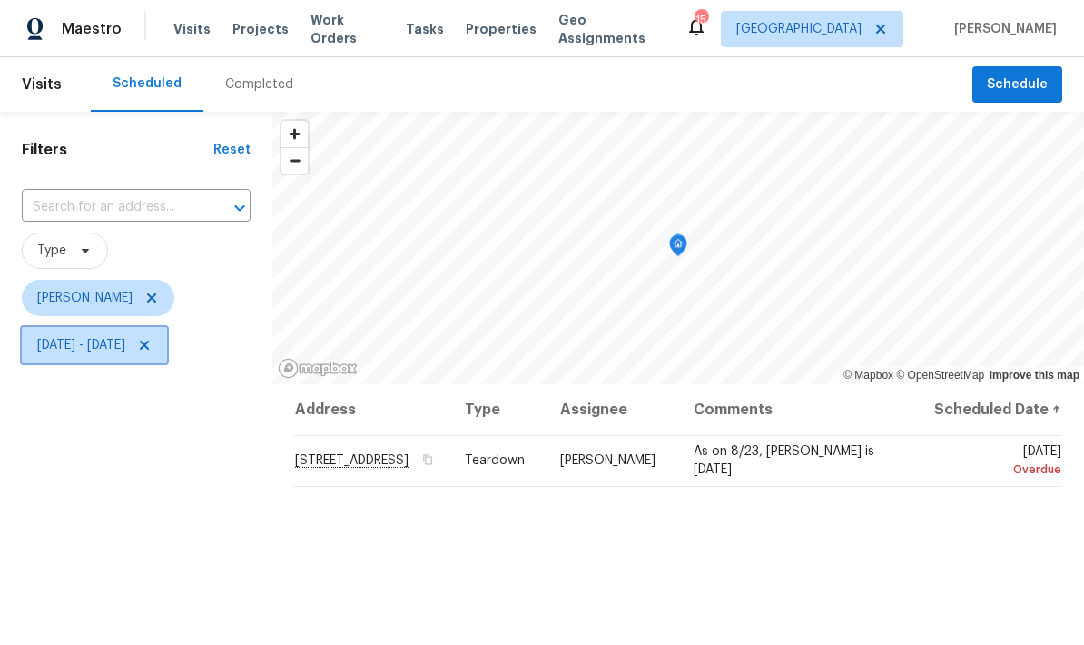
click at [114, 347] on span "[DATE] - [DATE]" at bounding box center [81, 345] width 88 height 18
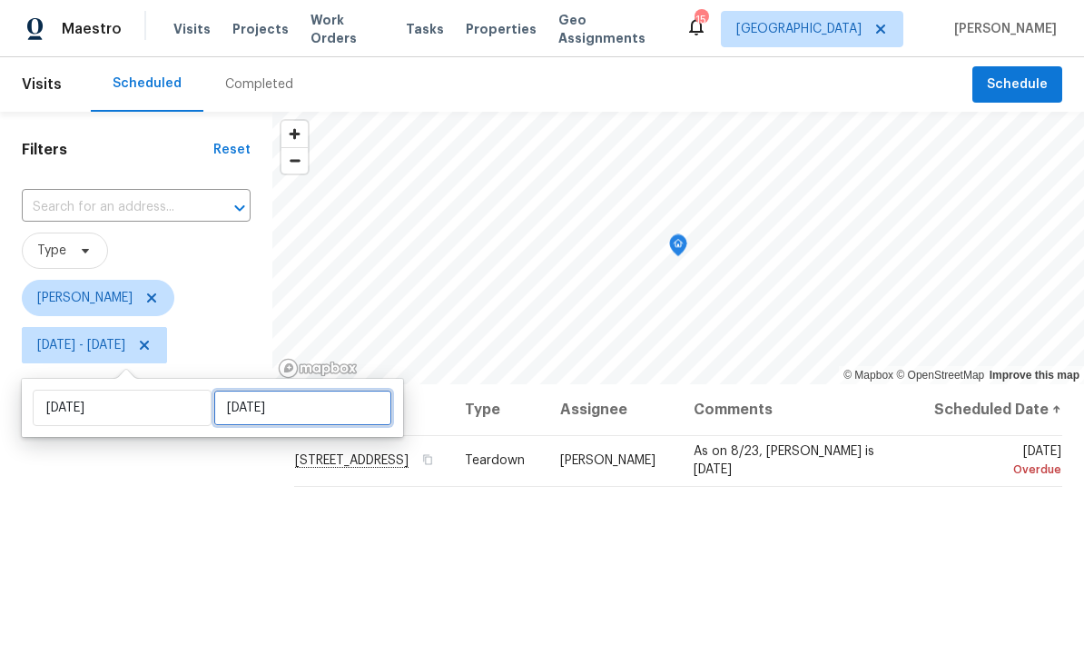
click at [263, 414] on input "[DATE]" at bounding box center [302, 408] width 179 height 36
select select "7"
select select "2025"
select select "8"
select select "2025"
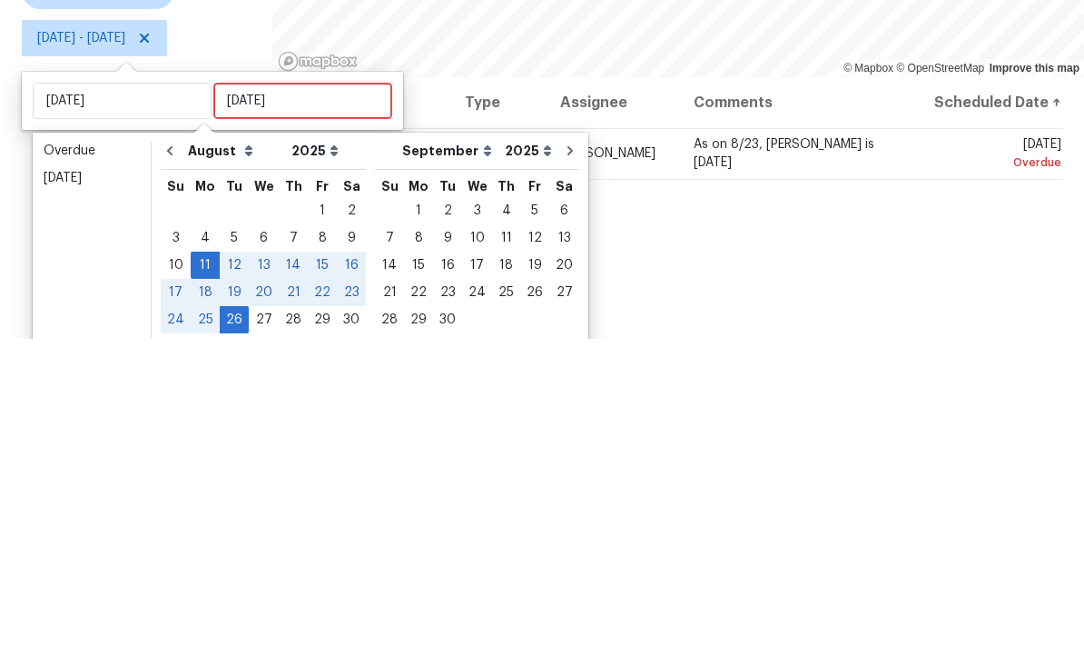
scroll to position [73, 0]
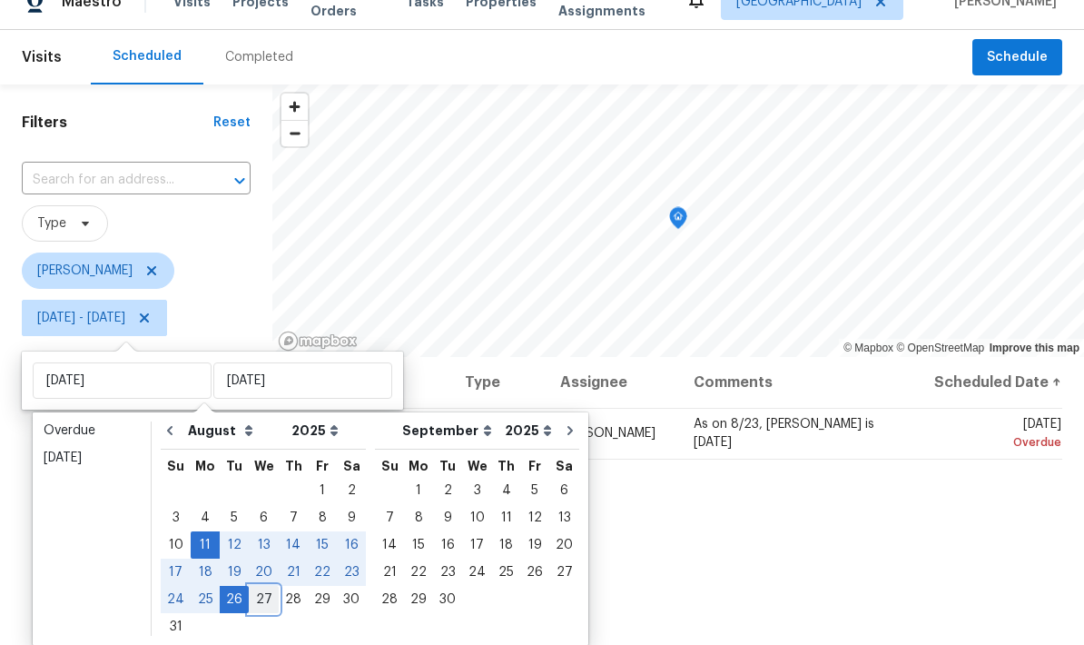
click at [259, 587] on div "27" at bounding box center [264, 599] width 30 height 25
type input "[DATE]"
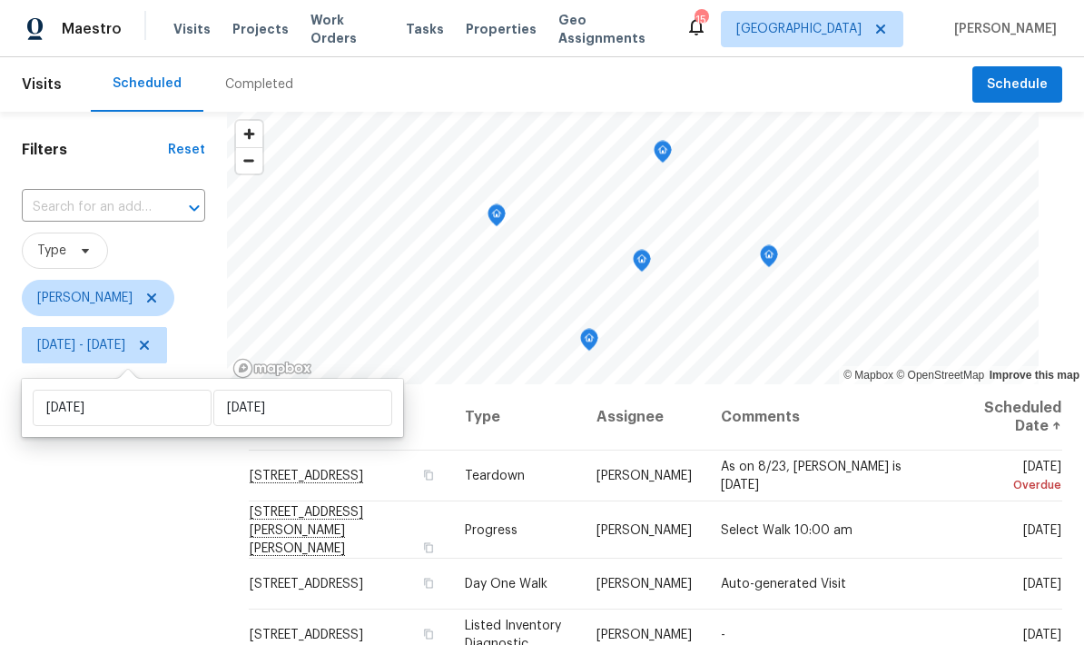
click at [179, 567] on div "Filters Reset ​ Type [PERSON_NAME][DATE] - [DATE]" at bounding box center [113, 506] width 227 height 788
